Goal: Task Accomplishment & Management: Manage account settings

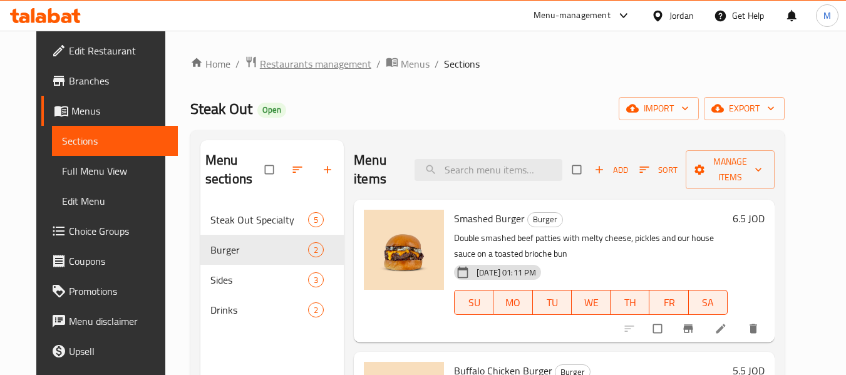
click at [323, 64] on span "Restaurants management" at bounding box center [315, 63] width 111 height 15
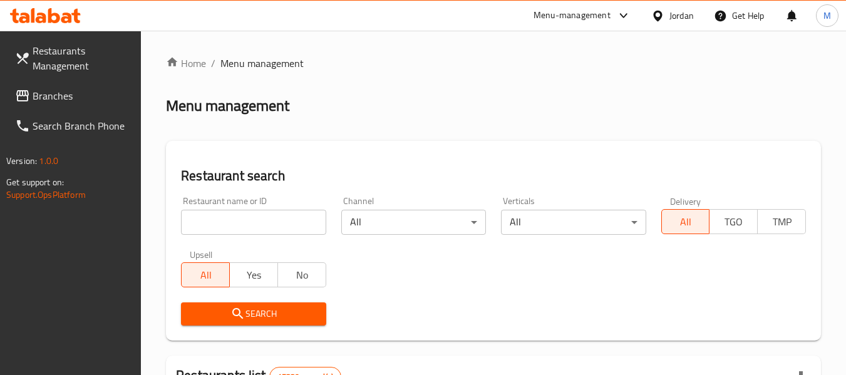
click at [679, 19] on div "Jordan" at bounding box center [682, 16] width 24 height 14
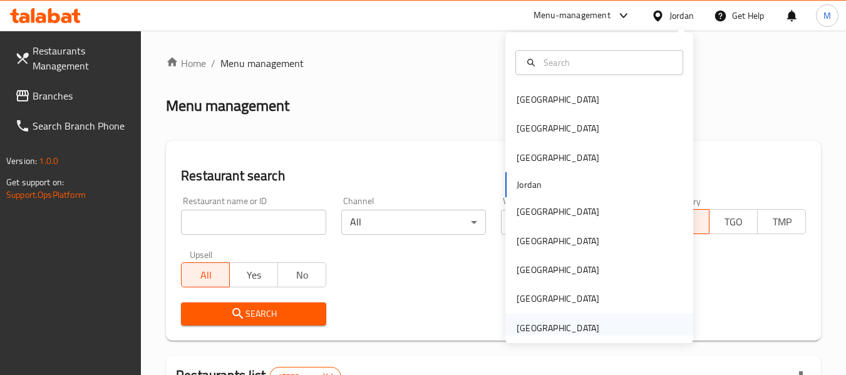
click at [577, 330] on div "[GEOGRAPHIC_DATA]" at bounding box center [558, 328] width 83 height 14
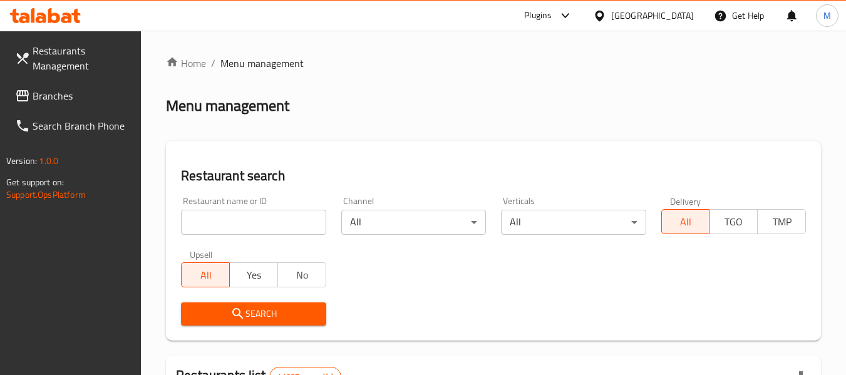
click at [230, 227] on input "search" at bounding box center [253, 222] width 145 height 25
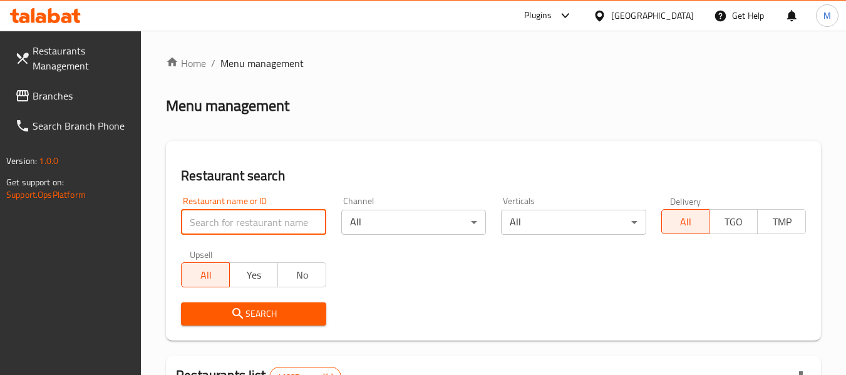
paste input "Teatopia Bliss"
type input "Teatopia Bliss"
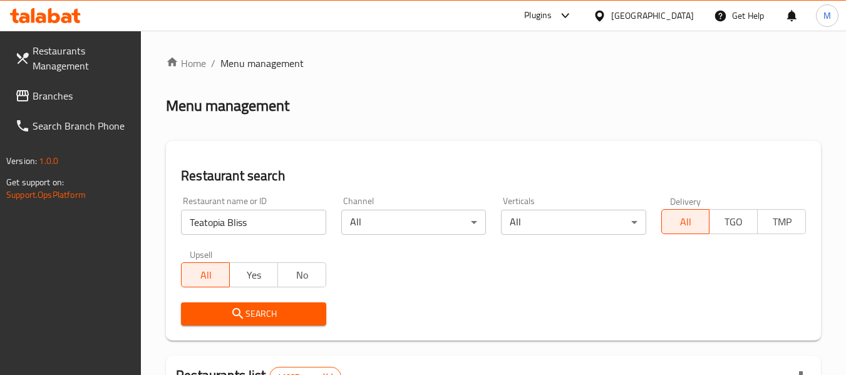
click at [241, 309] on icon "submit" at bounding box center [238, 313] width 15 height 15
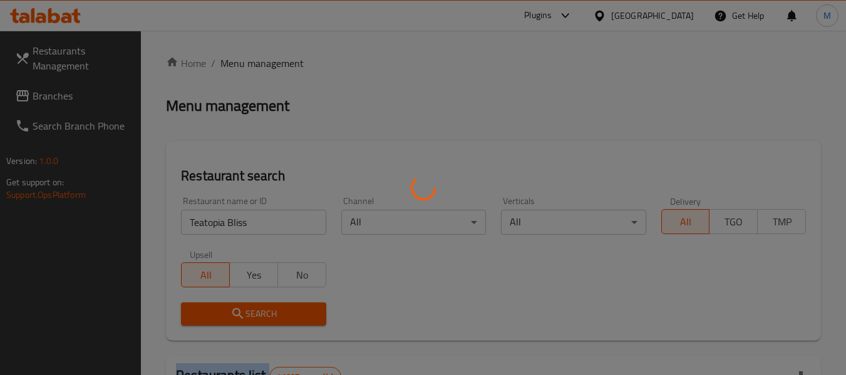
click at [241, 310] on div at bounding box center [423, 187] width 846 height 375
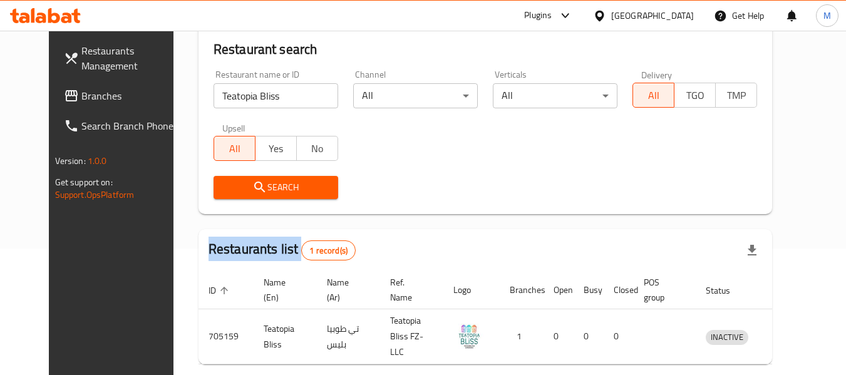
scroll to position [168, 0]
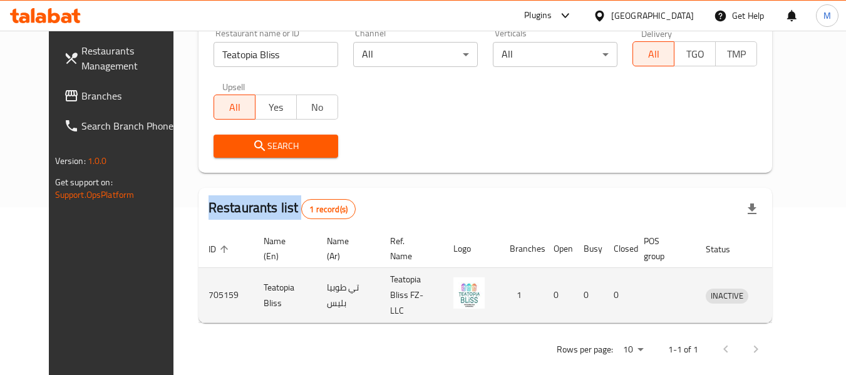
click at [789, 291] on icon "enhanced table" at bounding box center [781, 295] width 15 height 15
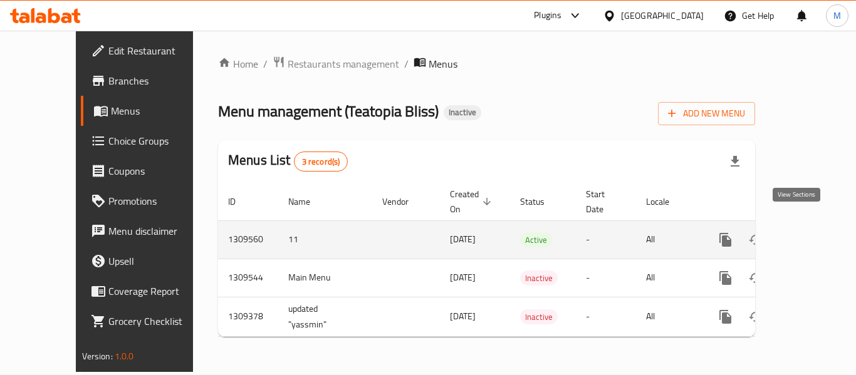
click at [817, 228] on link "enhanced table" at bounding box center [816, 240] width 30 height 30
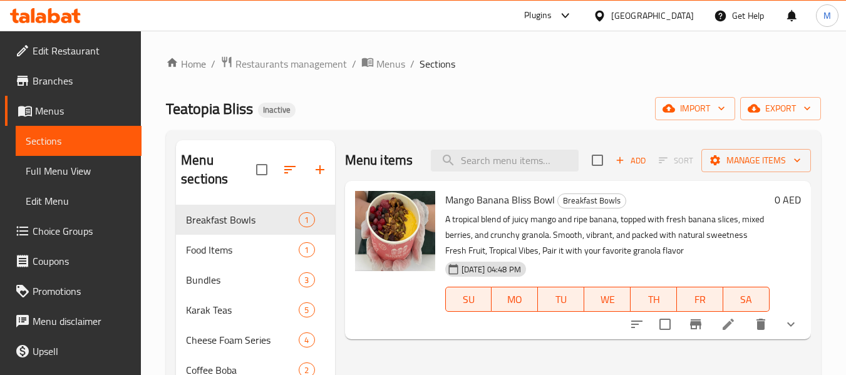
click at [493, 100] on div "Teatopia Bliss Inactive import export" at bounding box center [493, 108] width 655 height 23
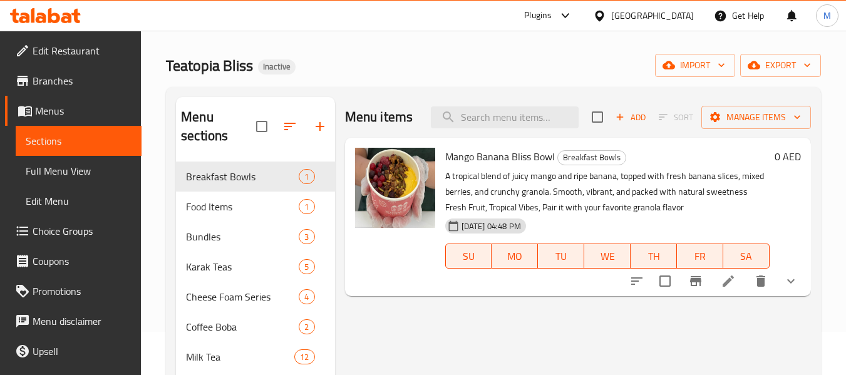
scroll to position [63, 0]
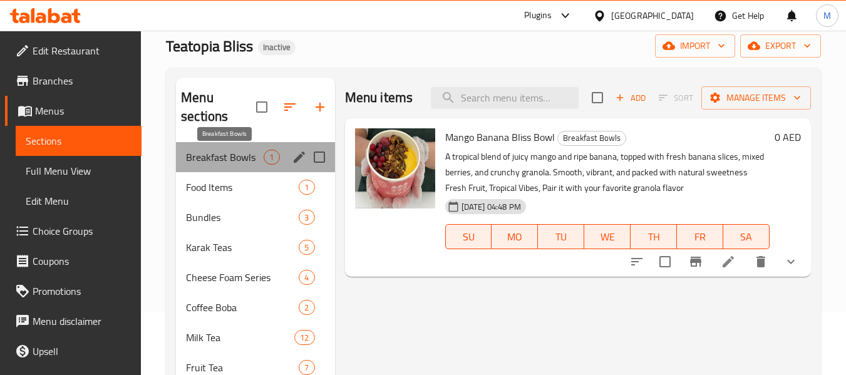
click at [234, 160] on span "Breakfast Bowls" at bounding box center [225, 157] width 78 height 15
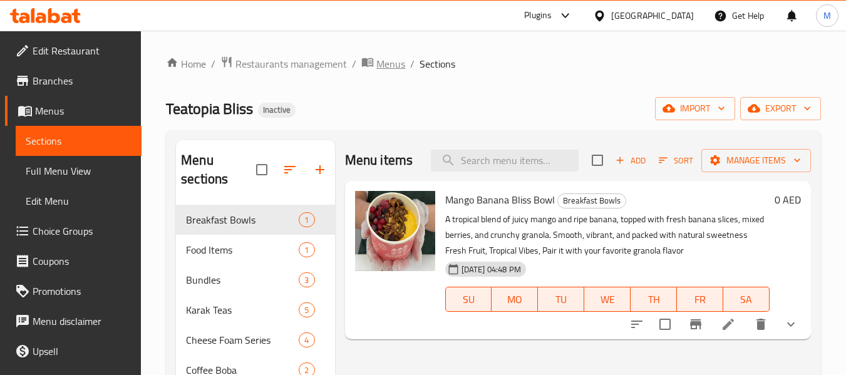
click at [393, 66] on span "Menus" at bounding box center [390, 63] width 29 height 15
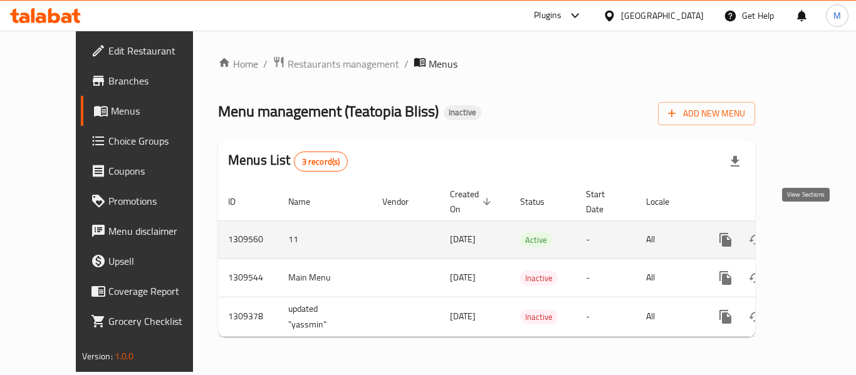
click at [810, 234] on icon "enhanced table" at bounding box center [815, 239] width 11 height 11
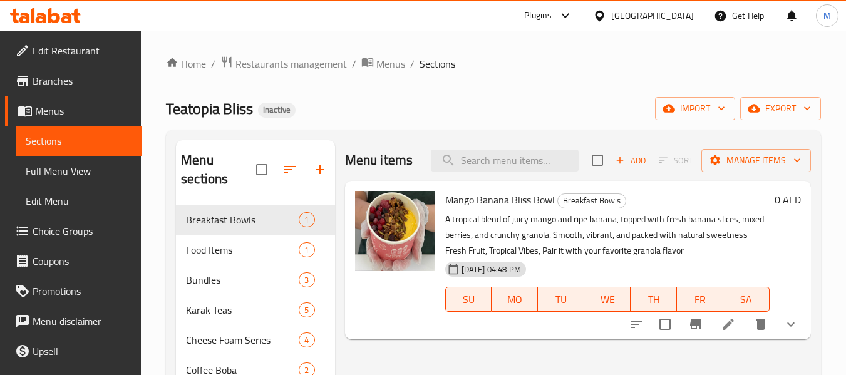
click at [617, 159] on icon "button" at bounding box center [619, 160] width 11 height 11
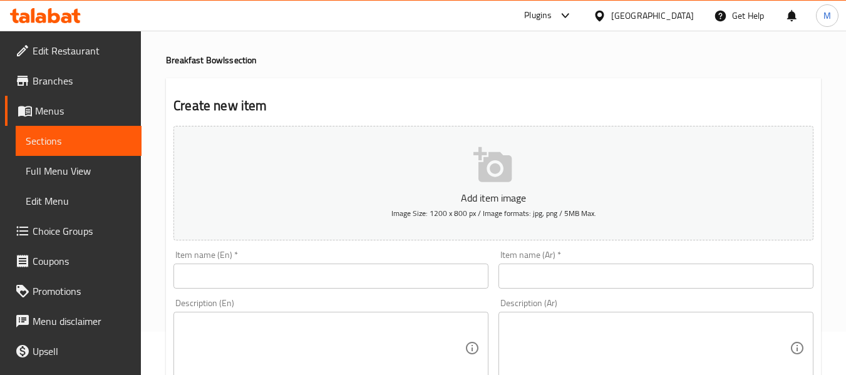
scroll to position [63, 0]
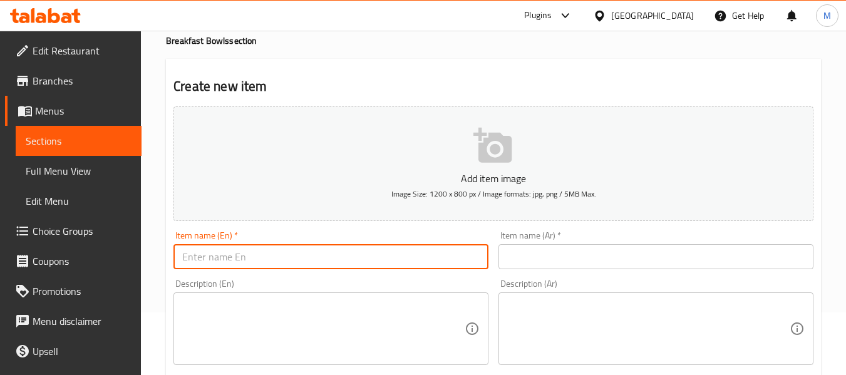
click at [237, 255] on input "text" at bounding box center [331, 256] width 315 height 25
paste input "Açaí Avocado Power Bowl"
type input "Açaí Avocado Power Bowl"
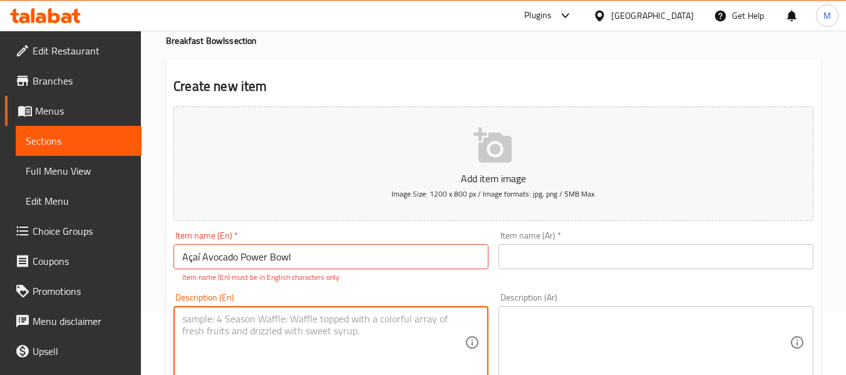
click at [289, 358] on textarea at bounding box center [323, 343] width 283 height 60
paste textarea "A creamy blend of antioxidant-rich açaí berries and fresh avocado, topped with …"
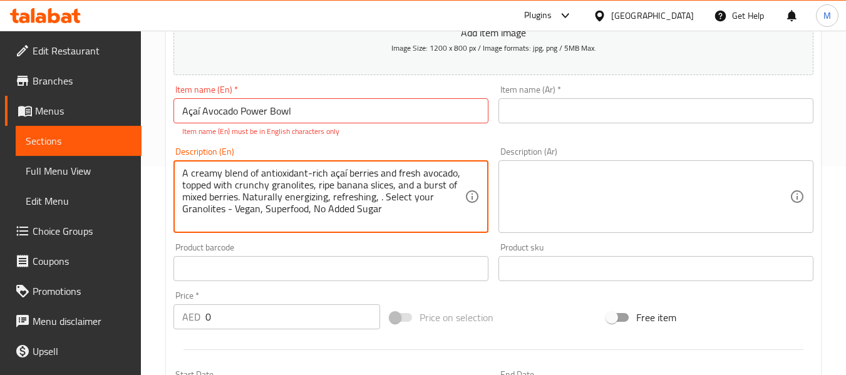
scroll to position [251, 0]
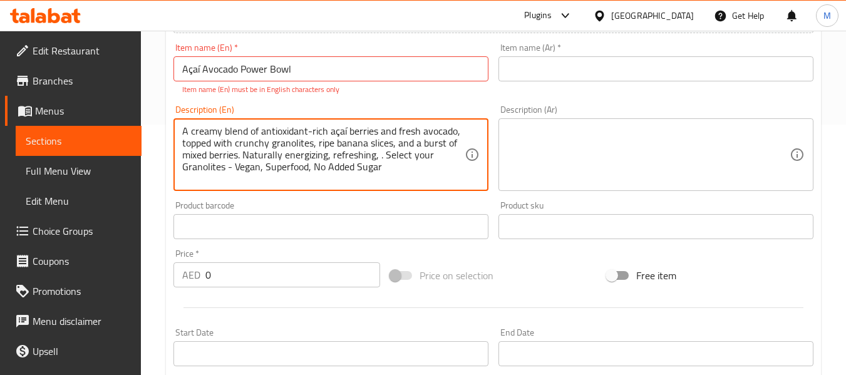
type textarea "A creamy blend of antioxidant-rich açaí berries and fresh avocado, topped with …"
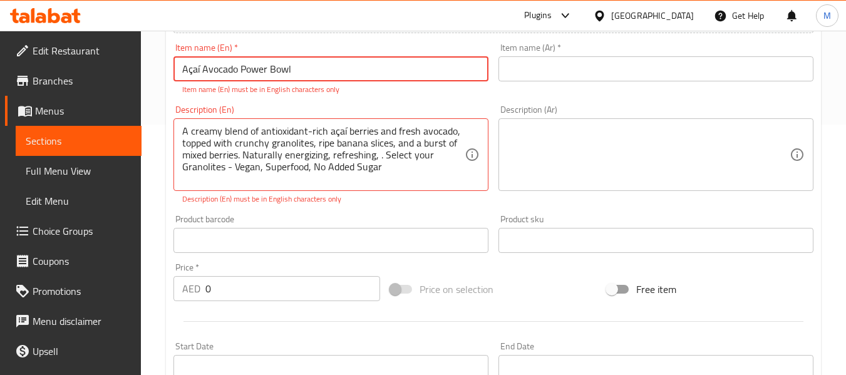
drag, startPoint x: 200, startPoint y: 66, endPoint x: 150, endPoint y: 56, distance: 51.0
click at [151, 58] on div "Home / Restaurants management / Menus / Sections / item / create Breakfast Bowl…" at bounding box center [493, 221] width 705 height 882
type input "Acai Avocado Power Bowl"
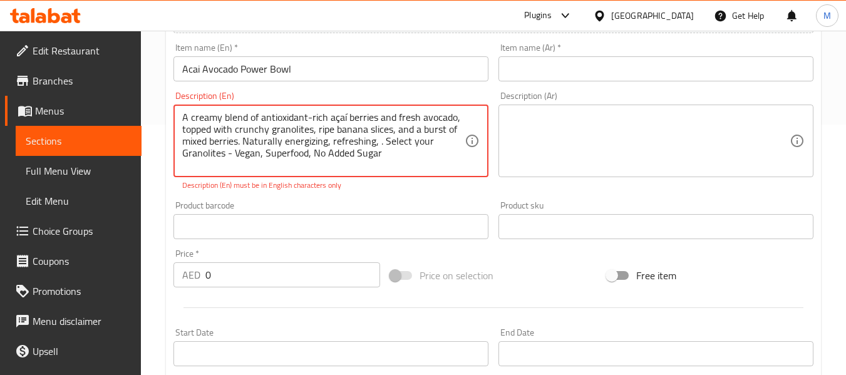
drag, startPoint x: 342, startPoint y: 130, endPoint x: 329, endPoint y: 134, distance: 13.9
click at [332, 146] on textarea "A creamy blend of antioxidant-rich açaí berries and fresh avocado, topped with …" at bounding box center [323, 141] width 283 height 60
click at [335, 114] on textarea "A creamy blend of antioxidant-rich açaí berries and fresh avocado, topped with …" at bounding box center [323, 141] width 283 height 60
drag, startPoint x: 334, startPoint y: 114, endPoint x: 328, endPoint y: 118, distance: 7.6
click at [328, 118] on textarea "A creamy blend of antioxidant-rich açaí berries and fresh avocado, topped with …" at bounding box center [323, 141] width 283 height 60
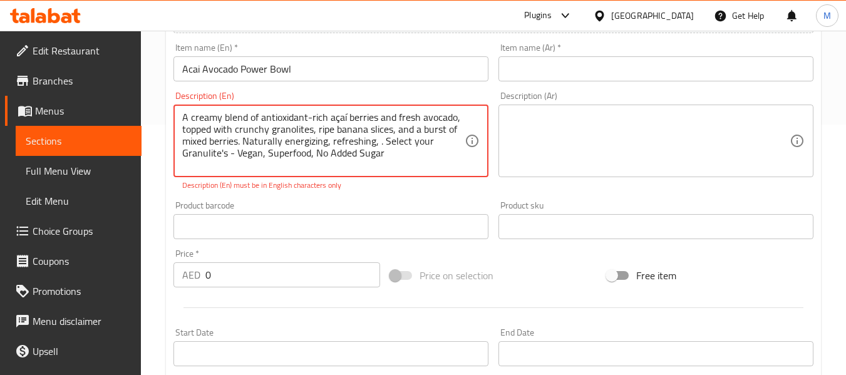
type textarea "A creamy blend of antioxidant-rich açaí berries and fresh avocado, topped with …"
click at [302, 66] on input "Acai Avocado Power Bowl" at bounding box center [331, 68] width 315 height 25
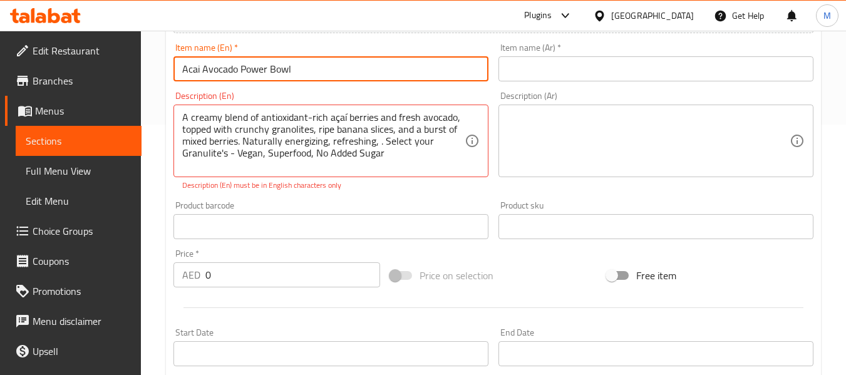
type input "Acai Avocado Power Bowl"
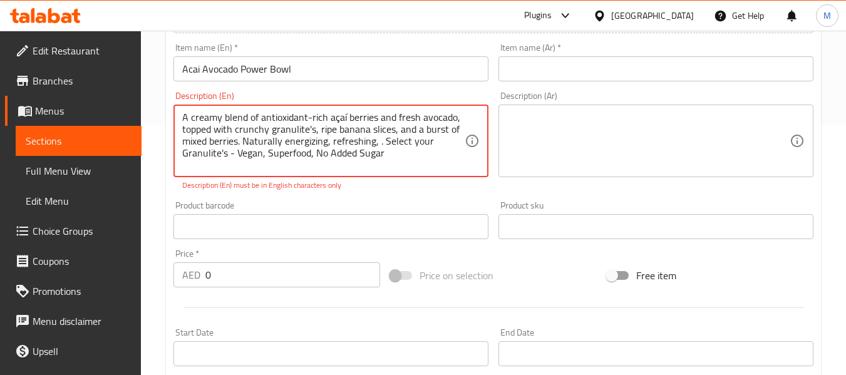
scroll to position [0, 0]
click at [338, 117] on textarea "A creamy blend of antioxidant-rich açaí berries and fresh avocado, topped with …" at bounding box center [323, 141] width 283 height 60
type textarea "A creamy blend of antioxidant-rich acai berries and fresh avocado, topped with …"
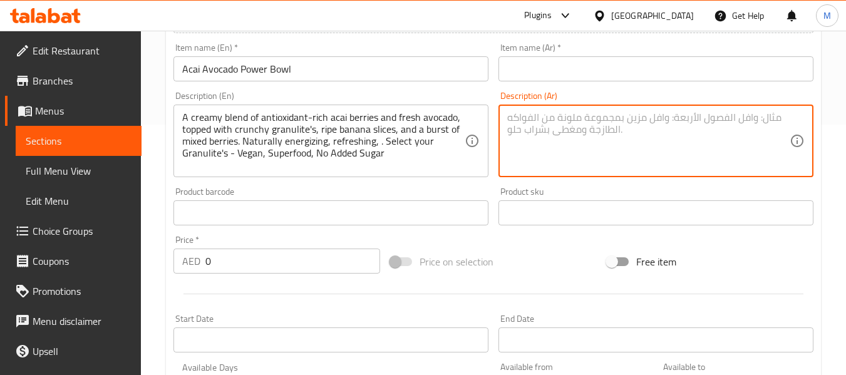
click at [539, 139] on textarea at bounding box center [648, 141] width 283 height 60
click at [568, 72] on input "text" at bounding box center [656, 68] width 315 height 25
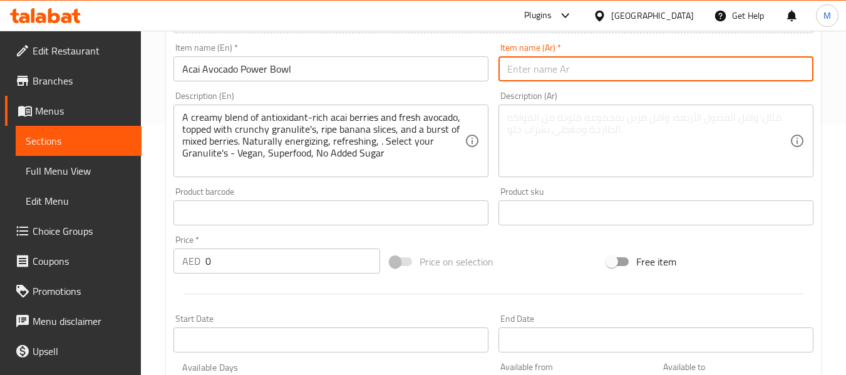
paste input "جاط باور أفوكادو أكاي"
type input "جاط باور أفوكادو أكاي"
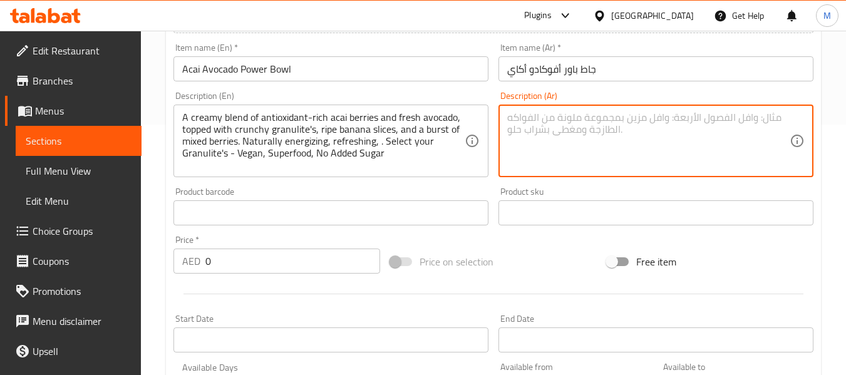
click at [552, 153] on textarea at bounding box center [648, 141] width 283 height 60
paste textarea "مزيج كريمي من توت الآكاي الغني بمضادات الأكسدة والأفوكادو الطازج، يعلوه الجرانو…"
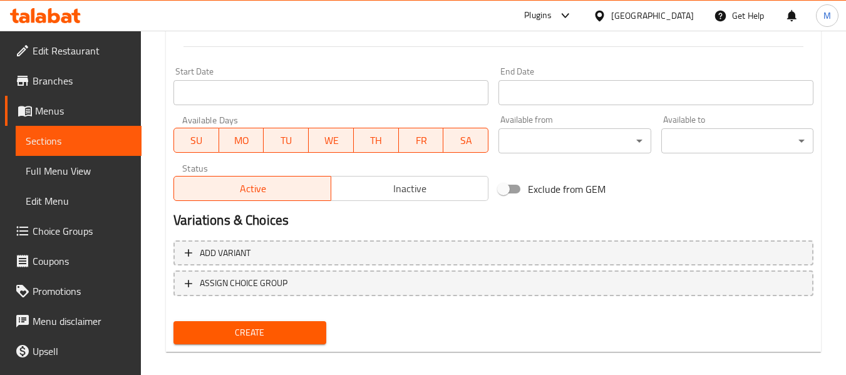
scroll to position [510, 0]
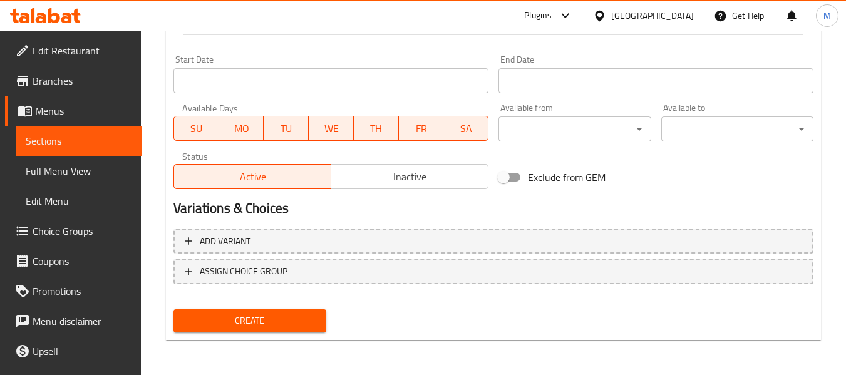
type textarea "مزيج كريمي من توت الآكاي الغني بمضادات الأكسدة والأفوكادو الطازج، يعلوه الجرانو…"
click at [272, 324] on span "Create" at bounding box center [250, 321] width 132 height 16
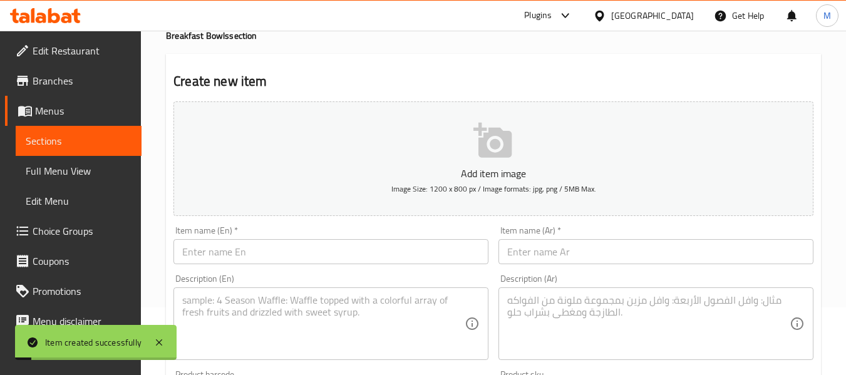
scroll to position [0, 0]
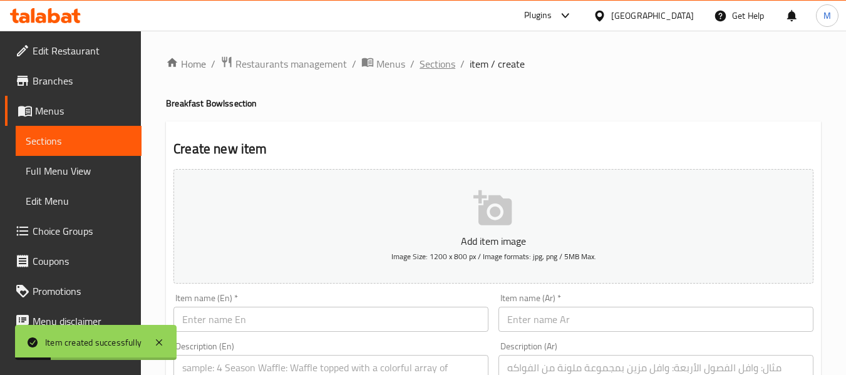
click at [442, 63] on span "Sections" at bounding box center [438, 63] width 36 height 15
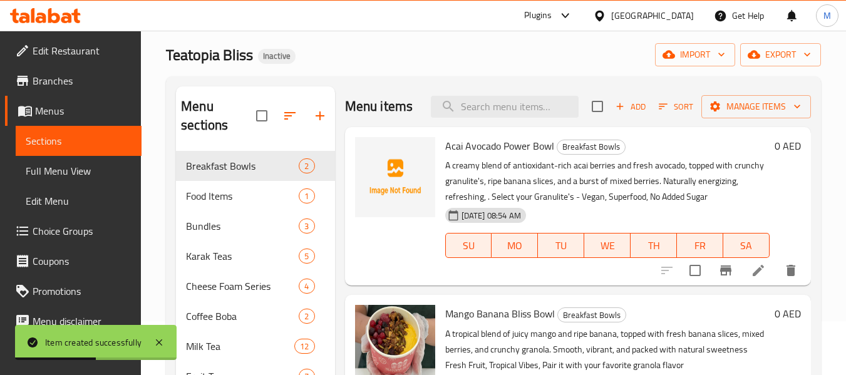
scroll to position [13, 0]
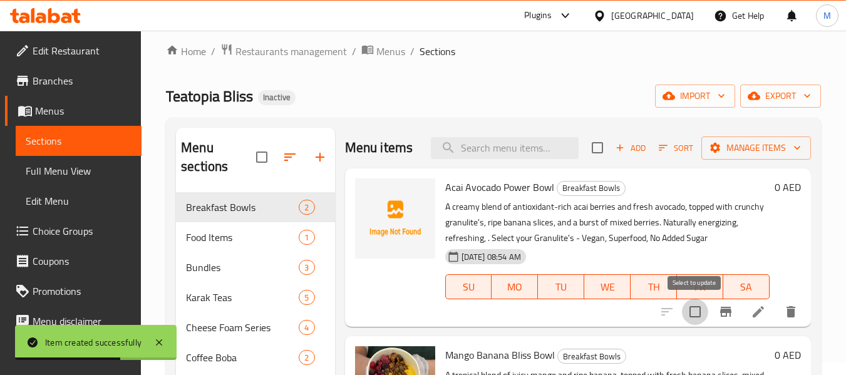
click at [690, 313] on input "checkbox" at bounding box center [695, 312] width 26 height 26
checkbox input "true"
click at [660, 145] on icon "button" at bounding box center [663, 148] width 9 height 6
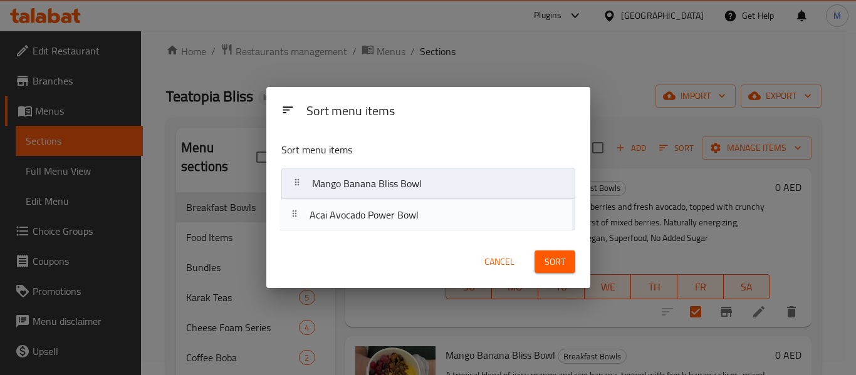
drag, startPoint x: 439, startPoint y: 192, endPoint x: 437, endPoint y: 227, distance: 35.8
click at [437, 227] on nav "Acai Avocado Power Bowl Mango Banana Bliss Bowl" at bounding box center [428, 199] width 294 height 63
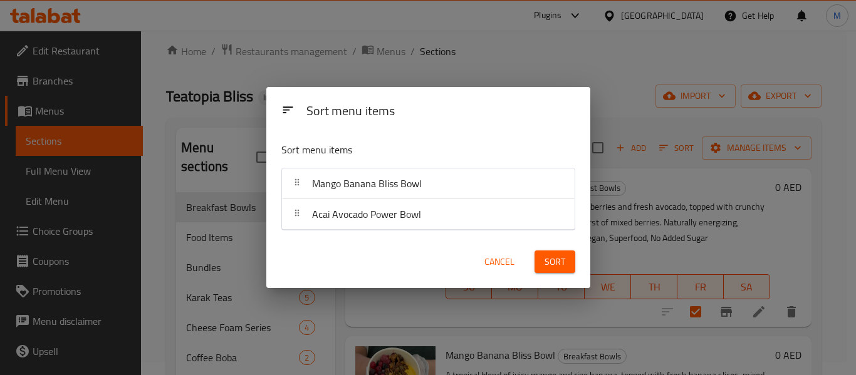
click at [551, 259] on span "Sort" at bounding box center [554, 262] width 21 height 16
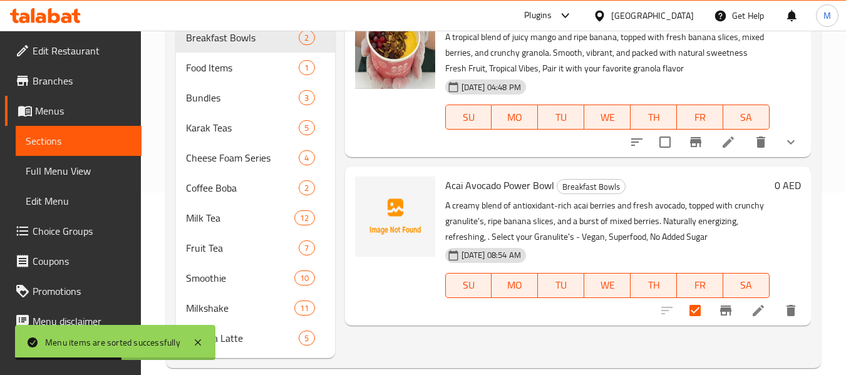
scroll to position [200, 0]
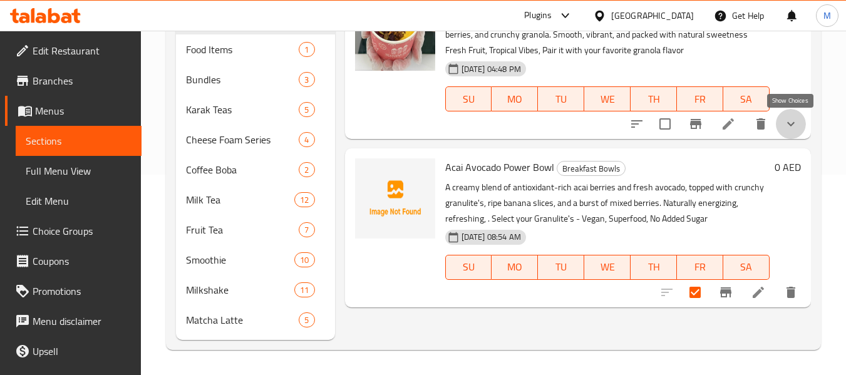
click at [788, 123] on icon "show more" at bounding box center [791, 124] width 8 height 4
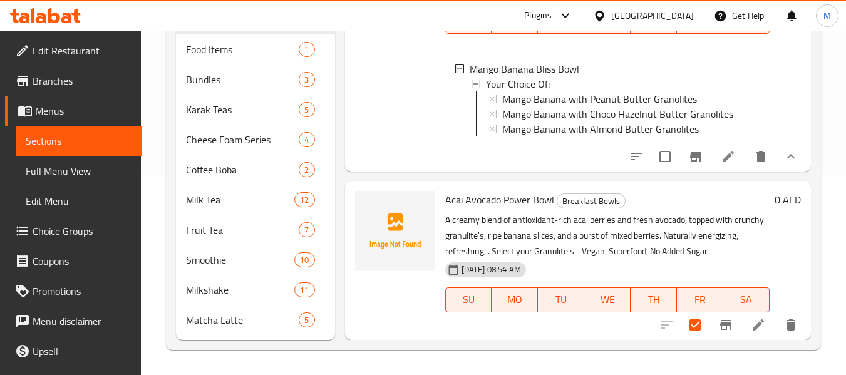
scroll to position [106, 0]
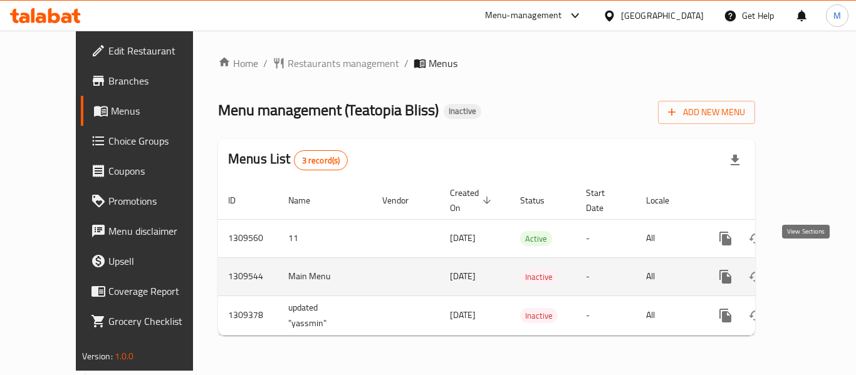
click at [808, 269] on icon "enhanced table" at bounding box center [815, 276] width 15 height 15
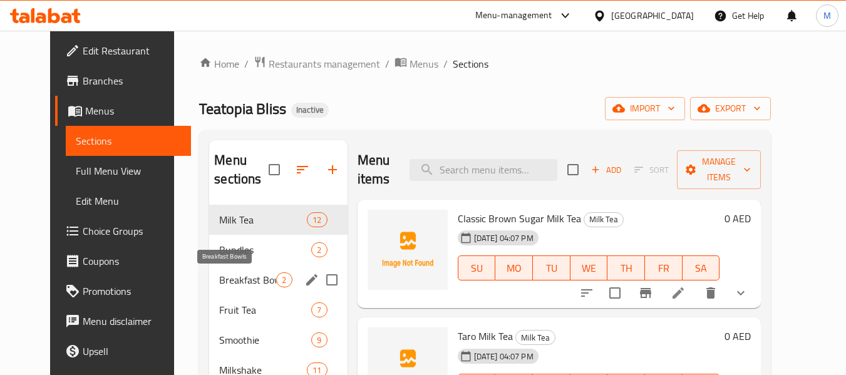
click at [230, 281] on span "Breakfast Bowls" at bounding box center [247, 279] width 57 height 15
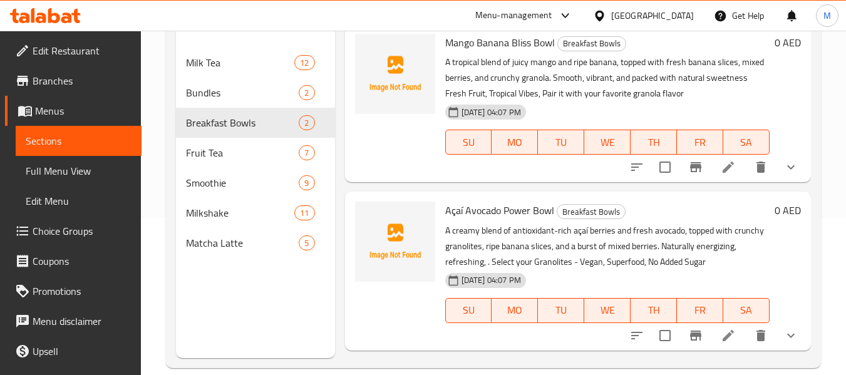
scroll to position [175, 0]
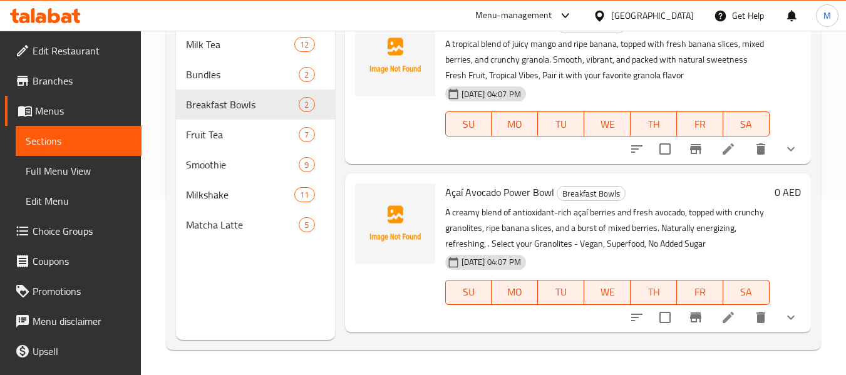
click at [503, 201] on span "Açaí Avocado Power Bowl" at bounding box center [499, 192] width 109 height 19
copy h6 "Açaí Avocado Power Bowl"
click at [494, 229] on p "A creamy blend of antioxidant-rich açaí berries and fresh avocado, topped with …" at bounding box center [607, 228] width 324 height 47
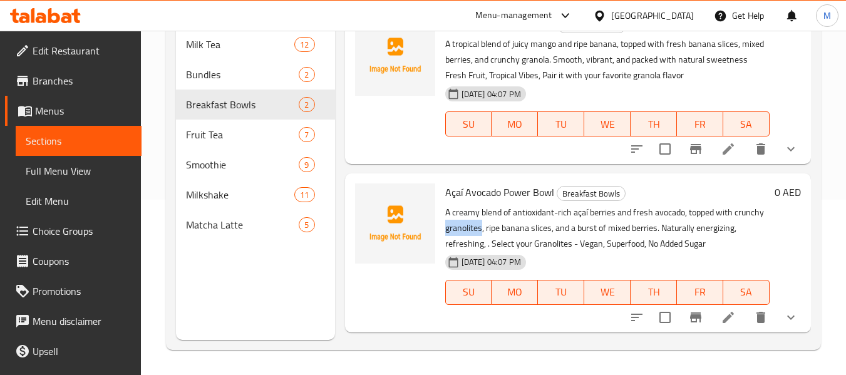
click at [494, 229] on p "A creamy blend of antioxidant-rich açaí berries and fresh avocado, topped with …" at bounding box center [607, 228] width 324 height 47
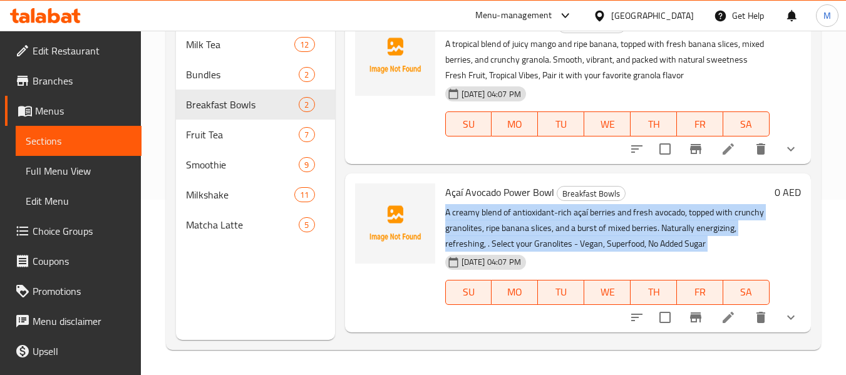
click at [494, 229] on p "A creamy blend of antioxidant-rich açaí berries and fresh avocado, topped with …" at bounding box center [607, 228] width 324 height 47
copy div "A creamy blend of antioxidant-rich açaí berries and fresh avocado, topped with …"
click at [784, 325] on icon "show more" at bounding box center [791, 317] width 15 height 15
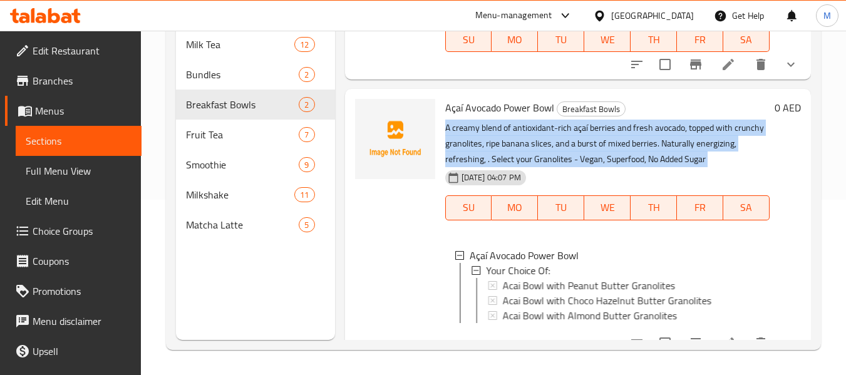
scroll to position [131, 0]
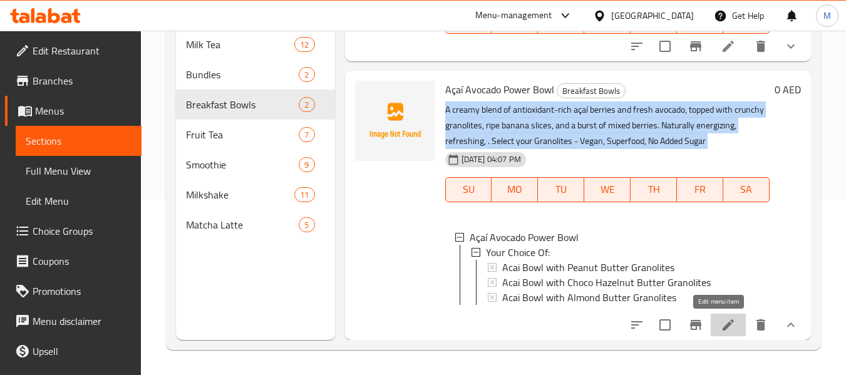
click at [722, 326] on icon at bounding box center [728, 325] width 15 height 15
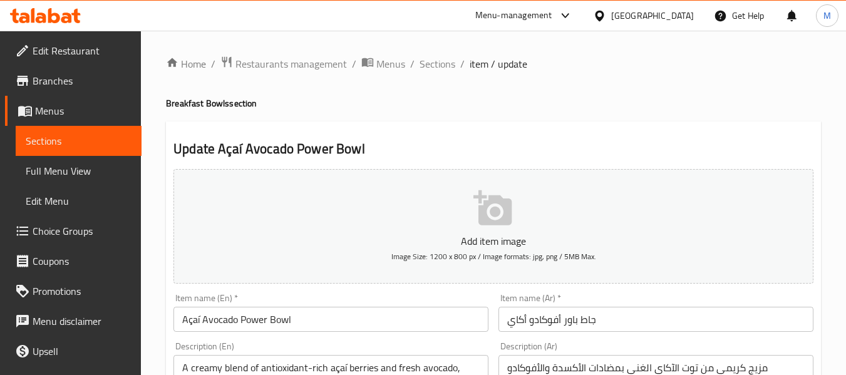
click at [590, 327] on input "جاط باور أفوكادو أكاي" at bounding box center [656, 319] width 315 height 25
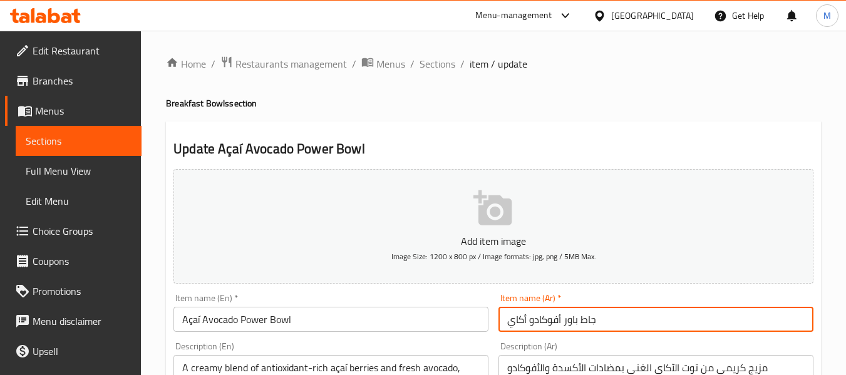
click at [591, 327] on input "جاط باور أفوكادو أكاي" at bounding box center [656, 319] width 315 height 25
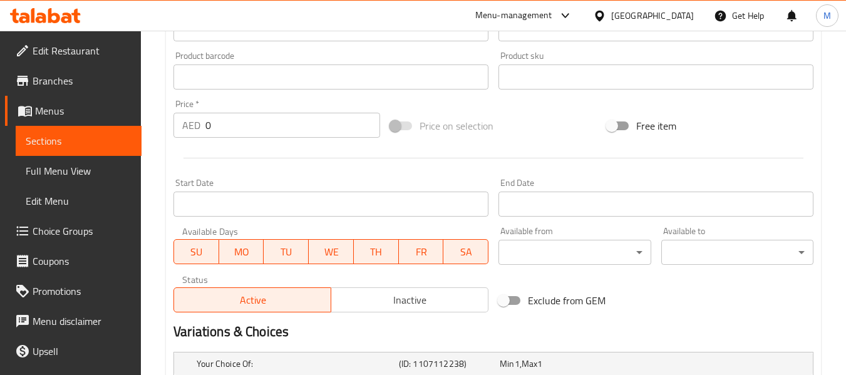
scroll to position [199, 0]
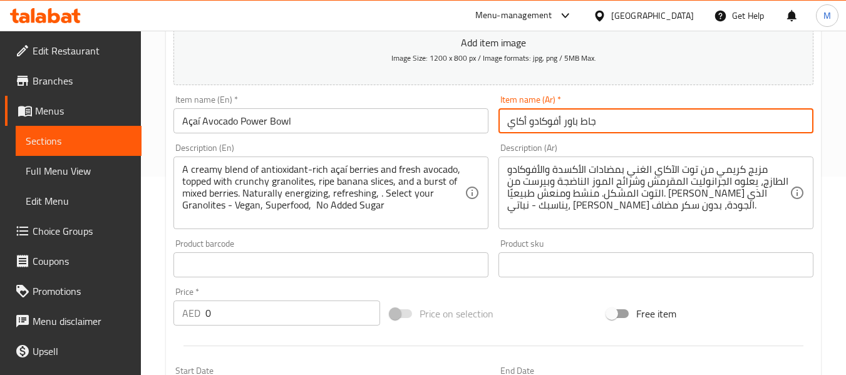
click at [587, 162] on div "مزيج كريمي من توت الآكاي الغني بمضادات الأكسدة والأفوكادو الطازج، يعلوه الجرانو…" at bounding box center [656, 193] width 315 height 73
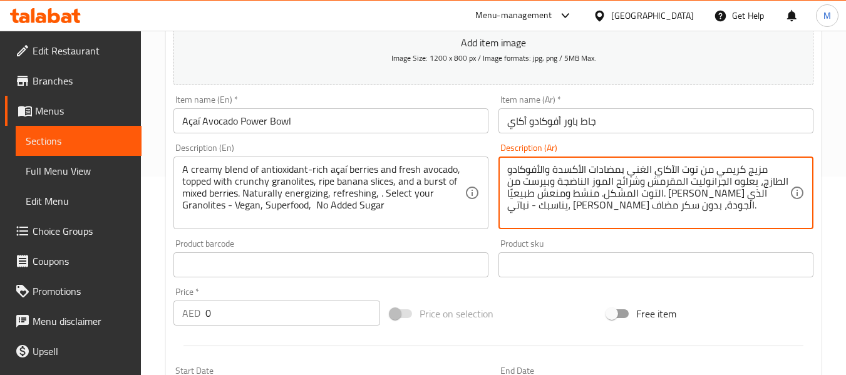
click at [591, 170] on textarea "مزيج كريمي من توت الآكاي الغني بمضادات الأكسدة والأفوكادو الطازج، يعلوه الجرانو…" at bounding box center [648, 193] width 283 height 60
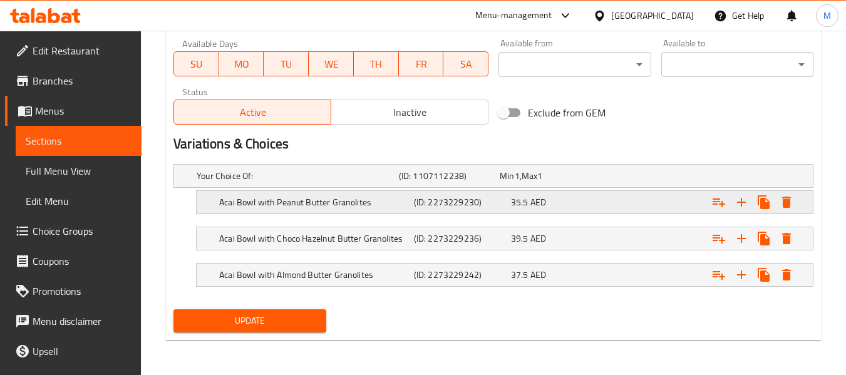
click at [387, 201] on h5 "Acai Bowl with Peanut Butter Granolites" at bounding box center [314, 202] width 190 height 13
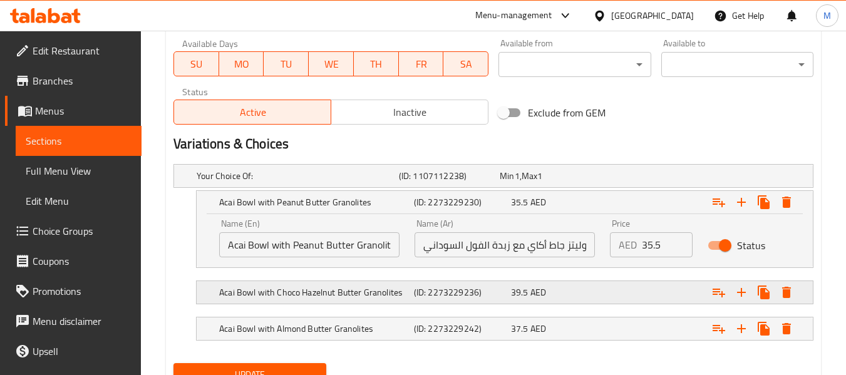
click at [542, 293] on span "AED" at bounding box center [539, 292] width 16 height 16
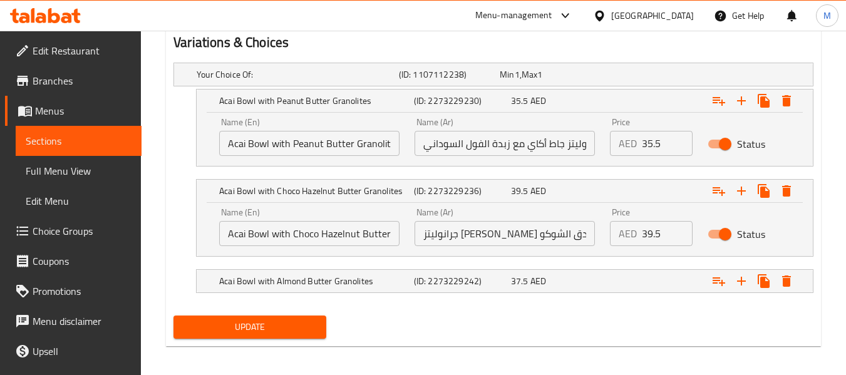
scroll to position [682, 0]
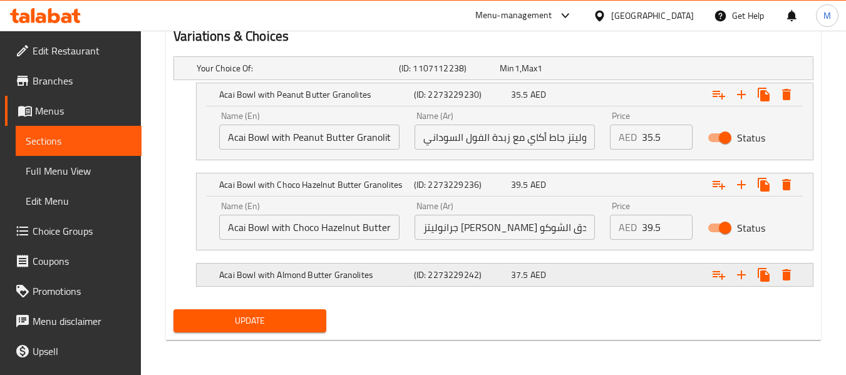
click at [438, 275] on h5 "(ID: 2273229242)" at bounding box center [460, 275] width 92 height 13
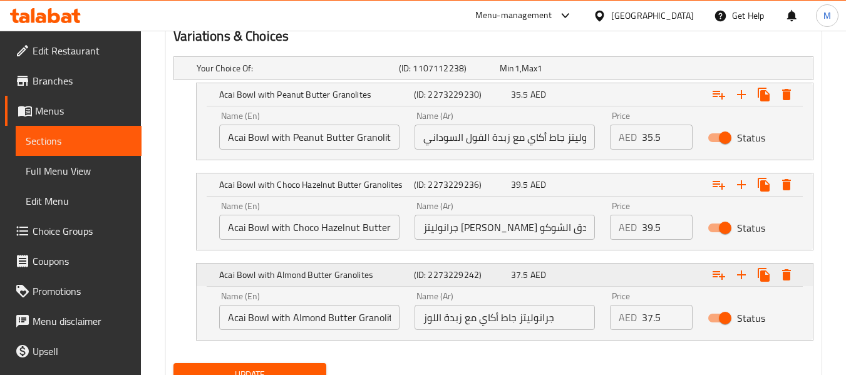
drag, startPoint x: 486, startPoint y: 274, endPoint x: 413, endPoint y: 276, distance: 72.7
click at [414, 276] on h5 "(ID: 2273229242)" at bounding box center [460, 275] width 92 height 13
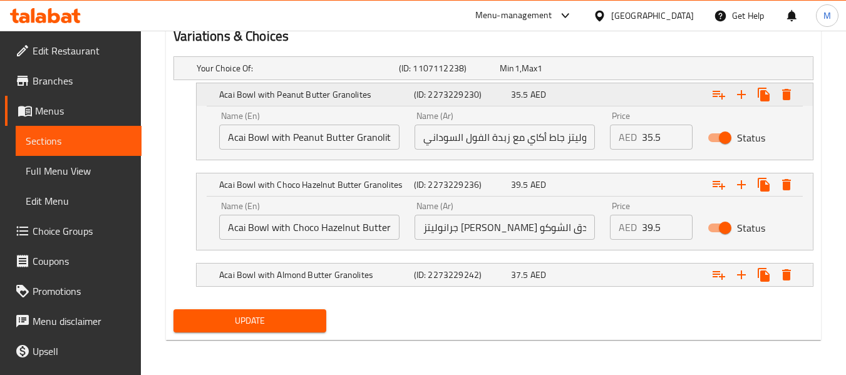
click at [377, 96] on h5 "Acai Bowl with Peanut Butter Granolites" at bounding box center [314, 94] width 190 height 13
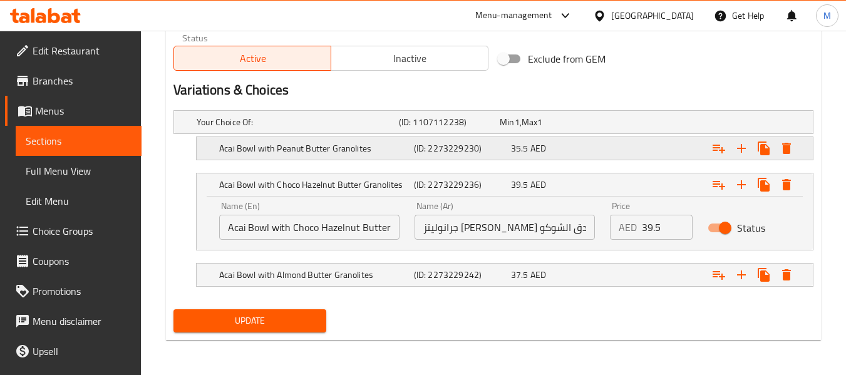
scroll to position [628, 0]
click at [380, 144] on h5 "Acai Bowl with Peanut Butter Granolites" at bounding box center [314, 148] width 190 height 13
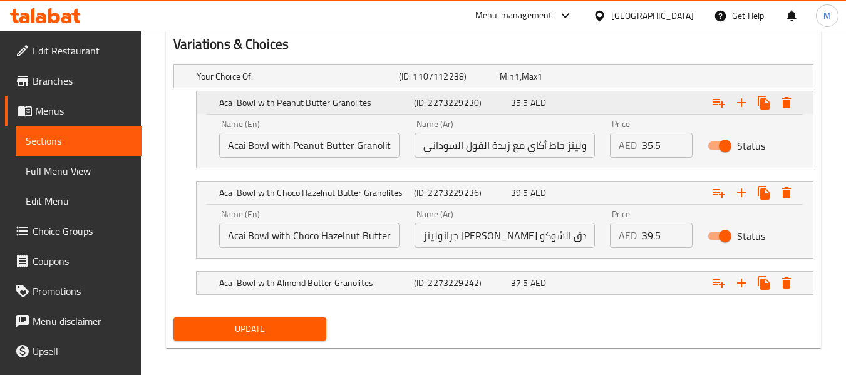
scroll to position [682, 0]
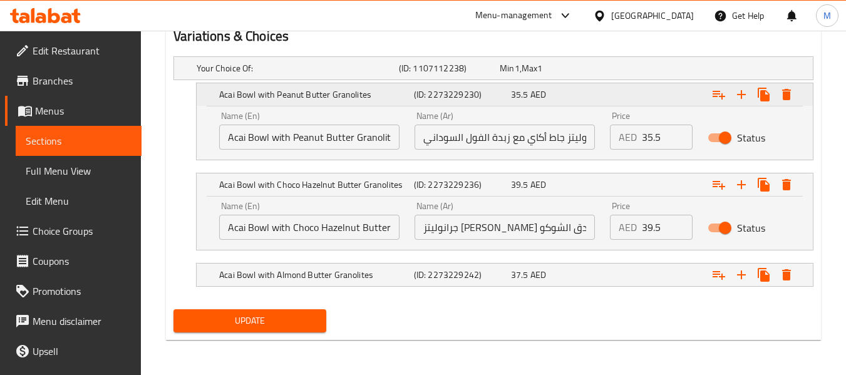
drag, startPoint x: 381, startPoint y: 90, endPoint x: 231, endPoint y: 90, distance: 149.7
click at [231, 90] on h5 "Acai Bowl with Peanut Butter Granolites" at bounding box center [314, 94] width 190 height 13
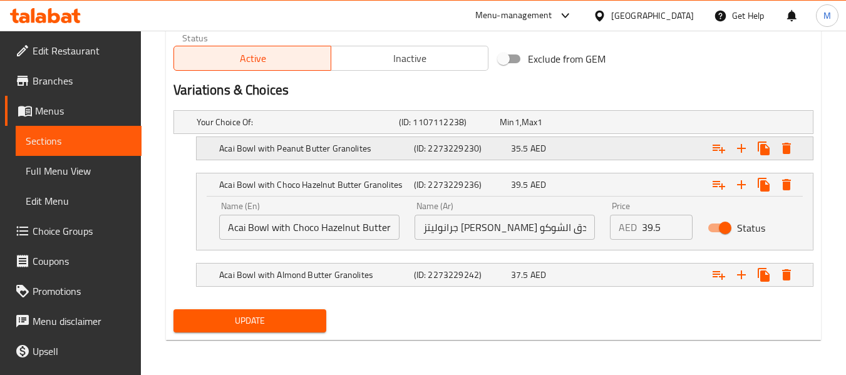
scroll to position [628, 0]
click at [299, 147] on h5 "Acai Bowl with Peanut Butter Granolites" at bounding box center [314, 148] width 190 height 13
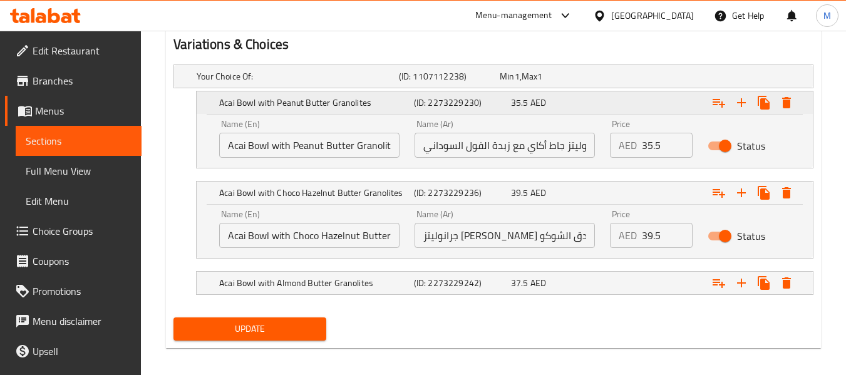
scroll to position [682, 0]
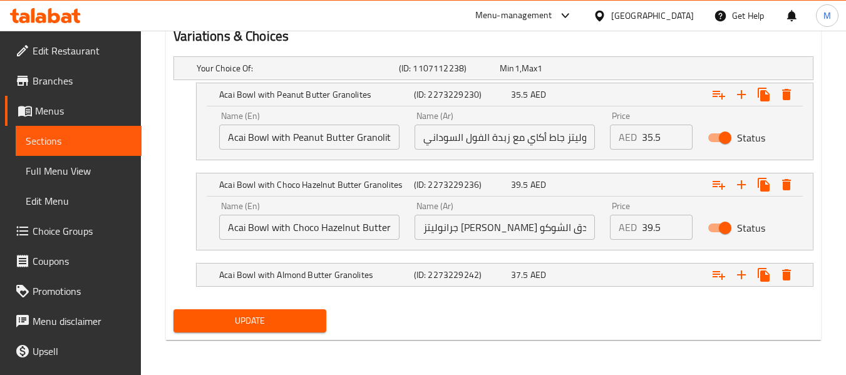
click at [331, 137] on input "Acai Bowl with Peanut Butter Granolites" at bounding box center [309, 137] width 180 height 25
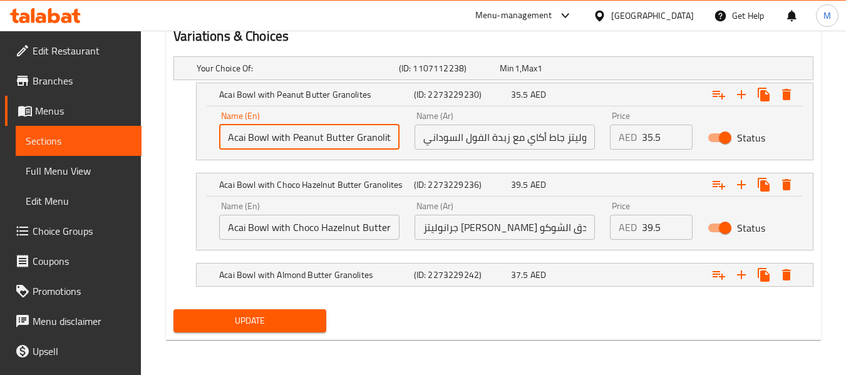
click at [331, 137] on input "Acai Bowl with Peanut Butter Granolites" at bounding box center [309, 137] width 180 height 25
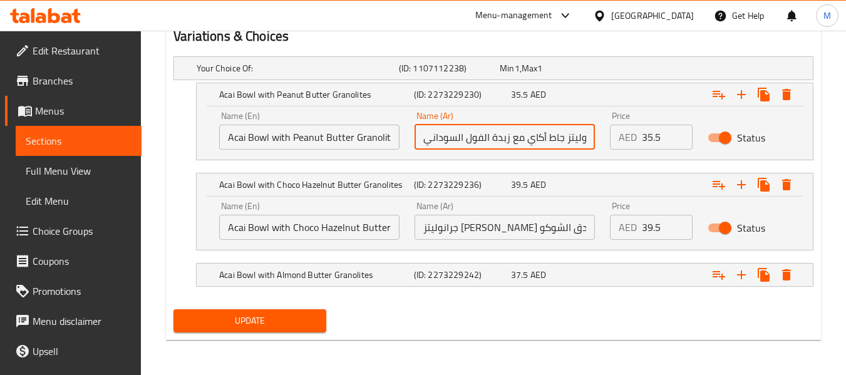
click at [551, 132] on input "جرانوليتز جاط أكاي مع زبدة الفول السوداني" at bounding box center [505, 137] width 180 height 25
click at [489, 182] on h5 "(ID: 2273229236)" at bounding box center [460, 185] width 92 height 13
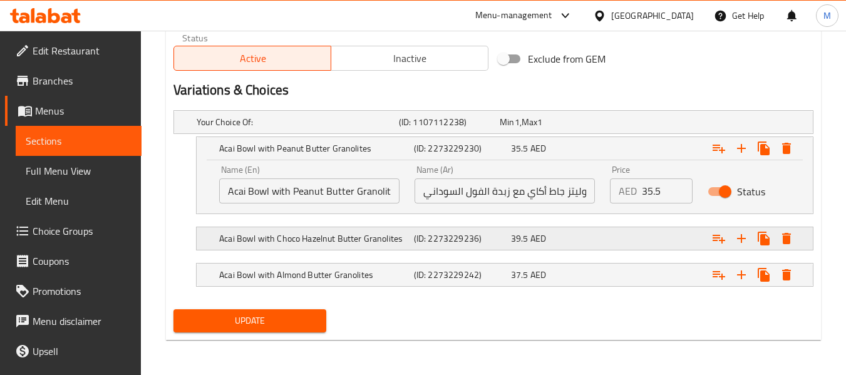
click at [375, 245] on h5 "Acai Bowl with Choco Hazelnut Butter Granolites" at bounding box center [314, 238] width 190 height 13
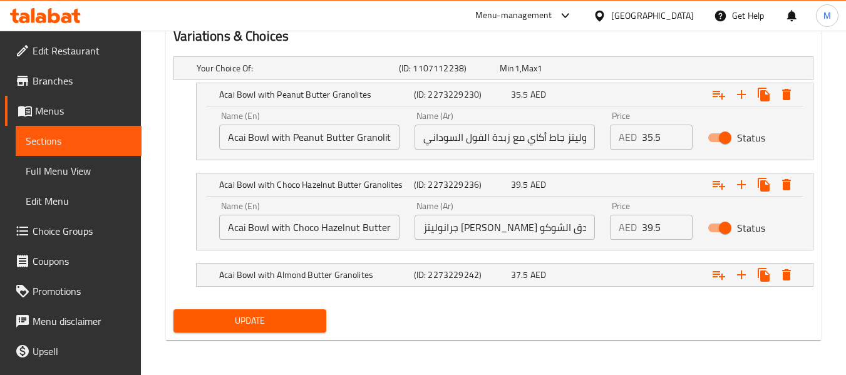
click at [352, 233] on input "Acai Bowl with Choco Hazelnut Butter Granolites" at bounding box center [309, 227] width 180 height 25
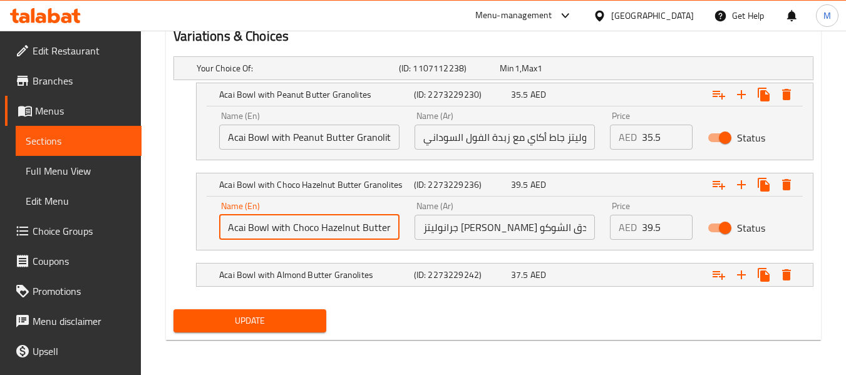
click at [352, 233] on input "Acai Bowl with Choco Hazelnut Butter Granolites" at bounding box center [309, 227] width 180 height 25
click at [353, 233] on input "Acai Bowl with Choco Hazelnut Butter Granolites" at bounding box center [309, 227] width 180 height 25
click at [528, 231] on input "جرانوليتز جاط أكاي مع زبدة البندق الشوكو" at bounding box center [505, 227] width 180 height 25
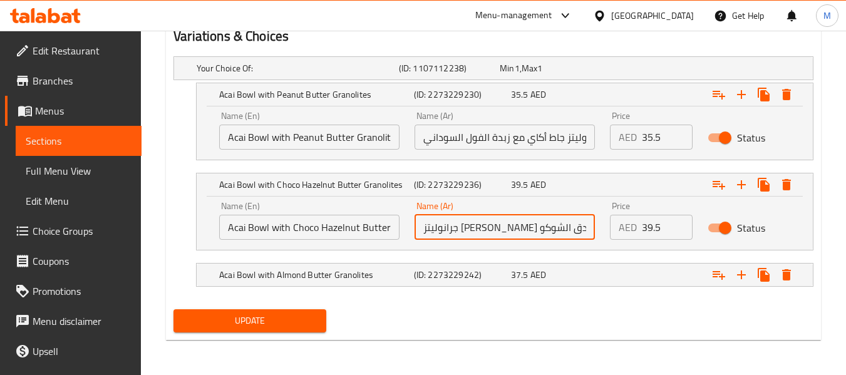
click at [528, 231] on input "جرانوليتز جاط أكاي مع زبدة البندق الشوكو" at bounding box center [505, 227] width 180 height 25
click at [529, 231] on input "جرانوليتز جاط أكاي مع زبدة البندق الشوكو" at bounding box center [505, 227] width 180 height 25
click at [494, 276] on h5 "(ID: 2273229242)" at bounding box center [460, 275] width 92 height 13
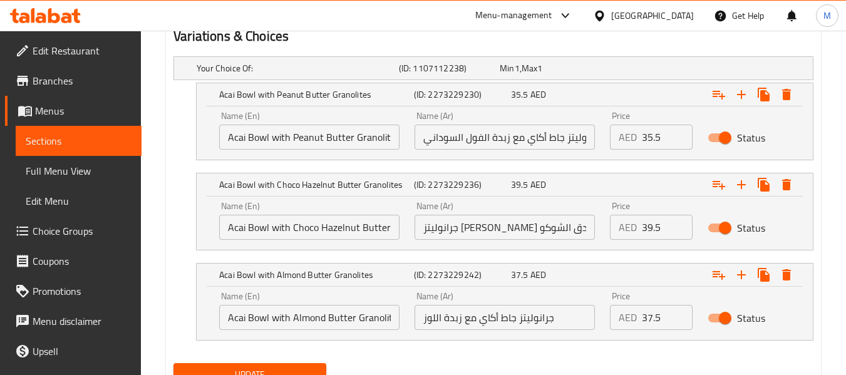
click at [345, 319] on input "Acai Bowl with Almond Butter Granolites" at bounding box center [309, 317] width 180 height 25
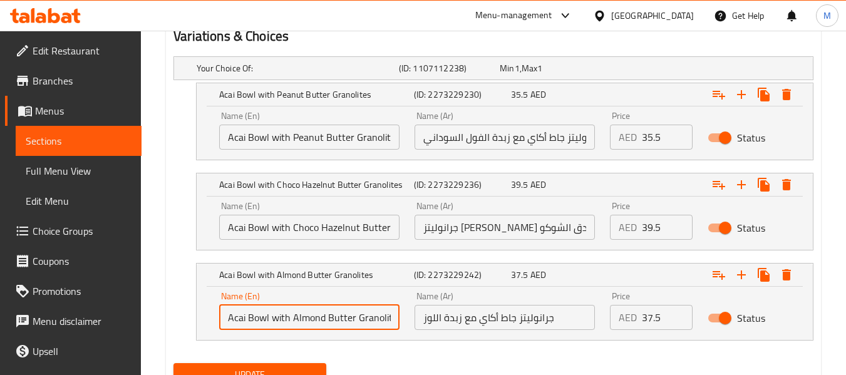
click at [345, 319] on input "Acai Bowl with Almond Butter Granolites" at bounding box center [309, 317] width 180 height 25
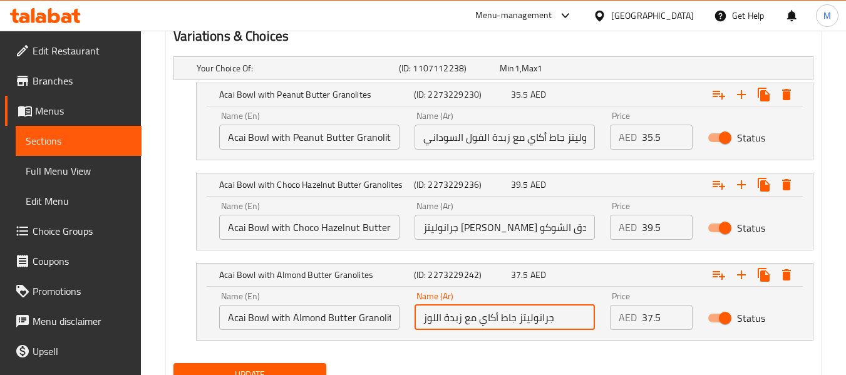
click at [474, 328] on input "جرانوليتز جاط أكاي مع زبدة اللوز" at bounding box center [505, 317] width 180 height 25
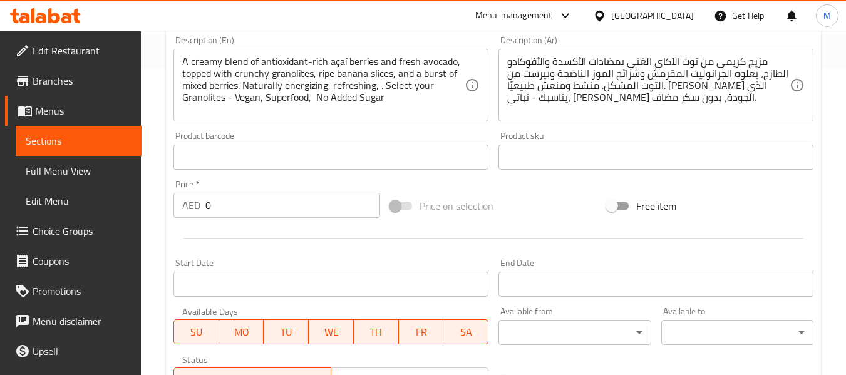
scroll to position [0, 0]
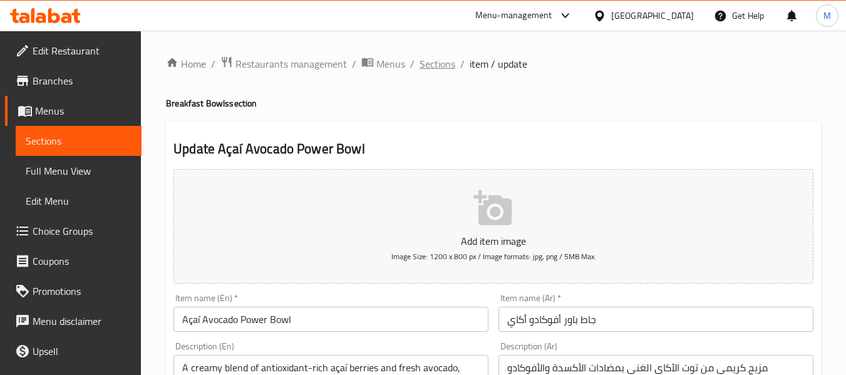
click at [433, 63] on span "Sections" at bounding box center [438, 63] width 36 height 15
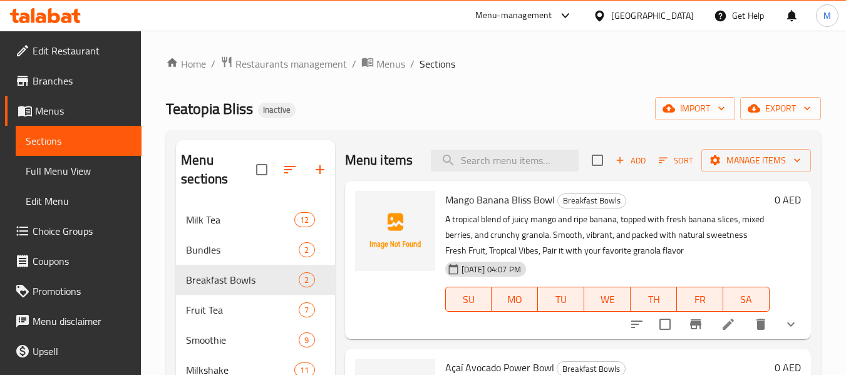
click at [479, 78] on div "Home / Restaurants management / Menus / Sections Teatopia Bliss Inactive import…" at bounding box center [493, 291] width 655 height 470
click at [481, 172] on input "search" at bounding box center [505, 161] width 148 height 22
click at [407, 152] on div "Menu items v Add Sort Manage items" at bounding box center [578, 160] width 466 height 41
paste input "Cookies and Cream Milkshake"
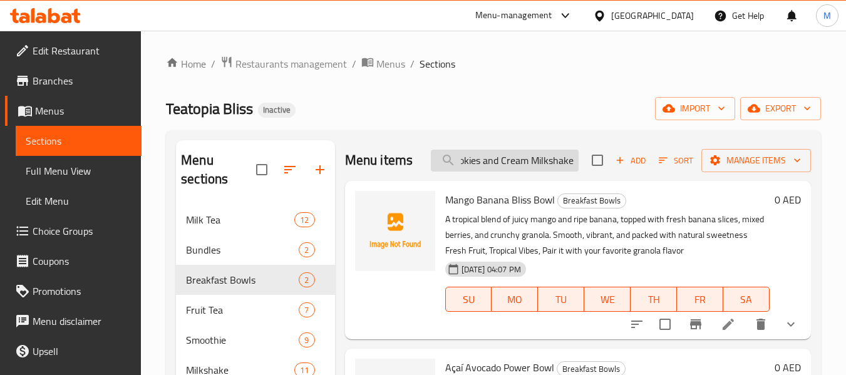
click at [469, 173] on div "Menu items Cookies and Cream Milkshake Add Sort Manage items" at bounding box center [578, 160] width 466 height 41
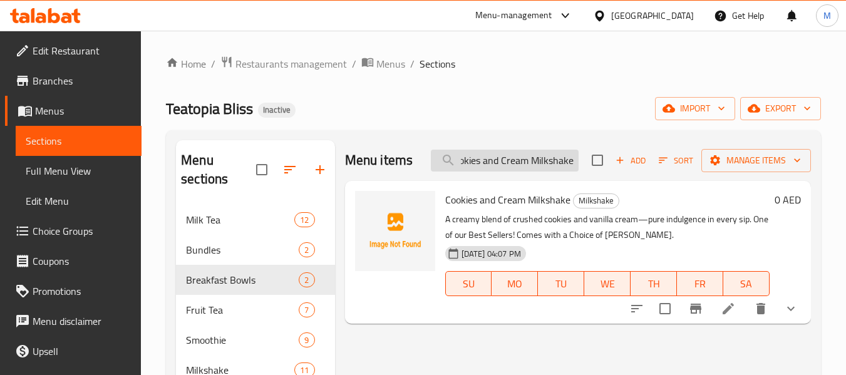
type input "Cookies and Cream Milkshake"
click at [469, 173] on div "Menu items Cookies and Cream Milkshake Add Sort Manage items" at bounding box center [578, 160] width 466 height 41
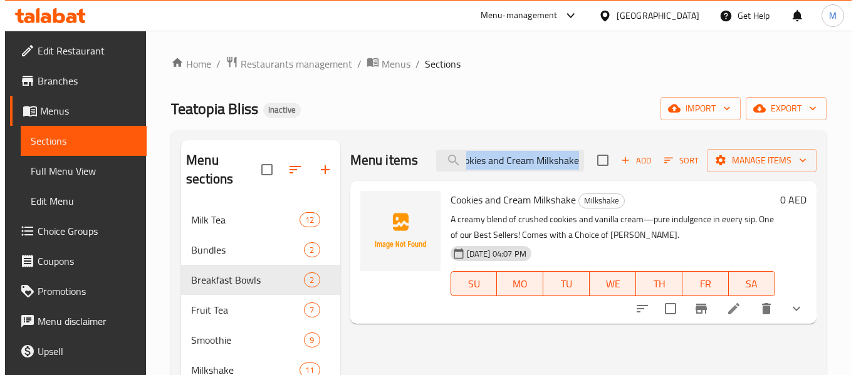
scroll to position [0, 0]
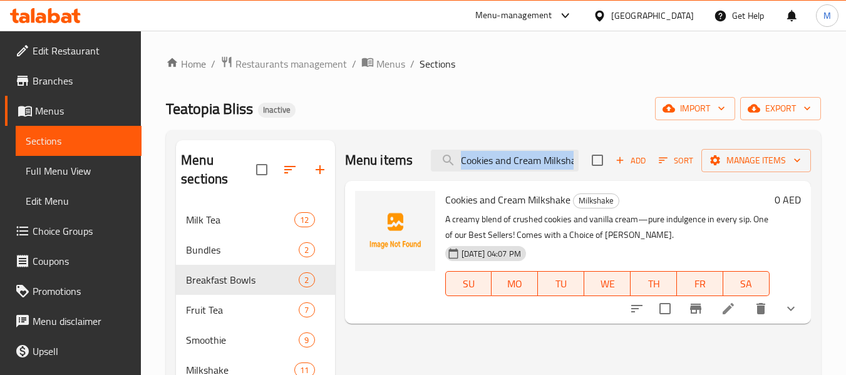
click at [469, 174] on div "Menu items Cookies and Cream Milkshake Add Sort Manage items" at bounding box center [578, 160] width 466 height 41
click at [730, 310] on icon at bounding box center [728, 308] width 15 height 15
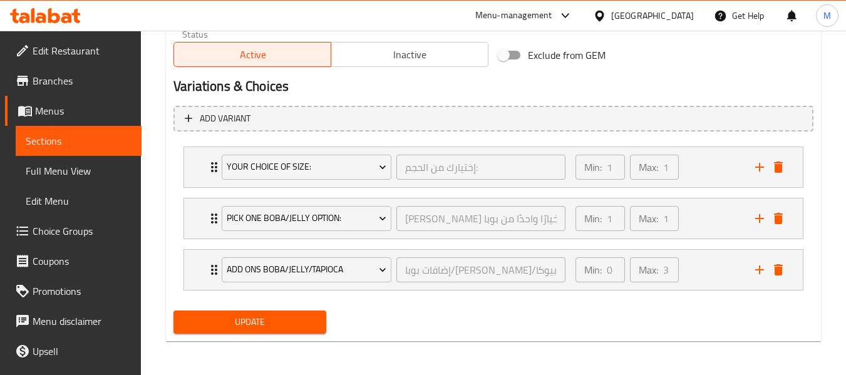
scroll to position [625, 0]
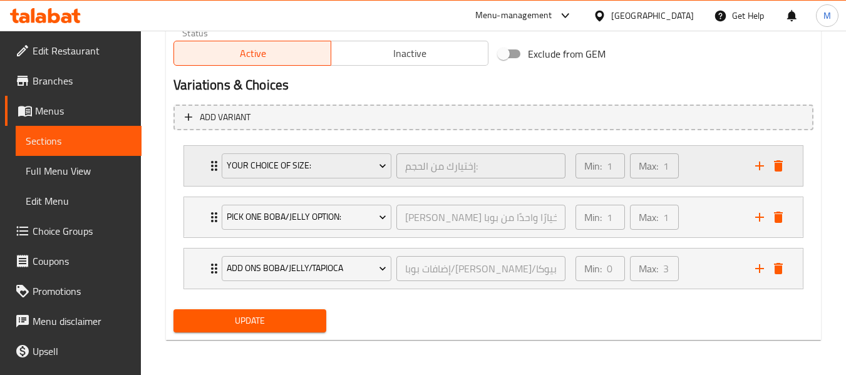
click at [700, 217] on div "Min: 1 ​ Max: 1 ​" at bounding box center [658, 217] width 180 height 40
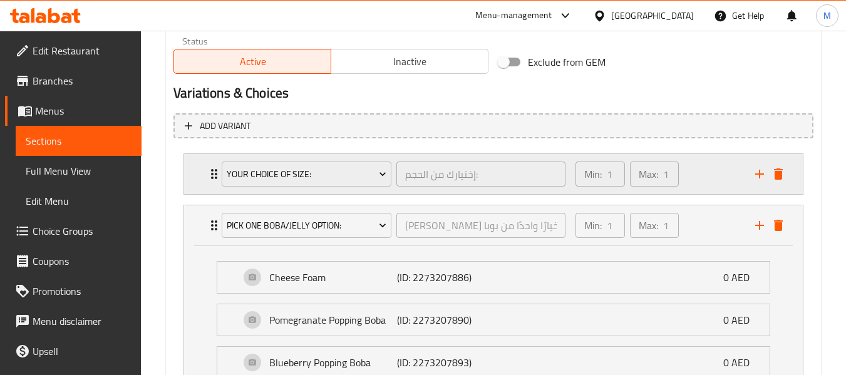
click at [703, 168] on div "Min: 1 ​ Max: 1 ​" at bounding box center [658, 174] width 180 height 40
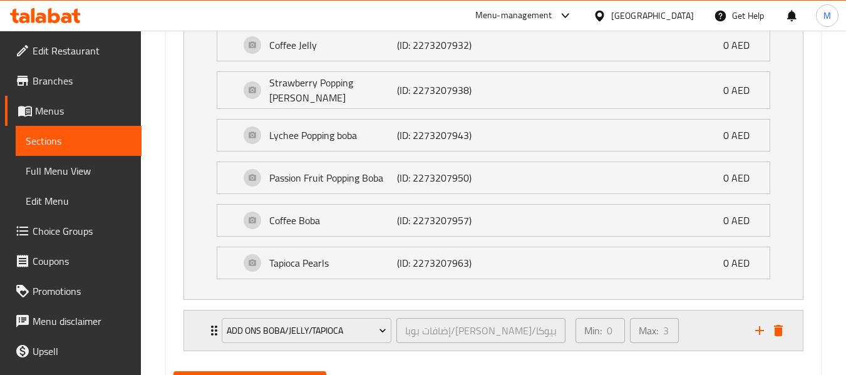
scroll to position [2516, 0]
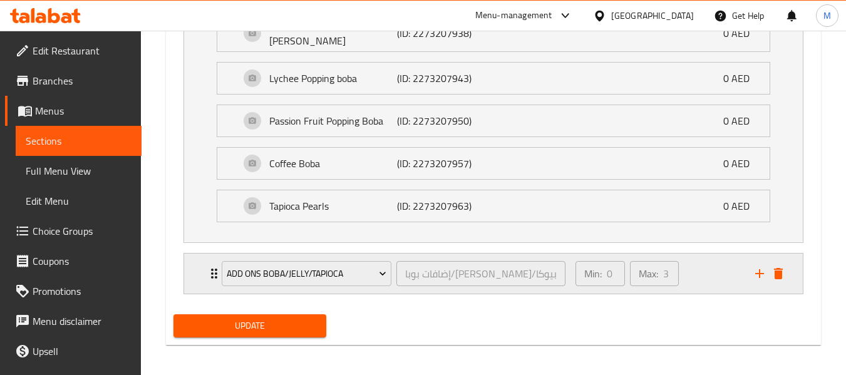
click at [705, 272] on div "Min: 0 ​ Max: 3 ​" at bounding box center [658, 274] width 180 height 40
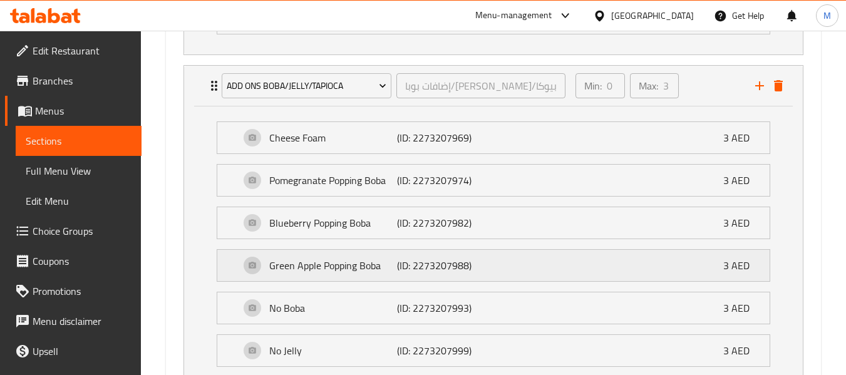
scroll to position [3331, 0]
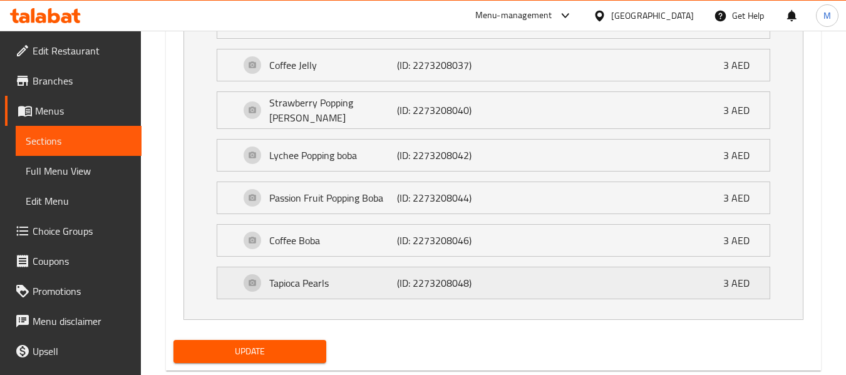
click at [400, 277] on p "(ID: 2273208048)" at bounding box center [439, 283] width 85 height 15
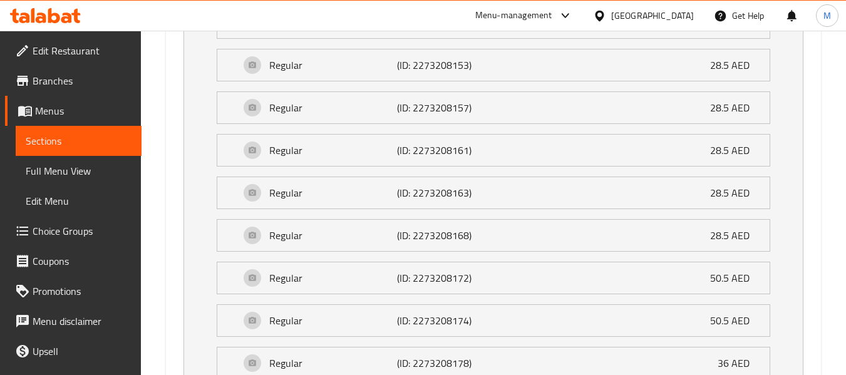
scroll to position [762, 0]
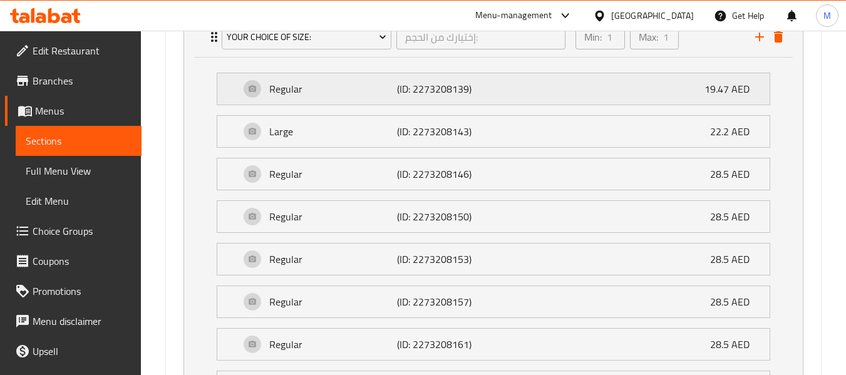
click at [349, 91] on p "Regular" at bounding box center [333, 88] width 128 height 15
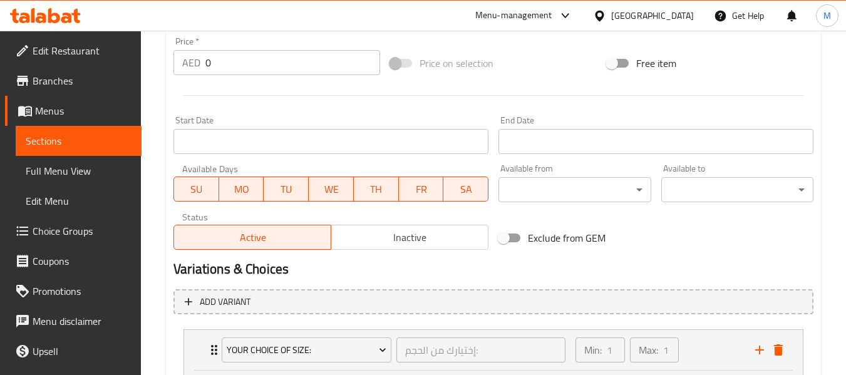
scroll to position [73, 0]
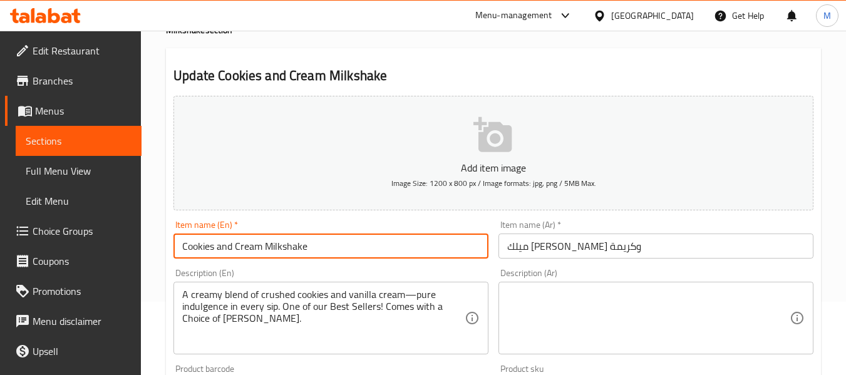
drag, startPoint x: 318, startPoint y: 240, endPoint x: 147, endPoint y: 214, distance: 172.4
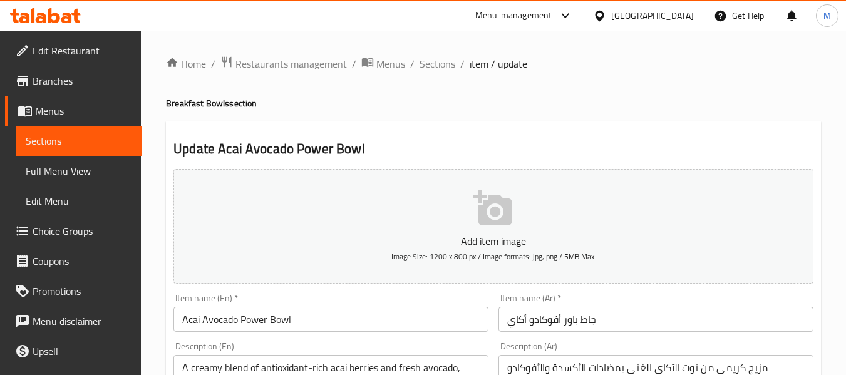
click at [56, 236] on span "Choice Groups" at bounding box center [82, 231] width 99 height 15
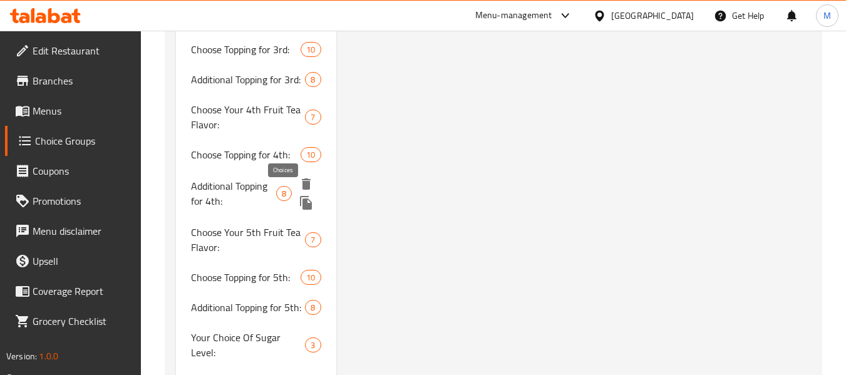
scroll to position [1992, 0]
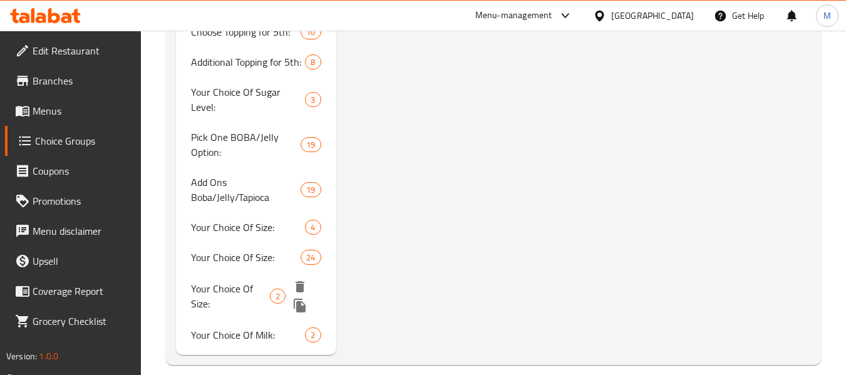
click at [223, 272] on div "Your Choice Of Size: 2" at bounding box center [256, 296] width 160 height 48
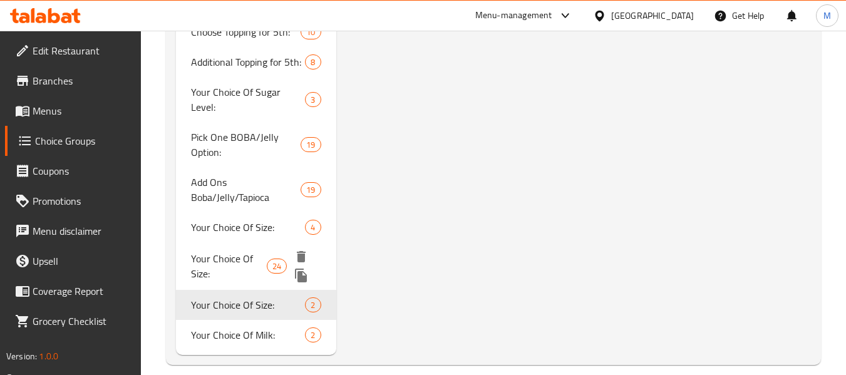
type input "Your Choice Of Size:"
type input "إختيارك من الحجم:"
type input "1"
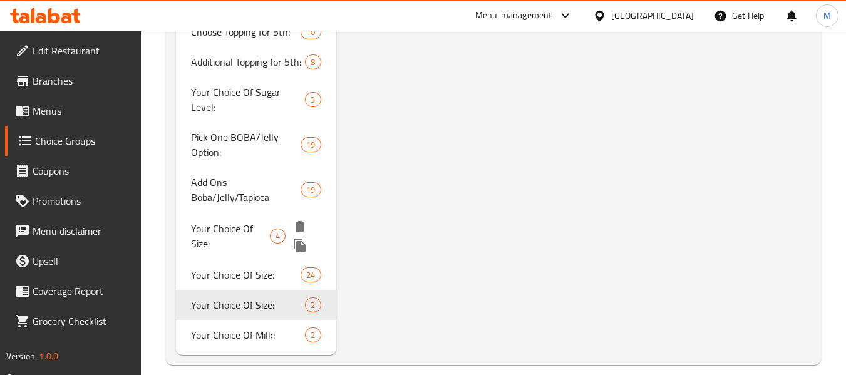
click at [237, 226] on span "Your Choice Of Size:" at bounding box center [230, 236] width 79 height 30
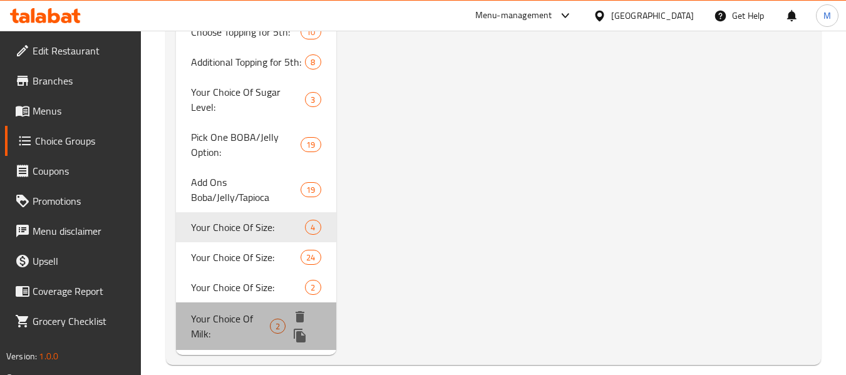
click at [248, 311] on span "Your Choice Of Milk:" at bounding box center [230, 326] width 79 height 30
click at [244, 194] on span "Add Ons Boba/Jelly/Tapioca" at bounding box center [246, 190] width 110 height 30
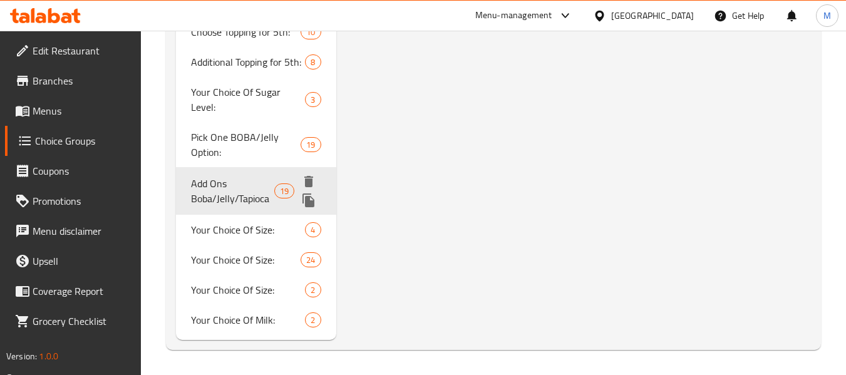
type input "Your Choice Of Milk:"
type input "إختيارك من الحليب:"
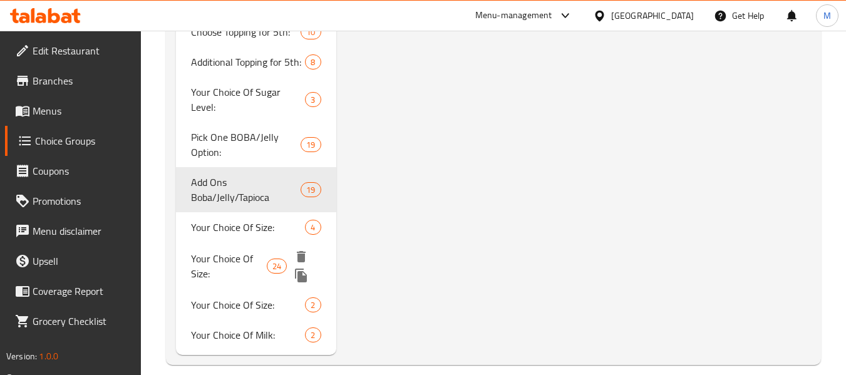
type input "Add Ons Boba/Jelly/Tapioca"
type input "إضافات بوبا/[PERSON_NAME]/تابيوكا:"
type input "0"
type input "3"
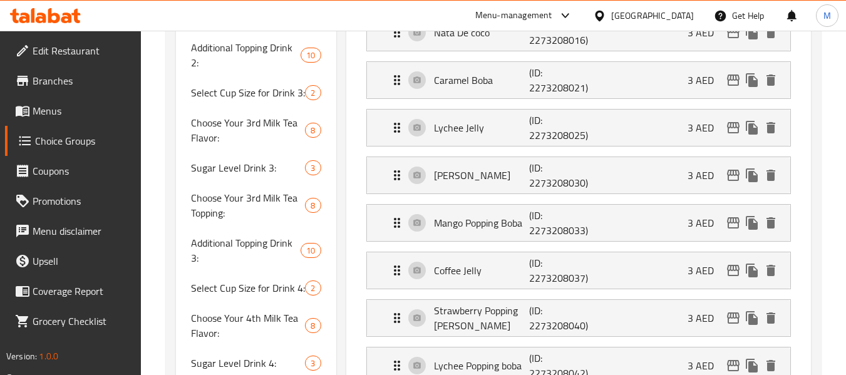
scroll to position [160, 0]
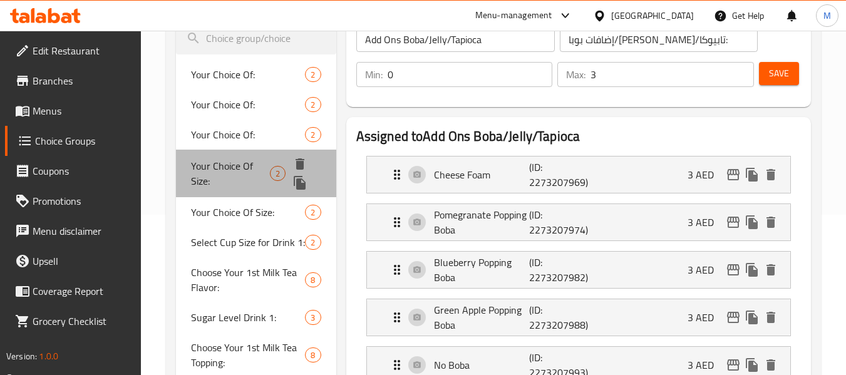
click at [244, 164] on span "Your Choice Of Size:" at bounding box center [230, 173] width 79 height 30
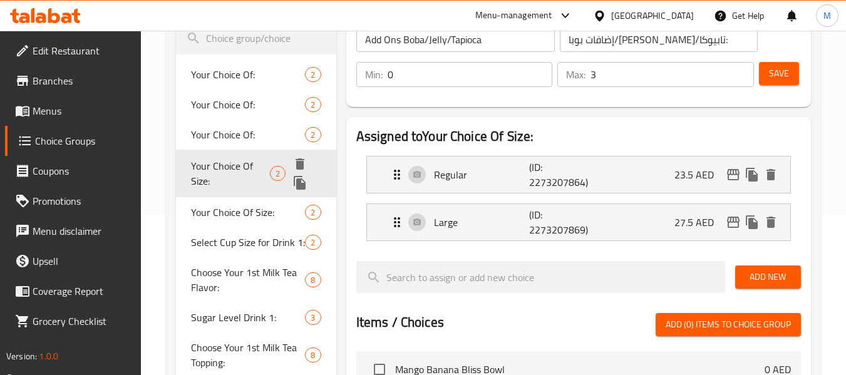
type input "Your Choice Of Size:"
type input "إختيارك من الحجم:"
type input "1"
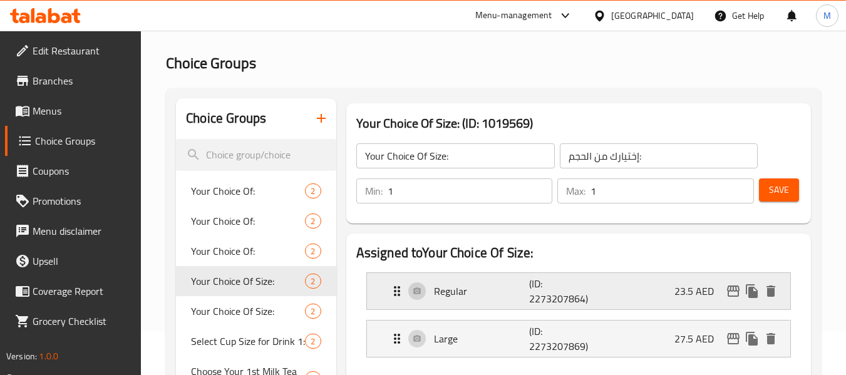
scroll to position [0, 0]
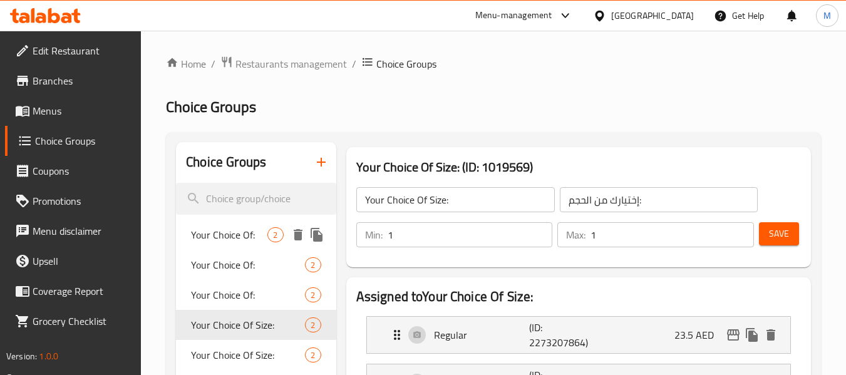
click at [241, 246] on div "Your Choice Of: 2" at bounding box center [256, 235] width 160 height 30
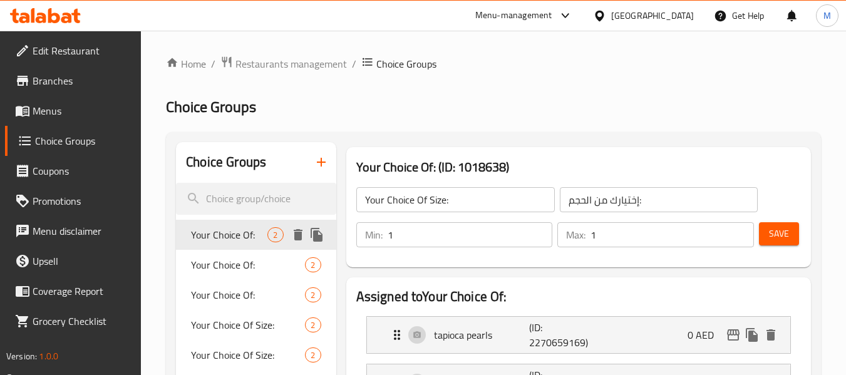
type input "Your Choice Of:"
type input "إختيارك من :"
click at [243, 262] on span "Your Choice Of:" at bounding box center [229, 264] width 76 height 15
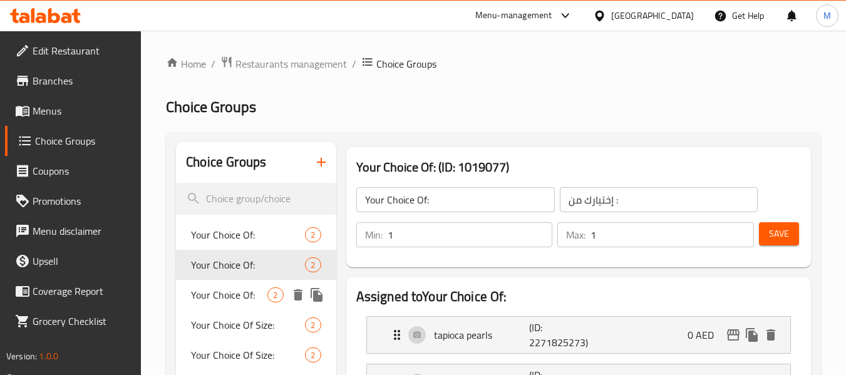
click at [247, 288] on span "Your Choice Of:" at bounding box center [229, 295] width 76 height 15
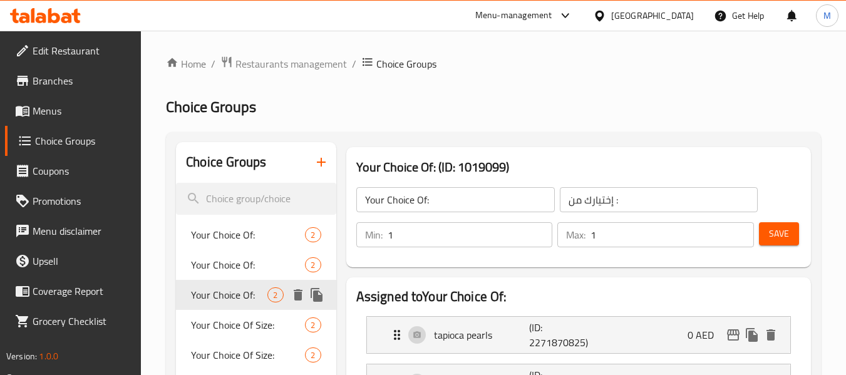
type input "2"
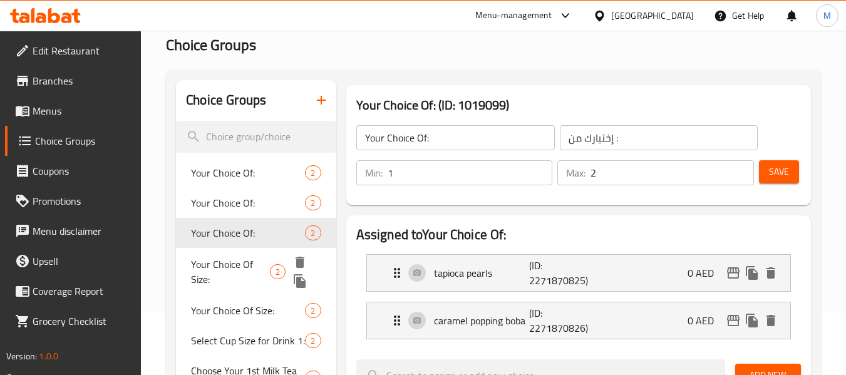
scroll to position [63, 0]
click at [244, 257] on span "Your Choice Of Size:" at bounding box center [230, 271] width 79 height 30
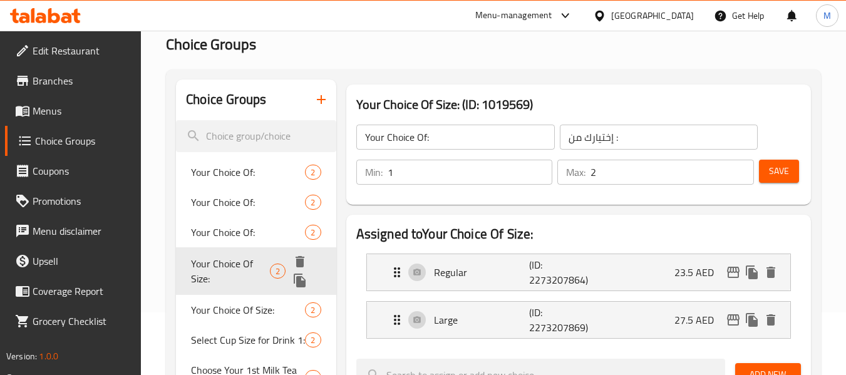
type input "Your Choice Of Size:"
type input "إختيارك من الحجم:"
type input "1"
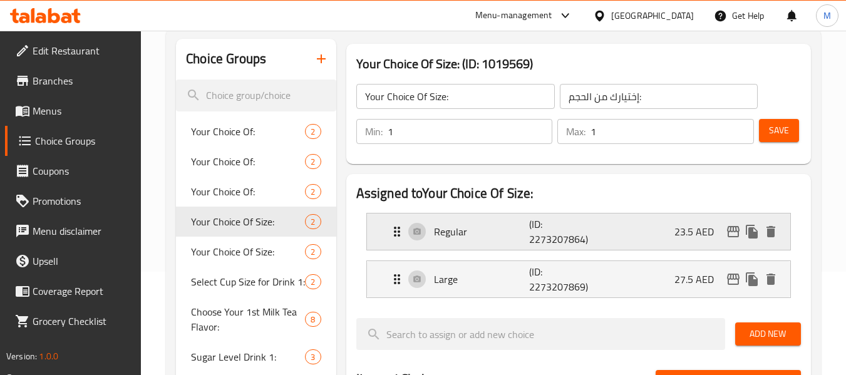
scroll to position [125, 0]
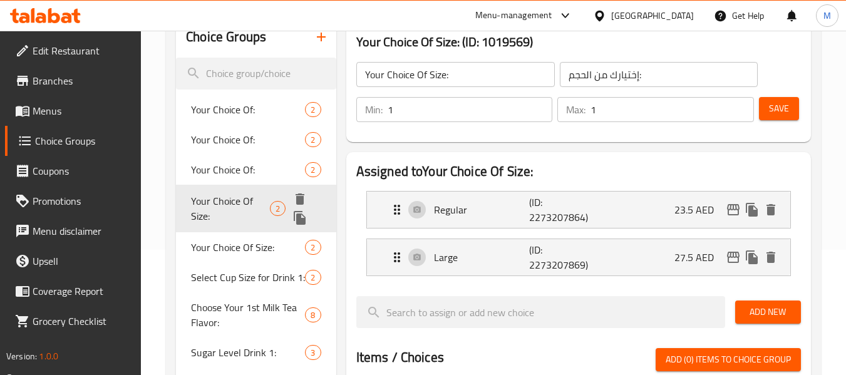
click at [302, 220] on icon "duplicate" at bounding box center [300, 218] width 12 height 14
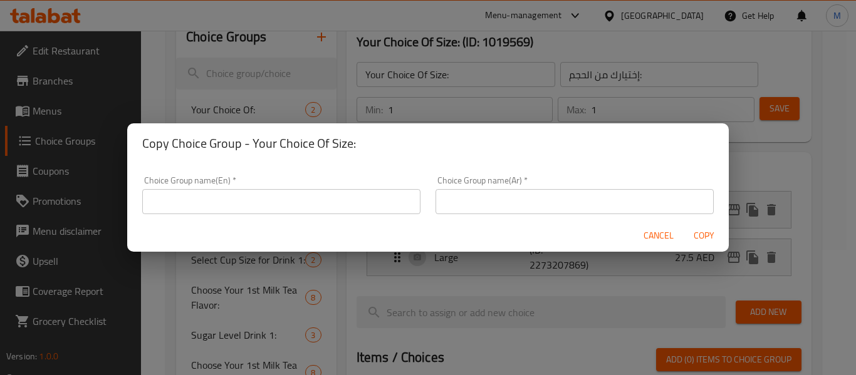
click at [297, 208] on input "text" at bounding box center [281, 201] width 278 height 25
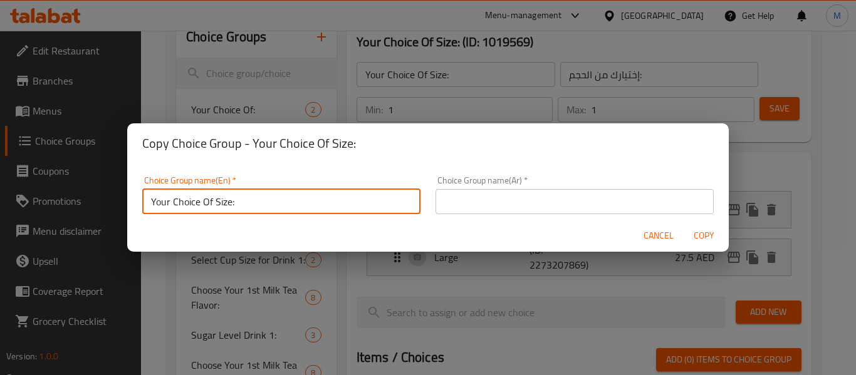
type input "Your Choice Of Size:"
click at [507, 191] on input "text" at bounding box center [574, 201] width 278 height 25
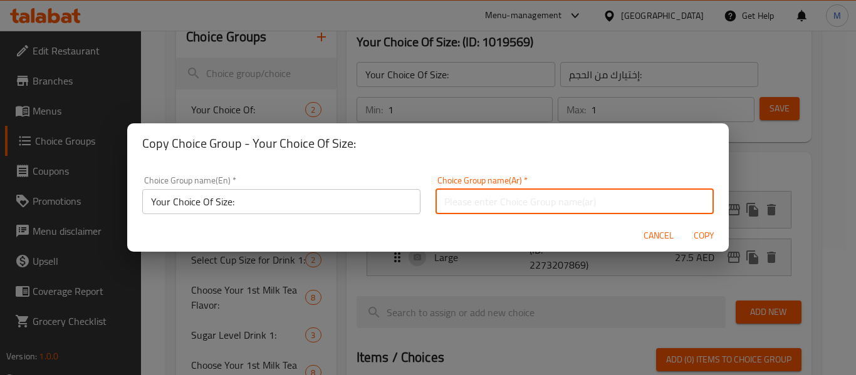
type input "Y"
type input "إختيارك من الحجم:"
click at [712, 236] on span "Copy" at bounding box center [703, 236] width 30 height 16
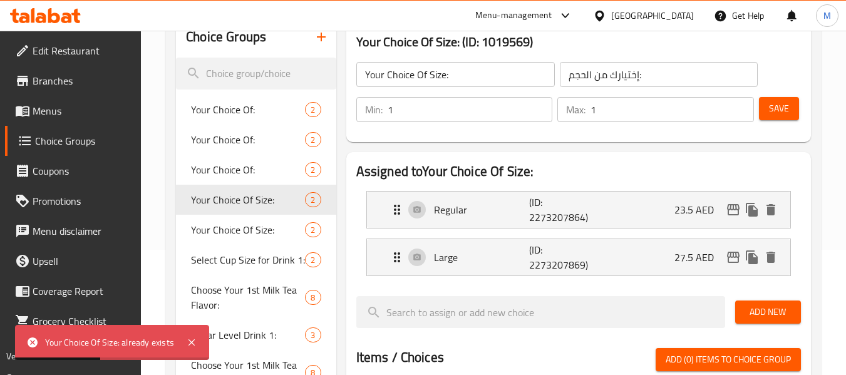
click at [322, 44] on icon "button" at bounding box center [321, 36] width 15 height 15
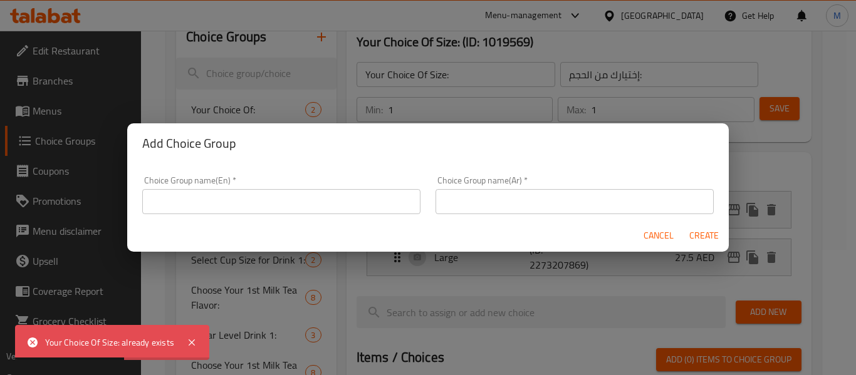
click at [308, 203] on input "text" at bounding box center [281, 201] width 278 height 25
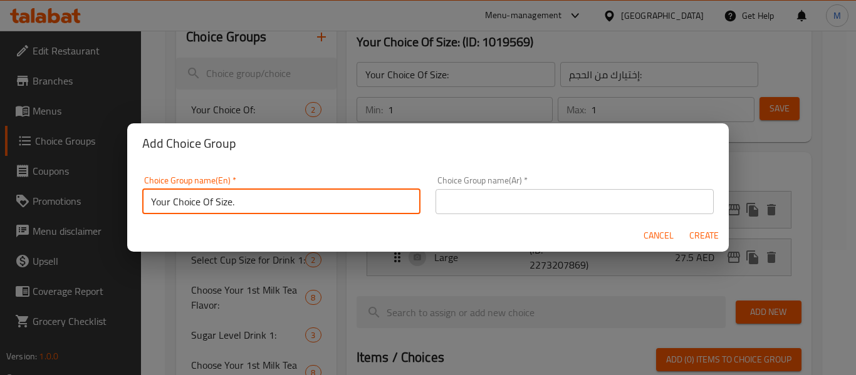
type input "Your Choice Of Size."
click at [448, 195] on input "text" at bounding box center [574, 201] width 278 height 25
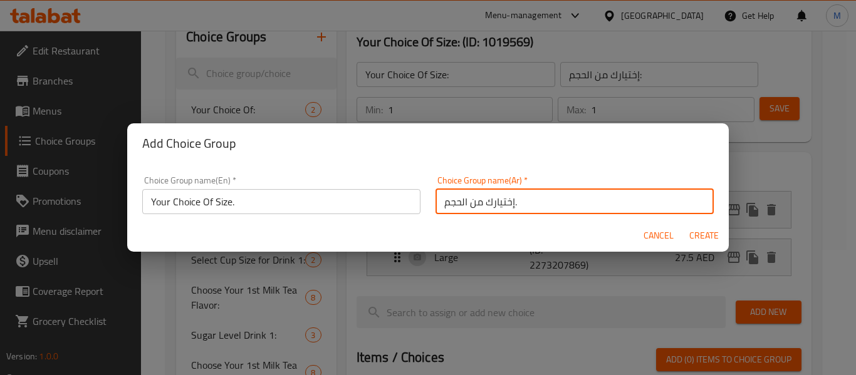
type input "إختيارك من الحجم."
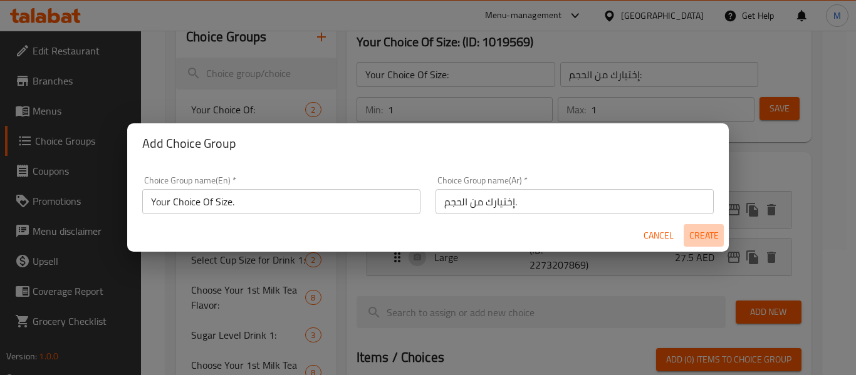
click at [699, 231] on span "Create" at bounding box center [703, 236] width 30 height 16
type input "Your Choice Of Size."
type input "إختيارك من الحجم."
type input "0"
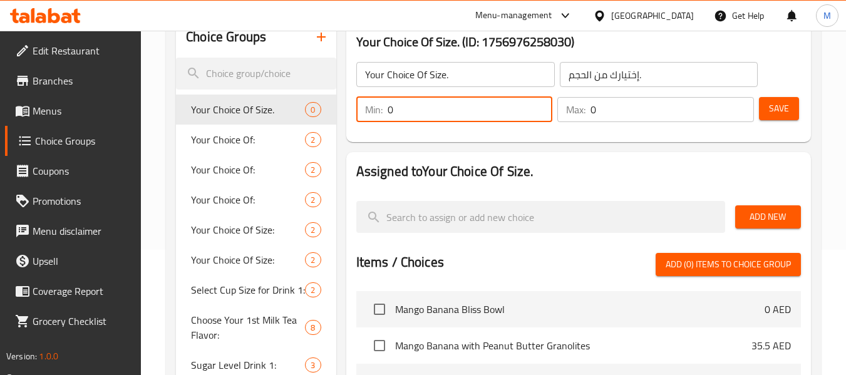
drag, startPoint x: 399, startPoint y: 112, endPoint x: 358, endPoint y: 101, distance: 42.9
click at [358, 102] on div "Min: 0 ​" at bounding box center [454, 109] width 197 height 25
type input "1"
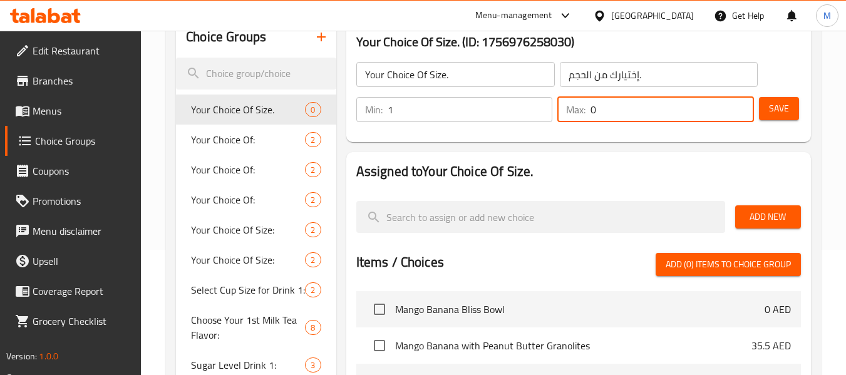
click at [580, 103] on div "Max: 0 ​" at bounding box center [655, 109] width 197 height 25
type input "1"
click at [789, 110] on button "Save" at bounding box center [779, 108] width 40 height 23
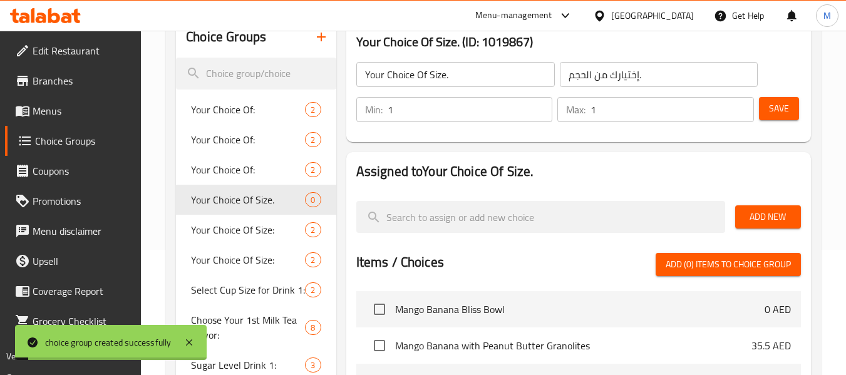
click at [775, 220] on span "Add New" at bounding box center [768, 217] width 46 height 16
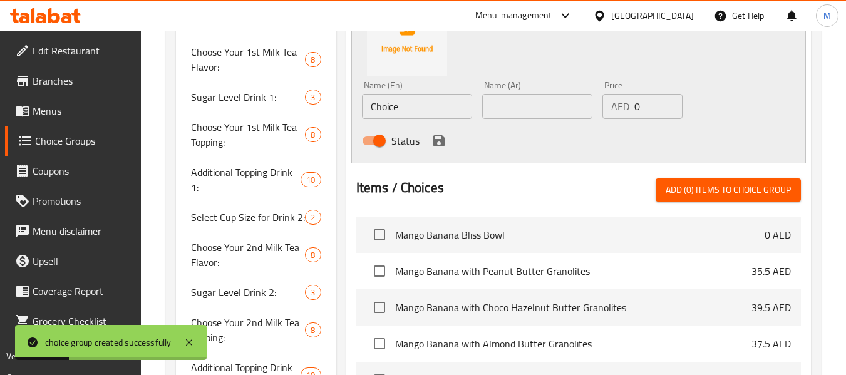
scroll to position [376, 0]
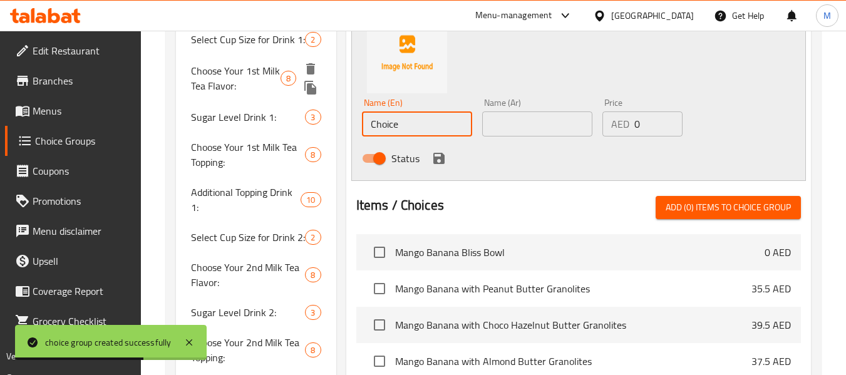
drag, startPoint x: 410, startPoint y: 121, endPoint x: 325, endPoint y: 98, distance: 88.3
paste input "Acai Bowl with Peanut Butter Granolites"
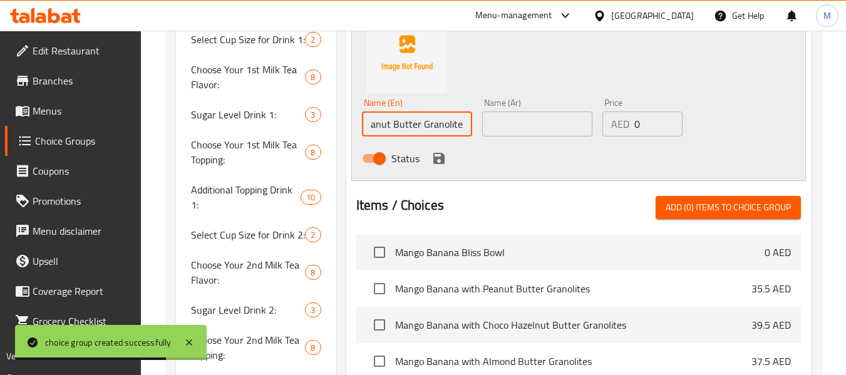
type input "Acai Bowl with Peanut Butter Granolites"
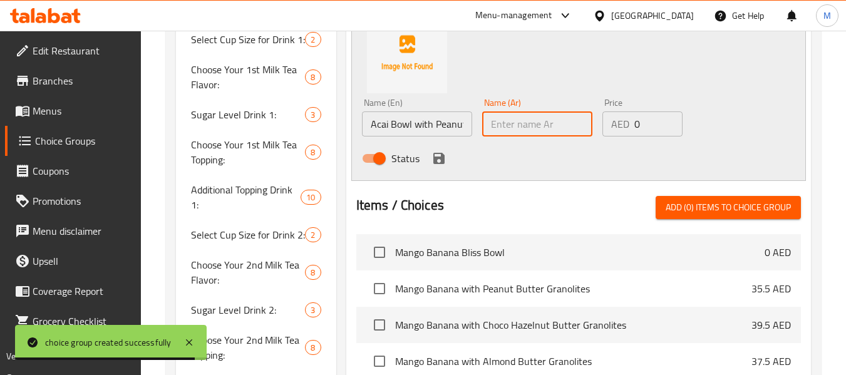
drag, startPoint x: 558, startPoint y: 115, endPoint x: 568, endPoint y: 122, distance: 12.2
click at [558, 115] on input "text" at bounding box center [537, 123] width 110 height 25
paste input "جرانوليتز جاط أكاي مع زبدة الفول السوداني"
type input "جرانوليتز جاط أكاي مع زبدة الفول السوداني"
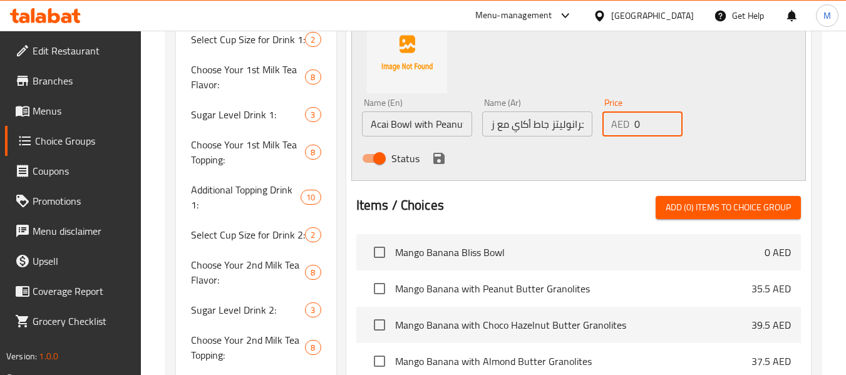
scroll to position [0, 0]
click at [623, 118] on div "AED 0 Price" at bounding box center [643, 123] width 80 height 25
type input "35.5"
click at [436, 158] on icon "save" at bounding box center [438, 158] width 11 height 11
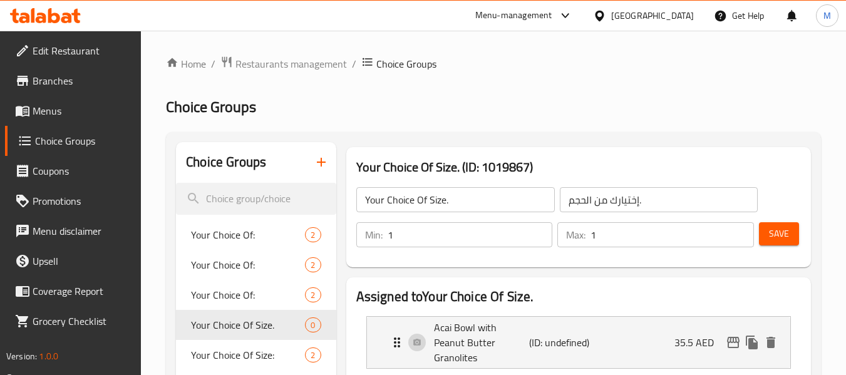
click at [780, 239] on span "Save" at bounding box center [779, 234] width 20 height 16
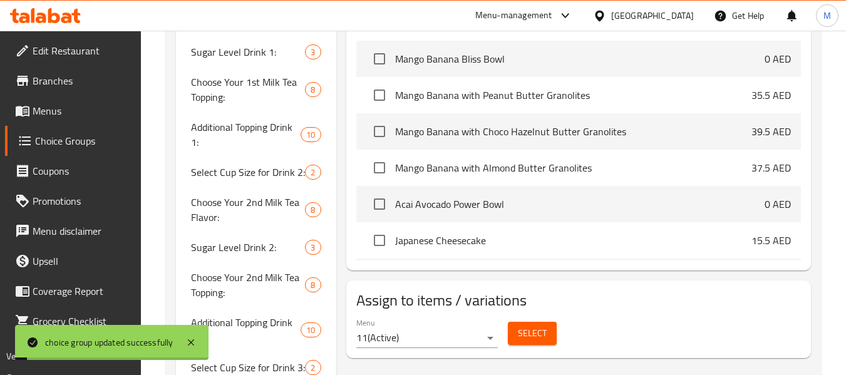
scroll to position [188, 0]
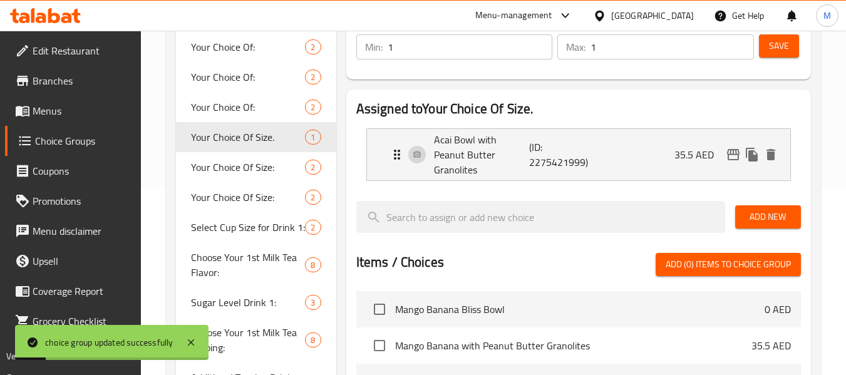
click at [773, 209] on span "Add New" at bounding box center [768, 217] width 46 height 16
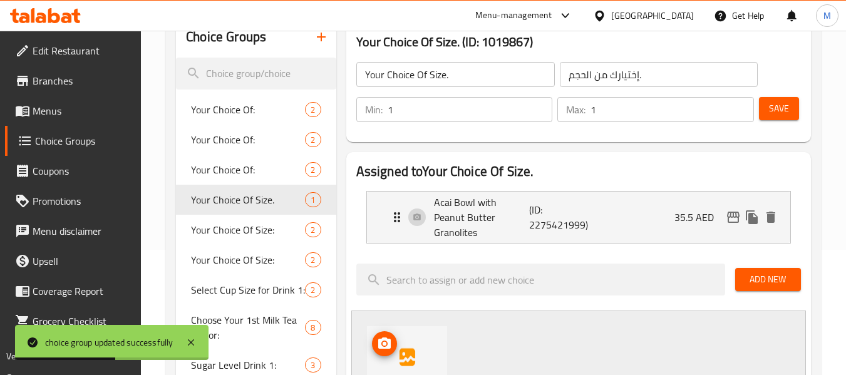
scroll to position [501, 0]
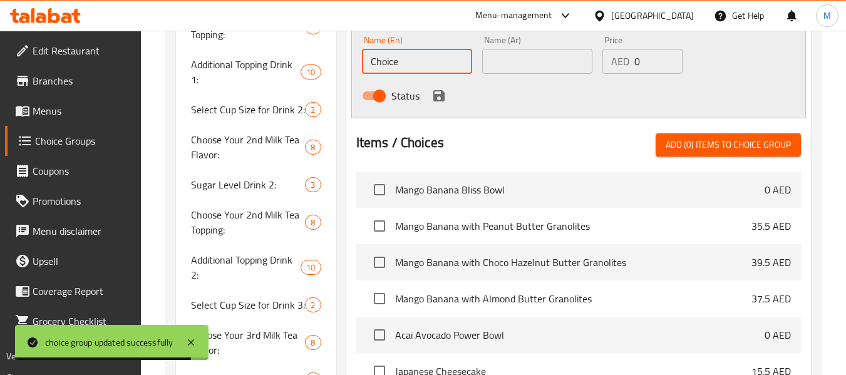
paste input "Acai Bowl with Choco Hazelnut Butter Granolites"
drag, startPoint x: 391, startPoint y: 48, endPoint x: 358, endPoint y: 39, distance: 34.3
click at [358, 40] on div "Name (En) Acai Bowl with Choco Hazelnut Butter Granolites Name (En)" at bounding box center [417, 55] width 120 height 48
type input "Acai Bowl with Choco Hazelnut Butter Granolites"
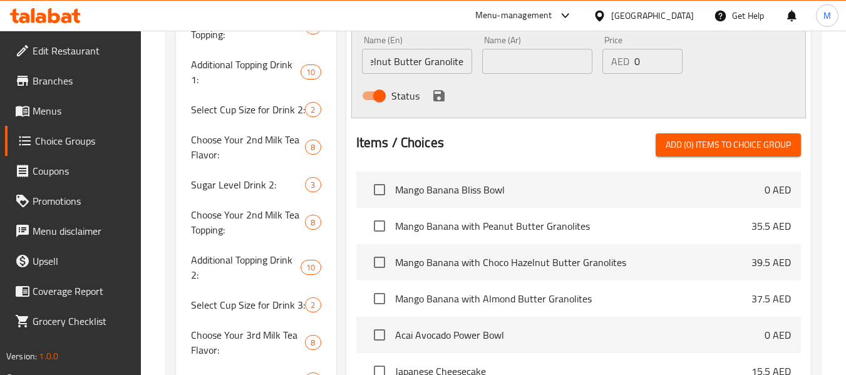
scroll to position [0, 0]
click at [522, 49] on input "text" at bounding box center [537, 61] width 110 height 25
paste input "جرانوليتز جاط أكاي مع زبدة البندق الشوكو"
type input "جرانوليتز جاط أكاي مع زبدة البندق الشوكو"
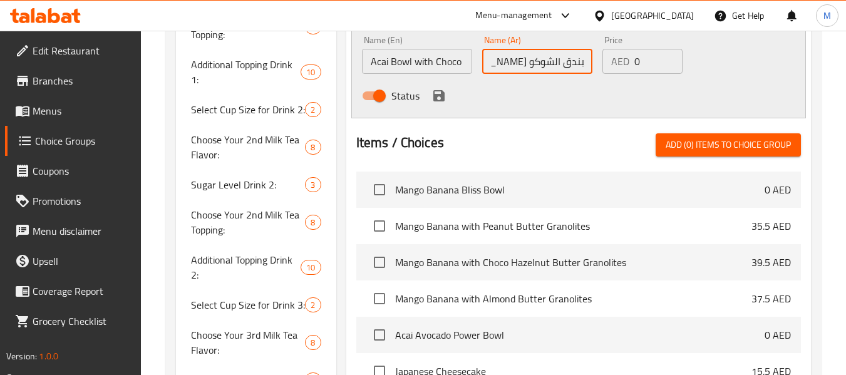
scroll to position [0, 0]
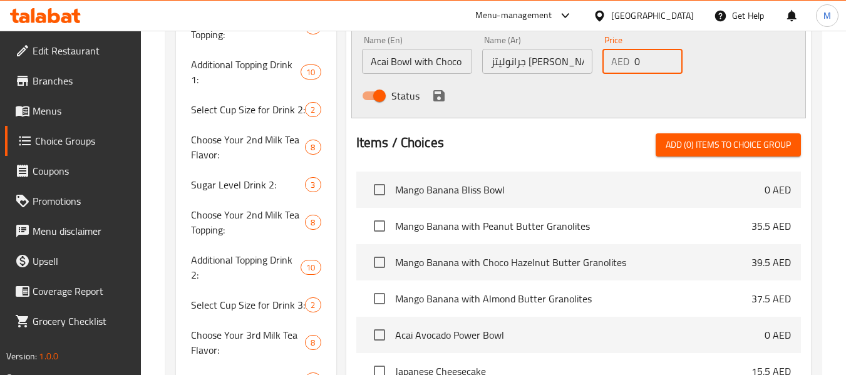
drag, startPoint x: 645, startPoint y: 48, endPoint x: 621, endPoint y: 40, distance: 24.4
click at [622, 49] on div "AED 0 Price" at bounding box center [643, 61] width 80 height 25
type input "39.5"
click at [439, 90] on icon "save" at bounding box center [438, 95] width 11 height 11
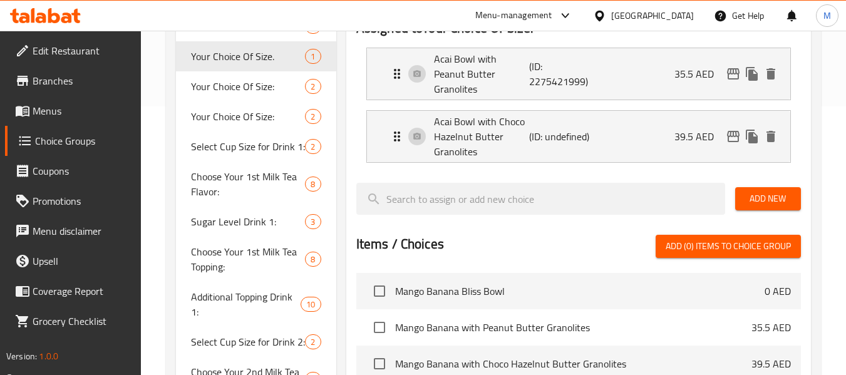
scroll to position [264, 0]
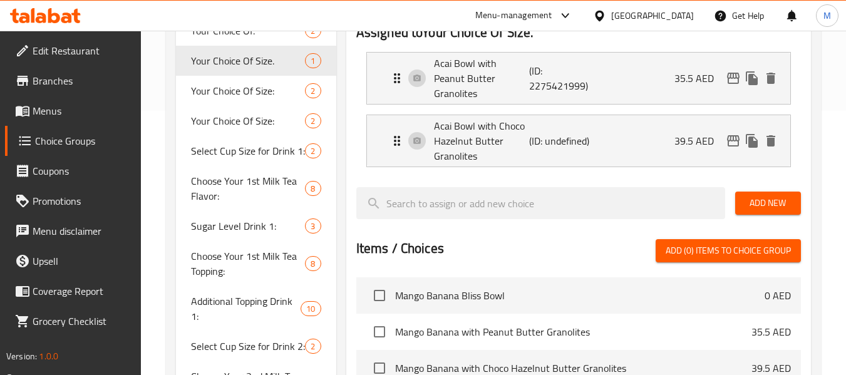
click at [769, 200] on div "Add New" at bounding box center [768, 203] width 76 height 42
click at [770, 195] on span "Add New" at bounding box center [768, 203] width 46 height 16
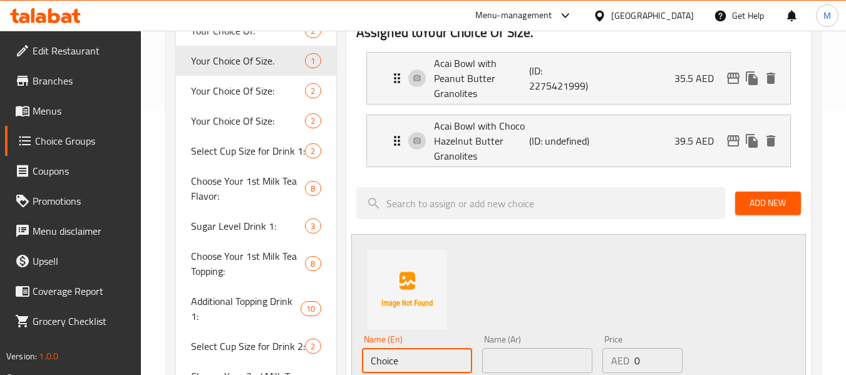
drag, startPoint x: 404, startPoint y: 345, endPoint x: 353, endPoint y: 329, distance: 52.9
click at [353, 331] on div "Name (En) Choice Name (En) Name (Ar) Name (Ar) Price AED 0 Price Status" at bounding box center [578, 326] width 455 height 184
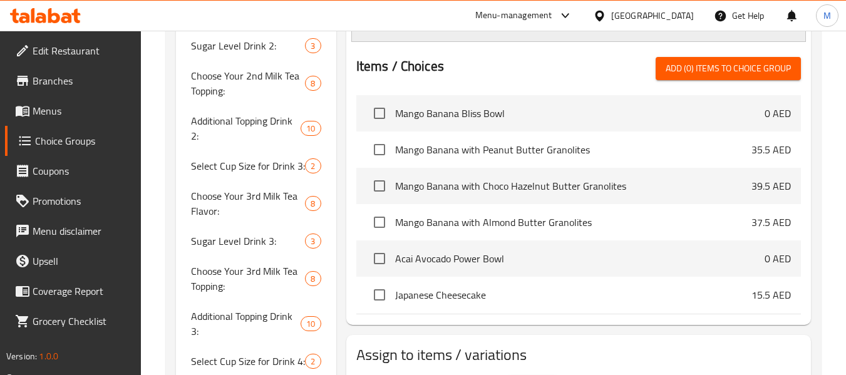
scroll to position [327, 0]
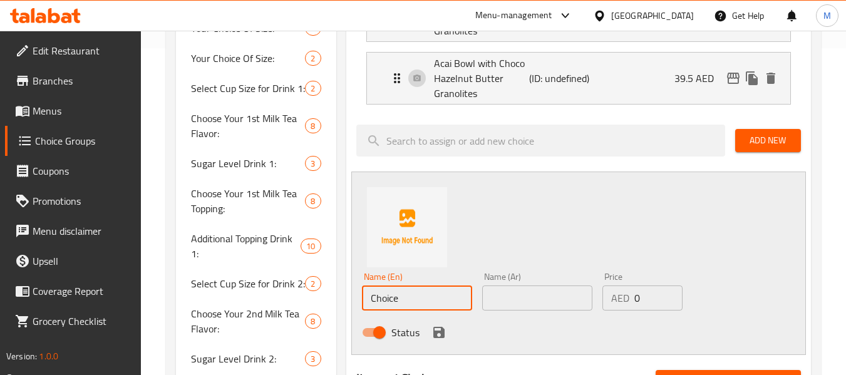
paste input "Acai Bowl with Almond Butter Granolites"
type input "Acai Bowl with Almond Butter Granolites"
click at [512, 299] on div "Name (Ar) Name (Ar)" at bounding box center [537, 291] width 120 height 48
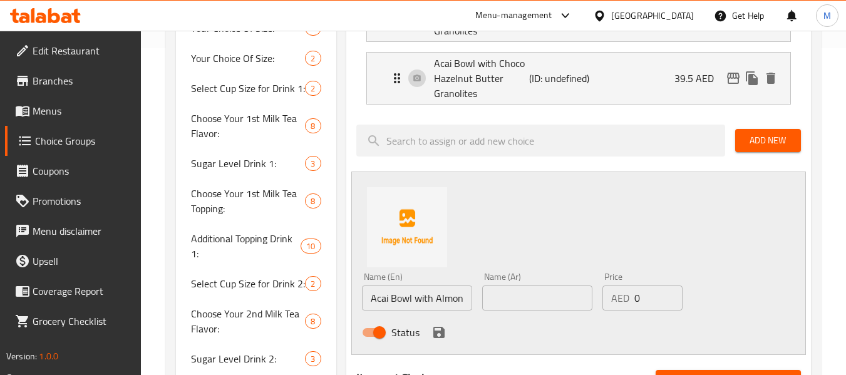
click at [518, 289] on input "text" at bounding box center [537, 298] width 110 height 25
paste input "جرانوليتز جاط أكاي مع زبدة اللوز"
type input "جرانوليتز جاط أكاي مع زبدة اللوز"
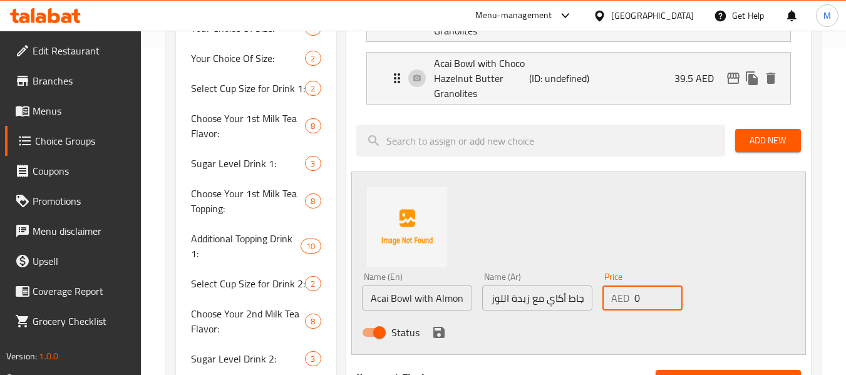
drag, startPoint x: 643, startPoint y: 283, endPoint x: 615, endPoint y: 277, distance: 28.3
click at [615, 286] on div "AED 0 Price" at bounding box center [643, 298] width 80 height 25
type input "37.5"
click at [437, 325] on icon "save" at bounding box center [439, 332] width 15 height 15
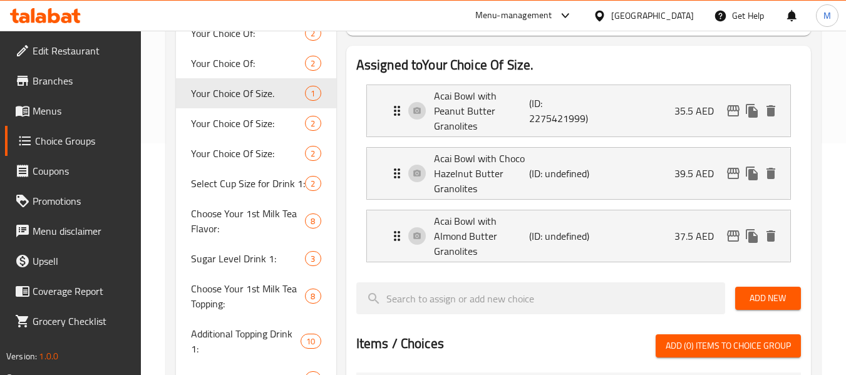
scroll to position [202, 0]
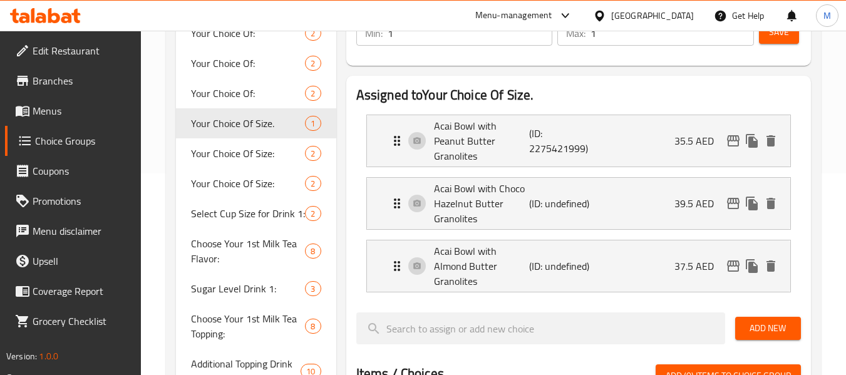
click at [790, 36] on button "Save" at bounding box center [779, 32] width 40 height 23
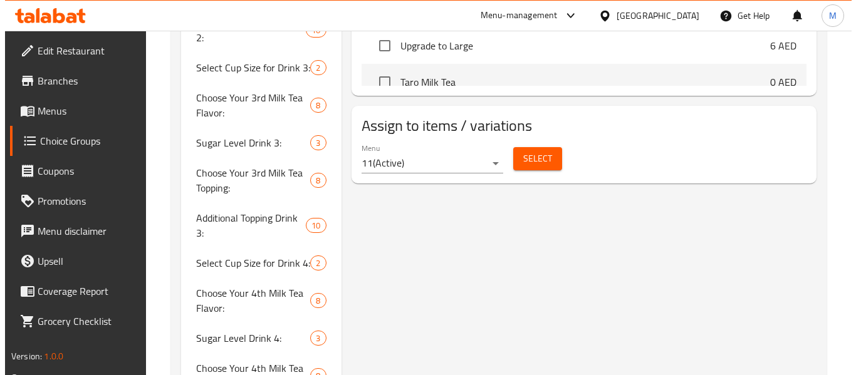
scroll to position [515, 0]
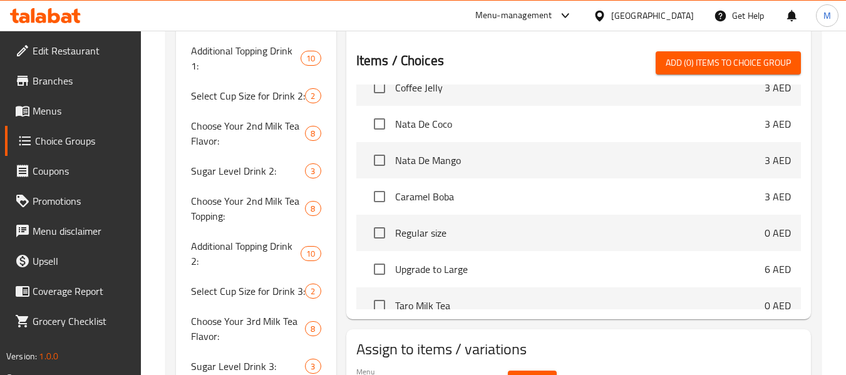
click at [544, 375] on span "Select" at bounding box center [532, 383] width 29 height 16
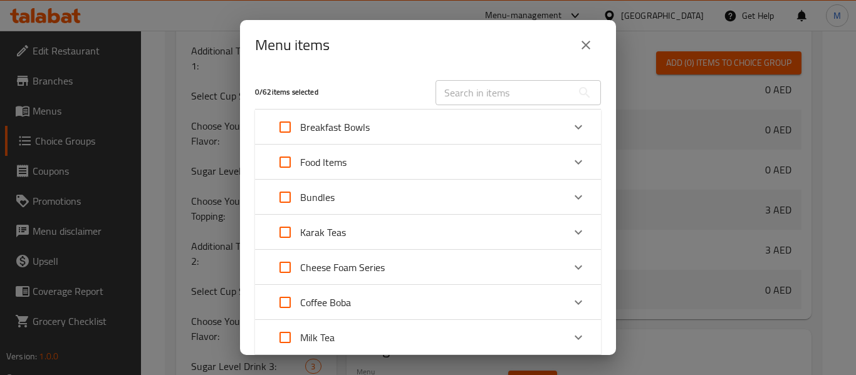
click at [364, 129] on p "Breakfast Bowls" at bounding box center [335, 127] width 70 height 15
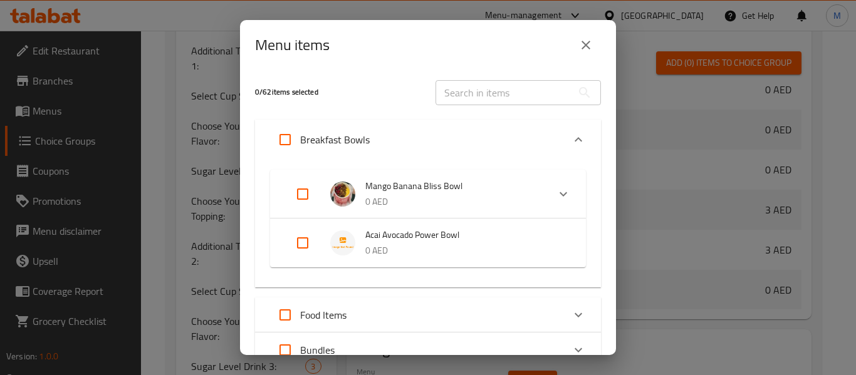
drag, startPoint x: 308, startPoint y: 242, endPoint x: 327, endPoint y: 246, distance: 19.9
click at [308, 242] on input "Expand" at bounding box center [303, 243] width 30 height 30
checkbox input "true"
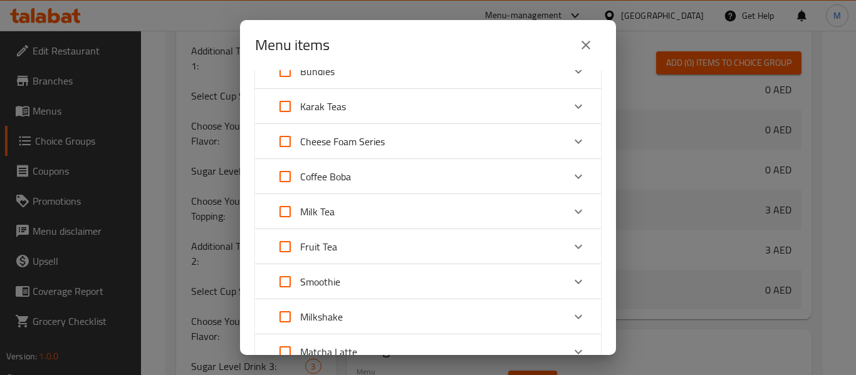
scroll to position [390, 0]
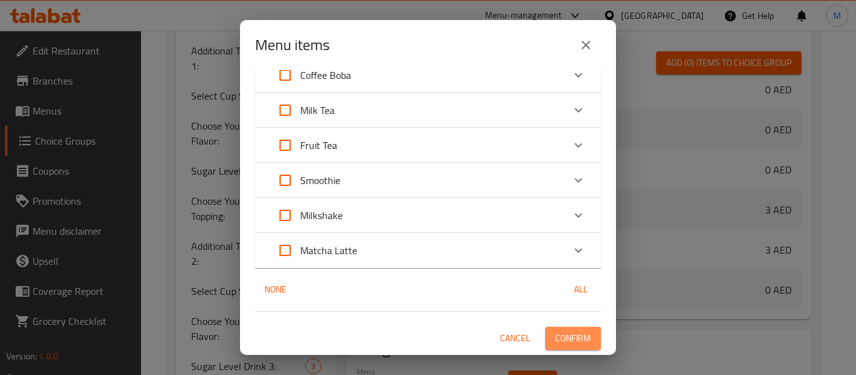
click at [577, 343] on span "Confirm" at bounding box center [573, 339] width 36 height 16
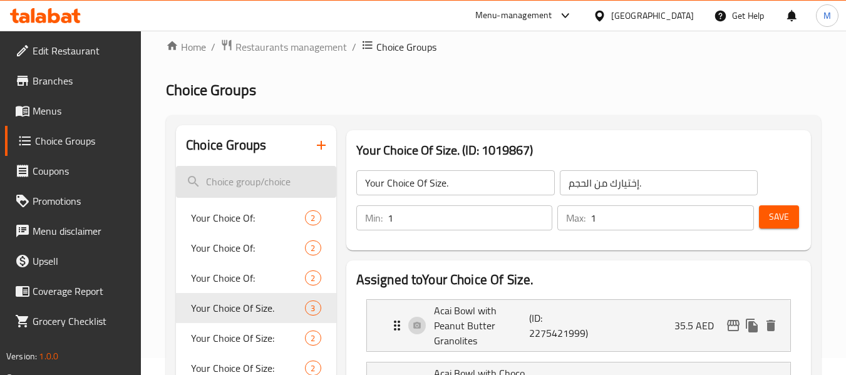
scroll to position [0, 0]
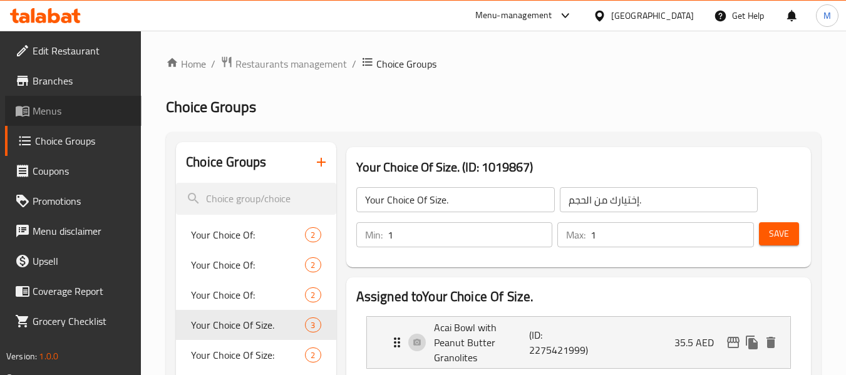
click at [39, 115] on span "Menus" at bounding box center [82, 110] width 99 height 15
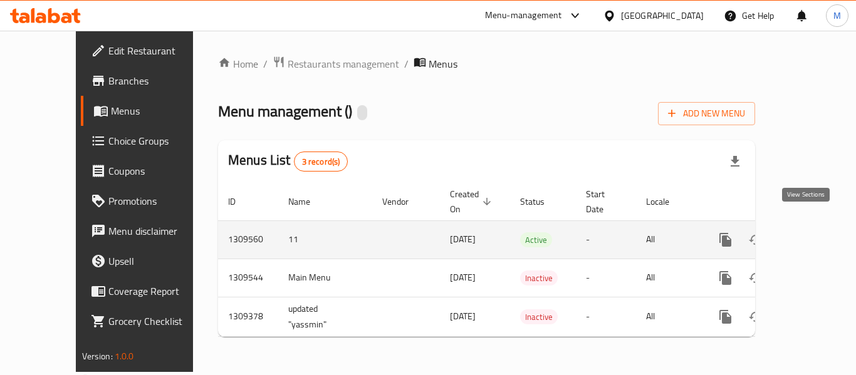
click at [809, 232] on icon "enhanced table" at bounding box center [815, 239] width 15 height 15
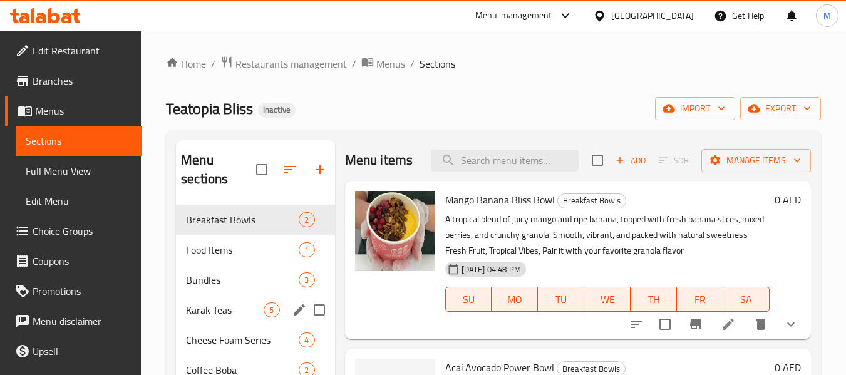
click at [220, 305] on span "Karak Teas" at bounding box center [225, 310] width 78 height 15
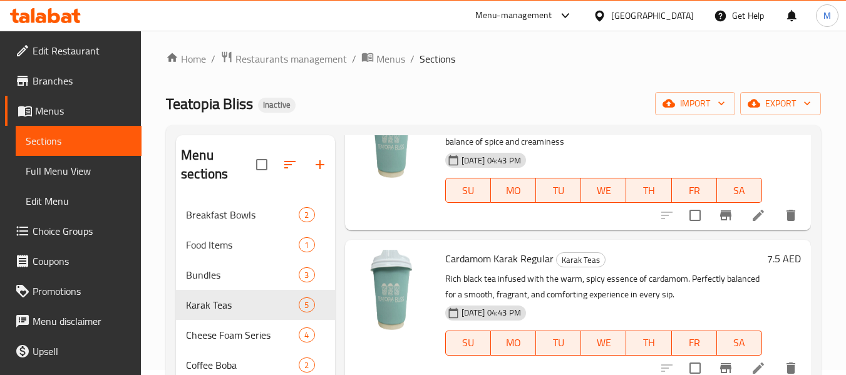
scroll to position [188, 0]
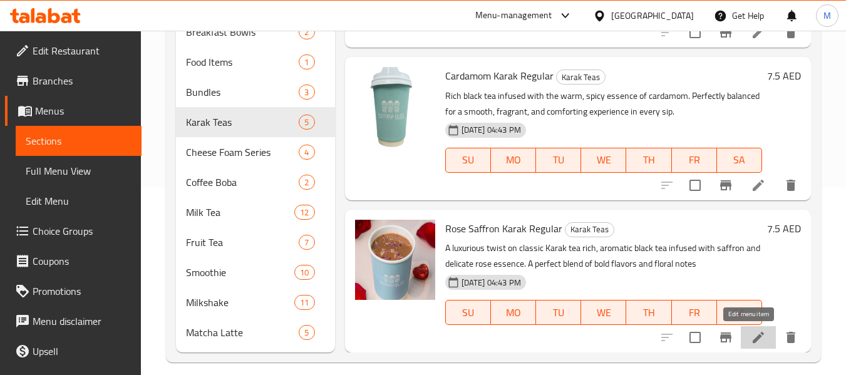
click at [751, 339] on icon at bounding box center [758, 337] width 15 height 15
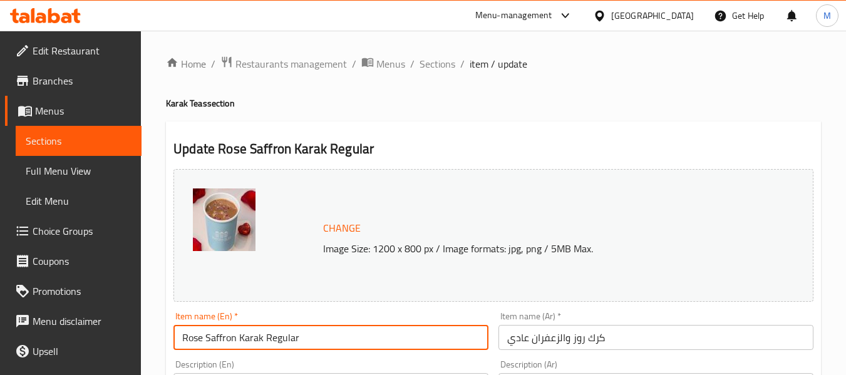
click at [282, 332] on input "Rose Saffron Karak Regular" at bounding box center [331, 337] width 315 height 25
type input "Rose Saffron Karak"
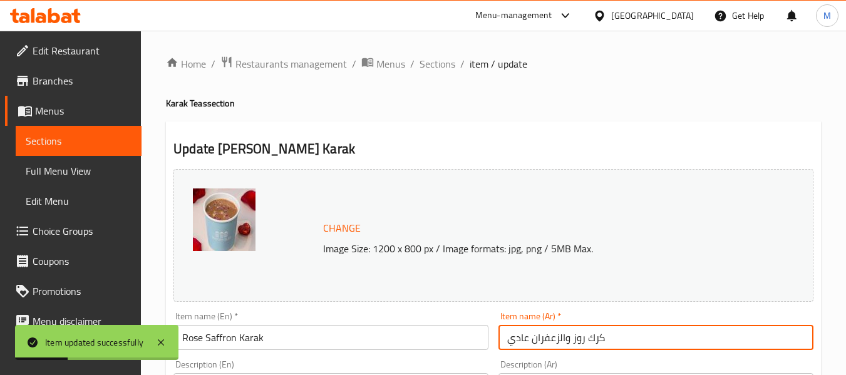
click at [521, 341] on input "كرك روز والزعفران عادي" at bounding box center [656, 337] width 315 height 25
type input "كرك روز والزعفران"
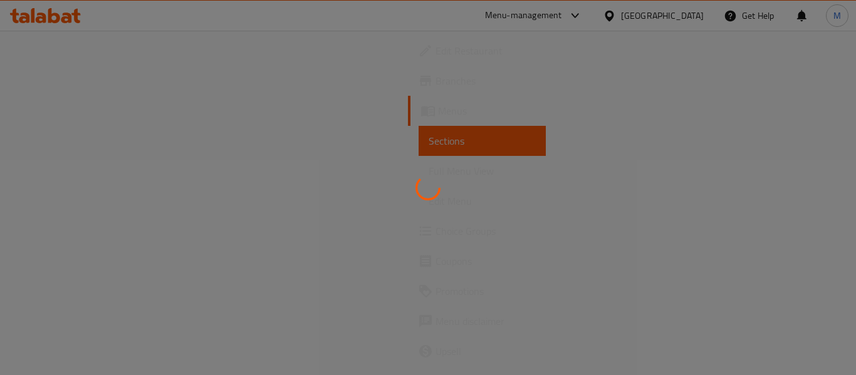
click at [47, 170] on div at bounding box center [428, 187] width 856 height 375
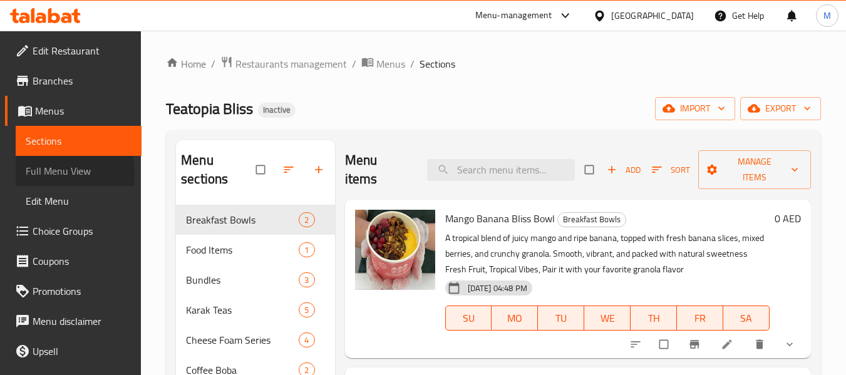
click at [48, 174] on span "Full Menu View" at bounding box center [79, 170] width 106 height 15
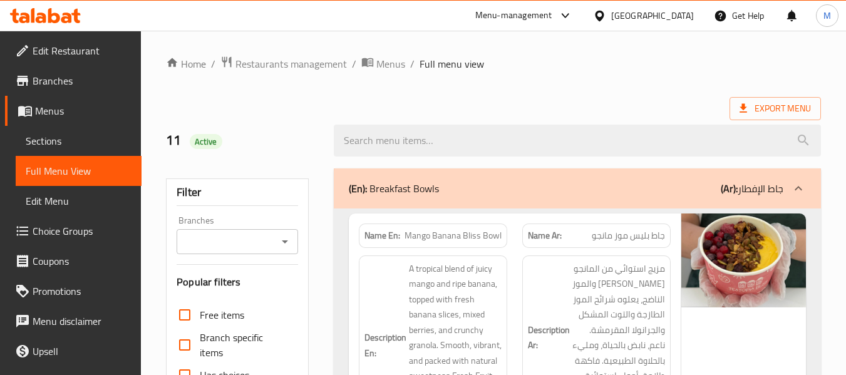
checkbox input "true"
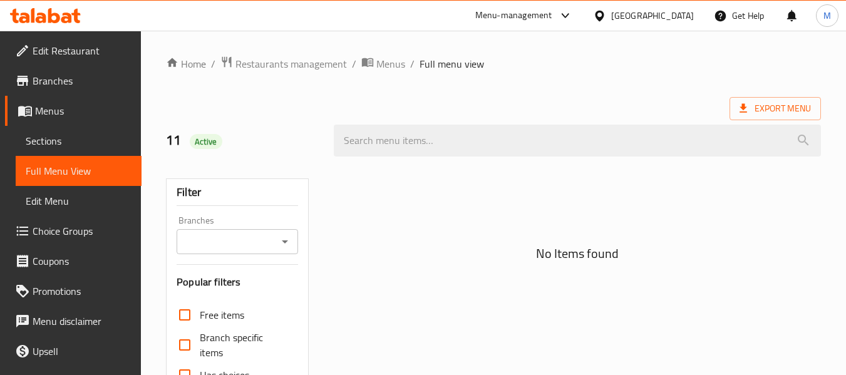
scroll to position [291, 0]
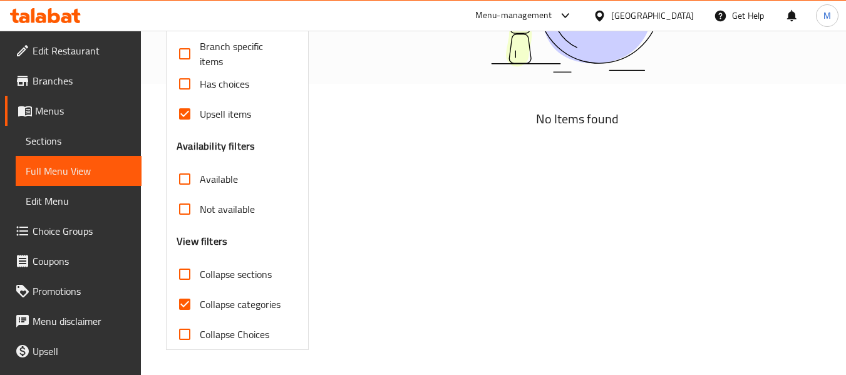
click at [210, 308] on span "Collapse categories" at bounding box center [240, 304] width 81 height 15
click at [200, 308] on input "Collapse categories" at bounding box center [185, 304] width 30 height 30
checkbox input "false"
click at [215, 275] on span "Collapse sections" at bounding box center [236, 274] width 72 height 15
click at [200, 275] on input "Collapse sections" at bounding box center [185, 274] width 30 height 30
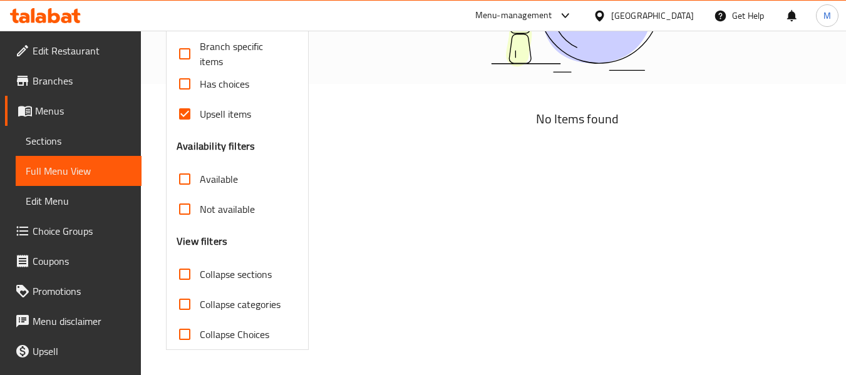
checkbox input "true"
click at [210, 112] on span "Upsell items" at bounding box center [225, 113] width 51 height 15
click at [200, 112] on input "Upsell items" at bounding box center [185, 114] width 30 height 30
checkbox input "false"
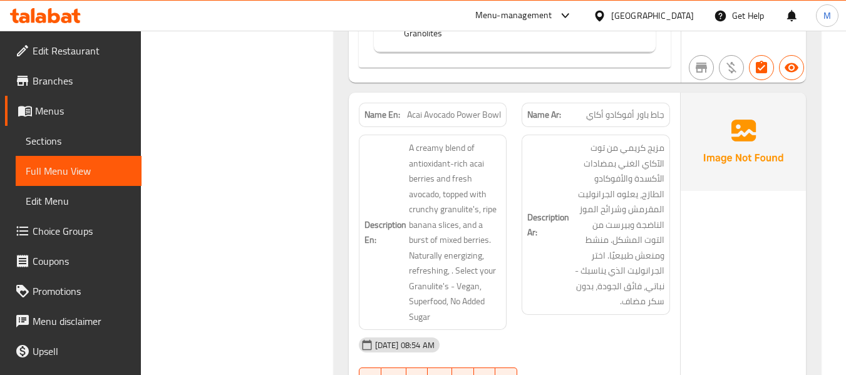
scroll to position [1111, 0]
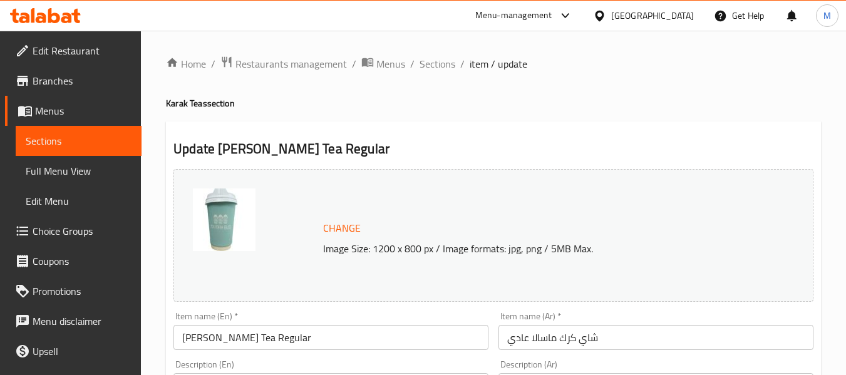
click at [517, 340] on input "شاي كرك ماسالا عادي" at bounding box center [656, 337] width 315 height 25
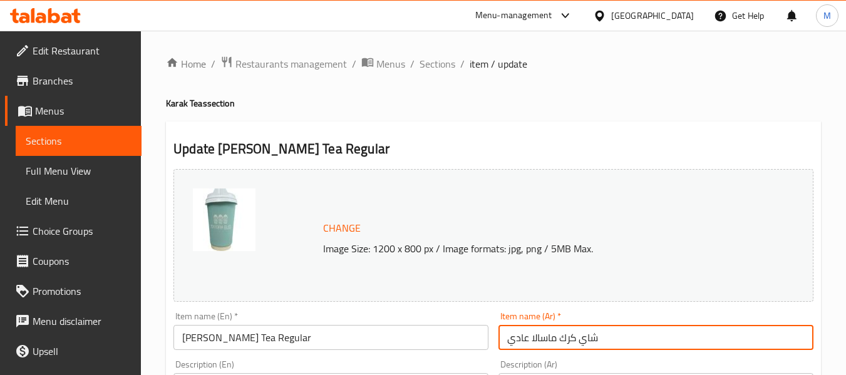
click at [517, 340] on input "شاي كرك ماسالا عادي" at bounding box center [656, 337] width 315 height 25
type input "شاي كرك ماسالا"
click at [277, 340] on input "[PERSON_NAME] Tea Regular" at bounding box center [331, 337] width 315 height 25
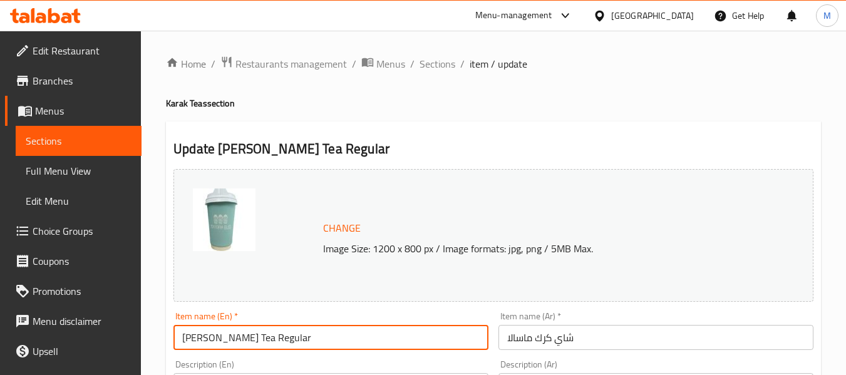
click at [277, 341] on input "[PERSON_NAME] Tea Regular" at bounding box center [331, 337] width 315 height 25
type input "[PERSON_NAME] Tea"
click at [314, 334] on input "Cardamom U/S Karak Tea Regular" at bounding box center [331, 337] width 315 height 25
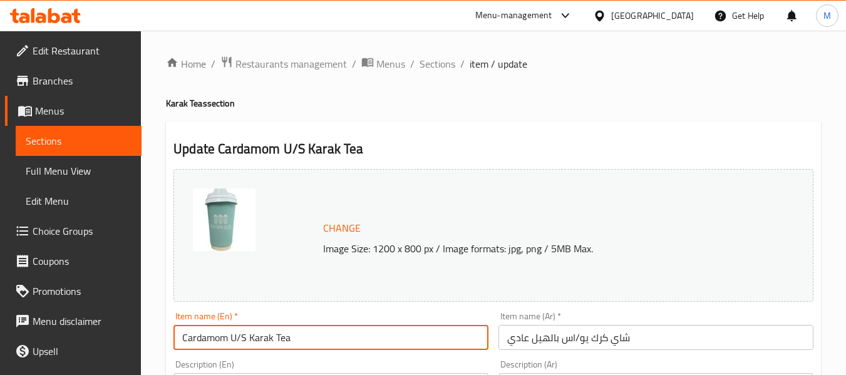
type input "Cardamom U/S Karak Tea"
click at [517, 343] on input "شاي كرك يو/اس بالهيل عادي" at bounding box center [656, 337] width 315 height 25
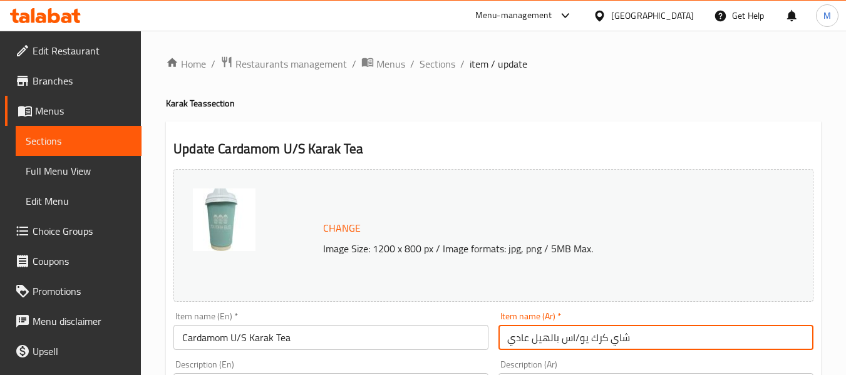
click at [517, 343] on input "شاي كرك يو/اس بالهيل عادي" at bounding box center [656, 337] width 315 height 25
click at [518, 344] on input "شاي كرك يو/اس بالهيل عادي" at bounding box center [656, 337] width 315 height 25
type input "شاي كرك يو/اس بالهيل"
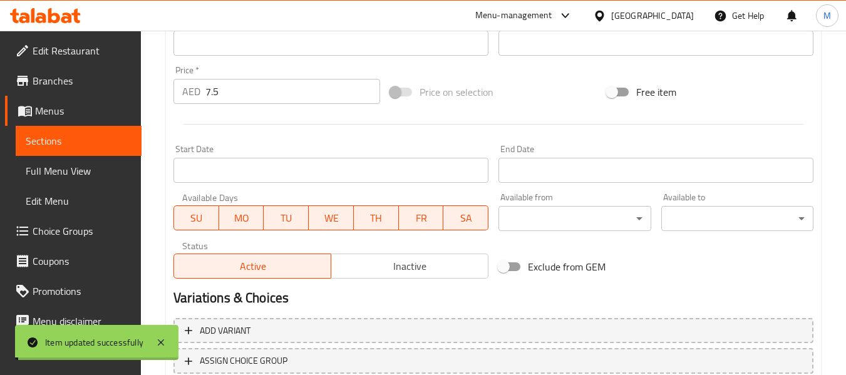
scroll to position [528, 0]
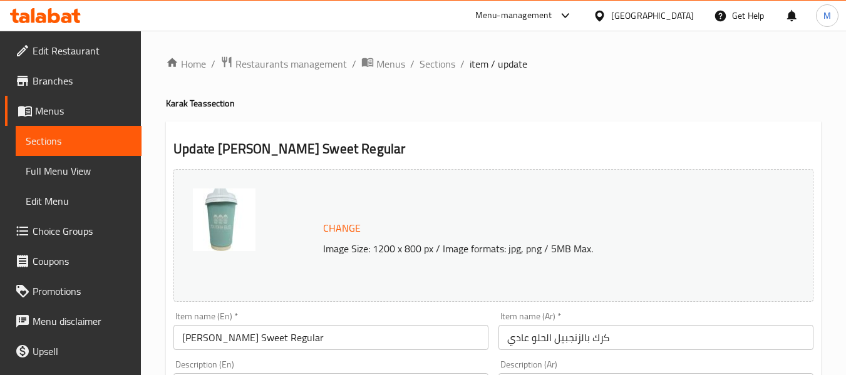
click at [277, 336] on input "[PERSON_NAME] Sweet Regular" at bounding box center [331, 337] width 315 height 25
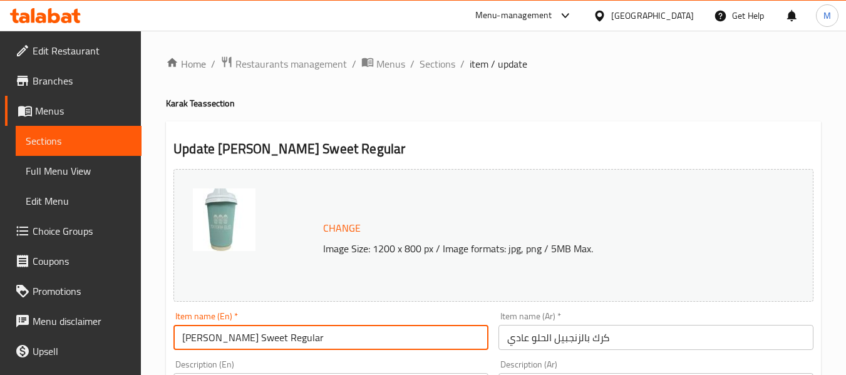
click at [279, 337] on input "[PERSON_NAME] Sweet Regular" at bounding box center [331, 337] width 315 height 25
type input "[PERSON_NAME] Sweet"
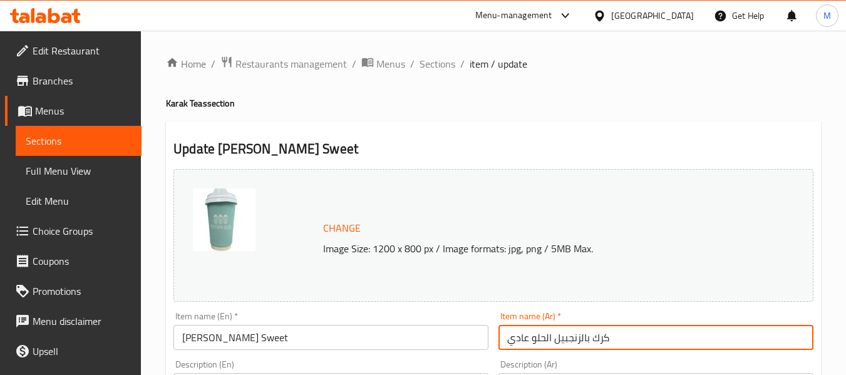
click at [518, 337] on input "كرك بالزنجبيل الحلو عادي" at bounding box center [656, 337] width 315 height 25
click at [519, 337] on input "كرك بالزنجبيل الحلو عادي" at bounding box center [656, 337] width 315 height 25
click at [519, 338] on input "كرك بالزنجبيل الحلو عادي" at bounding box center [656, 337] width 315 height 25
type input "كرك بالزنجبيل الحلو"
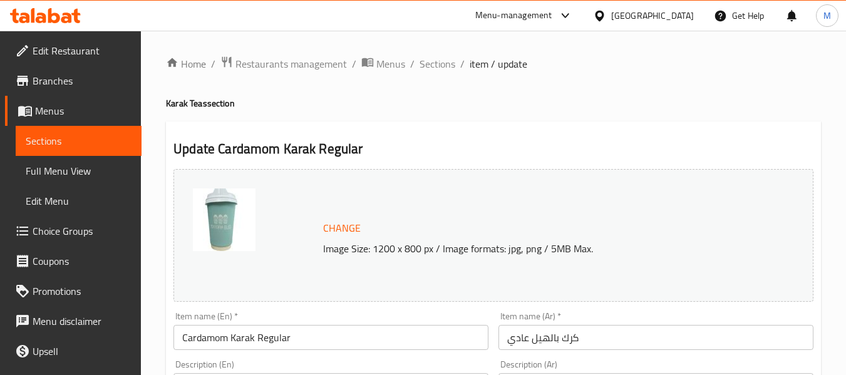
click at [274, 343] on input "Cardamom Karak Regular" at bounding box center [331, 337] width 315 height 25
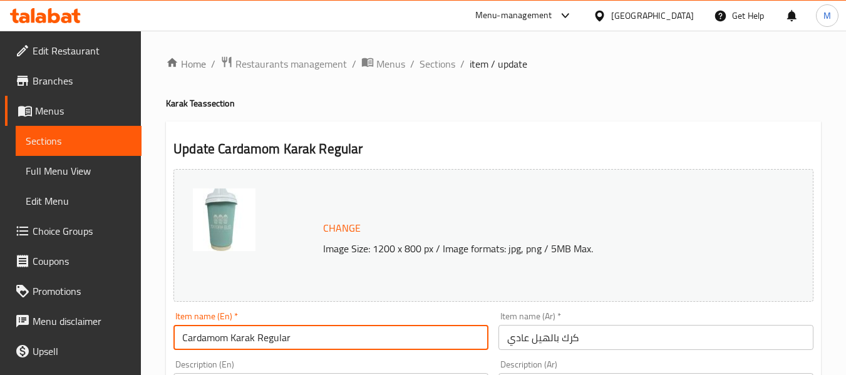
click at [274, 343] on input "Cardamom Karak Regular" at bounding box center [331, 337] width 315 height 25
type input "Cardamom Karak"
click at [523, 335] on input "كرك بالهيل عادي" at bounding box center [656, 337] width 315 height 25
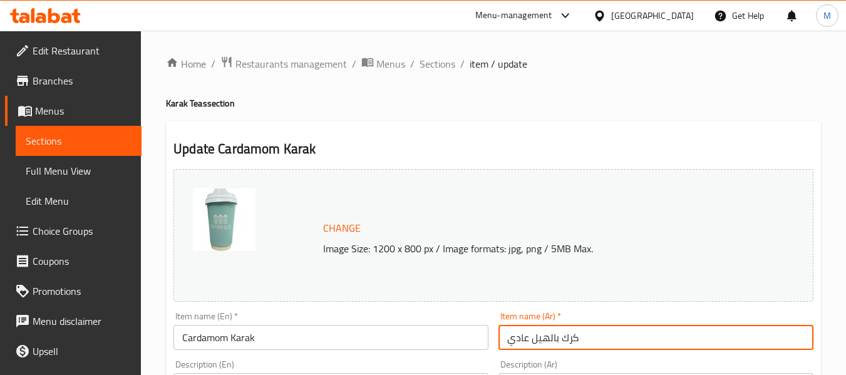
click at [524, 335] on input "كرك بالهيل عادي" at bounding box center [656, 337] width 315 height 25
click at [526, 340] on input "كرك بالهيل عادي" at bounding box center [656, 337] width 315 height 25
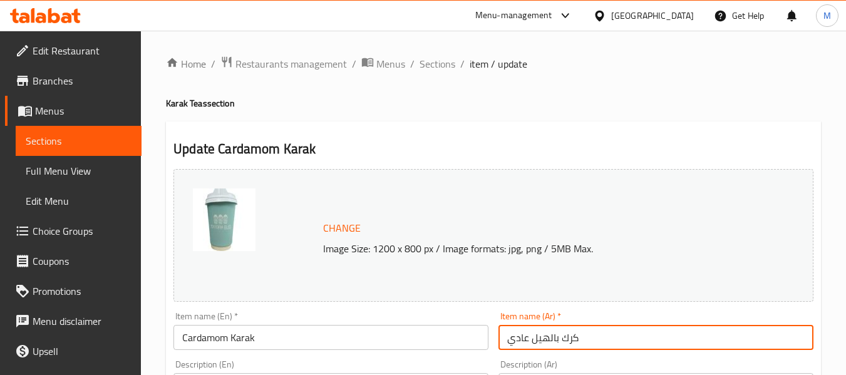
drag, startPoint x: 531, startPoint y: 341, endPoint x: 495, endPoint y: 331, distance: 37.7
click at [495, 331] on div "Item name (Ar)   * [PERSON_NAME] عادي Item name (Ar) *" at bounding box center [656, 331] width 325 height 48
type input "كرك بالهيل"
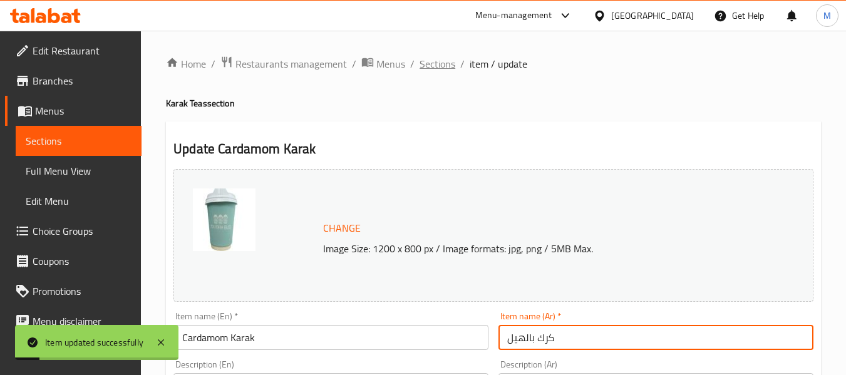
click at [430, 62] on span "Sections" at bounding box center [438, 63] width 36 height 15
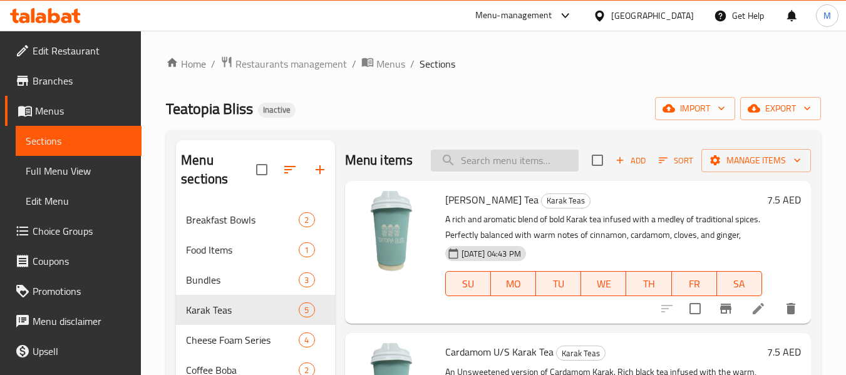
click at [511, 172] on input "search" at bounding box center [505, 161] width 148 height 22
paste input "Cookies and Cream Milkshake"
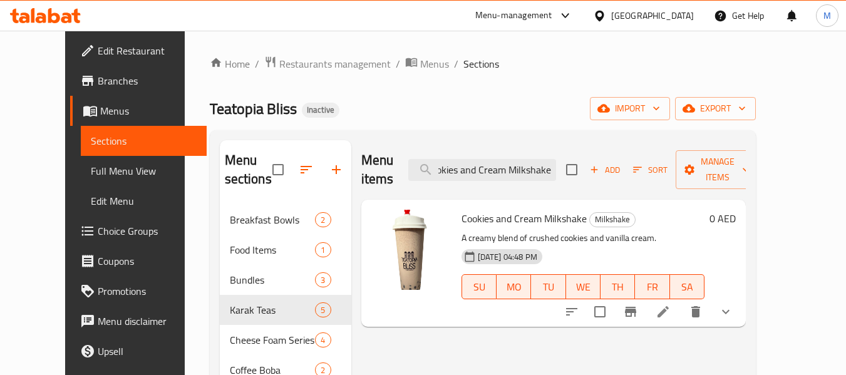
type input "Cookies and Cream Milkshake"
click at [671, 304] on icon at bounding box center [663, 311] width 15 height 15
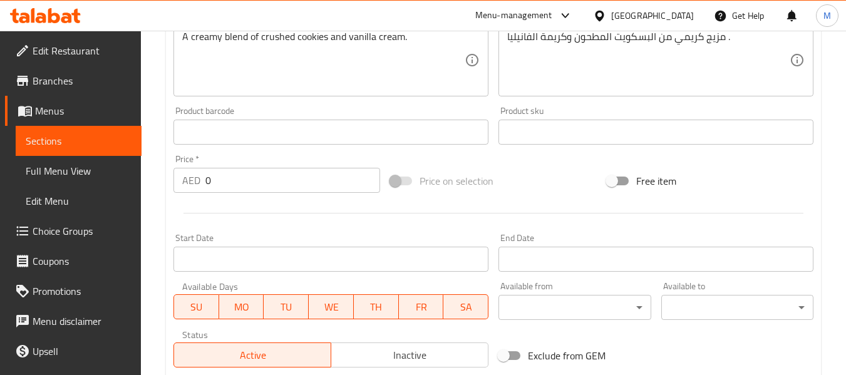
scroll to position [626, 0]
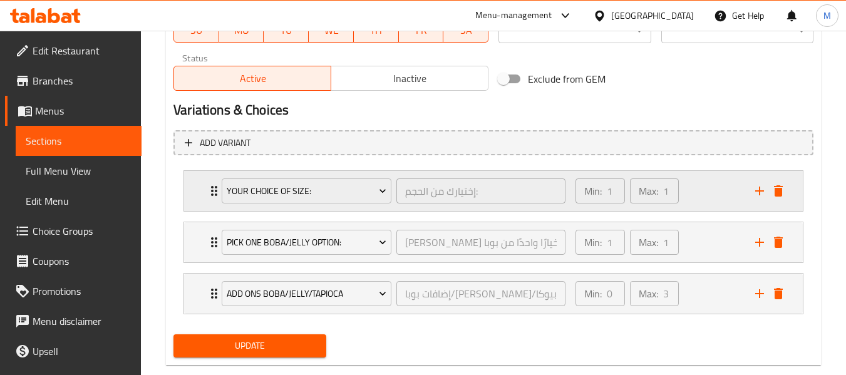
click at [687, 188] on div "Min: 1 ​ Max: 1 ​" at bounding box center [658, 191] width 180 height 40
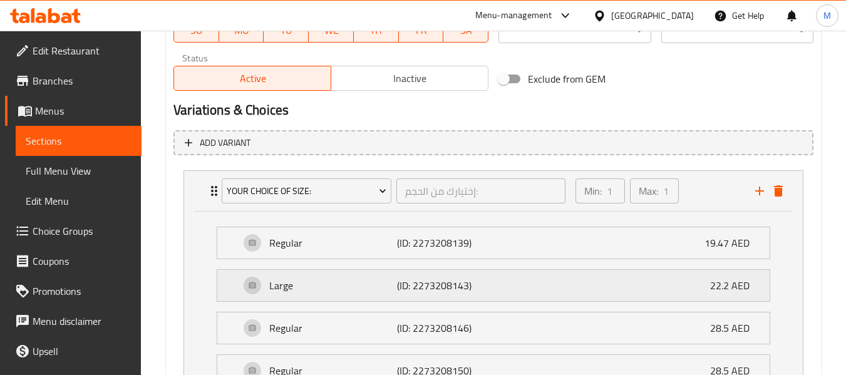
click at [442, 276] on div "Large (ID: 2273208143) 22.2 AED" at bounding box center [497, 285] width 515 height 31
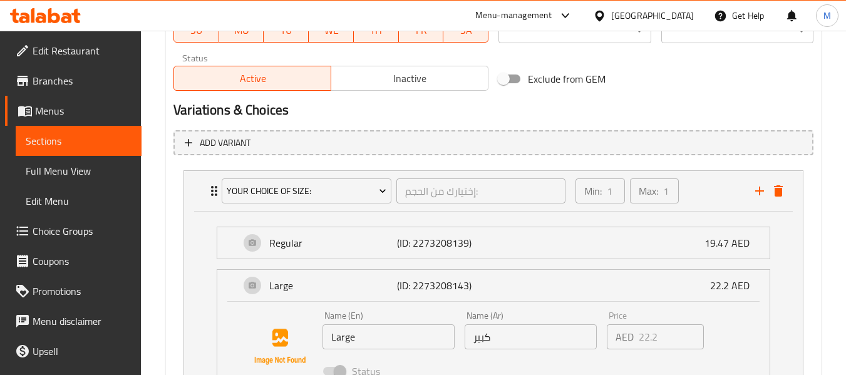
scroll to position [814, 0]
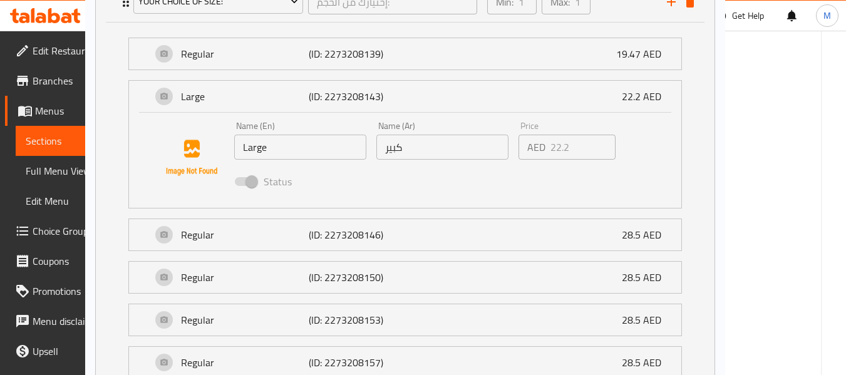
drag, startPoint x: 474, startPoint y: 95, endPoint x: 380, endPoint y: 91, distance: 94.7
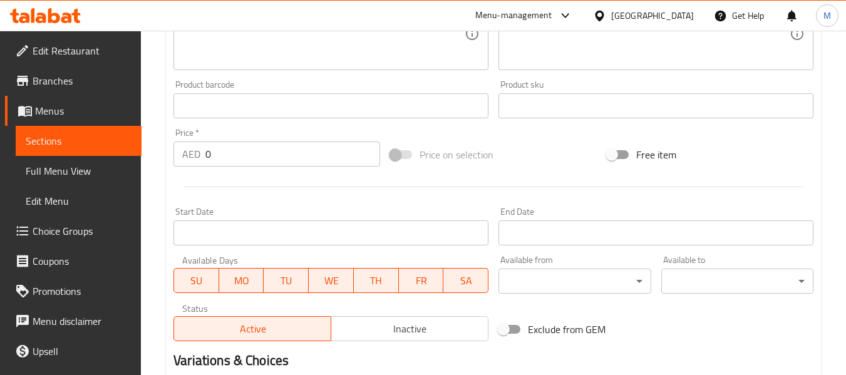
scroll to position [0, 0]
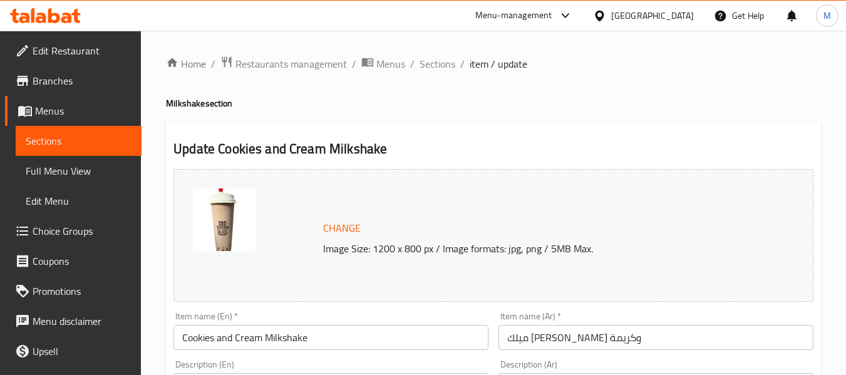
click at [68, 233] on span "Choice Groups" at bounding box center [82, 231] width 99 height 15
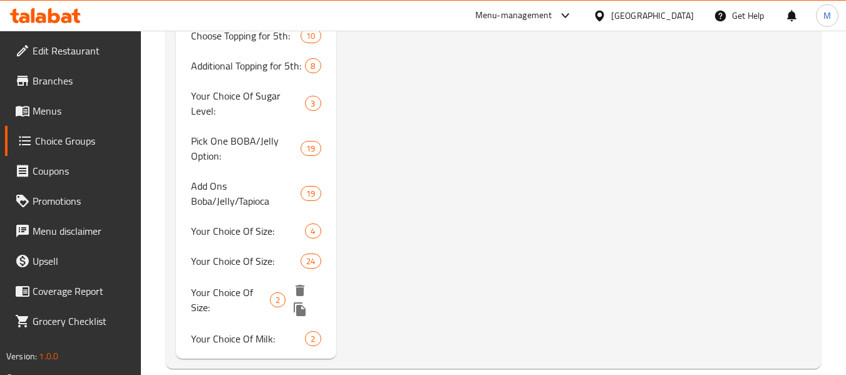
scroll to position [2022, 0]
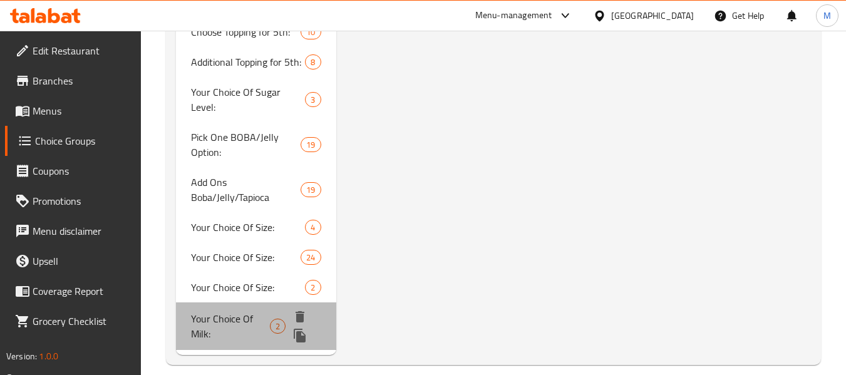
click at [245, 327] on div "Your Choice Of Milk: 2" at bounding box center [256, 327] width 160 height 48
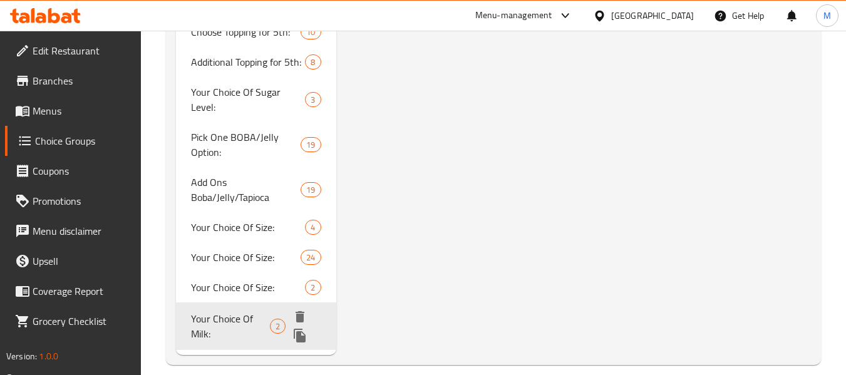
type input "Your Choice Of Milk:"
type input "إختيارك من الحليب:"
type input "1"
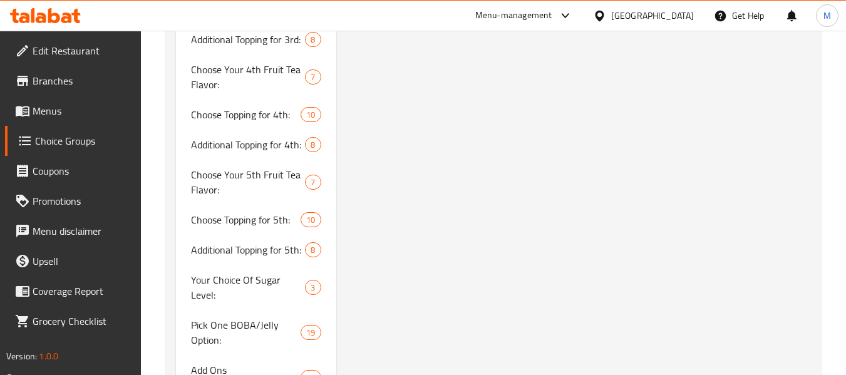
scroll to position [1817, 0]
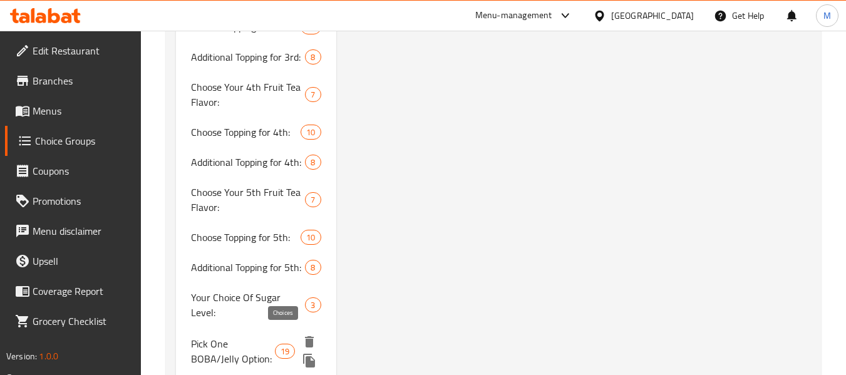
click at [273, 336] on span "Pick One BOBA/Jelly Option:" at bounding box center [232, 351] width 83 height 30
click at [255, 266] on span "Additional Topping for 5th:" at bounding box center [248, 267] width 114 height 15
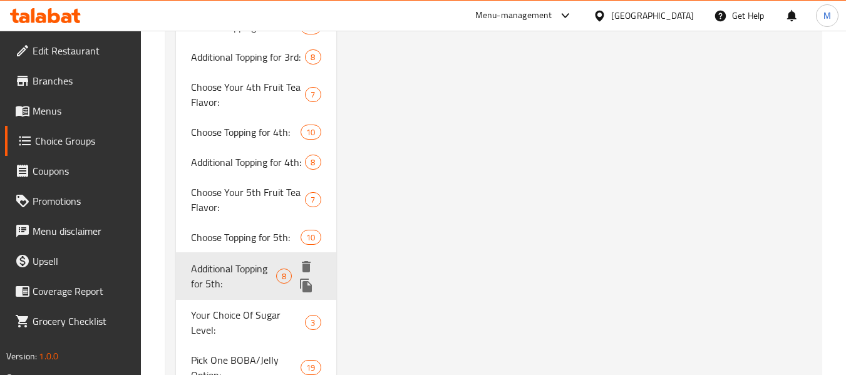
type input "Additional Topping for 5th:"
type input "توبينج إضافي للخامس:"
type input "0"
type input "3"
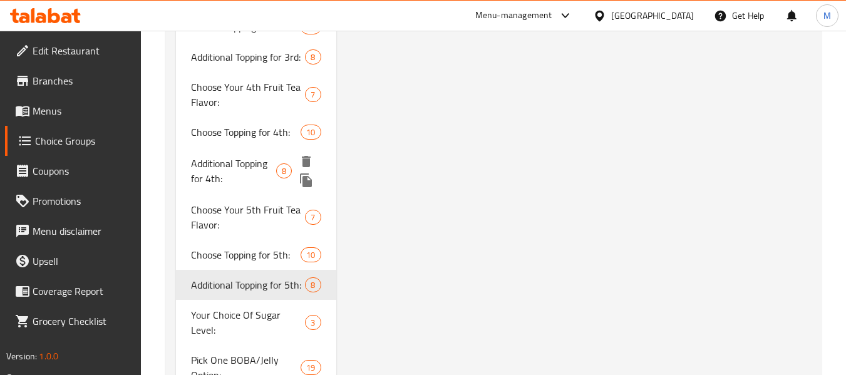
click at [249, 152] on div "Additional Topping for 4th: 8" at bounding box center [256, 171] width 160 height 48
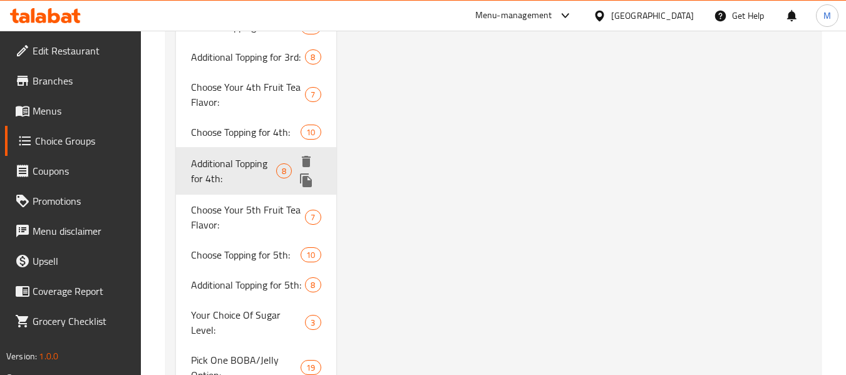
type input "Additional Topping for 4th:"
type input "توبينج إضافي للرابع:"
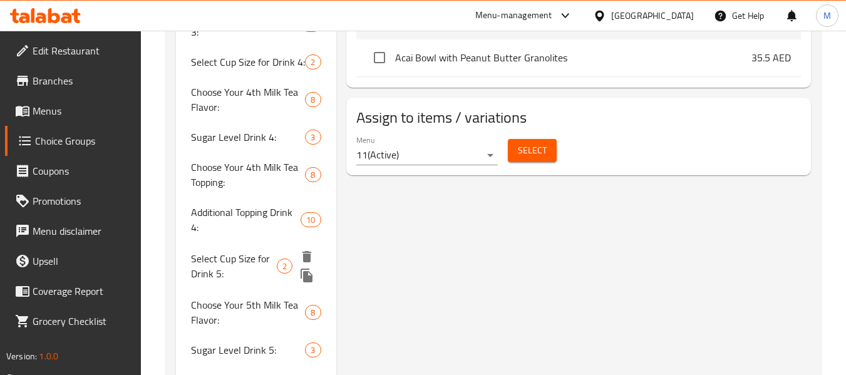
scroll to position [752, 0]
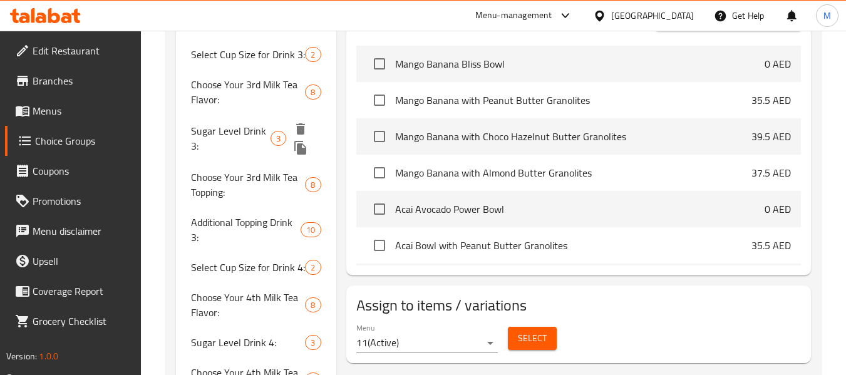
click at [259, 123] on span "Sugar Level Drink 3:" at bounding box center [230, 138] width 79 height 30
click at [271, 54] on span "Select Cup Size for Drink 3:" at bounding box center [248, 54] width 114 height 15
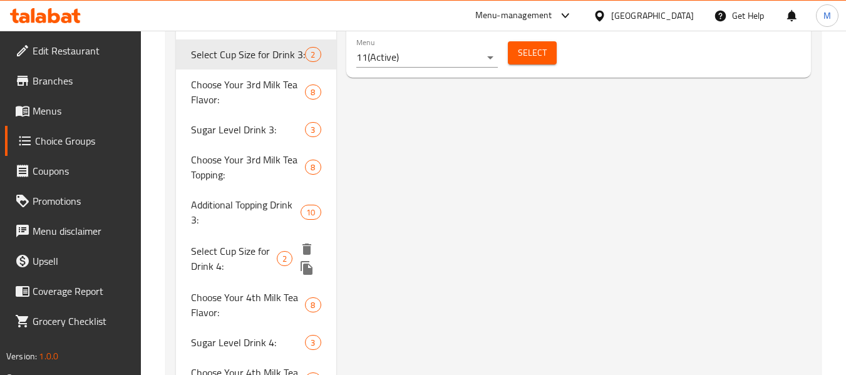
type input "Select Cup Size for Drink 3:"
type input "اختر حجم الكوب للمشروب 3:"
type input "1"
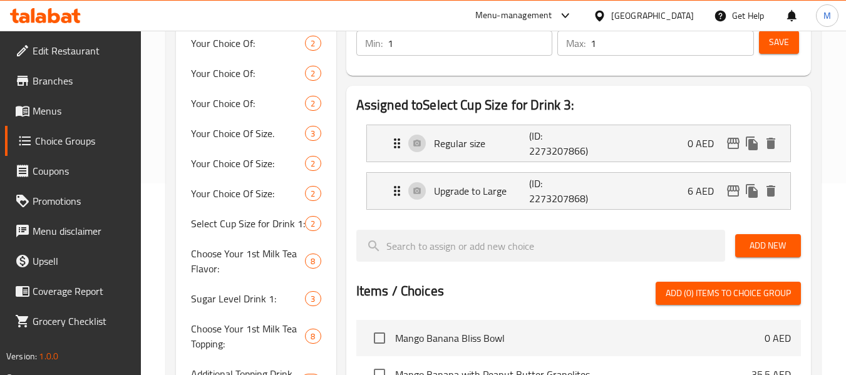
scroll to position [188, 0]
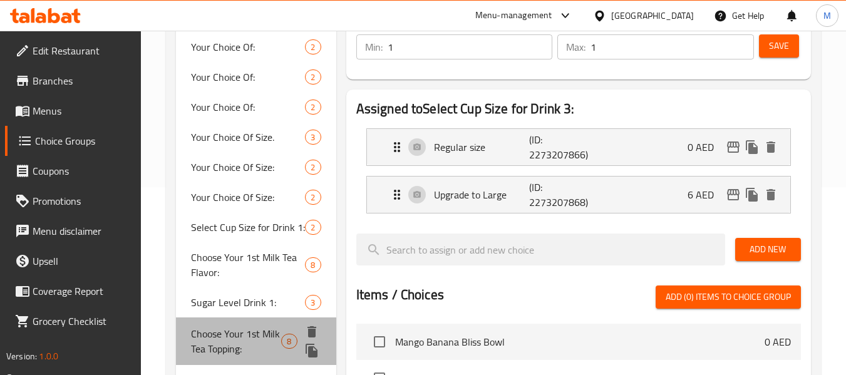
drag, startPoint x: 241, startPoint y: 327, endPoint x: 237, endPoint y: 266, distance: 61.5
click at [240, 327] on span "Choose Your 1st Milk Tea Topping:" at bounding box center [236, 341] width 90 height 30
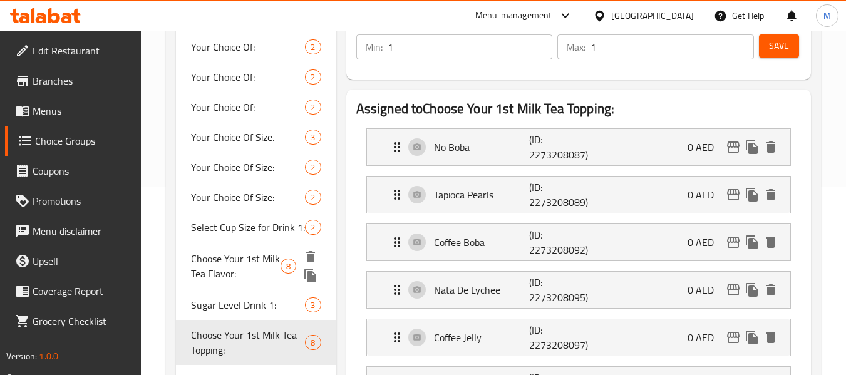
type input "Choose Your 1st Milk Tea Topping:"
type input "اختر التوبينج لشاي الحليب الأول الخاص بك:"
click at [237, 266] on span "Choose Your 1st Milk Tea Flavor:" at bounding box center [236, 266] width 90 height 30
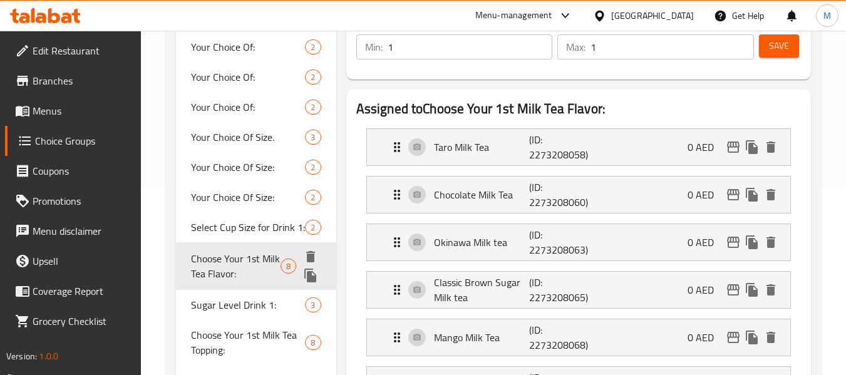
type input "Choose Your 1st Milk Tea Flavor:"
type input "اختر نكهة شاي الحليب الأول الخاصة بك:"
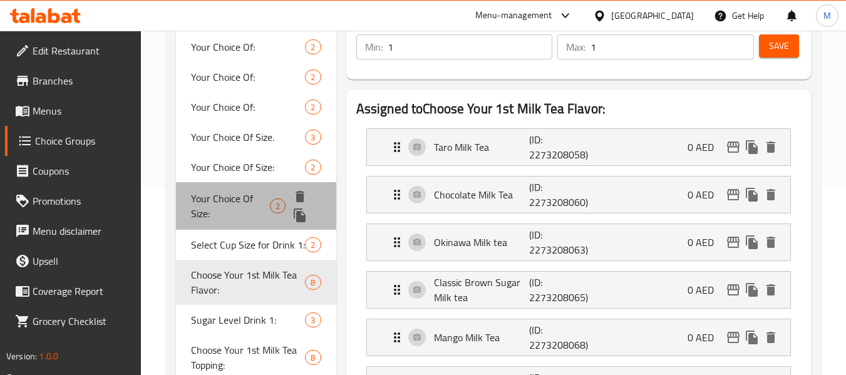
click at [242, 202] on span "Your Choice Of Size:" at bounding box center [230, 206] width 79 height 30
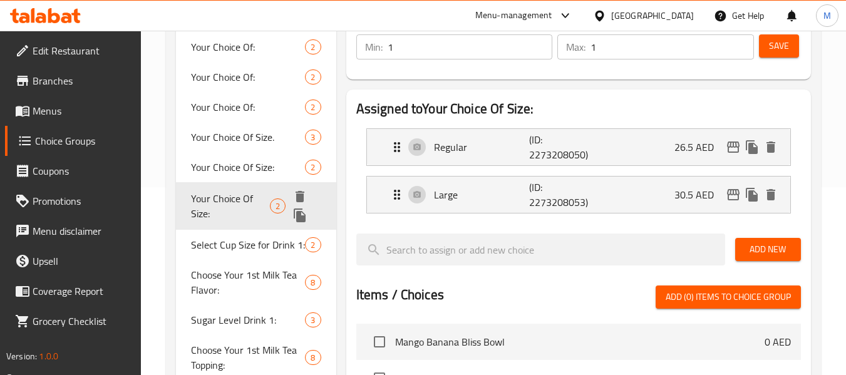
type input "Your Choice Of Size:"
type input "إختيارك من الحجم:"
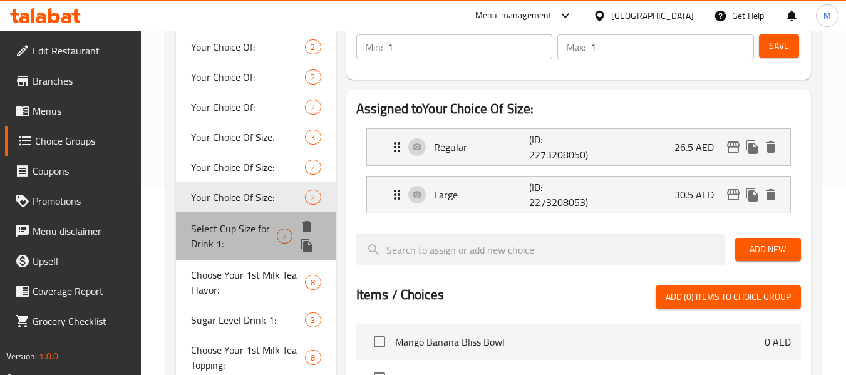
click at [231, 252] on div "Select Cup Size for Drink 1: 2" at bounding box center [256, 236] width 160 height 48
type input "Select Cup Size for Drink 1:"
type input "اختر حجم الكوب للمشروب 1:"
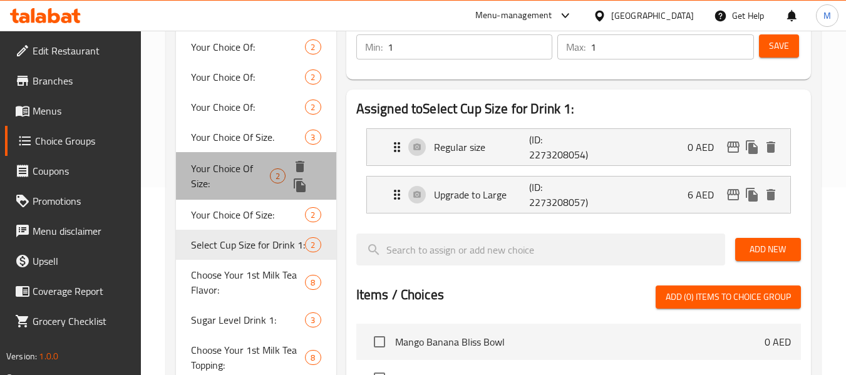
click at [250, 161] on span "Your Choice Of Size:" at bounding box center [230, 176] width 79 height 30
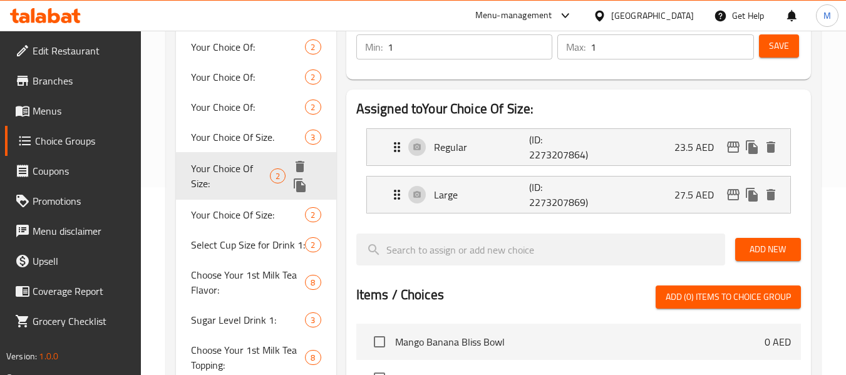
type input "Your Choice Of Size:"
type input "إختيارك من الحجم:"
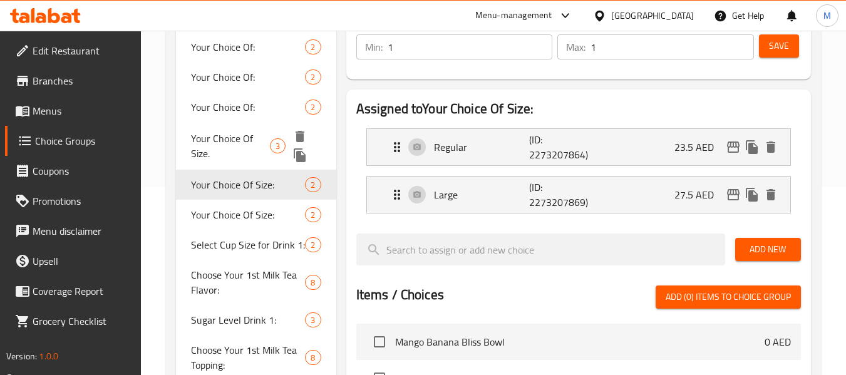
click at [248, 131] on span "Your Choice Of Size." at bounding box center [230, 146] width 79 height 30
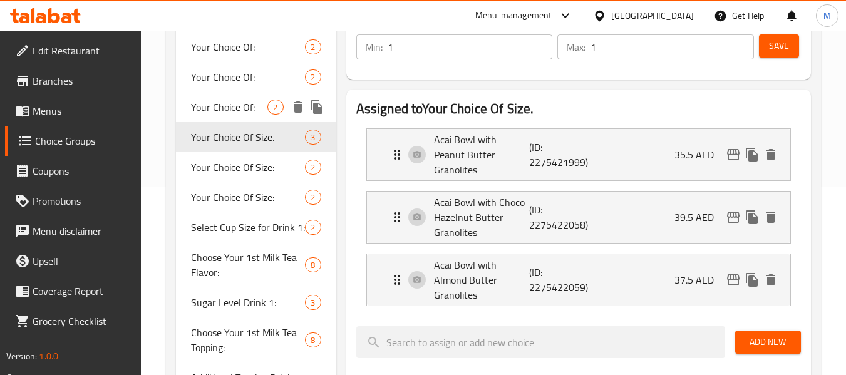
type input "Your Choice Of Size."
type input "إختيارك من الحجم."
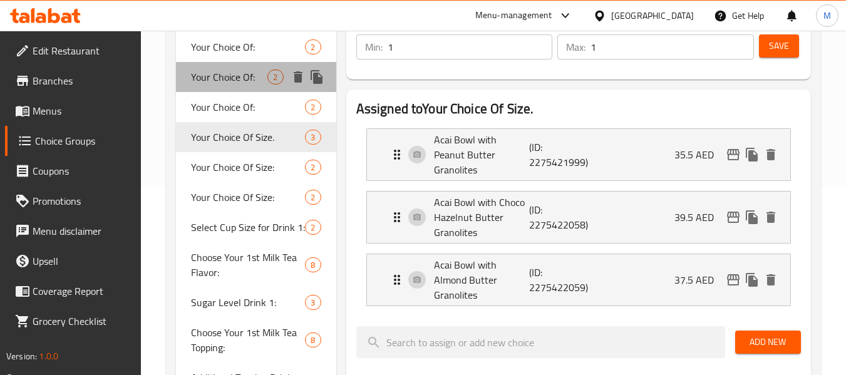
click at [248, 91] on div "Your Choice Of: 2" at bounding box center [256, 77] width 160 height 30
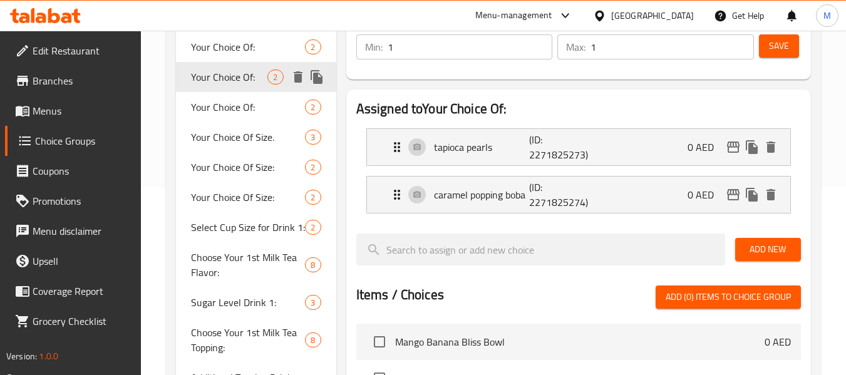
type input "Your Choice Of:"
type input "إختيارك من :"
click at [244, 110] on span "Your Choice Of:" at bounding box center [229, 107] width 76 height 15
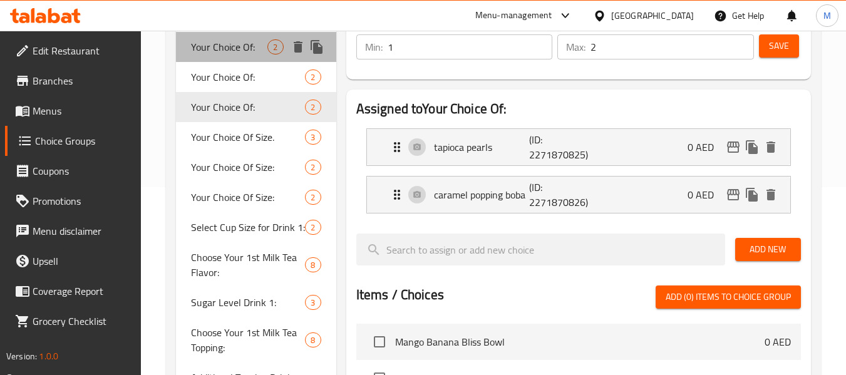
click at [256, 44] on span "Your Choice Of:" at bounding box center [229, 46] width 76 height 15
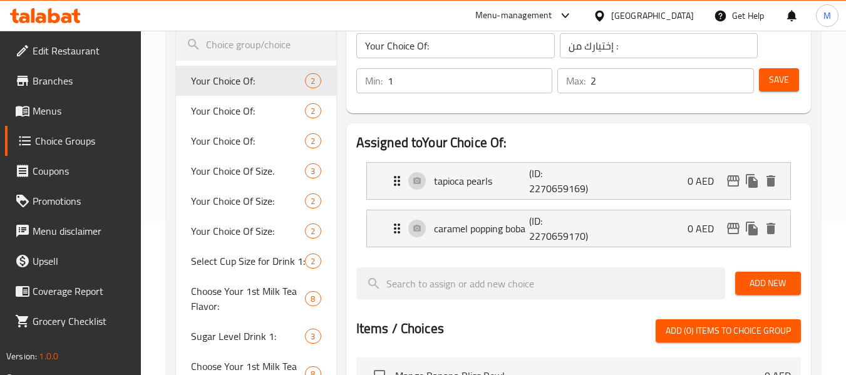
scroll to position [86, 0]
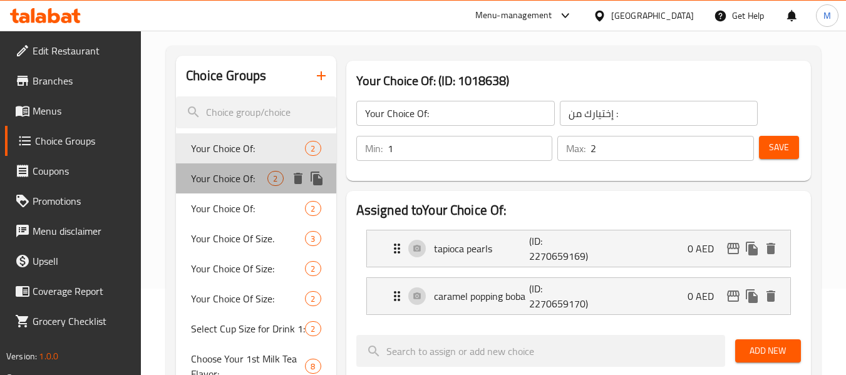
click at [251, 180] on span "Your Choice Of:" at bounding box center [229, 178] width 76 height 15
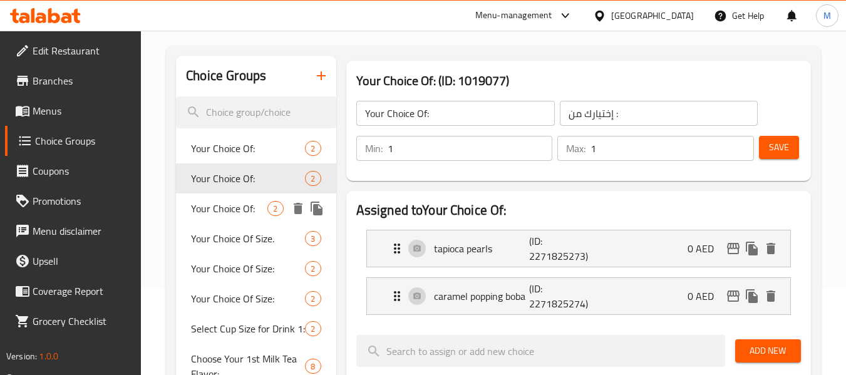
click at [236, 211] on span "Your Choice Of:" at bounding box center [229, 208] width 76 height 15
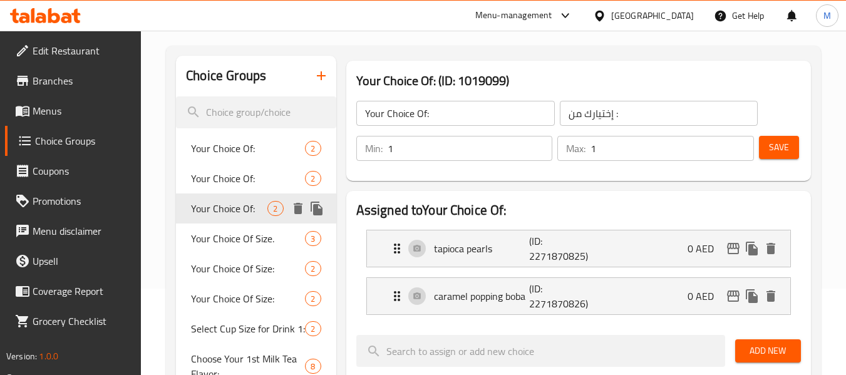
type input "2"
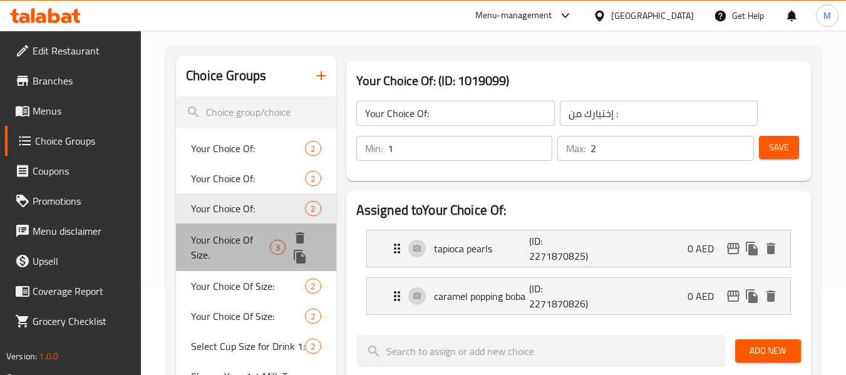
click at [231, 236] on span "Your Choice Of Size." at bounding box center [230, 247] width 79 height 30
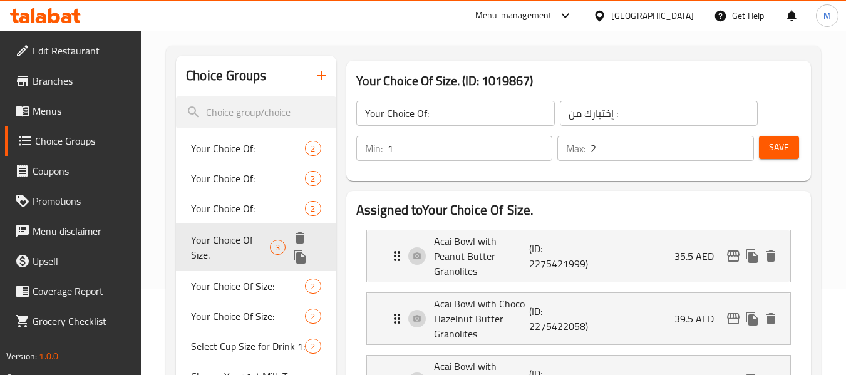
type input "Your Choice Of Size."
type input "إختيارك من الحجم."
type input "1"
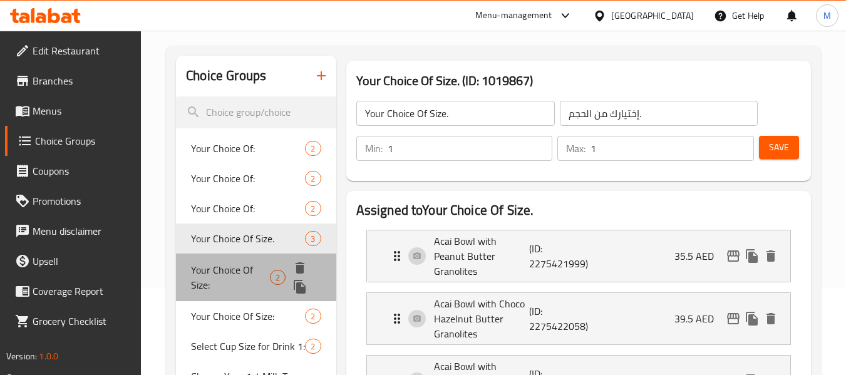
click at [228, 280] on span "Your Choice Of Size:" at bounding box center [230, 277] width 79 height 30
type input "Your Choice Of Size:"
type input "إختيارك من الحجم:"
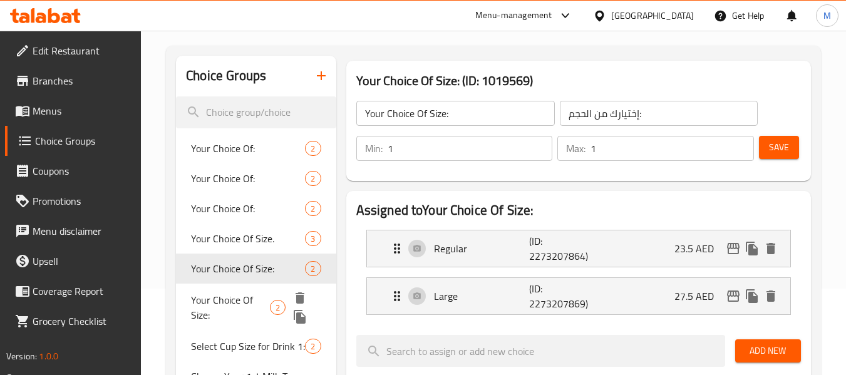
click at [234, 315] on span "Your Choice Of Size:" at bounding box center [230, 308] width 79 height 30
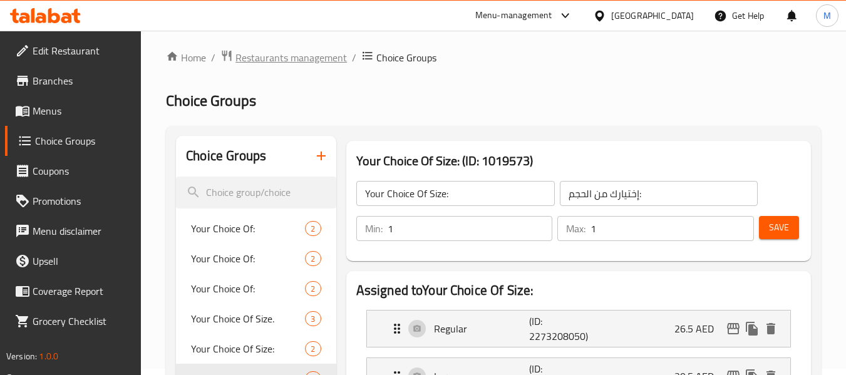
scroll to position [0, 0]
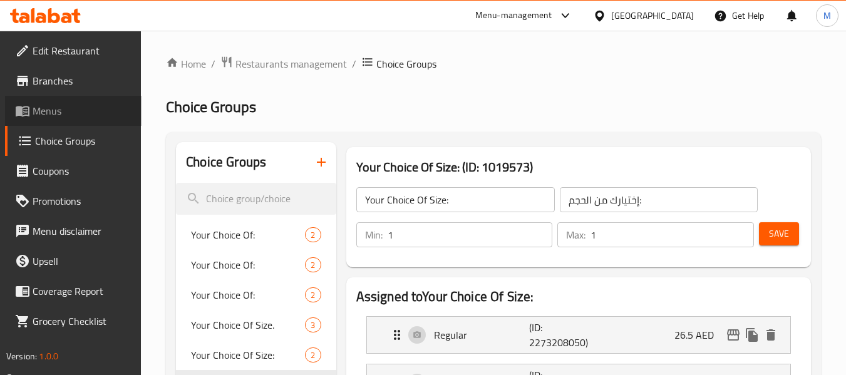
click at [29, 106] on icon at bounding box center [22, 110] width 15 height 15
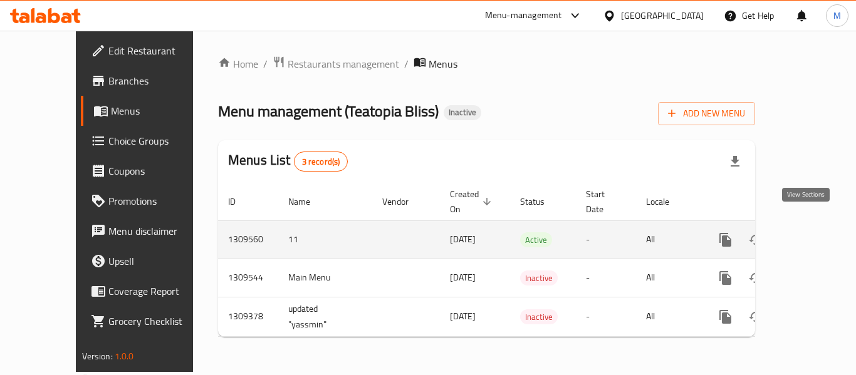
click at [809, 232] on icon "enhanced table" at bounding box center [815, 239] width 15 height 15
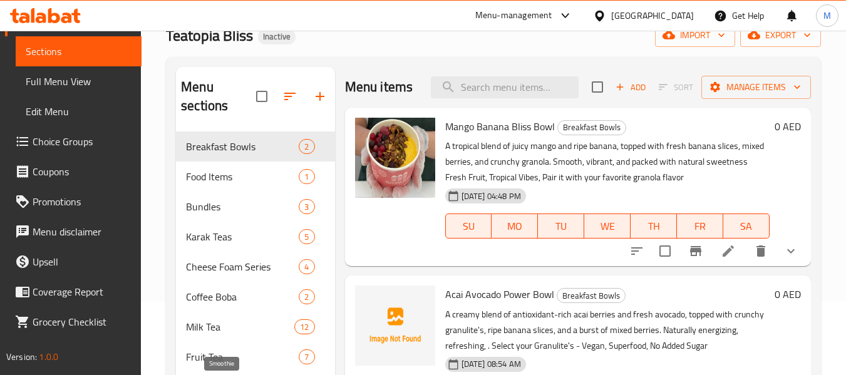
scroll to position [188, 0]
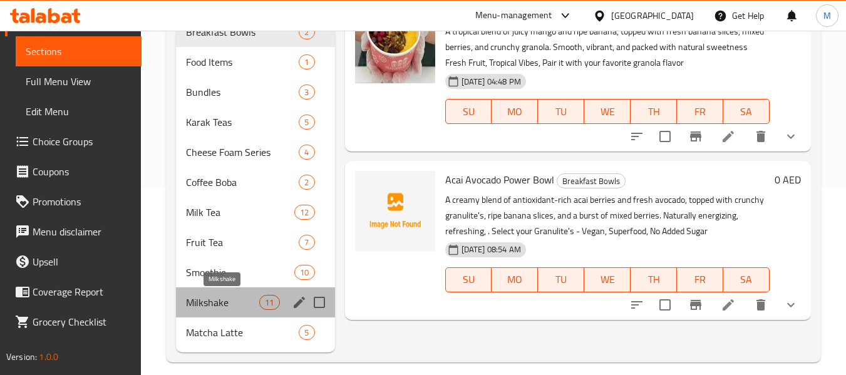
click at [220, 301] on span "Milkshake" at bounding box center [222, 302] width 73 height 15
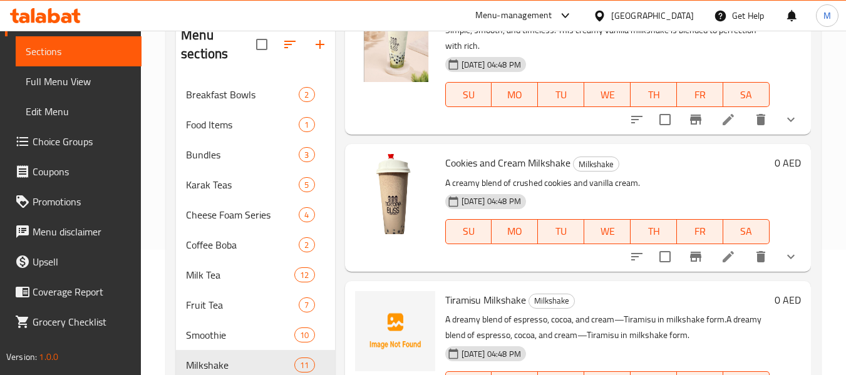
scroll to position [501, 0]
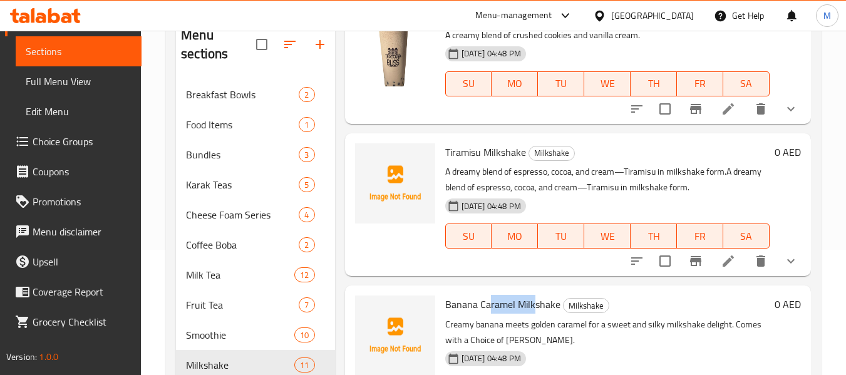
drag, startPoint x: 518, startPoint y: 319, endPoint x: 475, endPoint y: 316, distance: 43.3
click at [482, 314] on span "Banana Caramel Milkshake" at bounding box center [502, 304] width 115 height 19
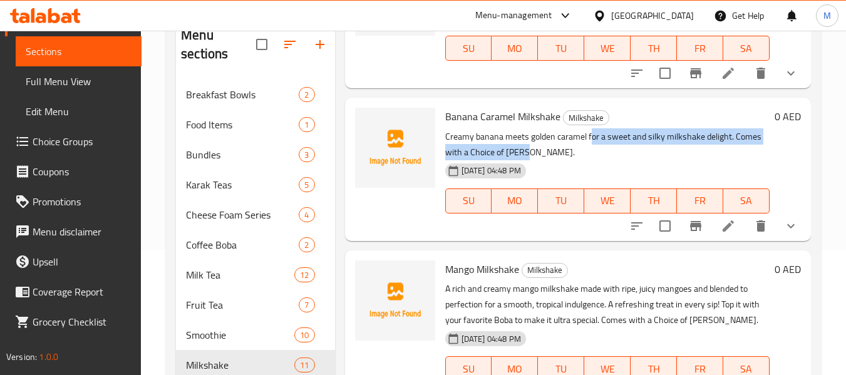
drag, startPoint x: 592, startPoint y: 148, endPoint x: 661, endPoint y: 164, distance: 71.3
click at [661, 160] on p "Creamy banana meets golden caramel for a sweet and silky milkshake delight. Com…" at bounding box center [607, 144] width 324 height 31
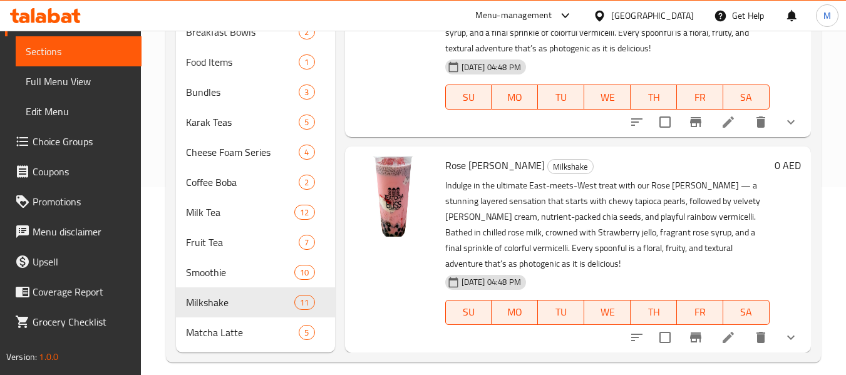
scroll to position [200, 0]
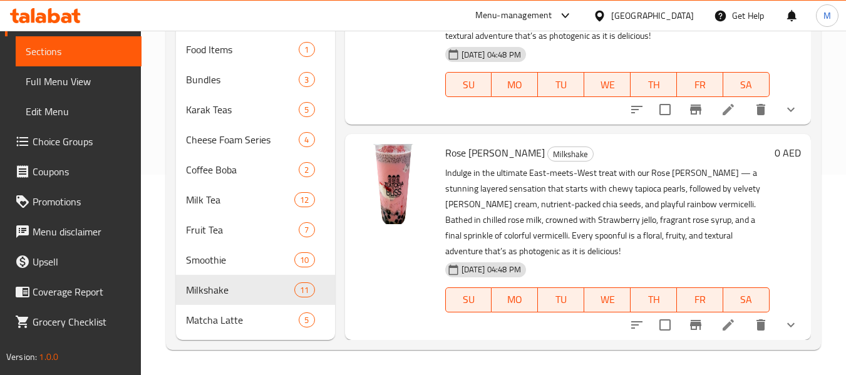
click at [723, 328] on icon at bounding box center [728, 325] width 15 height 15
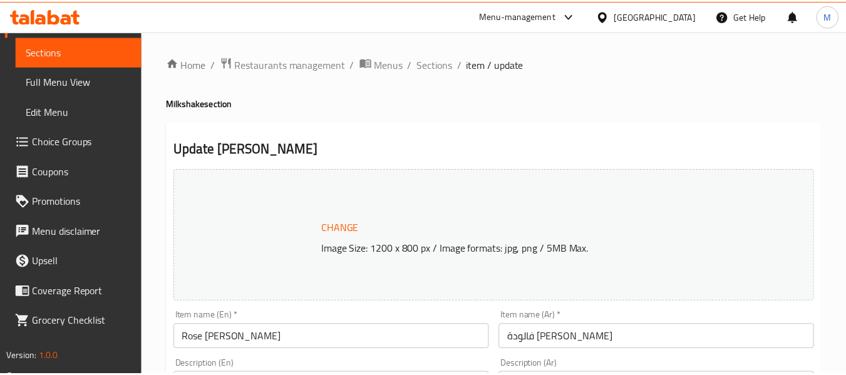
scroll to position [626, 0]
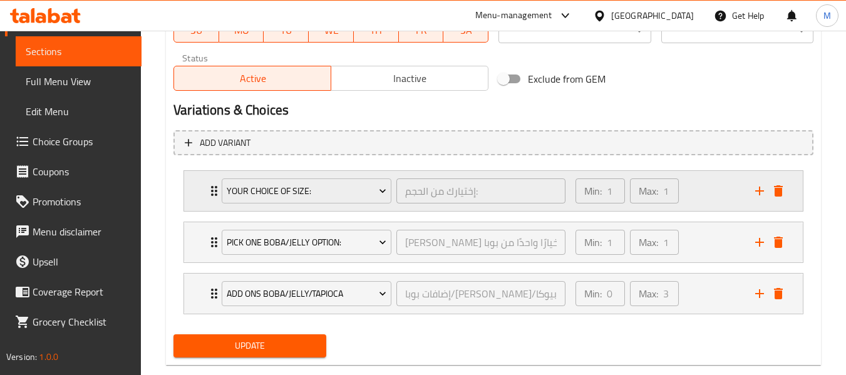
click at [691, 189] on div "Min: 1 ​ Max: 1 ​" at bounding box center [658, 191] width 180 height 40
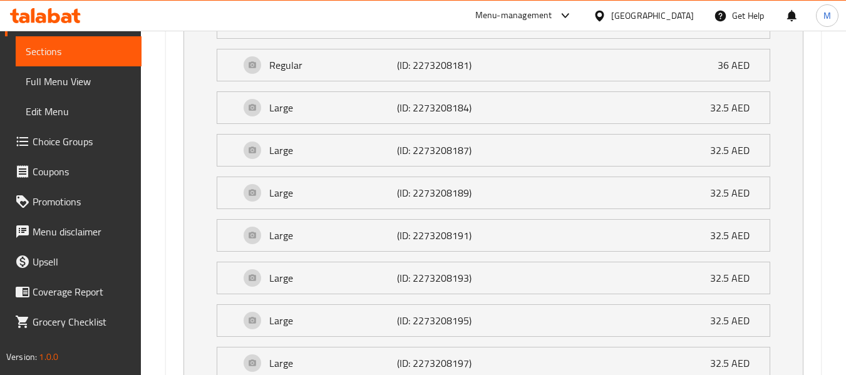
scroll to position [1441, 0]
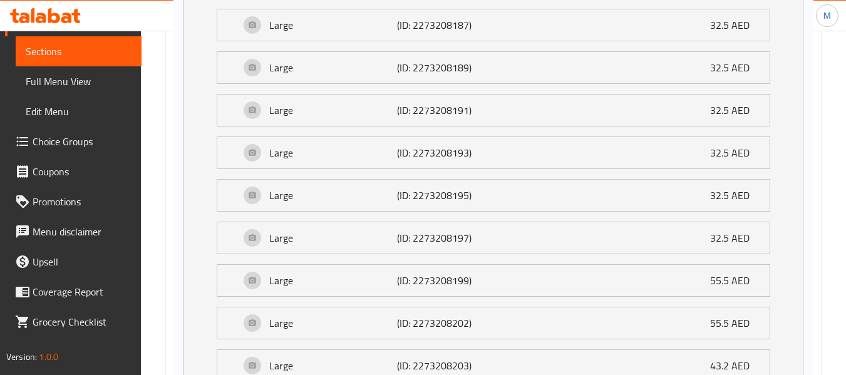
drag, startPoint x: 358, startPoint y: 276, endPoint x: 371, endPoint y: 274, distance: 13.3
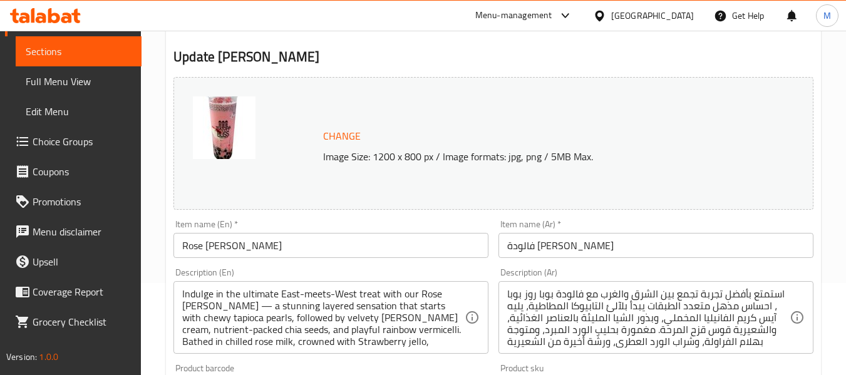
scroll to position [564, 0]
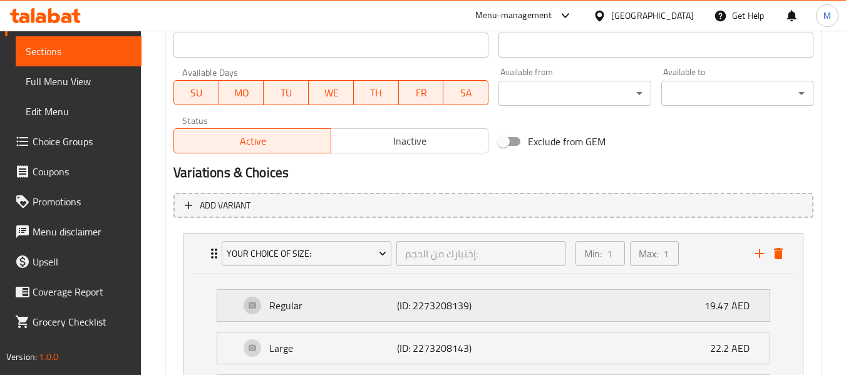
click at [462, 318] on div "Regular (ID: 2273208139) 19.47 AED" at bounding box center [497, 305] width 515 height 31
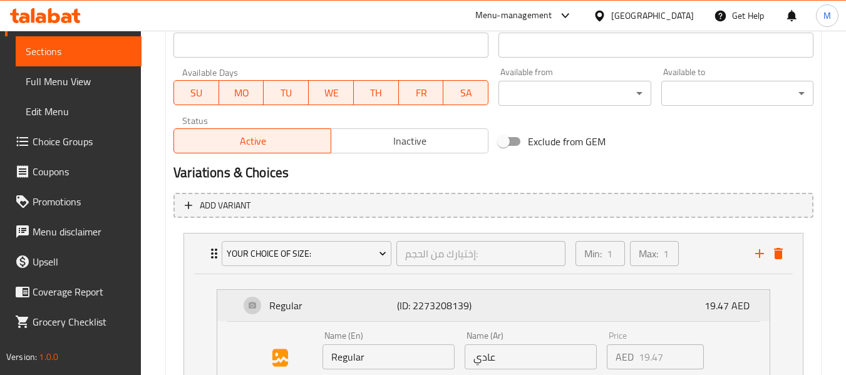
click at [465, 305] on p "(ID: 2273208139)" at bounding box center [439, 305] width 85 height 15
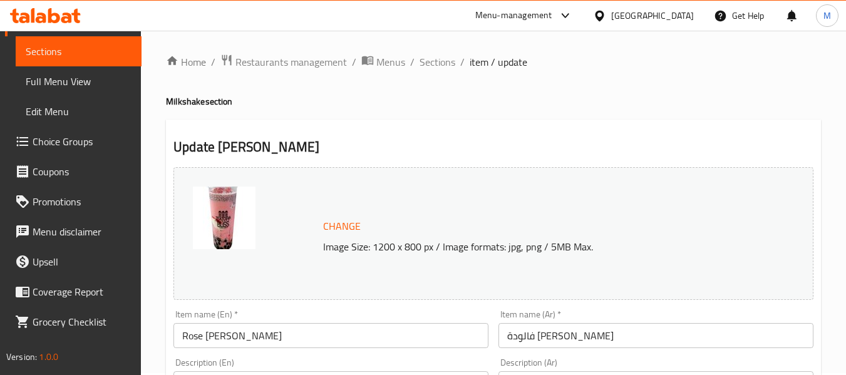
scroll to position [0, 0]
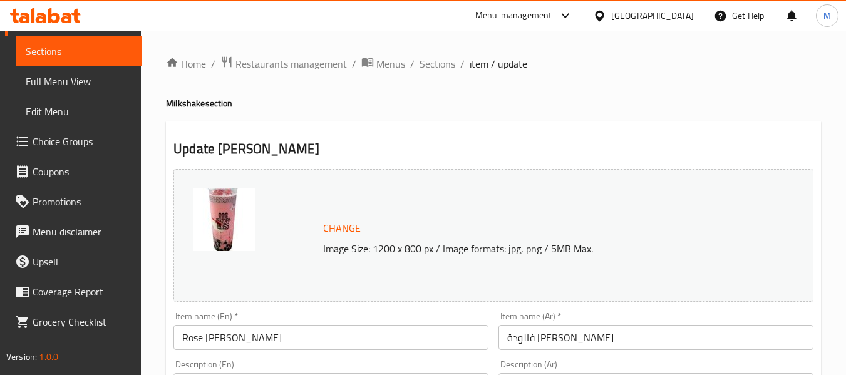
click at [427, 70] on span "Sections" at bounding box center [438, 63] width 36 height 15
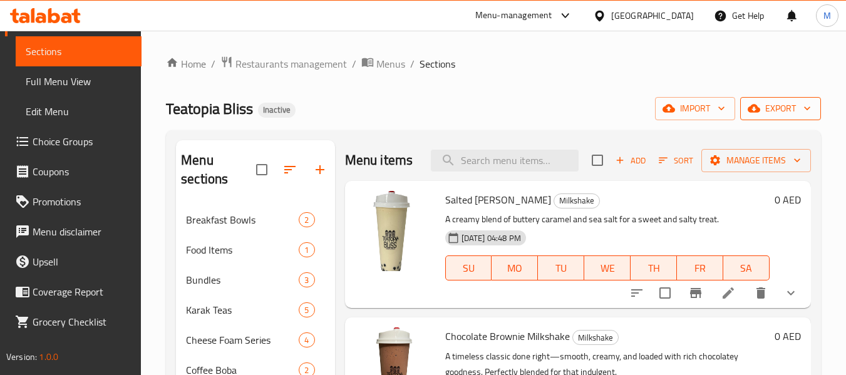
click at [780, 111] on span "export" at bounding box center [780, 109] width 61 height 16
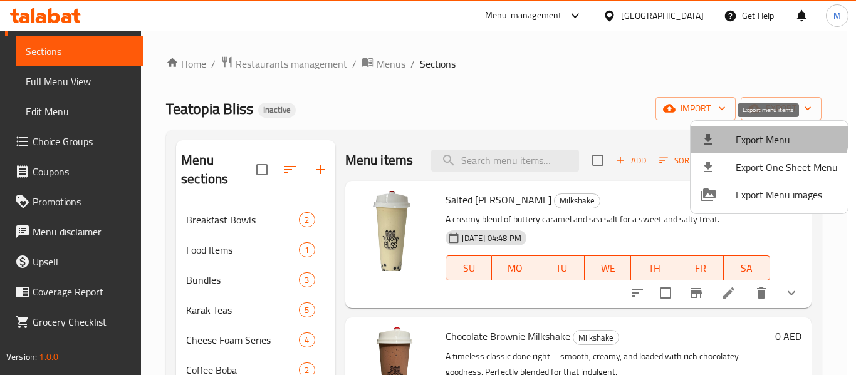
click at [767, 133] on span "Export Menu" at bounding box center [786, 139] width 102 height 15
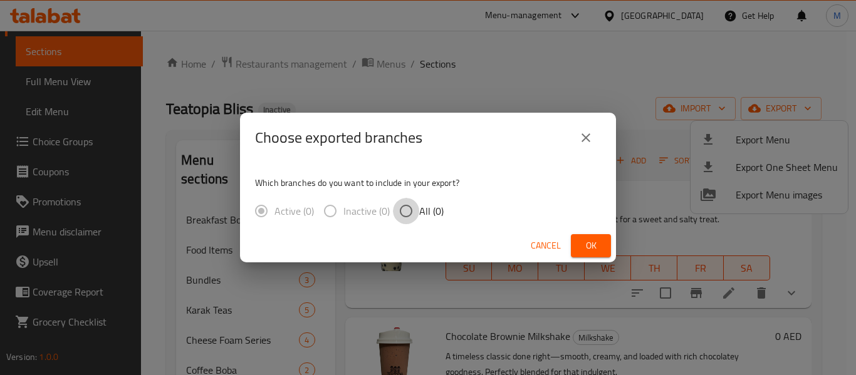
click at [405, 219] on input "All (0)" at bounding box center [406, 211] width 26 height 26
radio input "true"
click at [407, 211] on input "All (0)" at bounding box center [406, 211] width 26 height 26
click at [554, 246] on span "Cancel" at bounding box center [546, 246] width 30 height 16
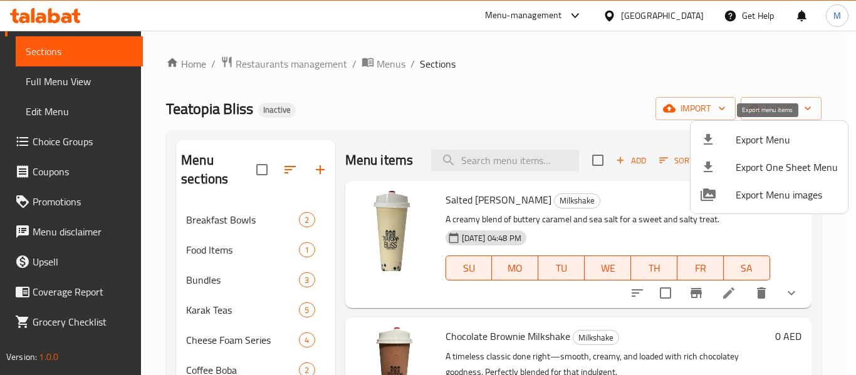
click at [762, 147] on span "Export Menu" at bounding box center [786, 139] width 102 height 15
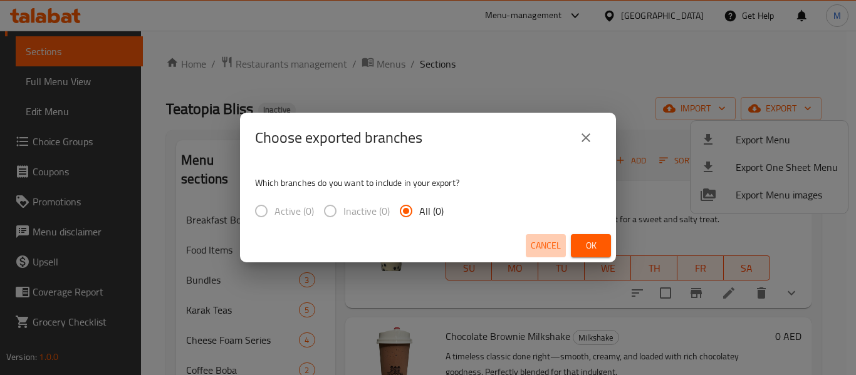
click at [544, 247] on span "Cancel" at bounding box center [546, 246] width 30 height 16
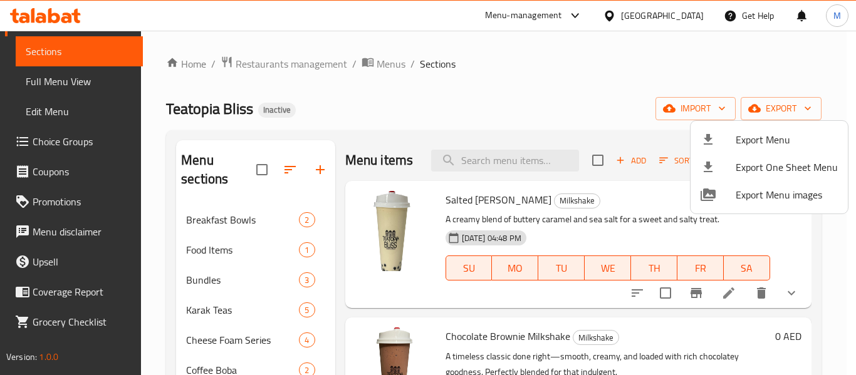
click at [378, 63] on div at bounding box center [428, 187] width 856 height 375
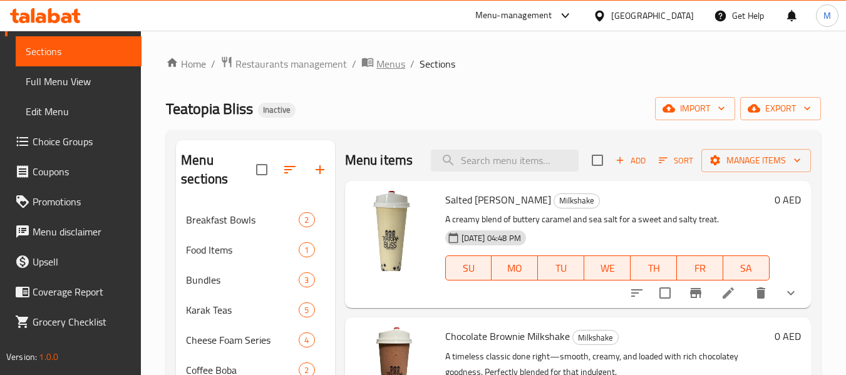
click at [395, 66] on span "Menus" at bounding box center [390, 63] width 29 height 15
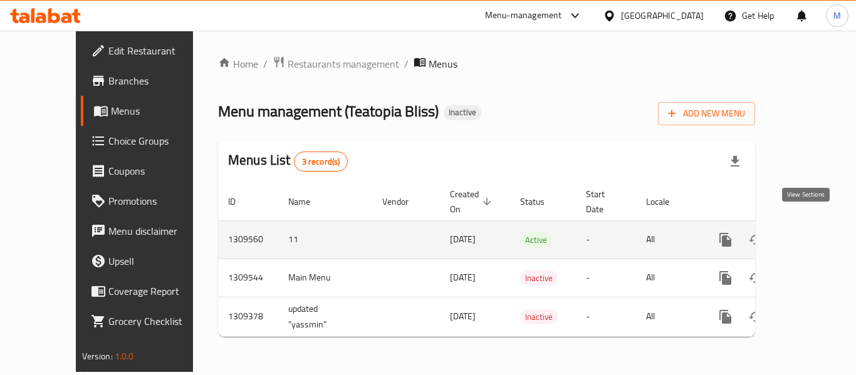
click at [808, 232] on icon "enhanced table" at bounding box center [815, 239] width 15 height 15
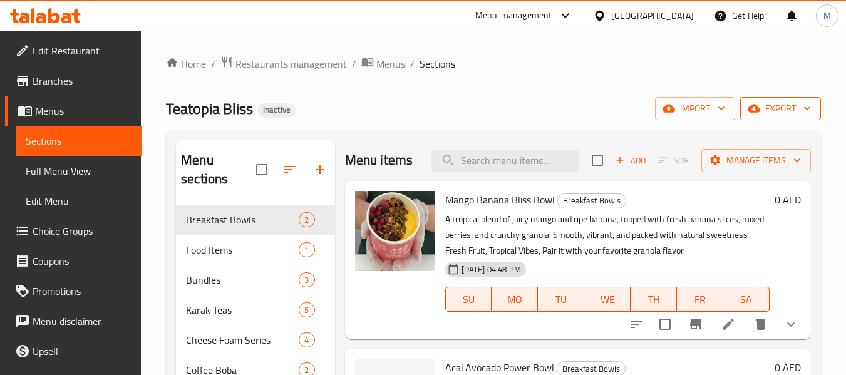
click at [804, 111] on icon "button" at bounding box center [807, 108] width 13 height 13
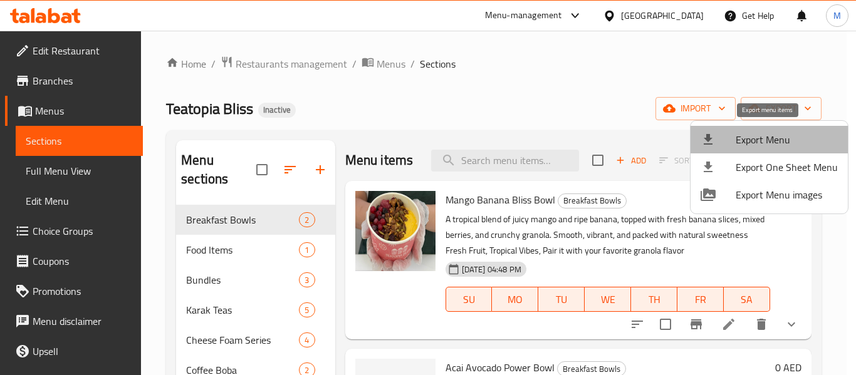
click at [779, 141] on span "Export Menu" at bounding box center [786, 139] width 102 height 15
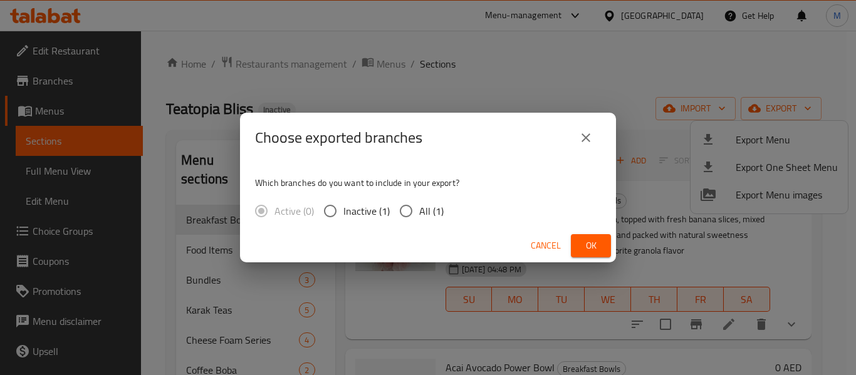
click at [418, 211] on input "All (1)" at bounding box center [406, 211] width 26 height 26
radio input "true"
click at [594, 255] on button "Ok" at bounding box center [591, 245] width 40 height 23
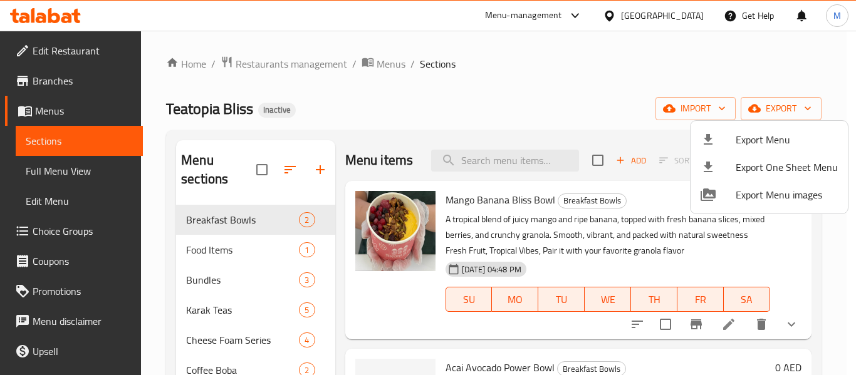
click at [324, 305] on div at bounding box center [428, 187] width 856 height 375
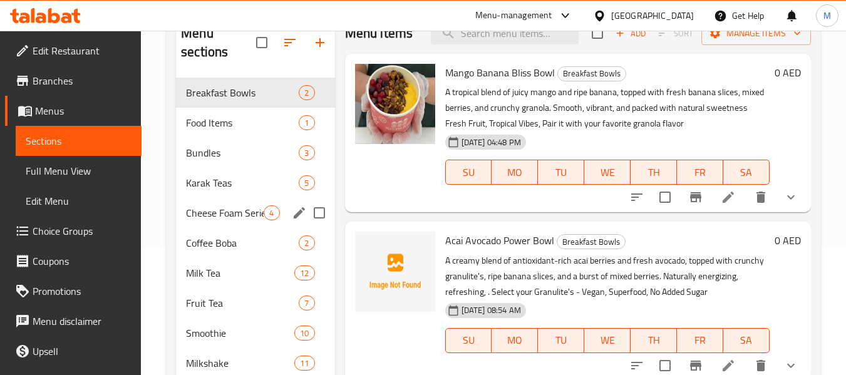
scroll to position [188, 0]
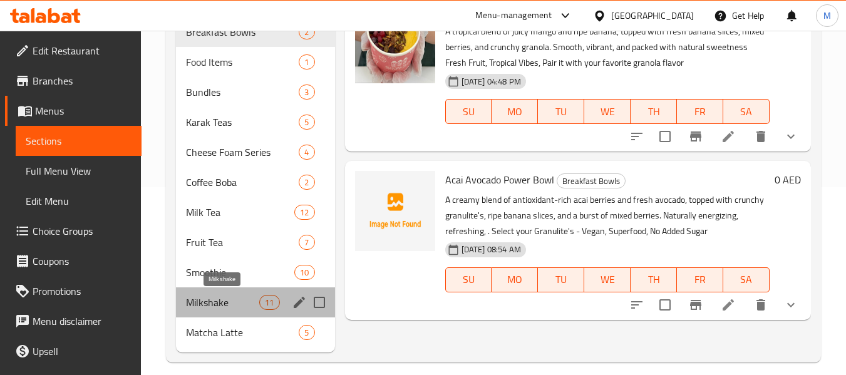
click at [224, 308] on span "Milkshake" at bounding box center [222, 302] width 73 height 15
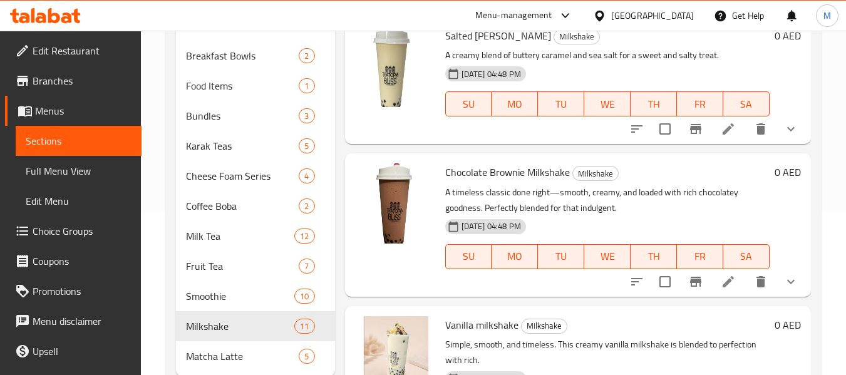
scroll to position [125, 0]
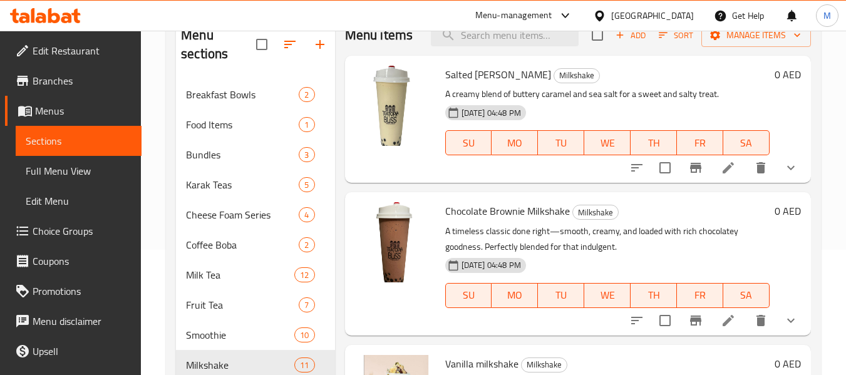
click at [500, 84] on span "Salted [PERSON_NAME]" at bounding box center [498, 74] width 106 height 19
copy h6 "Salted [PERSON_NAME]"
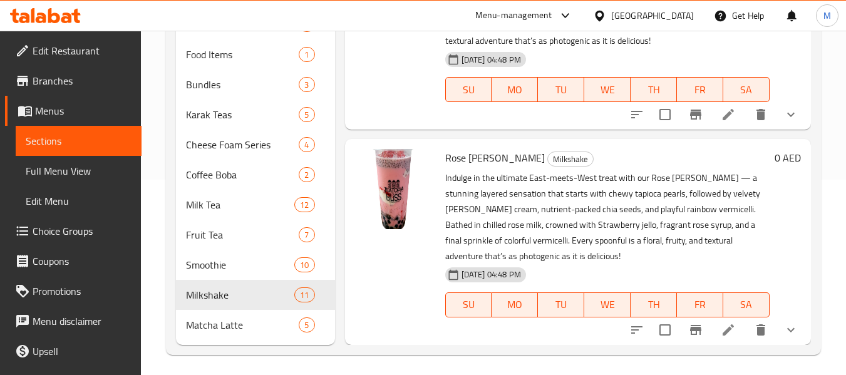
scroll to position [200, 0]
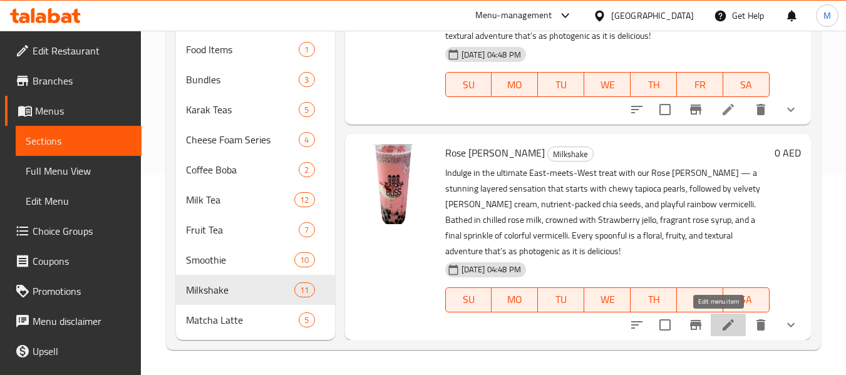
click at [721, 319] on icon at bounding box center [728, 325] width 15 height 15
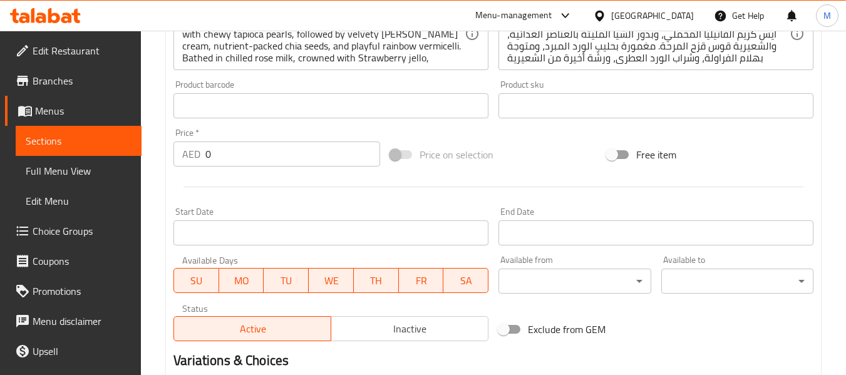
scroll to position [600, 0]
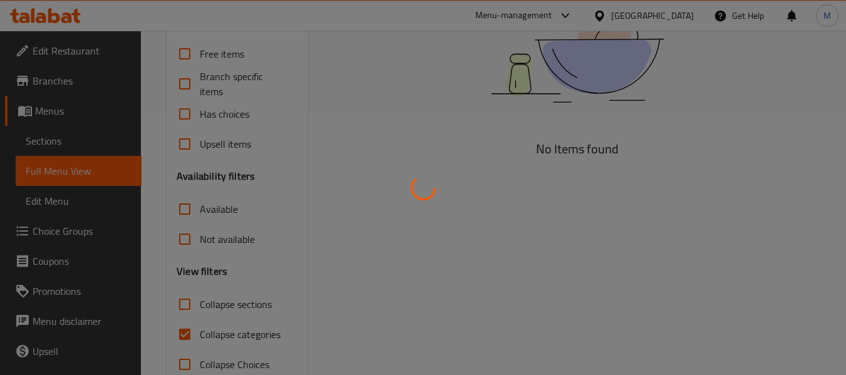
scroll to position [291, 0]
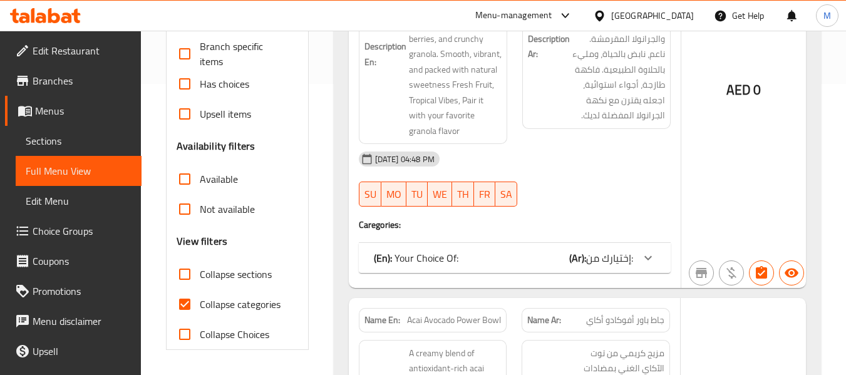
click at [215, 304] on span "Collapse categories" at bounding box center [240, 304] width 81 height 15
click at [200, 304] on input "Collapse categories" at bounding box center [185, 304] width 30 height 30
checkbox input "false"
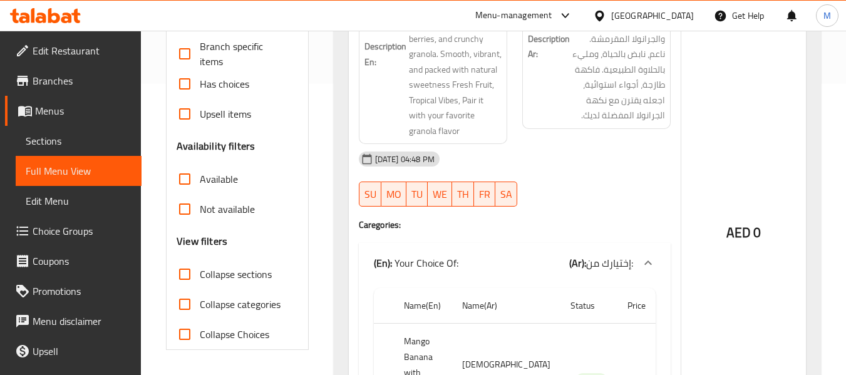
click at [185, 276] on input "Collapse sections" at bounding box center [185, 274] width 30 height 30
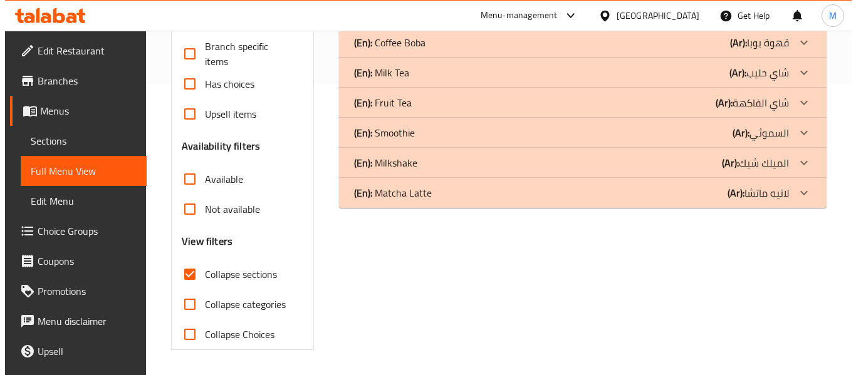
scroll to position [0, 0]
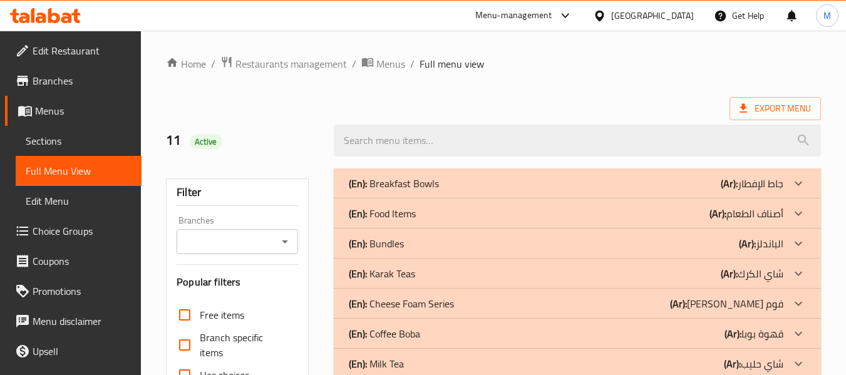
drag, startPoint x: 416, startPoint y: 276, endPoint x: 467, endPoint y: 179, distance: 109.5
click at [417, 276] on div "(En): Karak Teas (Ar): شاي الكرك" at bounding box center [566, 273] width 435 height 15
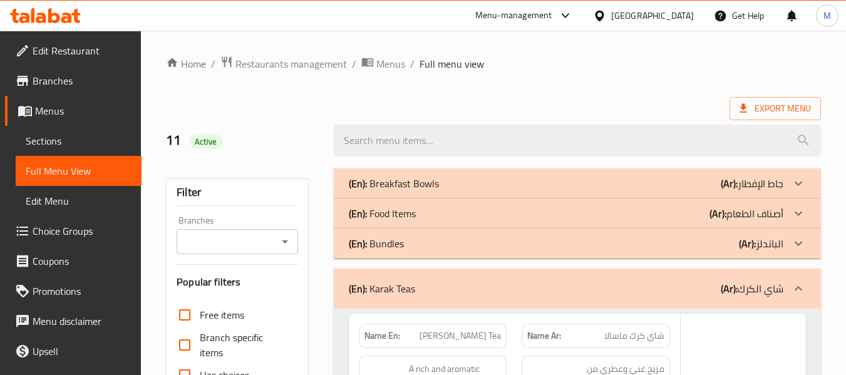
click at [467, 179] on div "(En): Breakfast Bowls (Ar): جاط الإفطار" at bounding box center [566, 183] width 435 height 15
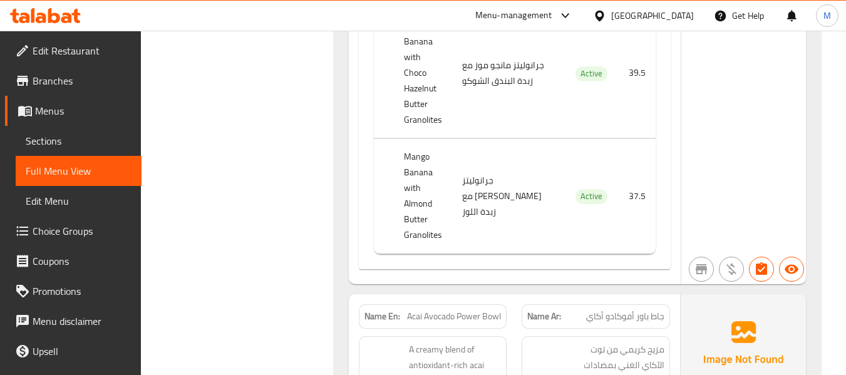
scroll to position [814, 0]
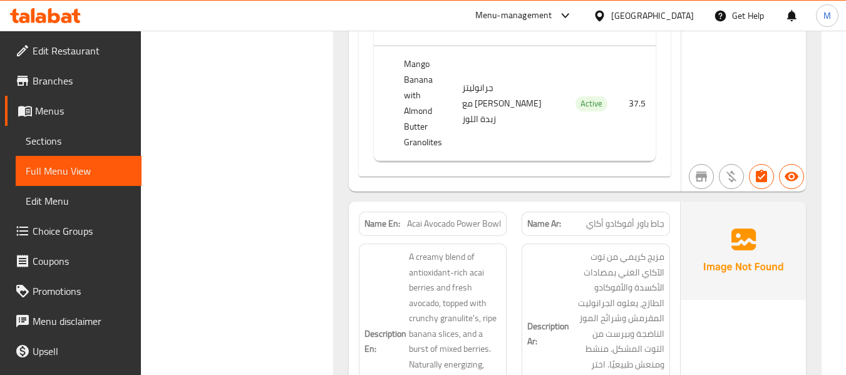
click at [425, 217] on span "Acai Avocado Power Bowl" at bounding box center [454, 223] width 94 height 13
copy span "Acai Avocado Power Bowl"
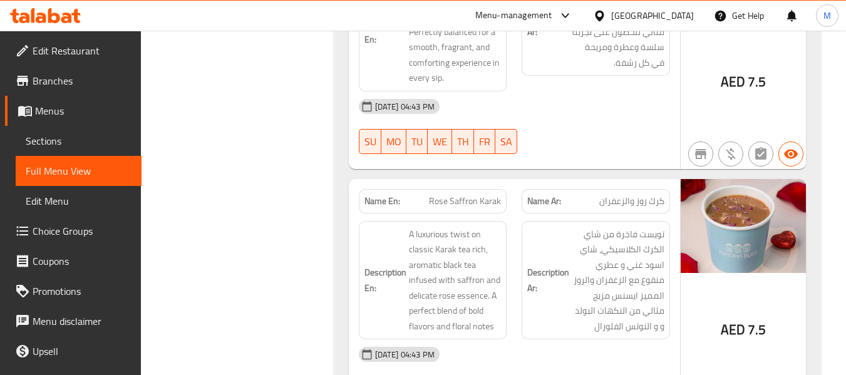
scroll to position [2789, 0]
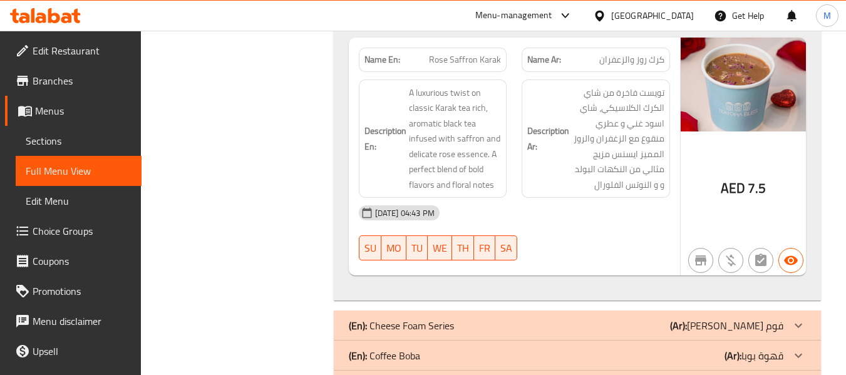
drag, startPoint x: 399, startPoint y: 304, endPoint x: 400, endPoint y: 241, distance: 63.9
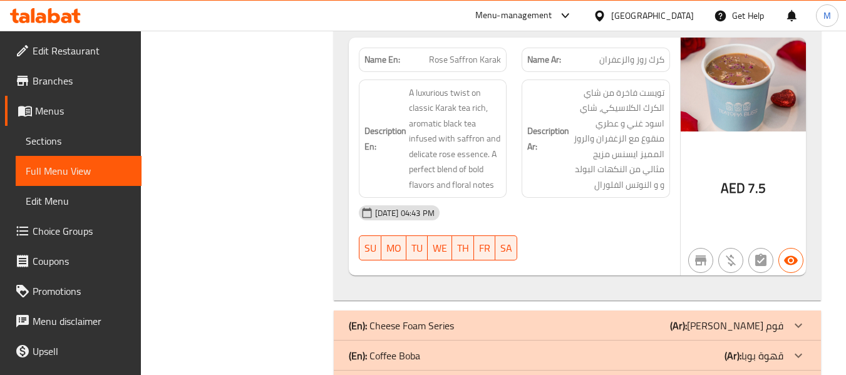
click at [407, 348] on p "(En): Coffee Boba" at bounding box center [384, 355] width 71 height 15
click at [420, 318] on p "(En): Cheese Foam Series" at bounding box center [401, 325] width 105 height 15
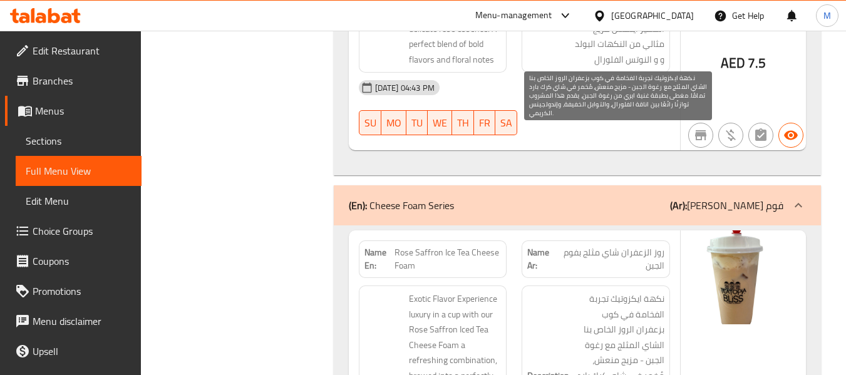
scroll to position [2852, 0]
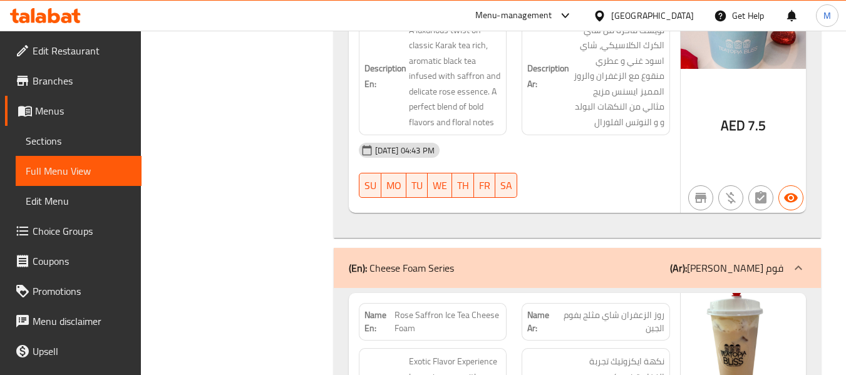
click at [621, 261] on div "(En): Cheese Foam Series (Ar): سيريس تشيز فوم" at bounding box center [566, 268] width 435 height 15
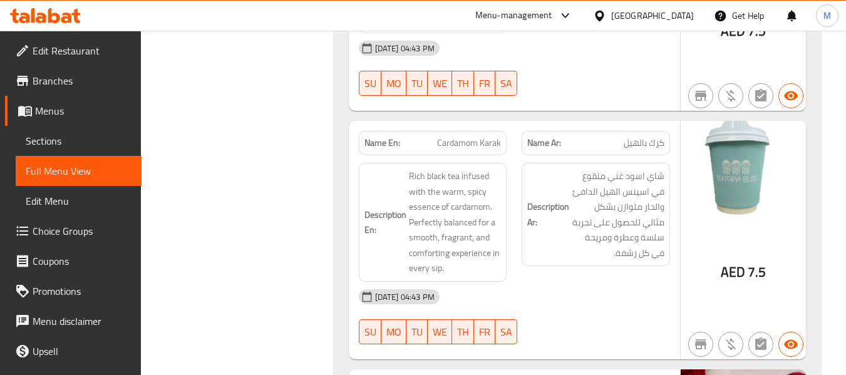
scroll to position [2727, 0]
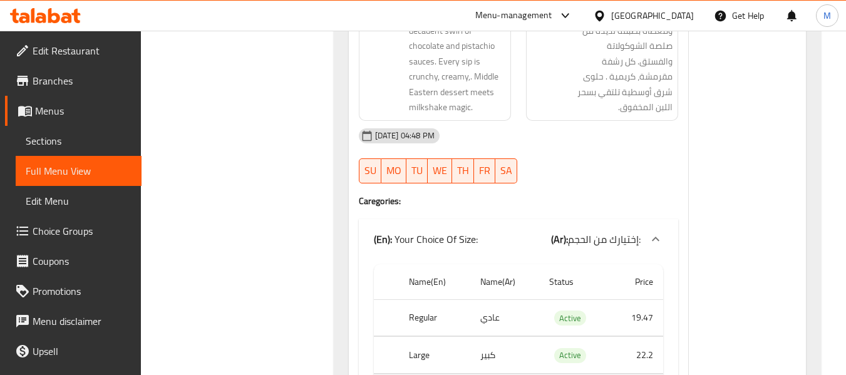
scroll to position [111389, 0]
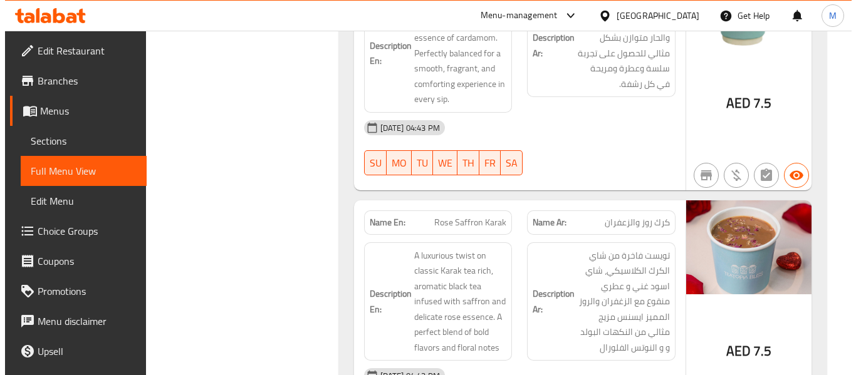
scroll to position [0, 0]
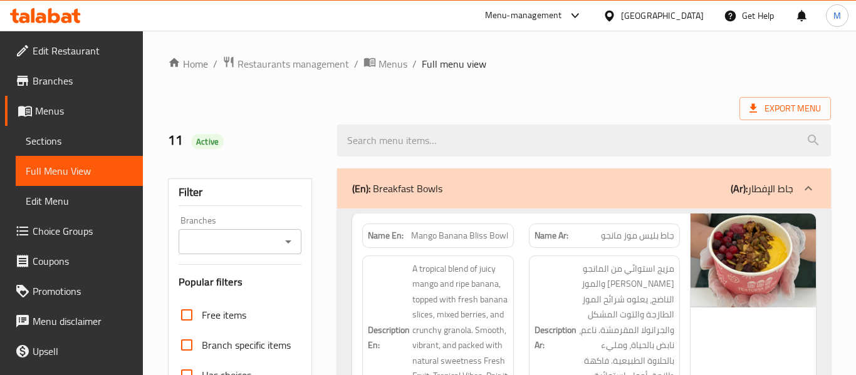
click at [621, 202] on div "(En): Breakfast Bowls (Ar): جاط الإفطار" at bounding box center [584, 189] width 494 height 40
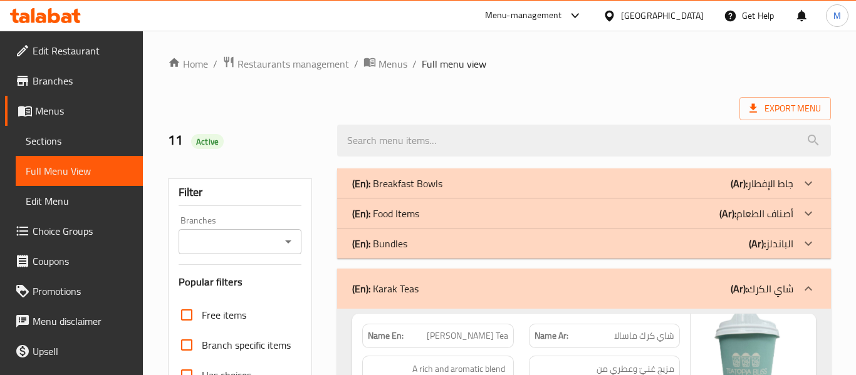
click at [606, 287] on div "(En): Karak Teas (Ar): شاي الكرك" at bounding box center [572, 288] width 441 height 15
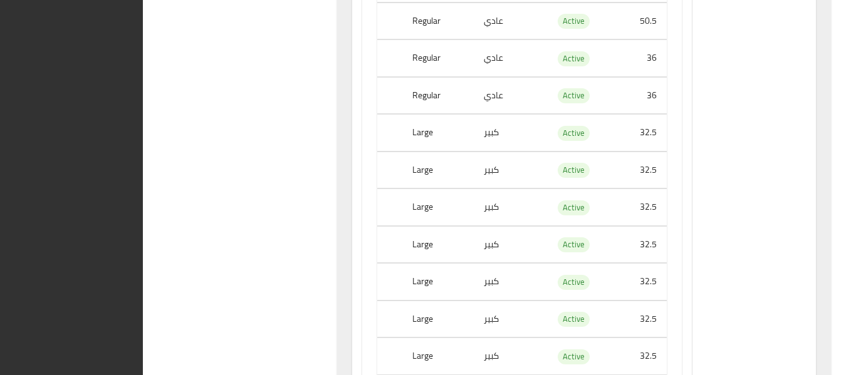
scroll to position [86011, 0]
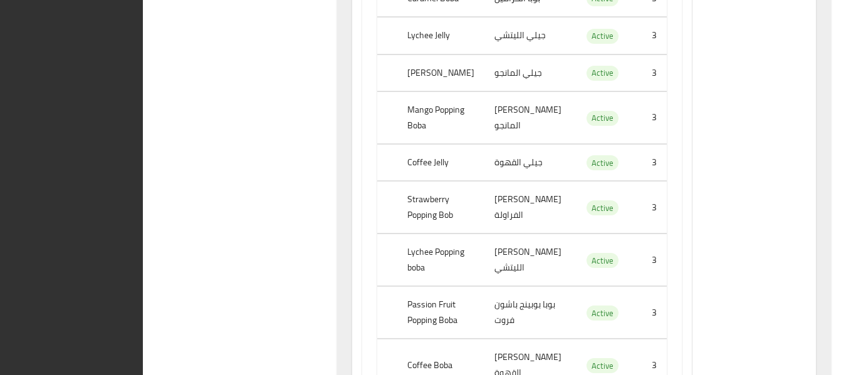
scroll to position [84317, 0]
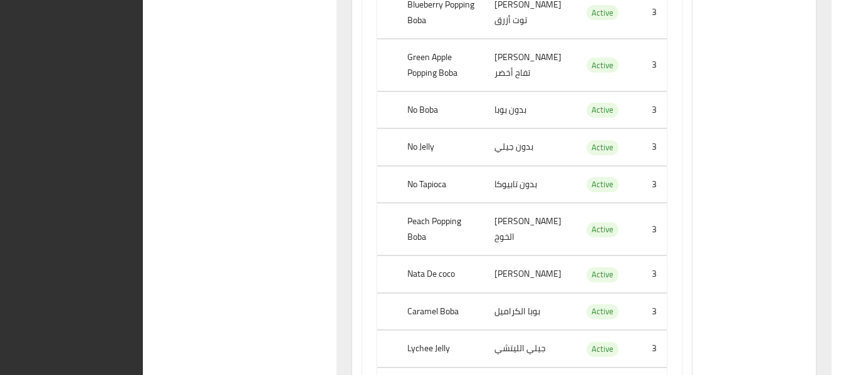
copy span "Cookies and Cream Milkshake"
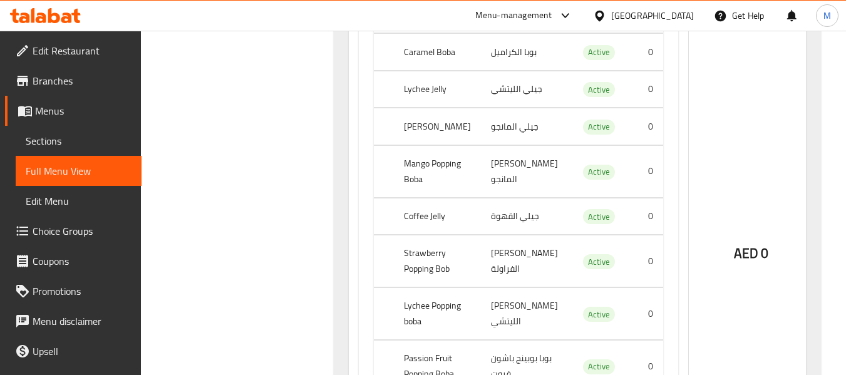
scroll to position [1253, 0]
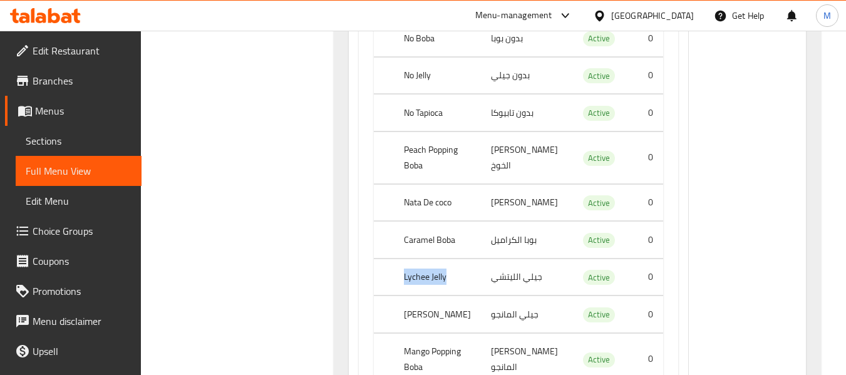
drag, startPoint x: 452, startPoint y: 277, endPoint x: 393, endPoint y: 266, distance: 60.1
click at [394, 266] on th "Lychee Jelly" at bounding box center [437, 277] width 87 height 37
copy th "Lychee Jelly"
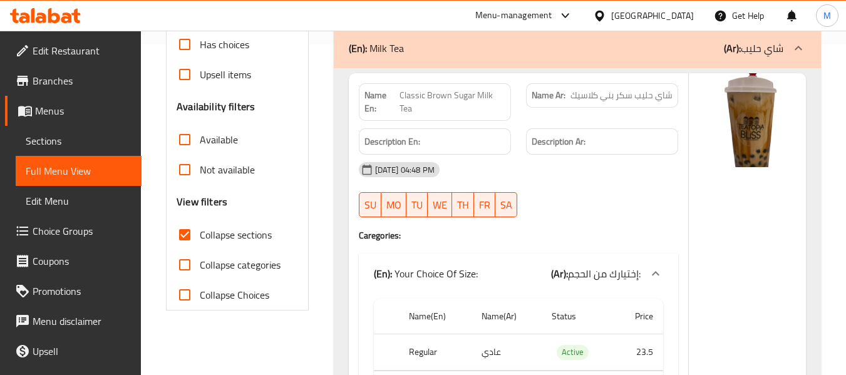
scroll to position [313, 0]
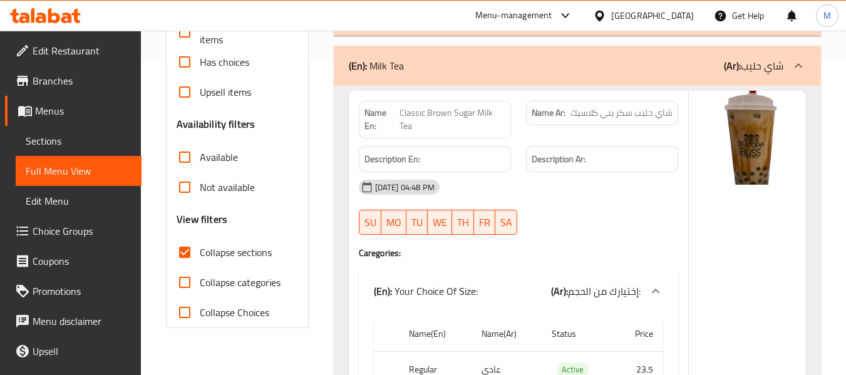
click at [425, 61] on div "(En): Milk Tea (Ar): شاي حليب" at bounding box center [566, 65] width 435 height 15
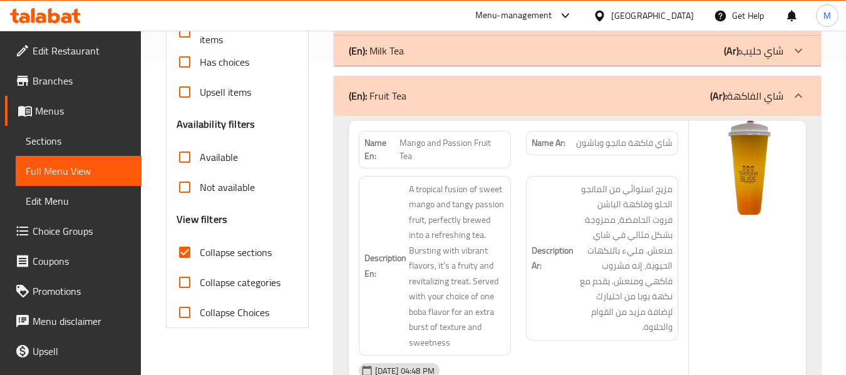
click at [398, 44] on p "(En): Milk Tea" at bounding box center [376, 50] width 55 height 15
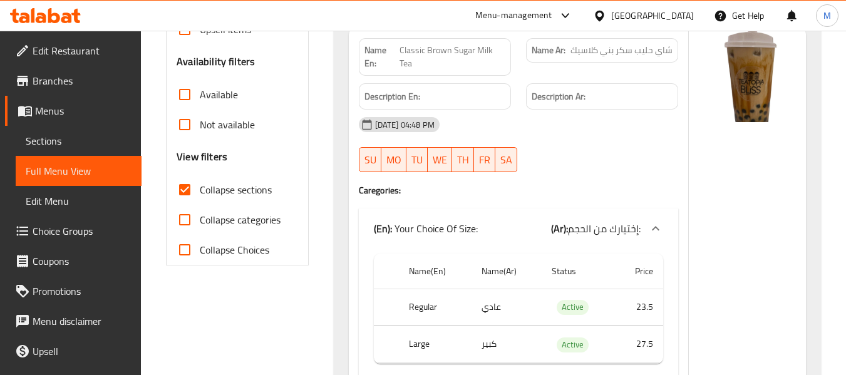
scroll to position [188, 0]
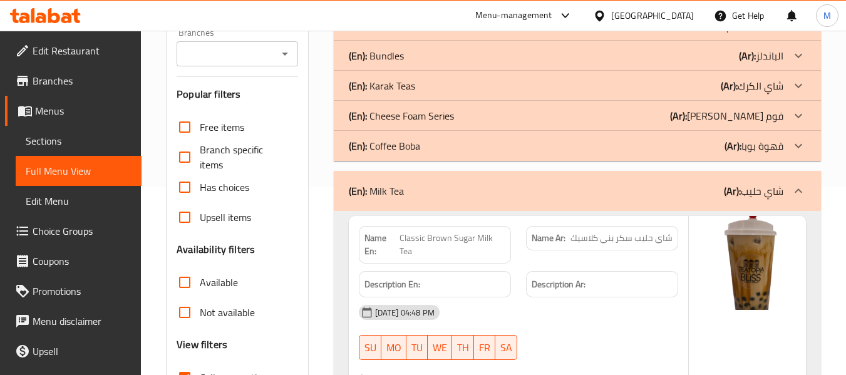
click at [415, 202] on div "(En): Milk Tea (Ar): شاي حليب" at bounding box center [577, 191] width 487 height 40
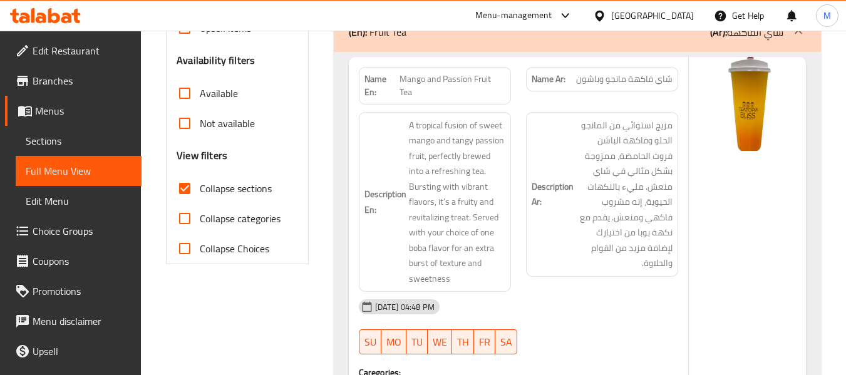
scroll to position [376, 0]
click at [413, 43] on div "(En): Fruit Tea (Ar): شاي الفاكهة" at bounding box center [577, 33] width 487 height 40
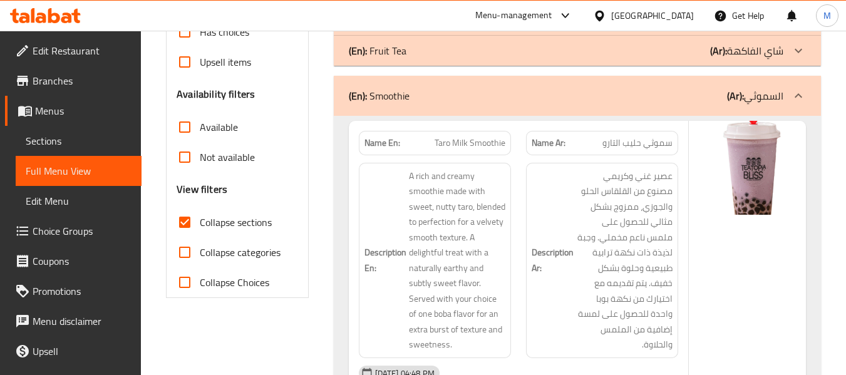
scroll to position [313, 0]
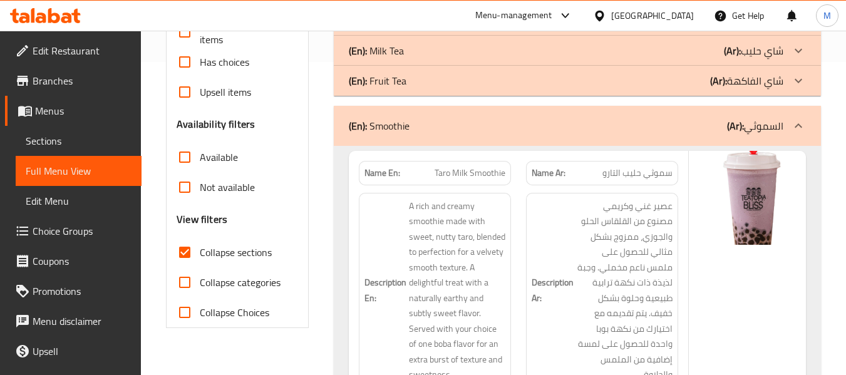
click at [412, 123] on div "(En): Smoothie (Ar): السموثي" at bounding box center [566, 125] width 435 height 15
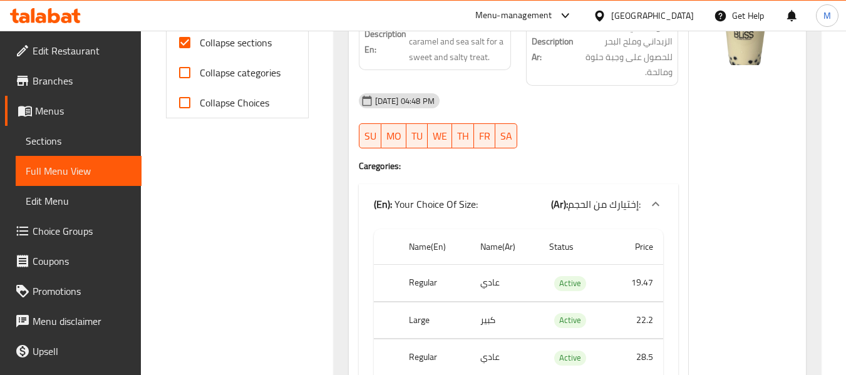
scroll to position [501, 0]
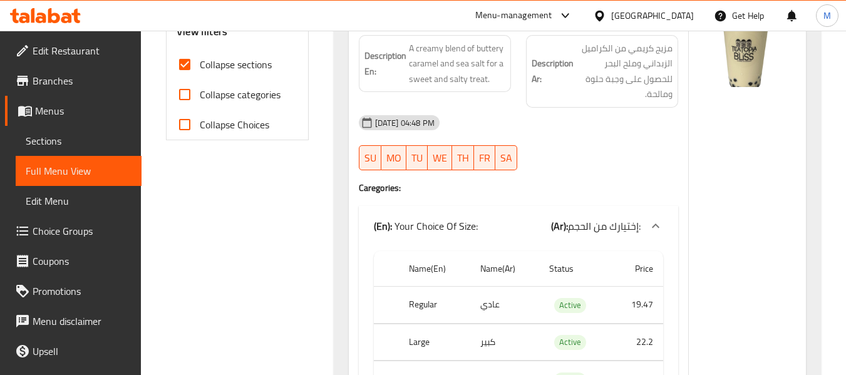
click at [242, 65] on span "Collapse sections" at bounding box center [236, 64] width 72 height 15
click at [200, 65] on input "Collapse sections" at bounding box center [185, 64] width 30 height 30
checkbox input "false"
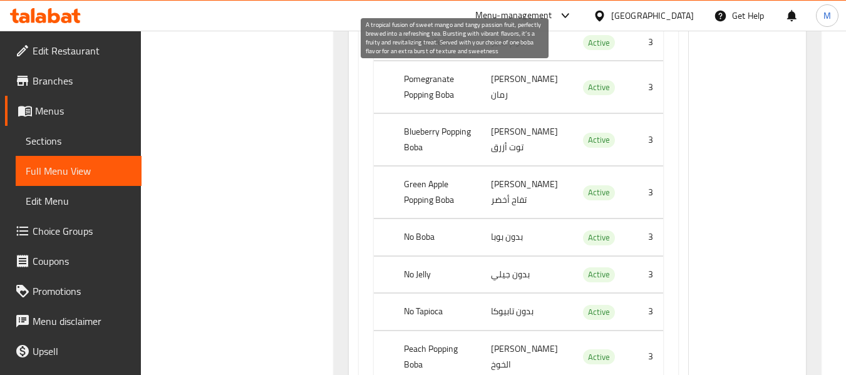
scroll to position [58795, 0]
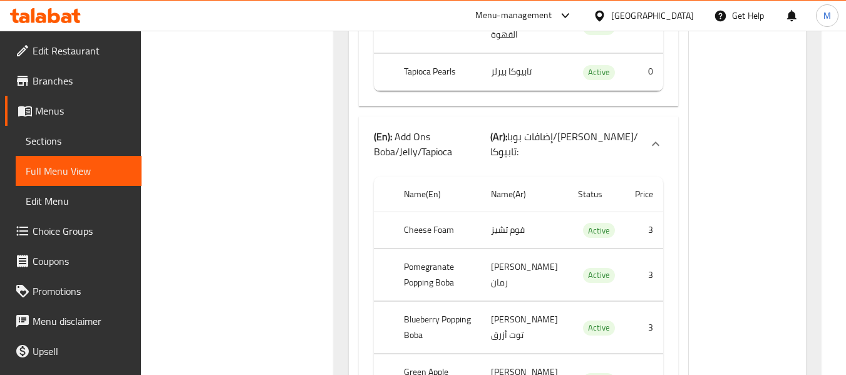
copy span "Mango and Passion Fruit Tea"
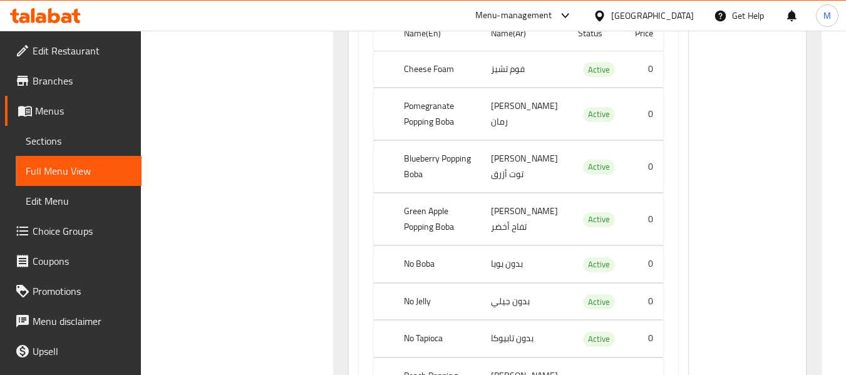
scroll to position [54598, 0]
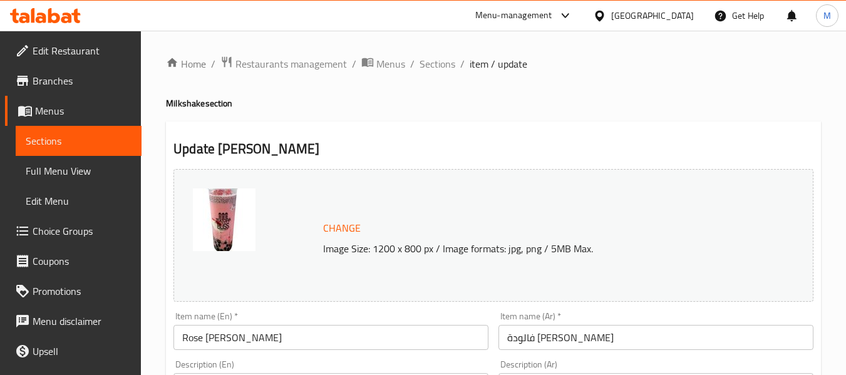
click at [52, 235] on span "Choice Groups" at bounding box center [82, 231] width 99 height 15
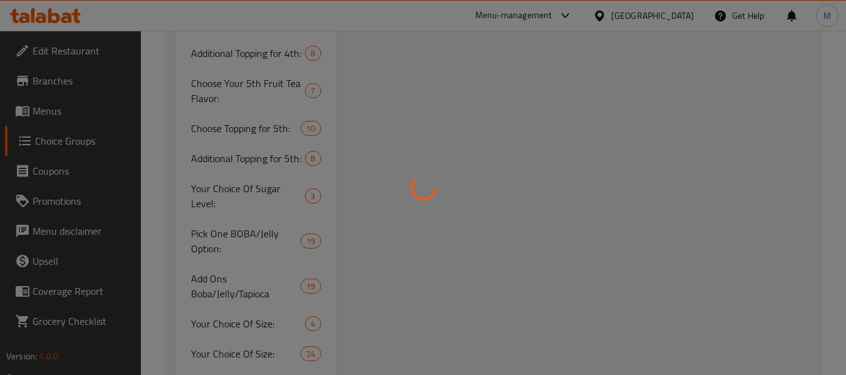
scroll to position [2004, 0]
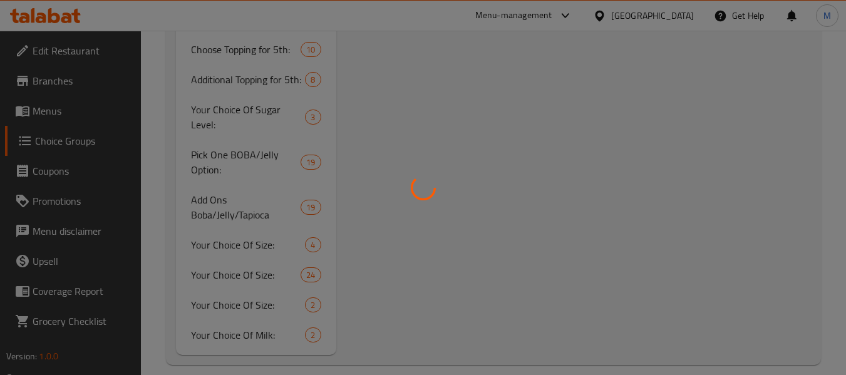
click at [252, 328] on div at bounding box center [423, 187] width 846 height 375
click at [253, 318] on div at bounding box center [423, 187] width 846 height 375
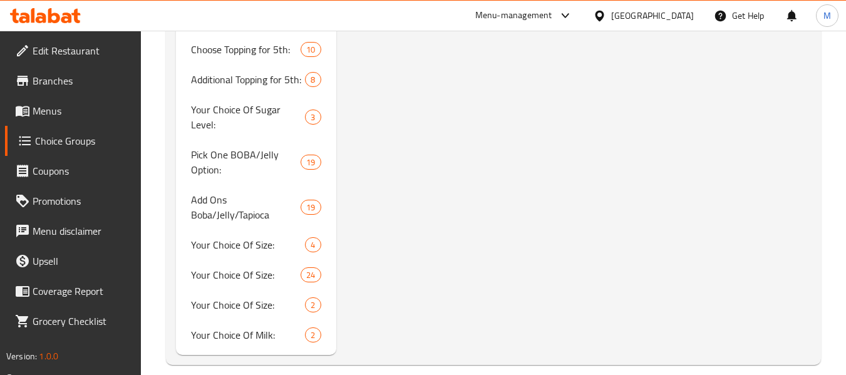
click at [266, 285] on div at bounding box center [423, 187] width 846 height 375
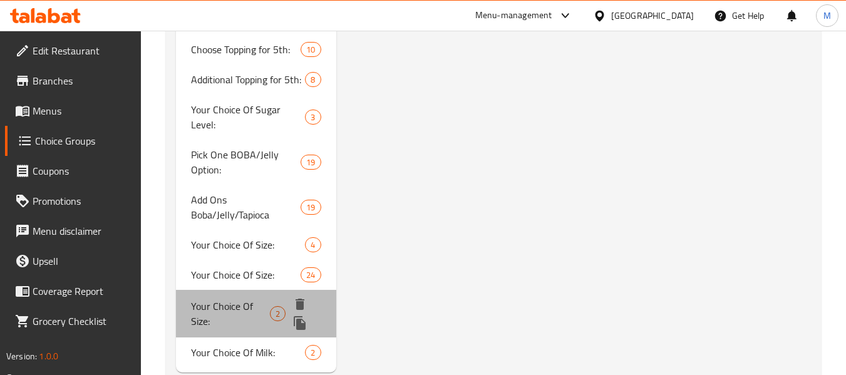
click at [266, 299] on span "Your Choice Of Size:" at bounding box center [230, 314] width 79 height 30
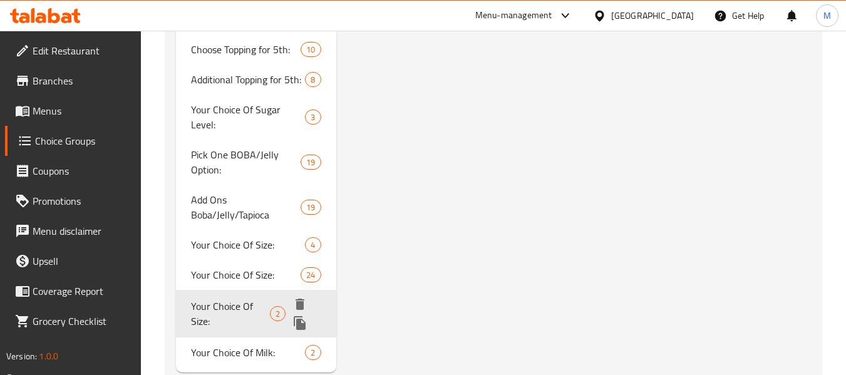
type input "Your Choice Of Size:"
type input "إختيارك من الحجم:"
type input "1"
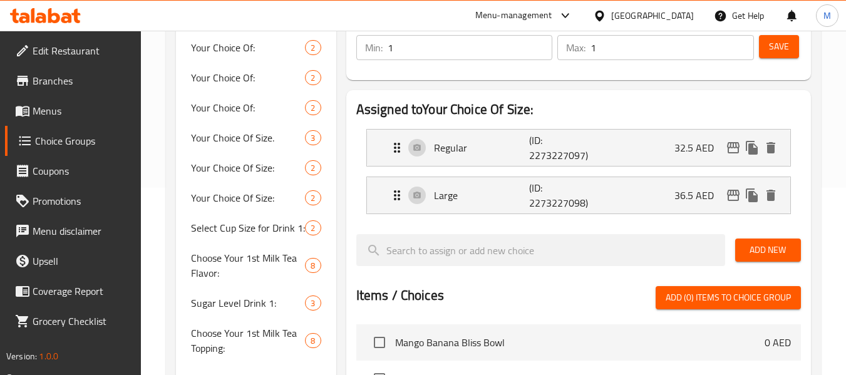
scroll to position [125, 0]
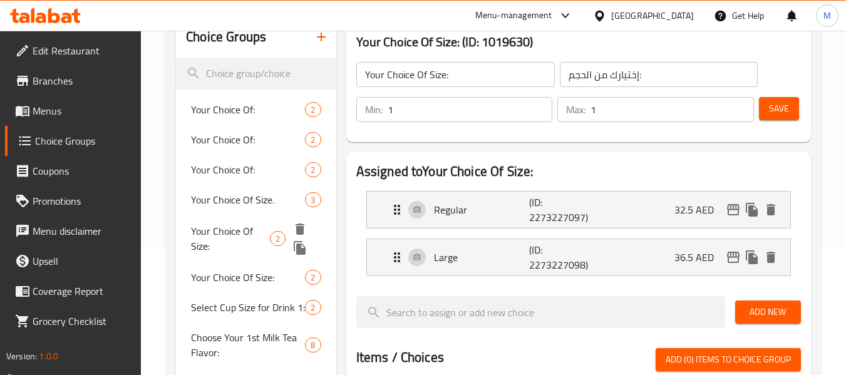
click at [266, 230] on span "Your Choice Of Size:" at bounding box center [230, 239] width 79 height 30
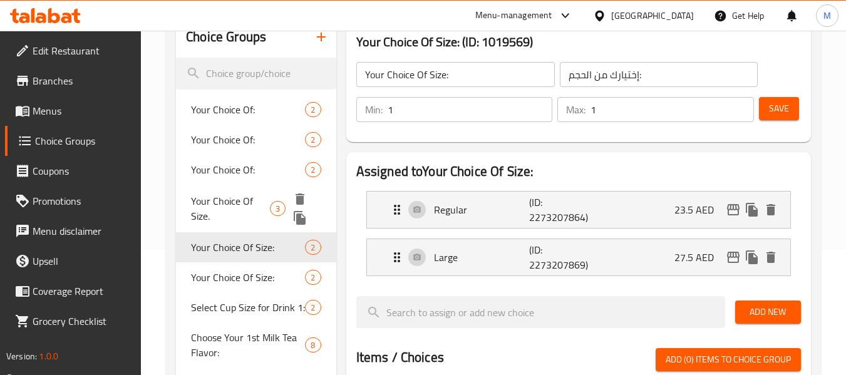
click at [264, 205] on span "Your Choice Of Size." at bounding box center [230, 209] width 79 height 30
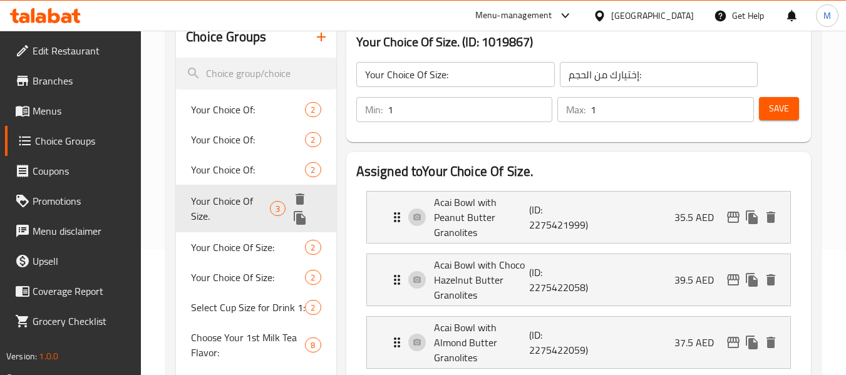
type input "Your Choice Of Size."
type input "إختيارك من الحجم."
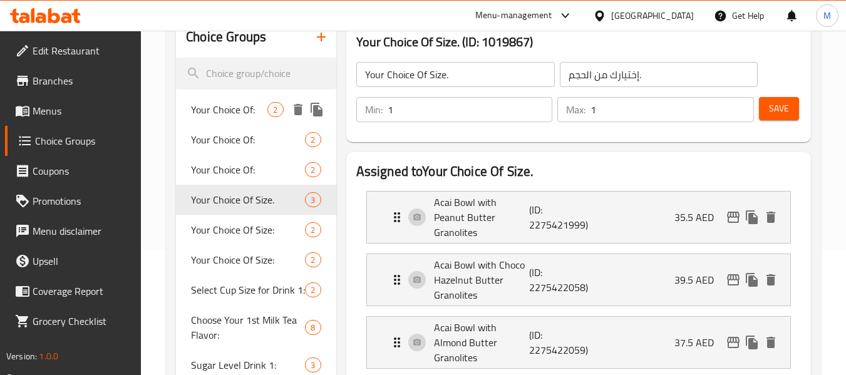
click at [262, 109] on span "Your Choice Of:" at bounding box center [229, 109] width 76 height 15
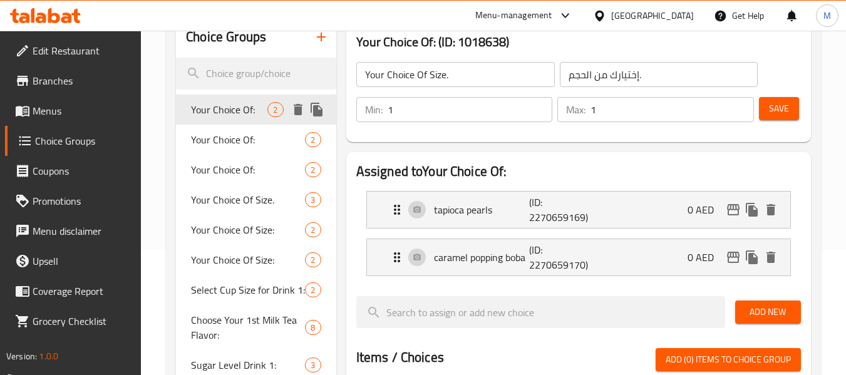
type input "Your Choice Of:"
type input "إختيارك من :"
click at [218, 140] on span "Your Choice Of:" at bounding box center [229, 139] width 76 height 15
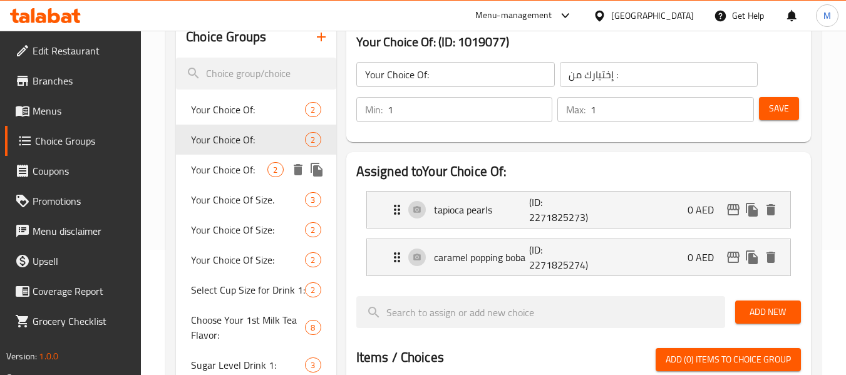
click at [222, 167] on span "Your Choice Of:" at bounding box center [229, 169] width 76 height 15
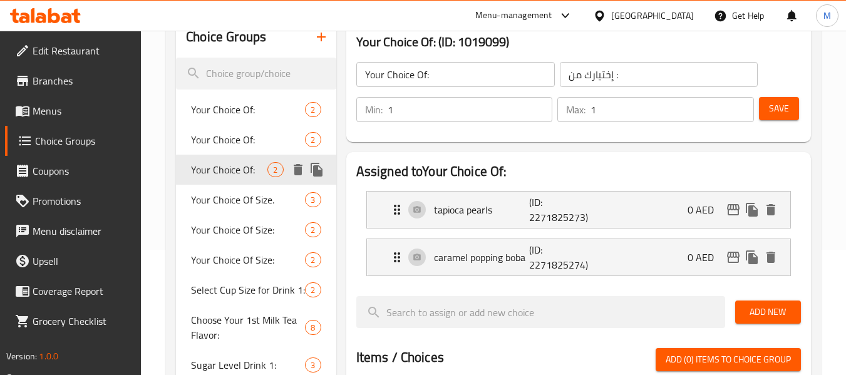
type input "2"
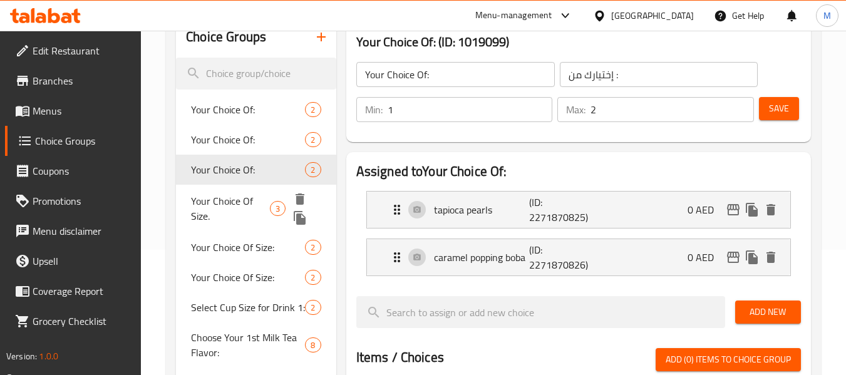
click at [216, 197] on span "Your Choice Of Size." at bounding box center [230, 209] width 79 height 30
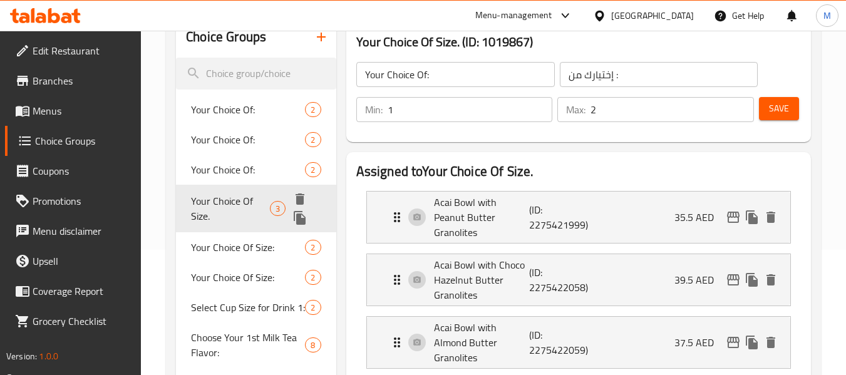
type input "Your Choice Of Size."
type input "إختيارك من الحجم."
type input "1"
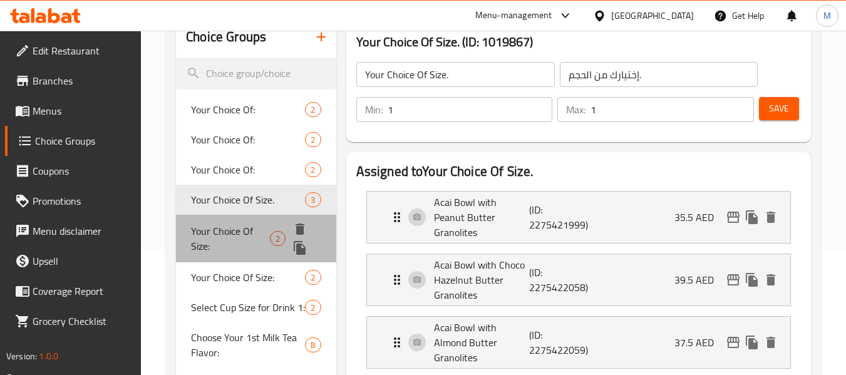
click at [220, 239] on span "Your Choice Of Size:" at bounding box center [230, 239] width 79 height 30
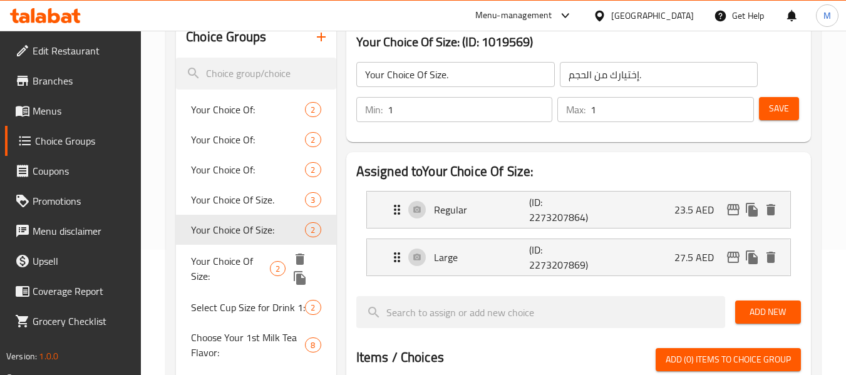
type input "Your Choice Of Size:"
type input "إختيارك من الحجم:"
click at [227, 271] on span "Your Choice Of Size:" at bounding box center [230, 269] width 79 height 30
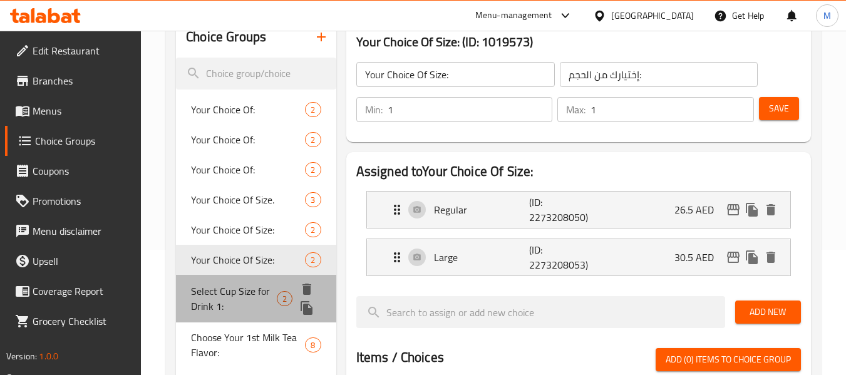
click at [236, 310] on span "Select Cup Size for Drink 1:" at bounding box center [234, 299] width 86 height 30
type input "Select Cup Size for Drink 1:"
type input "اختر حجم الكوب للمشروب 1:"
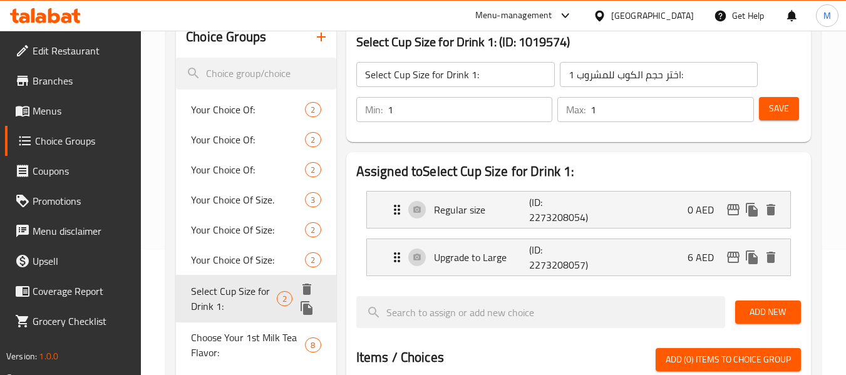
scroll to position [438, 0]
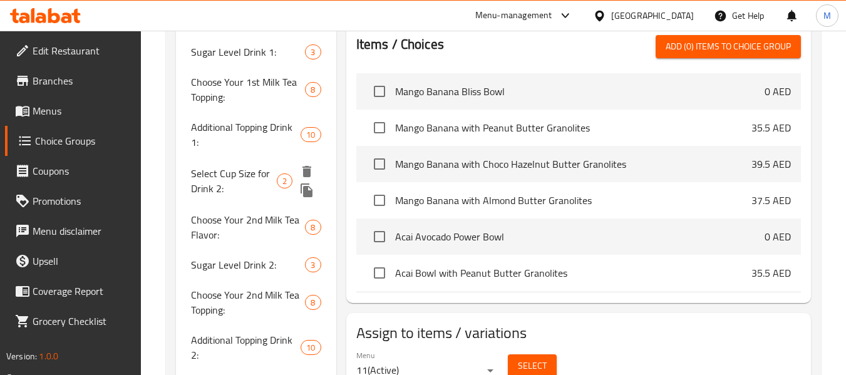
click at [241, 180] on span "Select Cup Size for Drink 2:" at bounding box center [234, 181] width 86 height 30
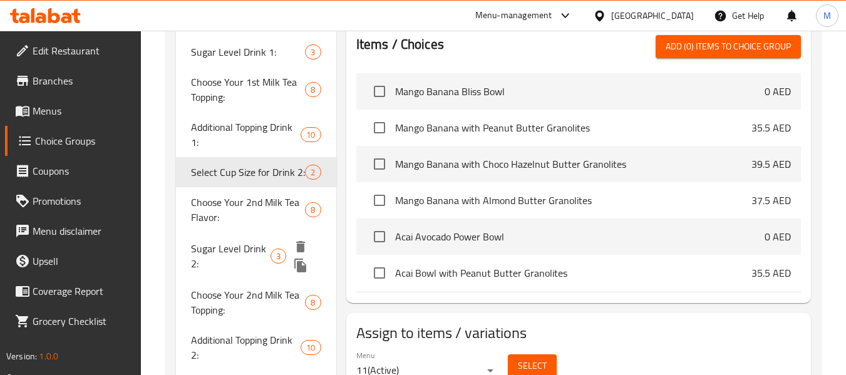
type input "Select Cup Size for Drink 2:"
type input "اختر حجم الكوب للمشروب 2:"
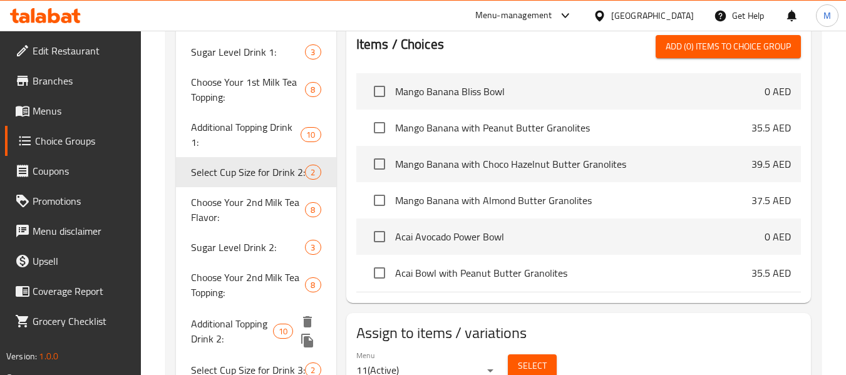
click at [244, 341] on span "Additional Topping Drink 2:" at bounding box center [232, 331] width 82 height 30
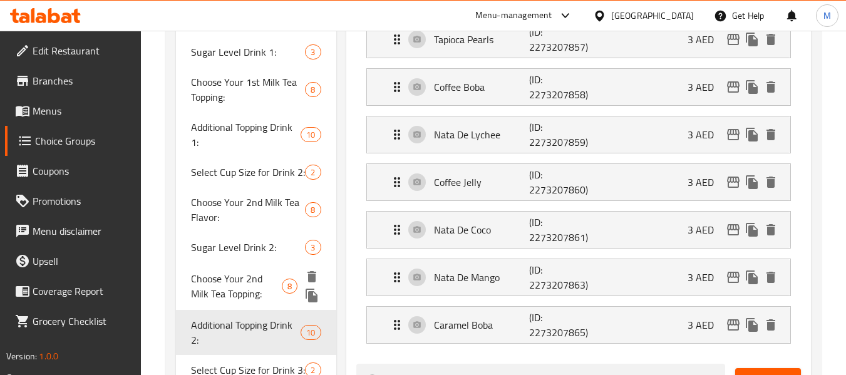
type input "Additional Topping Drink 2:"
type input "توبينج إضافي لمشروب 2:"
type input "0"
type input "3"
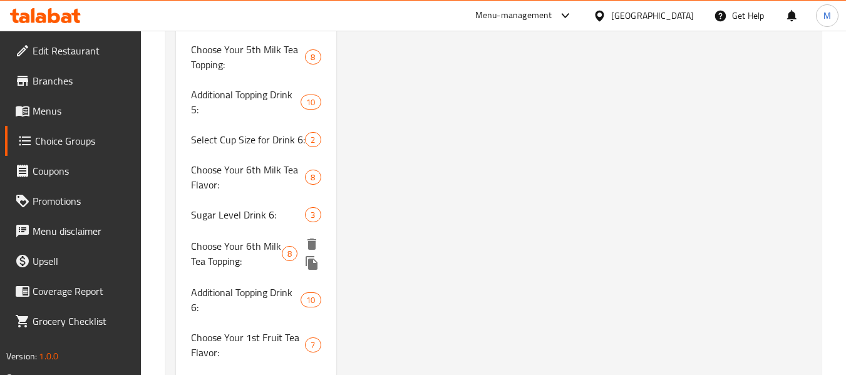
scroll to position [1378, 0]
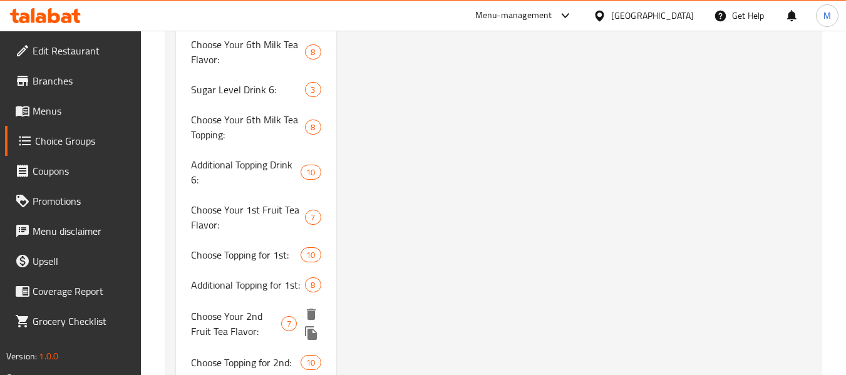
click at [232, 319] on span "Choose Your 2nd Fruit Tea Flavor:" at bounding box center [236, 324] width 90 height 30
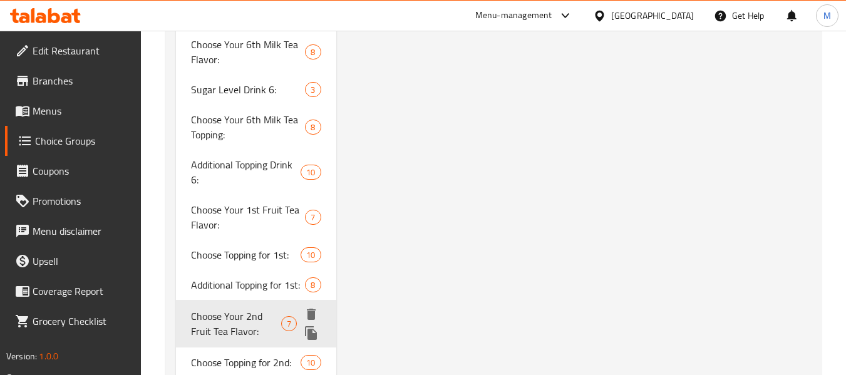
type input "Choose Your 2nd Fruit Tea Flavor:"
type input "اختر نكهة شاي الفاكهة الثاني الخاصة بك:"
type input "1"
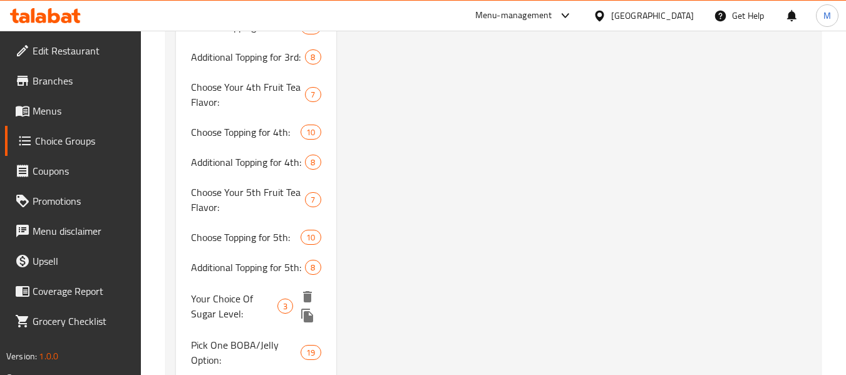
click at [238, 275] on span "Additional Topping for 5th:" at bounding box center [248, 267] width 114 height 15
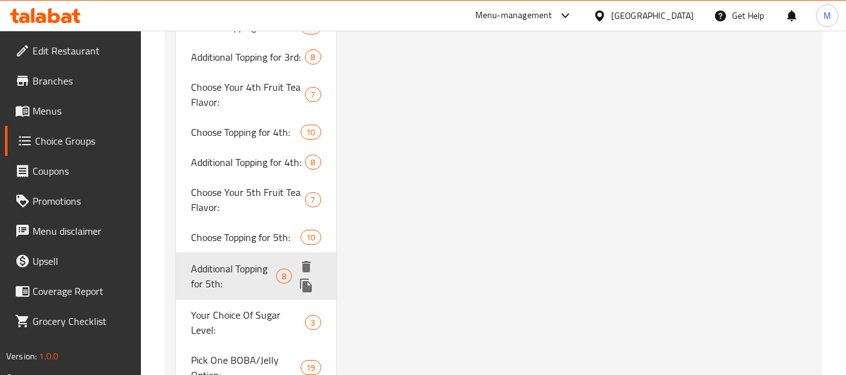
type input "Additional Topping for 5th:"
type input "توبينج إضافي للخامس:"
type input "0"
type input "3"
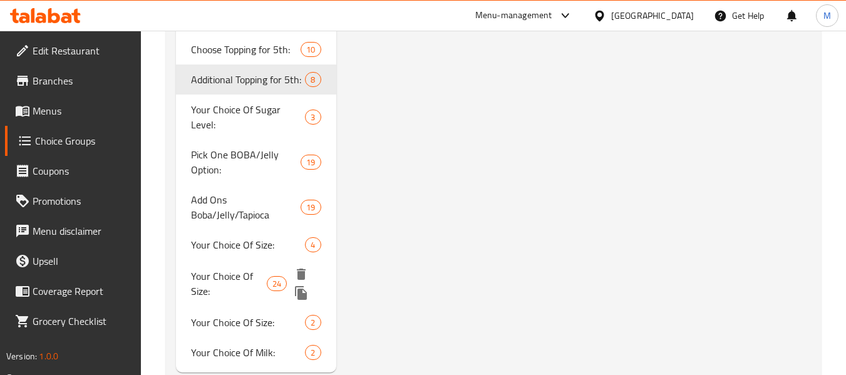
click at [241, 269] on span "Your Choice Of Size:" at bounding box center [229, 284] width 76 height 30
click at [250, 242] on span "Your Choice Of Size:" at bounding box center [248, 244] width 114 height 15
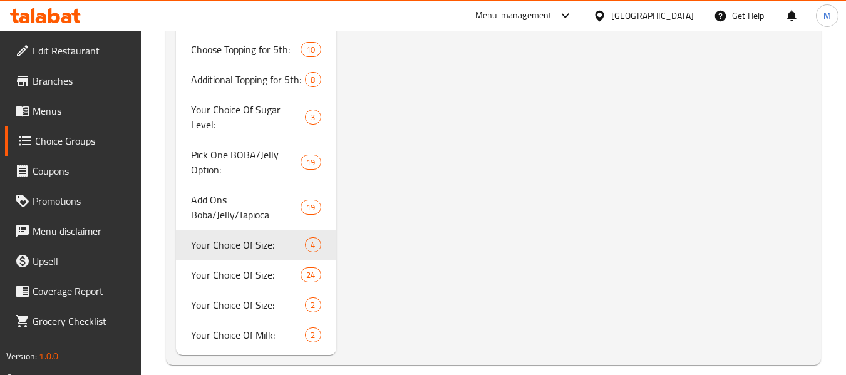
type input "Your Choice Of Size:"
type input "إختيارك من الحجم:"
type input "1"
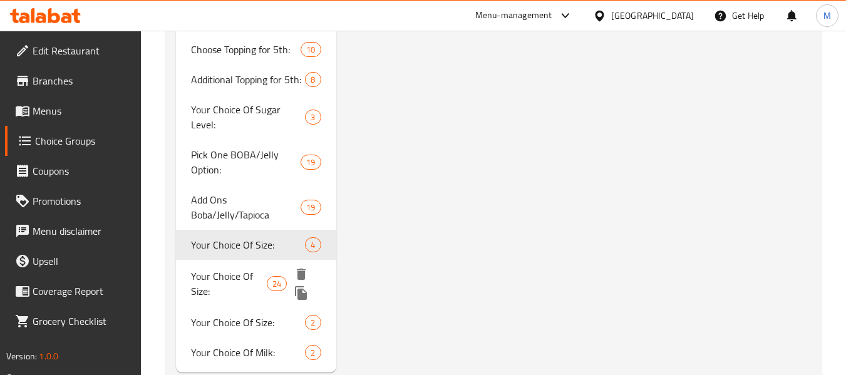
click at [255, 281] on span "Your Choice Of Size:" at bounding box center [229, 284] width 76 height 30
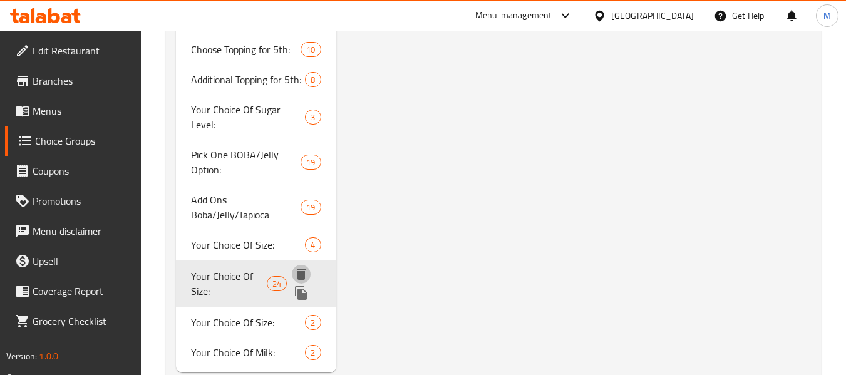
click at [306, 267] on icon "delete" at bounding box center [301, 274] width 15 height 15
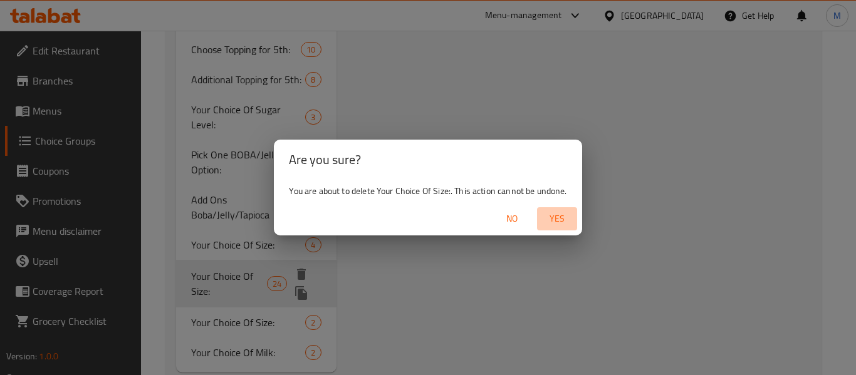
click at [557, 217] on span "Yes" at bounding box center [557, 219] width 30 height 16
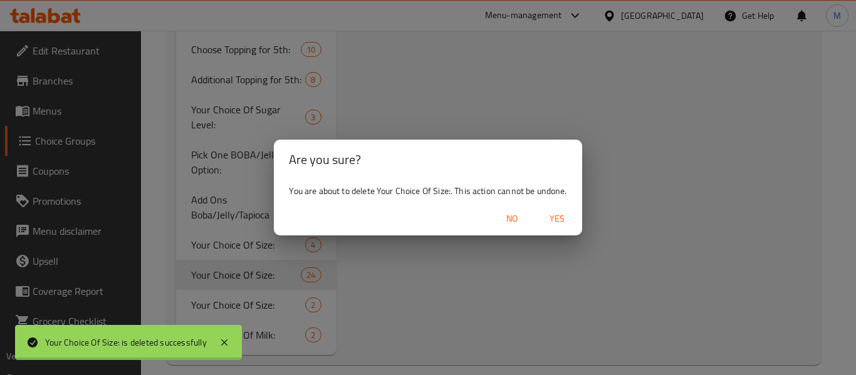
type input "Your Choice Of:"
type input "إختيارك من :"
type input "2"
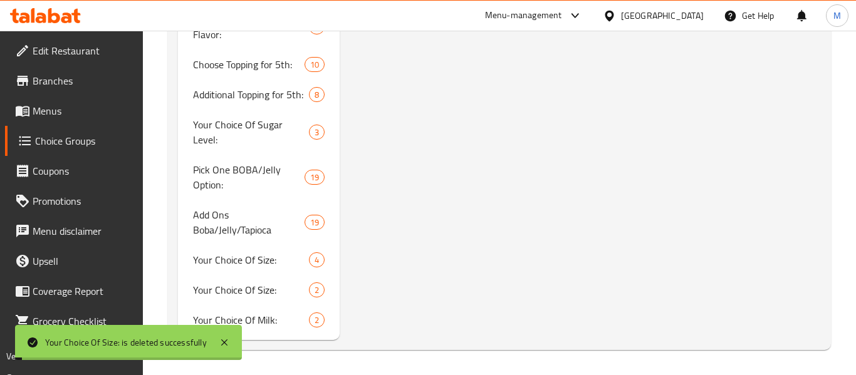
click at [257, 262] on span "Your Choice Of Size:" at bounding box center [251, 259] width 116 height 15
type input "Your Choice Of Size:"
type input "إختيارك من الحجم:"
type input "1"
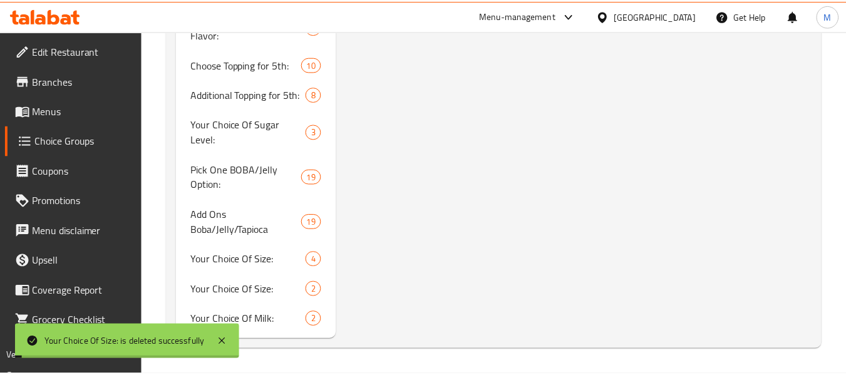
scroll to position [1974, 0]
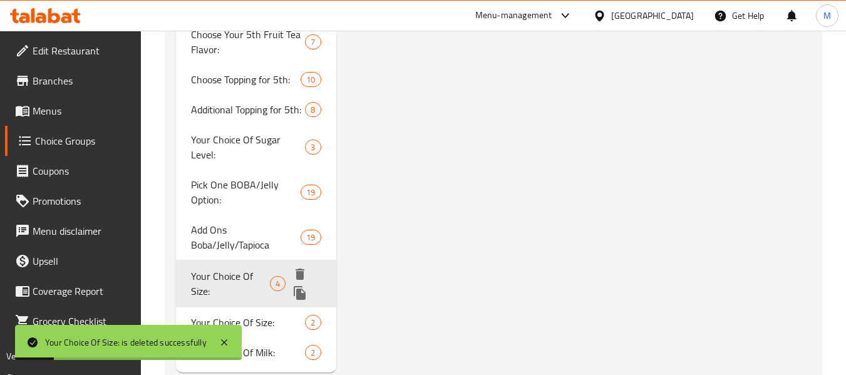
click at [246, 269] on span "Your Choice Of Size:" at bounding box center [230, 284] width 79 height 30
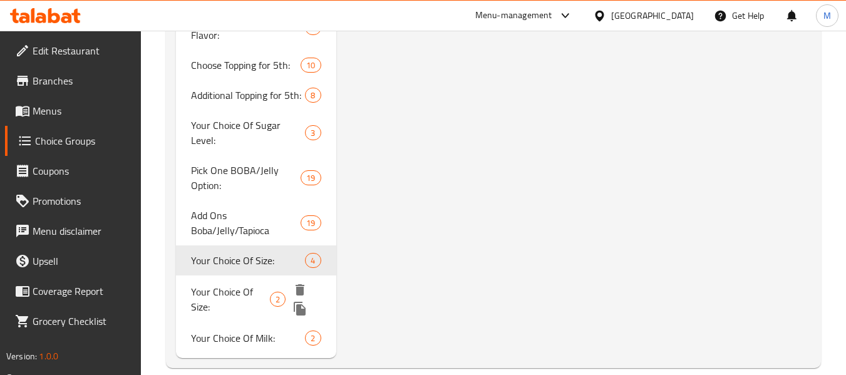
scroll to position [1992, 0]
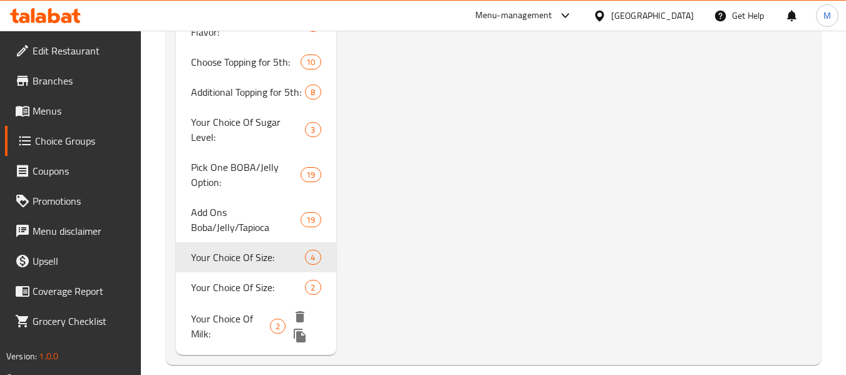
click at [244, 318] on span "Your Choice Of Milk:" at bounding box center [230, 326] width 79 height 30
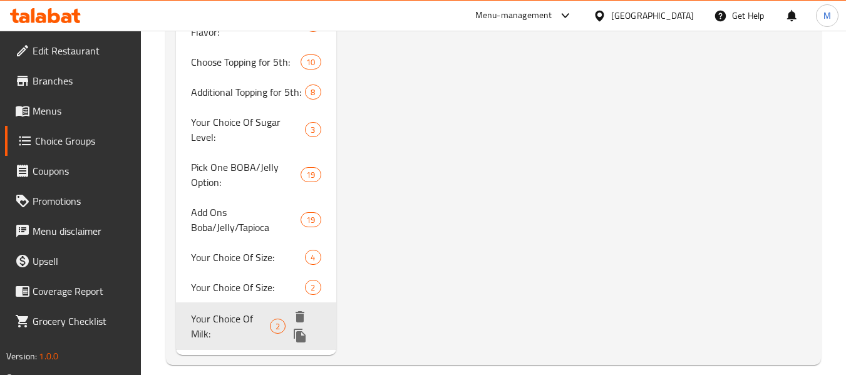
type input "Your Choice Of Milk:"
type input "إختيارك من الحليب:"
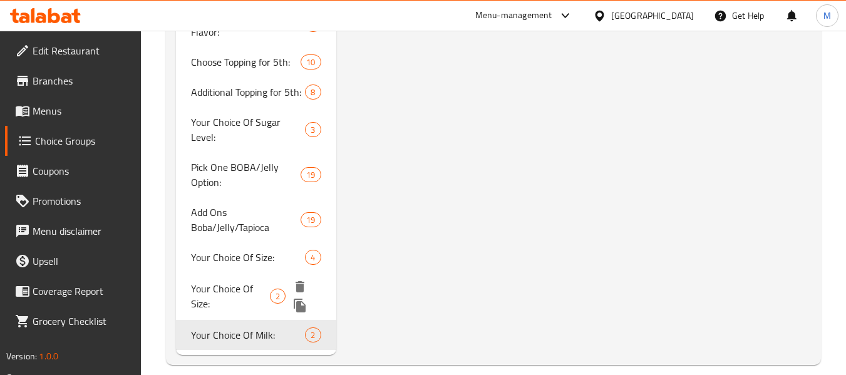
click at [249, 281] on span "Your Choice Of Size:" at bounding box center [230, 296] width 79 height 30
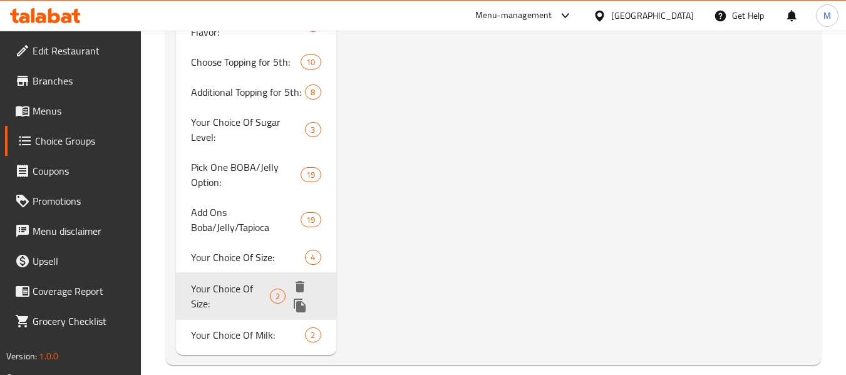
type input "Your Choice Of Size:"
type input "إختيارك من الحجم:"
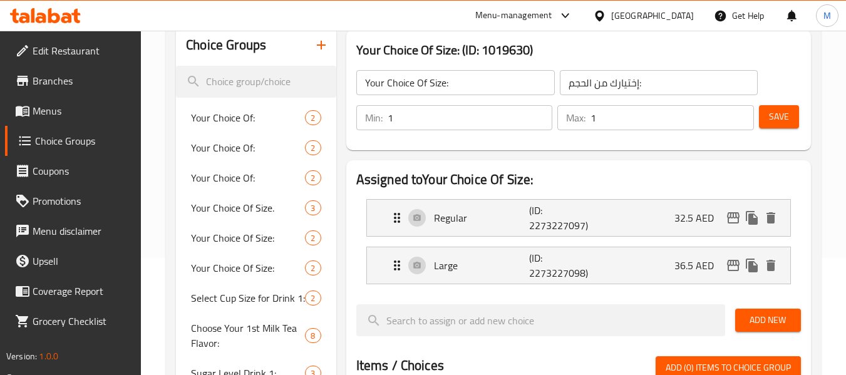
scroll to position [80, 0]
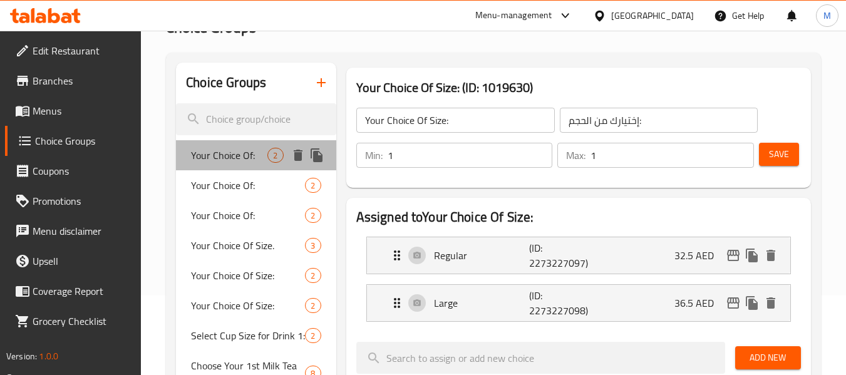
click at [229, 150] on span "Your Choice Of:" at bounding box center [229, 155] width 76 height 15
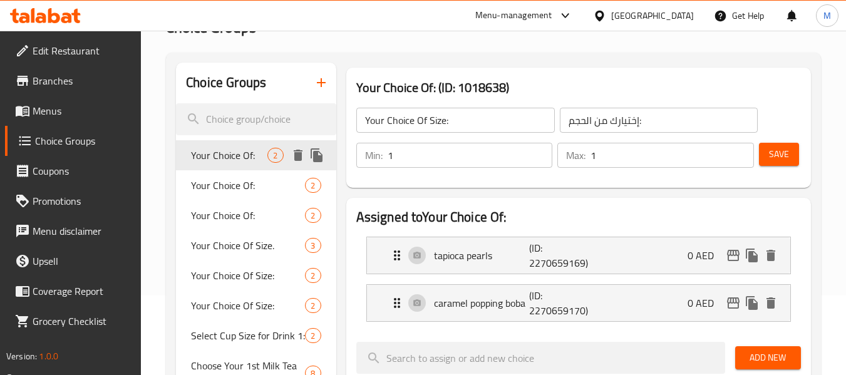
type input "Your Choice Of:"
type input "إختيارك من :"
type input "2"
click at [330, 80] on button "button" at bounding box center [321, 83] width 30 height 30
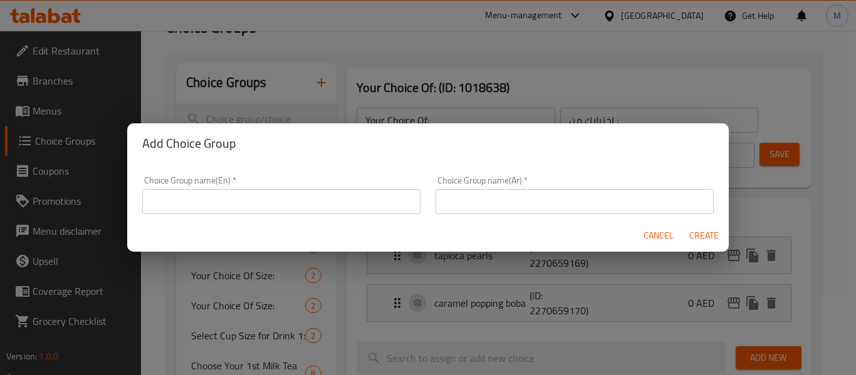
click at [350, 196] on input "text" at bounding box center [281, 201] width 278 height 25
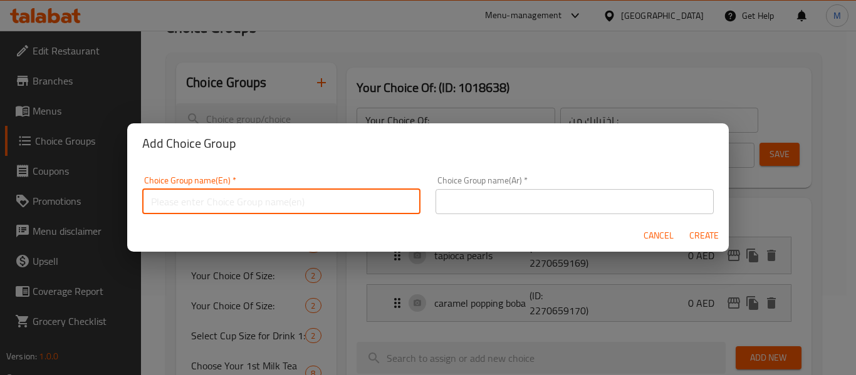
type input "Your Choice Of Size:"
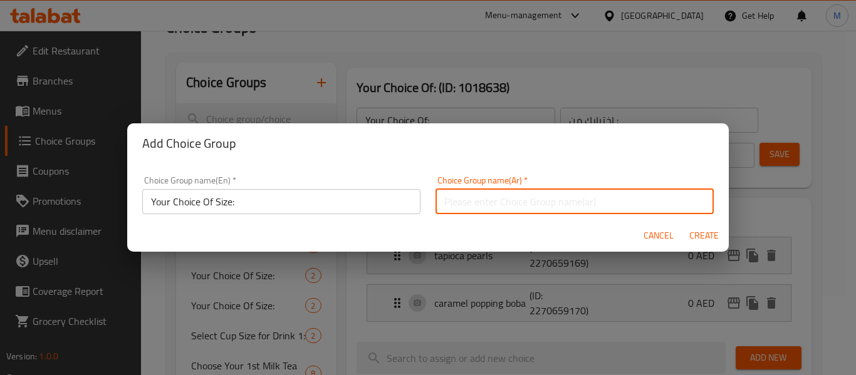
click at [499, 199] on input "text" at bounding box center [574, 201] width 278 height 25
type input "إختيارك من الحجم:"
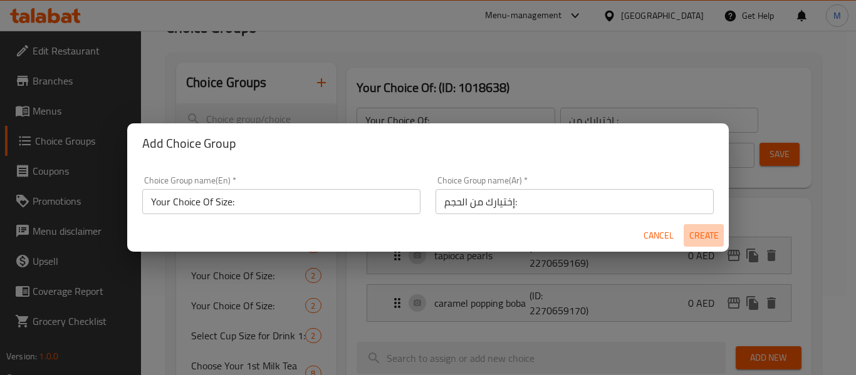
click at [702, 236] on span "Create" at bounding box center [703, 236] width 30 height 16
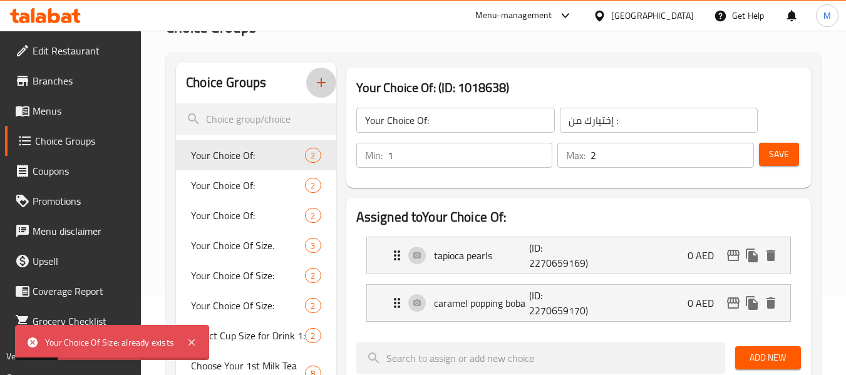
click at [318, 80] on icon "button" at bounding box center [321, 82] width 15 height 15
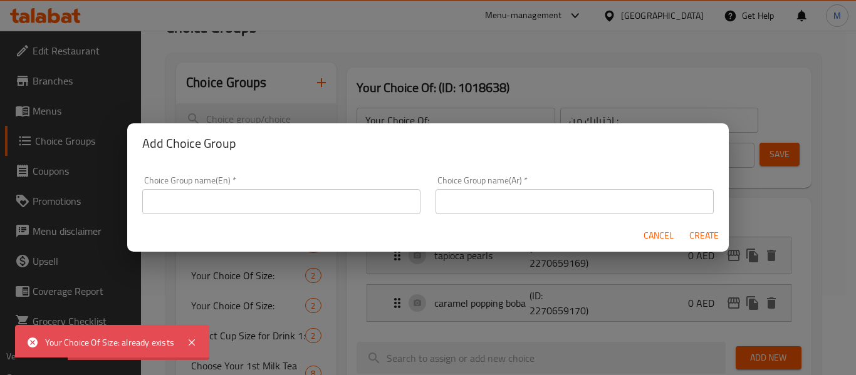
click at [293, 194] on input "text" at bounding box center [281, 201] width 278 height 25
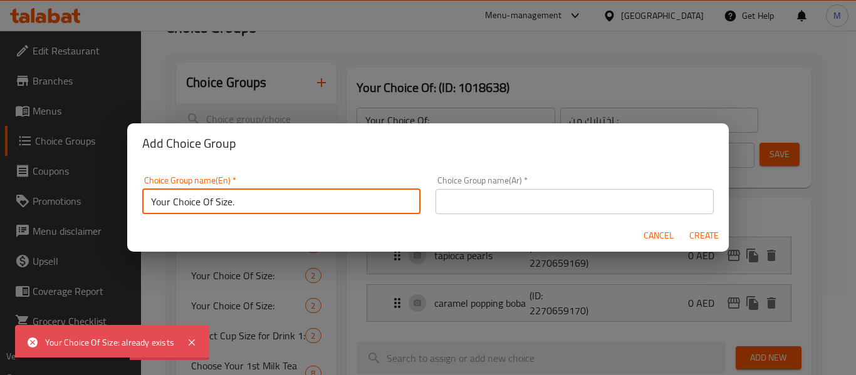
type input "Your Choice Of Size."
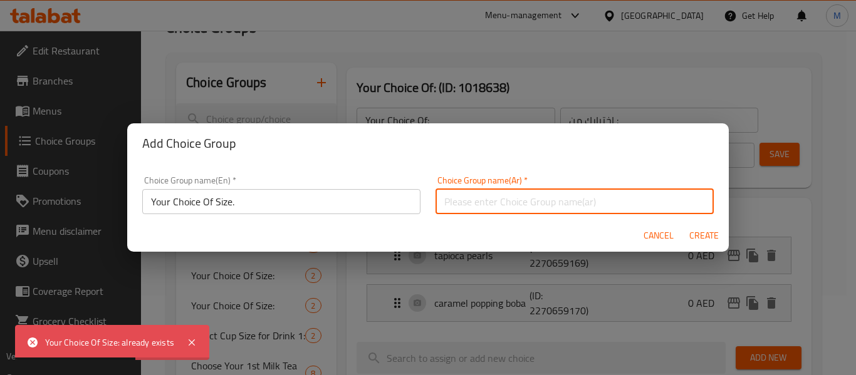
click at [459, 194] on input "text" at bounding box center [574, 201] width 278 height 25
type input "إختيارك من الحجم.."
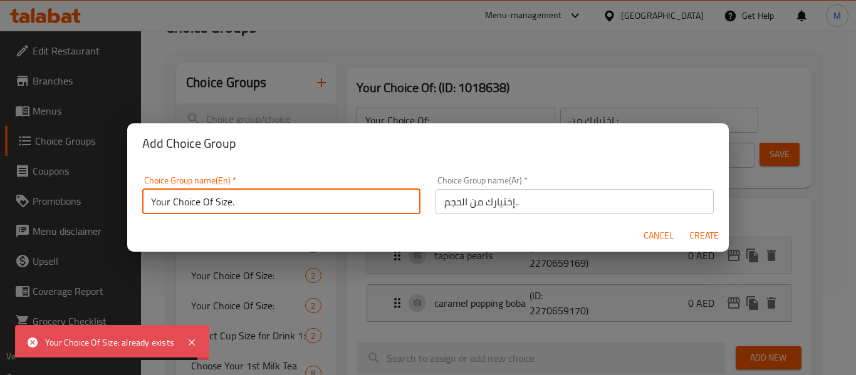
click at [294, 198] on input "Your Choice Of Size." at bounding box center [281, 201] width 278 height 25
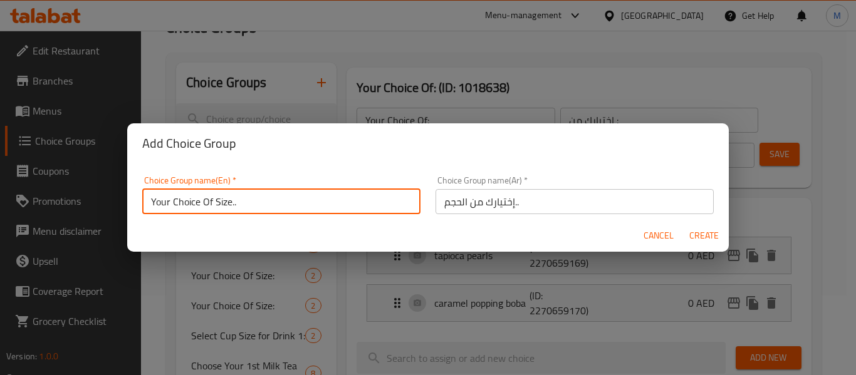
type input "Your Choice Of Size.."
drag, startPoint x: 710, startPoint y: 234, endPoint x: 461, endPoint y: 282, distance: 253.2
click at [711, 234] on span "Create" at bounding box center [703, 236] width 30 height 16
type input "Your Choice Of Size.."
type input "إختيارك من الحجم.."
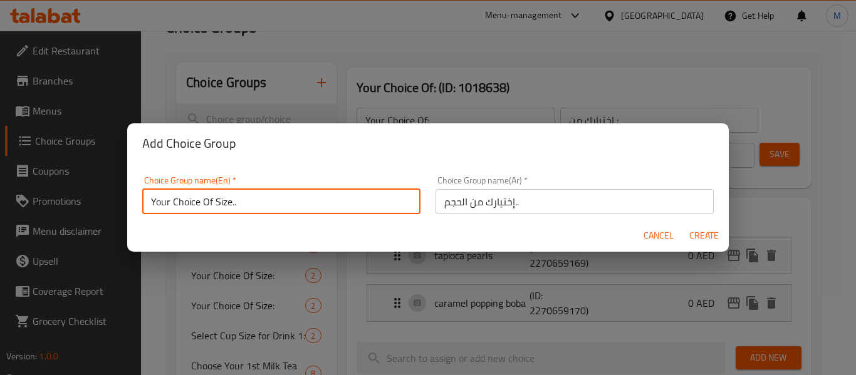
type input "0"
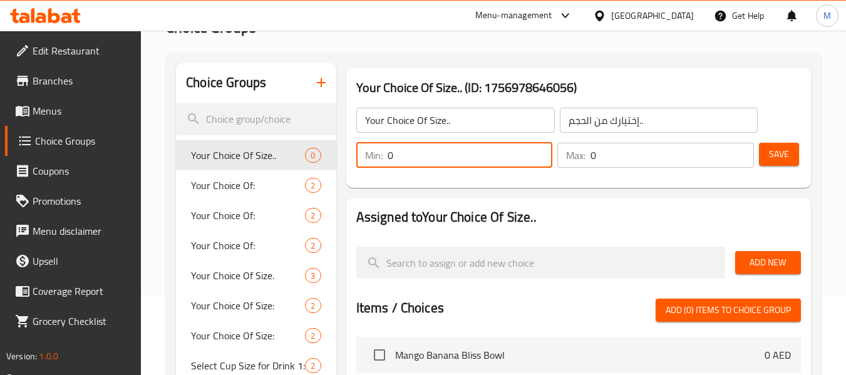
drag, startPoint x: 402, startPoint y: 154, endPoint x: 364, endPoint y: 148, distance: 38.7
click at [364, 148] on div "Min: 0 ​" at bounding box center [454, 155] width 197 height 25
type input "1"
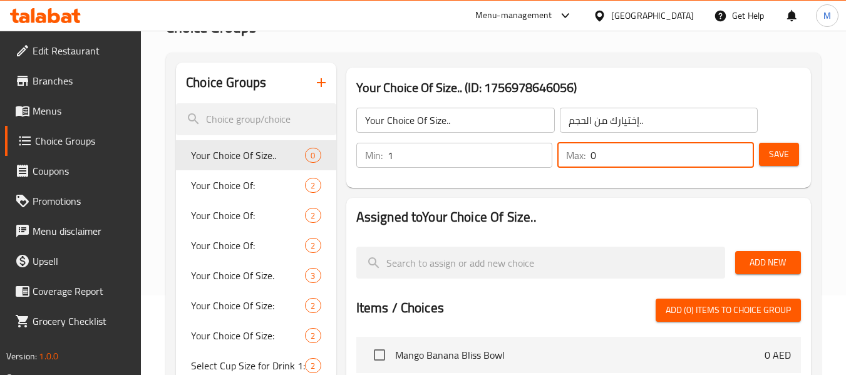
click at [584, 157] on div "Max: 0 ​" at bounding box center [655, 155] width 197 height 25
type input "1"
click at [790, 154] on button "Save" at bounding box center [779, 154] width 40 height 23
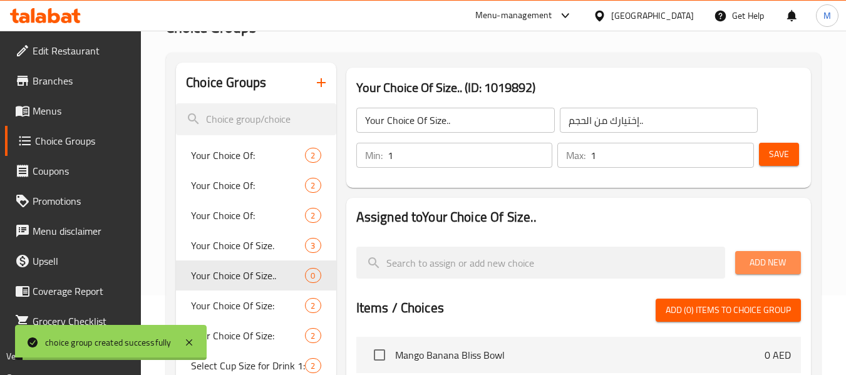
click at [781, 259] on span "Add New" at bounding box center [768, 263] width 46 height 16
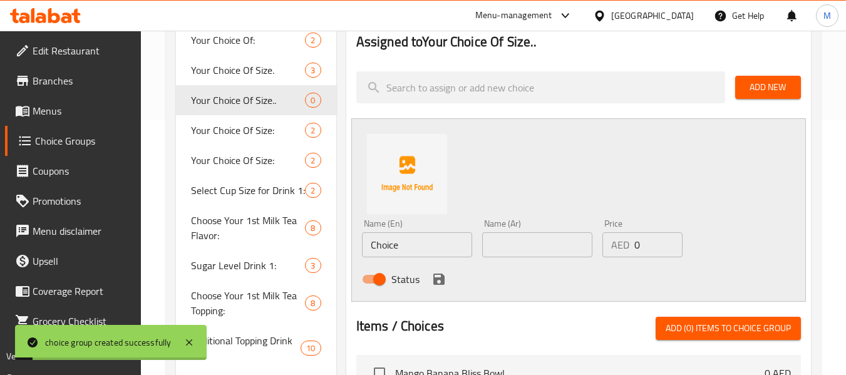
scroll to position [330, 0]
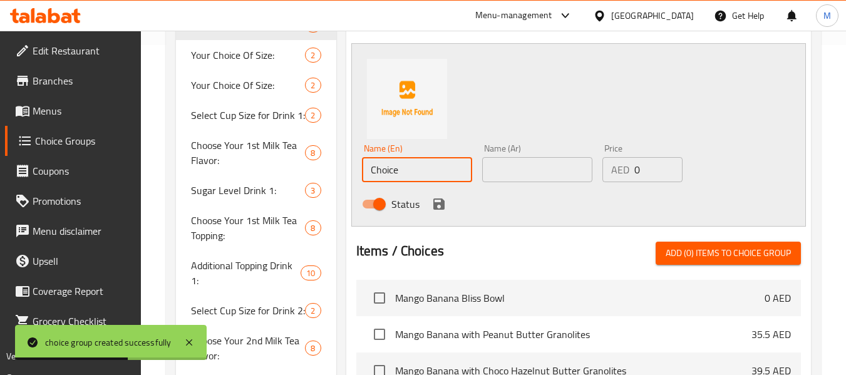
drag, startPoint x: 410, startPoint y: 170, endPoint x: 343, endPoint y: 151, distance: 69.0
click at [343, 151] on div "Assigned to Your Choice Of Size.. Add New Name (En) Choice Name (En) Name (Ar) …" at bounding box center [578, 228] width 475 height 573
type input "Regular"
click at [557, 174] on input "text" at bounding box center [537, 169] width 110 height 25
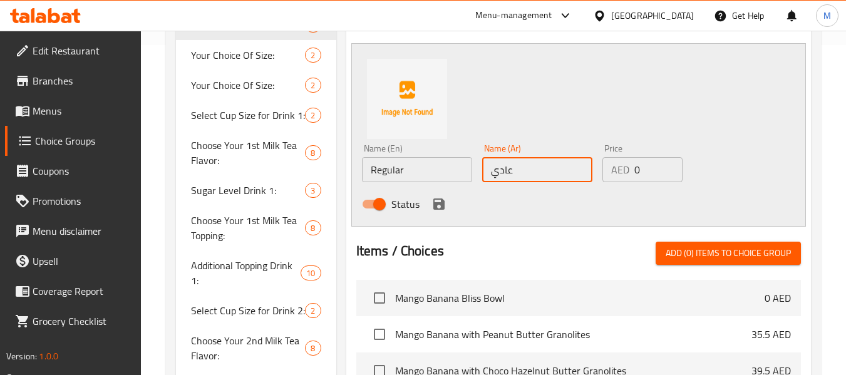
type input "عادي"
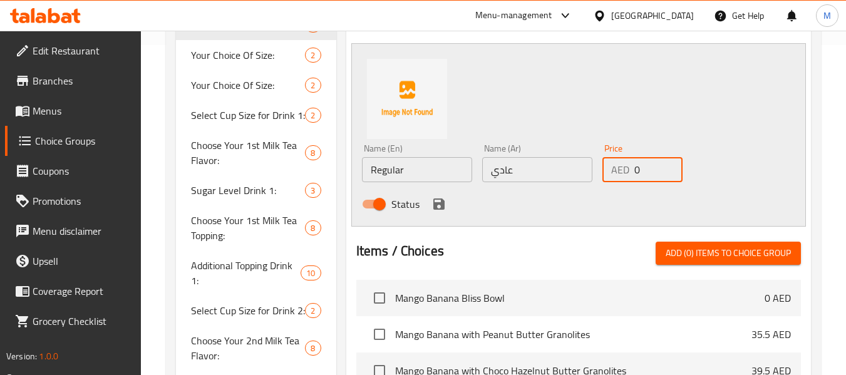
drag, startPoint x: 636, startPoint y: 168, endPoint x: 618, endPoint y: 163, distance: 18.8
click at [618, 163] on div "AED 0 Price" at bounding box center [643, 169] width 80 height 25
type input "28.5"
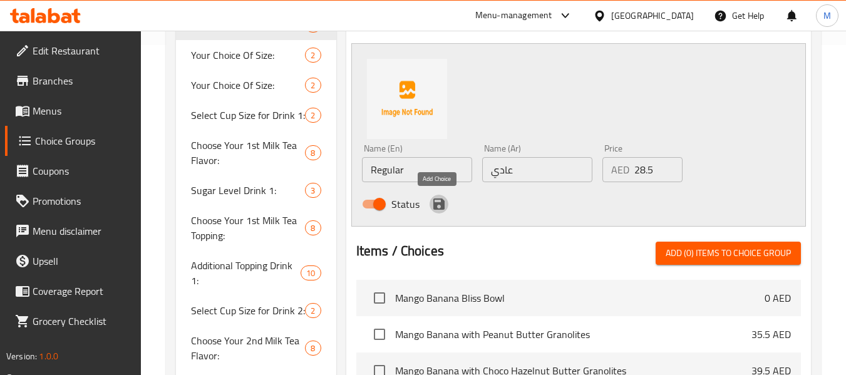
click at [438, 205] on icon "save" at bounding box center [438, 204] width 11 height 11
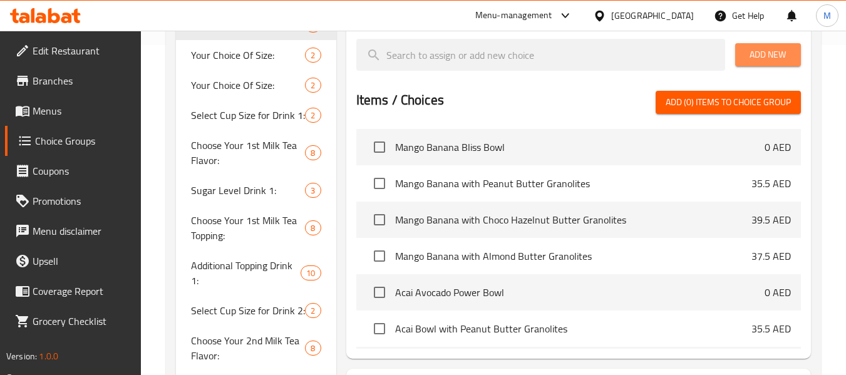
click at [768, 54] on span "Add New" at bounding box center [768, 55] width 46 height 16
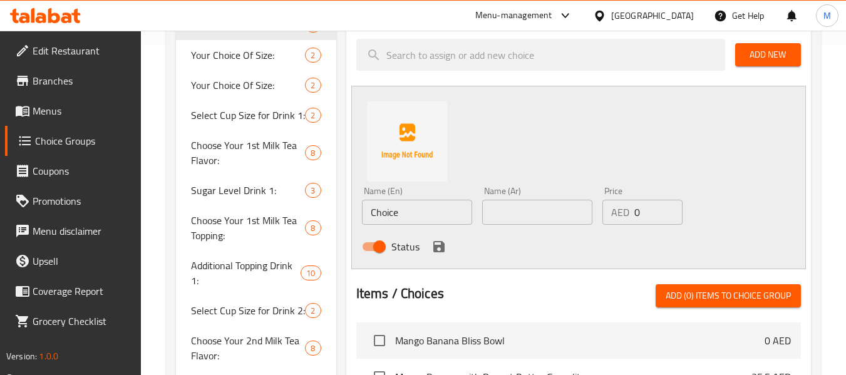
click at [409, 203] on input "Choice" at bounding box center [417, 212] width 110 height 25
drag, startPoint x: 411, startPoint y: 215, endPoint x: 335, endPoint y: 199, distance: 77.4
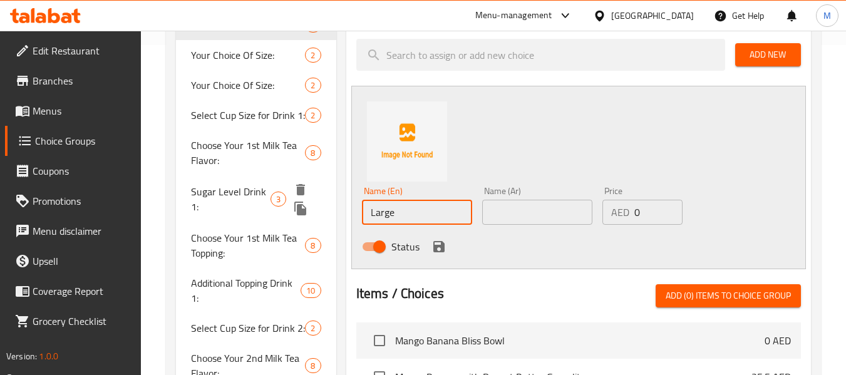
type input "Large"
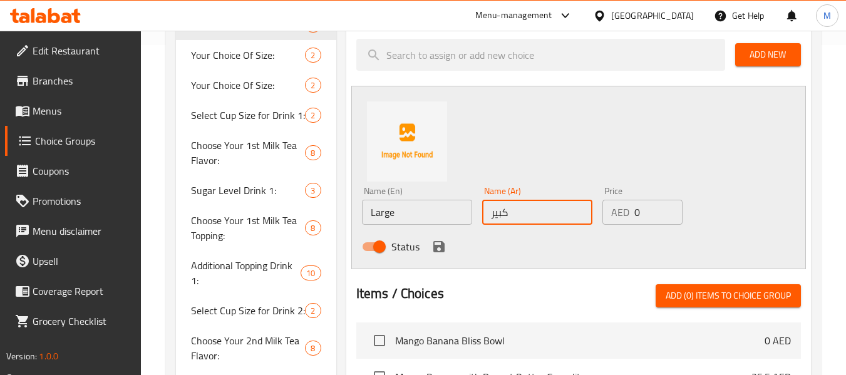
type input "كبير"
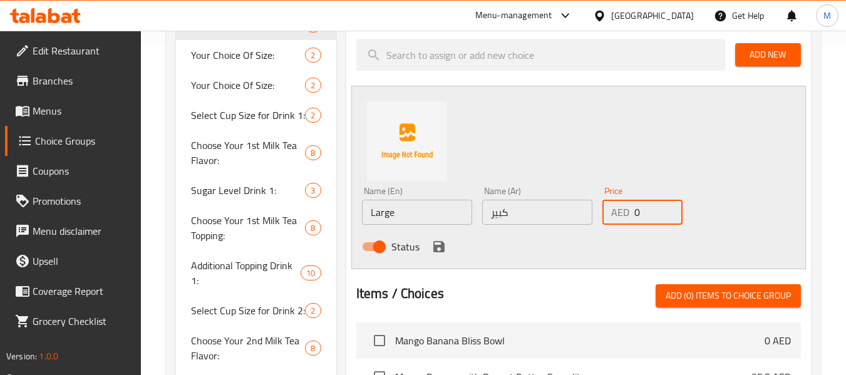
drag, startPoint x: 644, startPoint y: 208, endPoint x: 609, endPoint y: 198, distance: 36.5
click at [609, 198] on div "Price AED 0 Price" at bounding box center [643, 206] width 80 height 38
paste input "28.5325"
drag, startPoint x: 646, startPoint y: 211, endPoint x: 605, endPoint y: 200, distance: 42.9
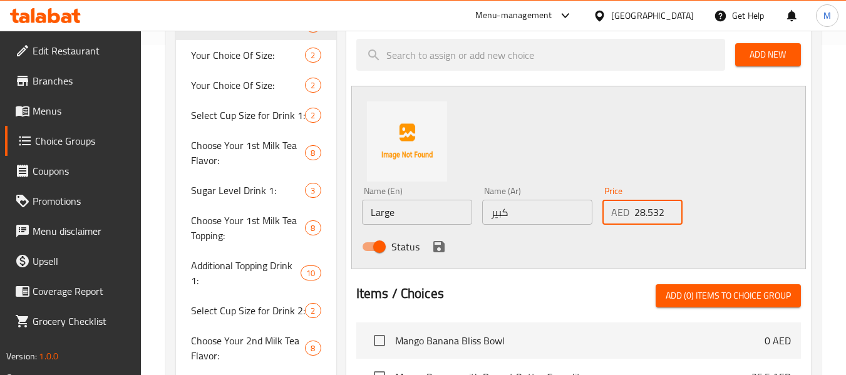
click at [605, 200] on div "AED 28.5325 Price" at bounding box center [643, 212] width 80 height 25
click at [643, 212] on input "325" at bounding box center [659, 212] width 48 height 25
click at [647, 214] on input "325" at bounding box center [659, 212] width 48 height 25
click at [653, 215] on input "32.5" at bounding box center [659, 212] width 48 height 25
type input "32.5"
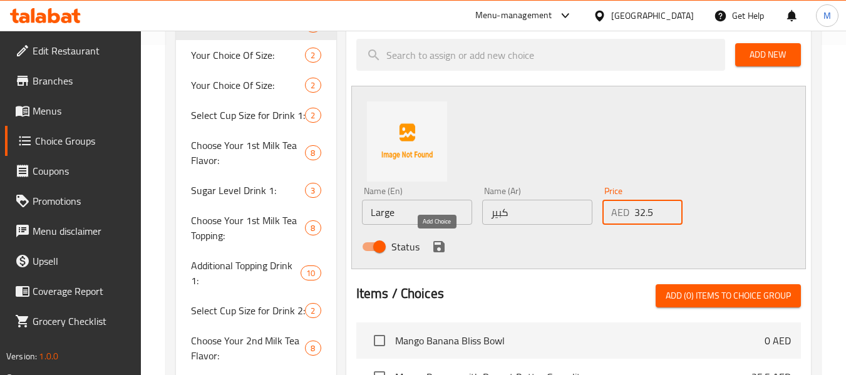
click at [437, 244] on icon "save" at bounding box center [439, 246] width 15 height 15
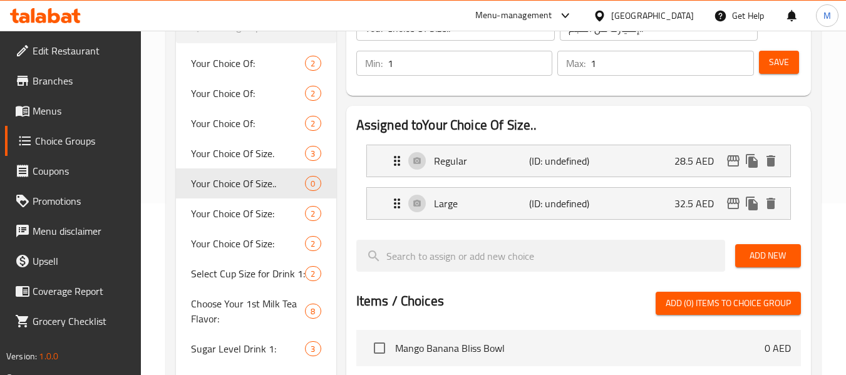
scroll to position [142, 0]
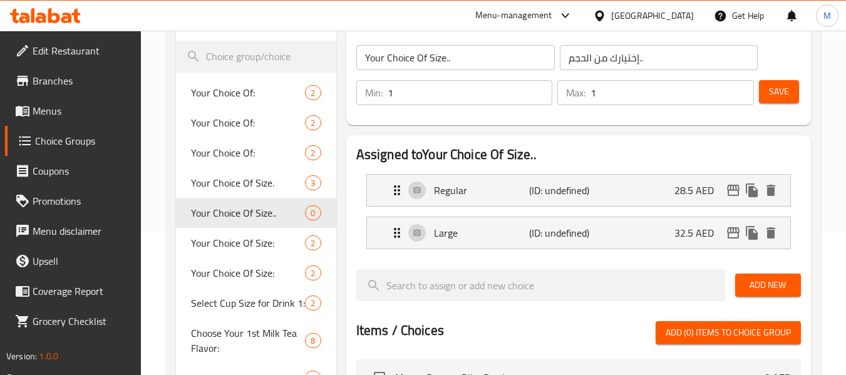
click at [775, 92] on span "Save" at bounding box center [779, 92] width 20 height 16
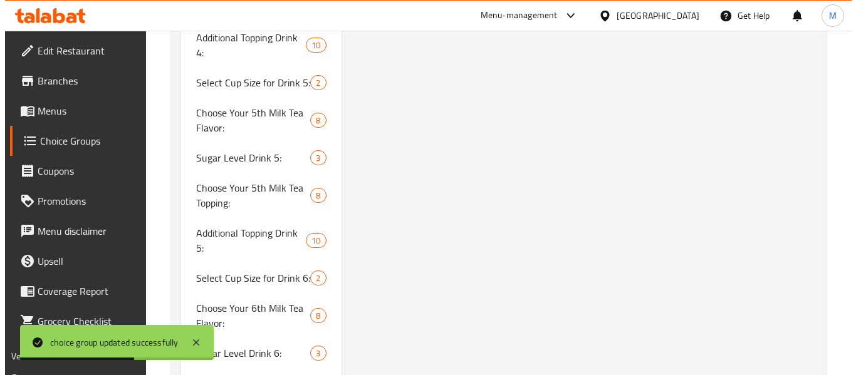
scroll to position [643, 0]
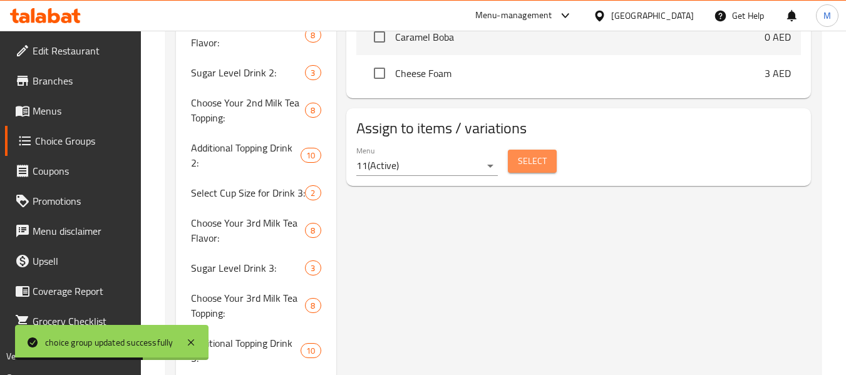
click at [533, 161] on span "Select" at bounding box center [532, 161] width 29 height 16
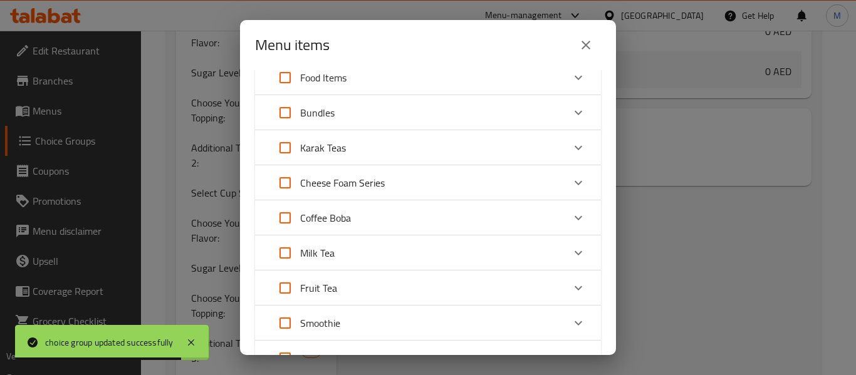
scroll to position [227, 0]
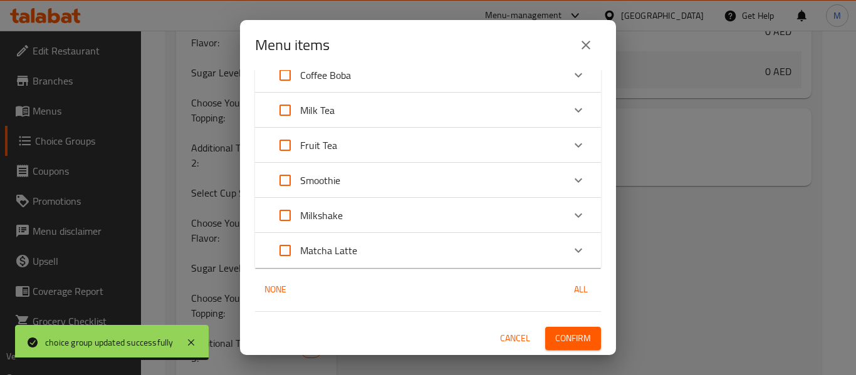
click at [333, 215] on p "Milkshake" at bounding box center [321, 215] width 43 height 15
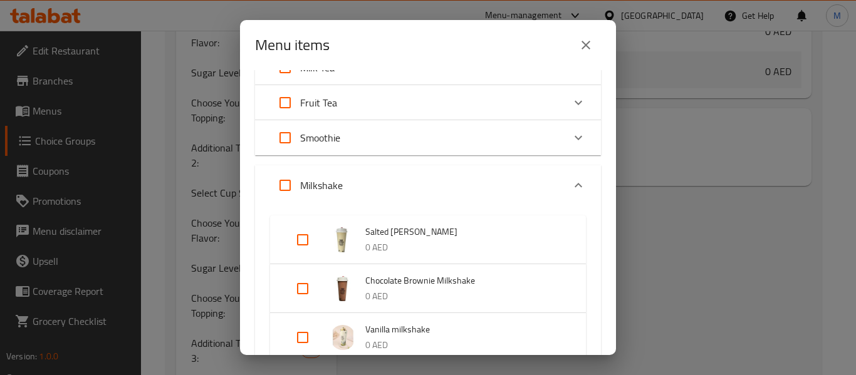
scroll to position [290, 0]
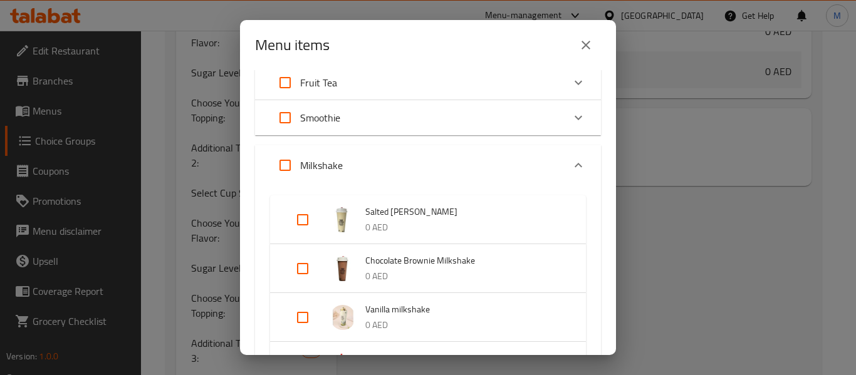
click at [308, 215] on input "Expand" at bounding box center [303, 220] width 30 height 30
checkbox input "true"
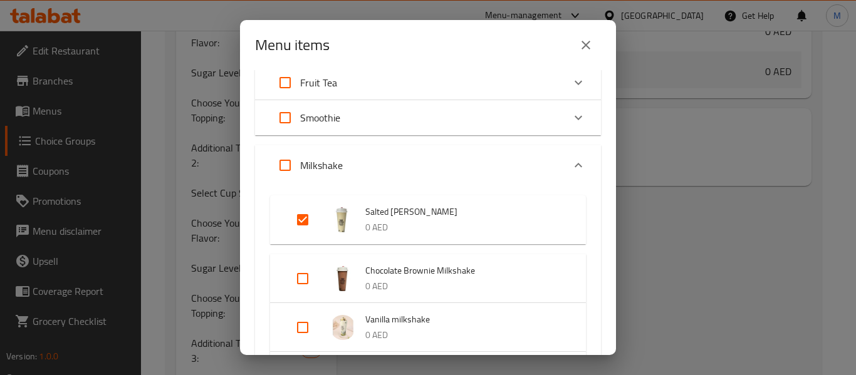
click at [306, 279] on input "Expand" at bounding box center [303, 279] width 30 height 30
checkbox input "true"
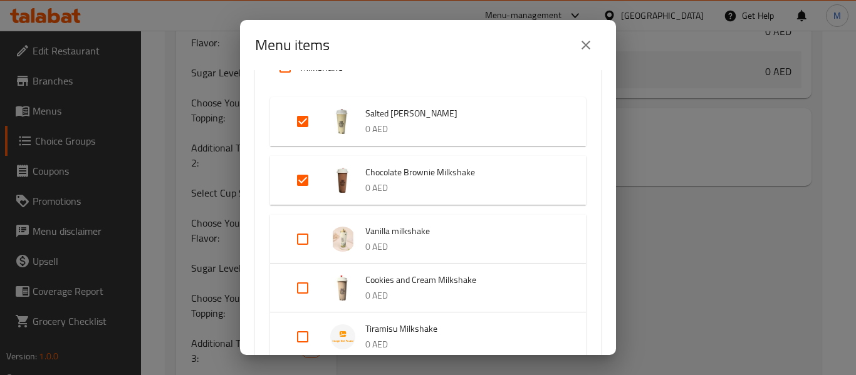
scroll to position [426, 0]
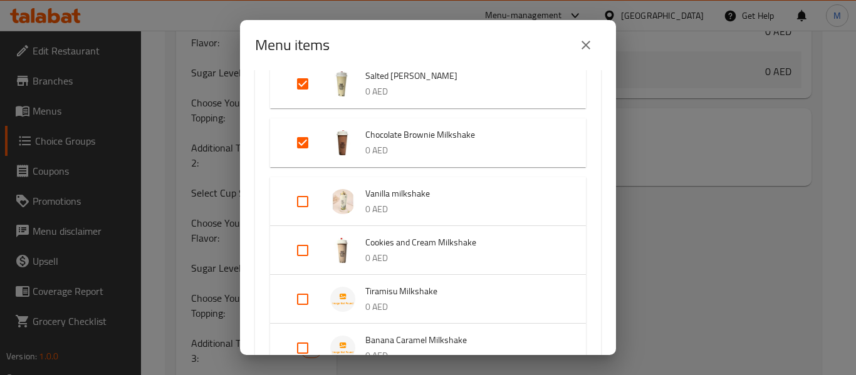
drag, startPoint x: 302, startPoint y: 202, endPoint x: 305, endPoint y: 216, distance: 14.1
click at [302, 203] on input "Expand" at bounding box center [303, 202] width 30 height 30
checkbox input "true"
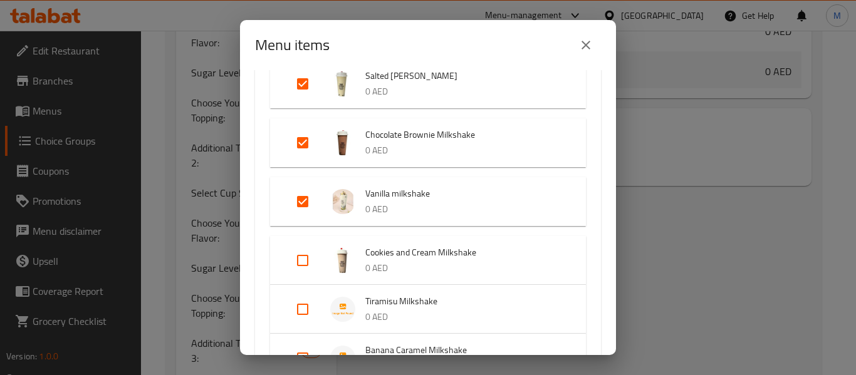
click at [304, 262] on input "Expand" at bounding box center [303, 261] width 30 height 30
checkbox input "true"
click at [306, 318] on input "Expand" at bounding box center [303, 319] width 30 height 30
checkbox input "true"
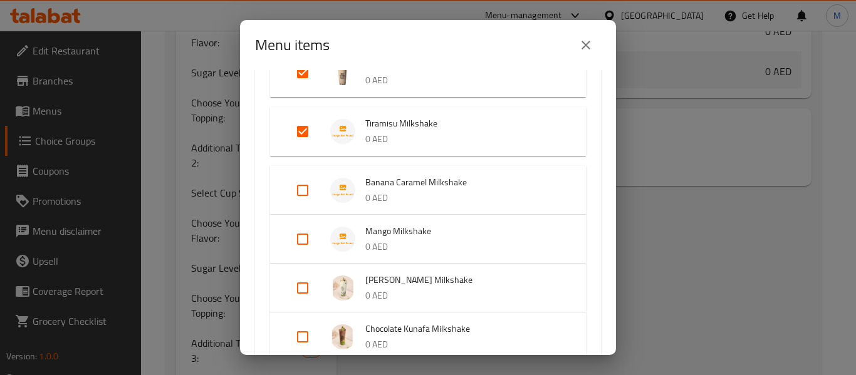
click at [296, 239] on input "Expand" at bounding box center [303, 239] width 30 height 30
checkbox input "true"
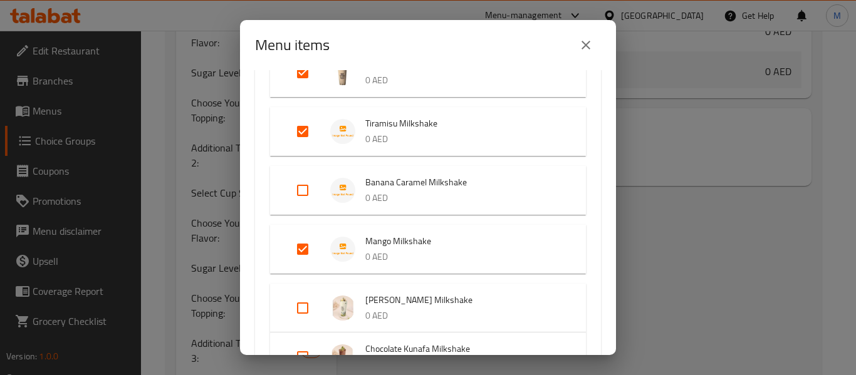
click at [306, 191] on input "Expand" at bounding box center [303, 190] width 30 height 30
checkbox input "true"
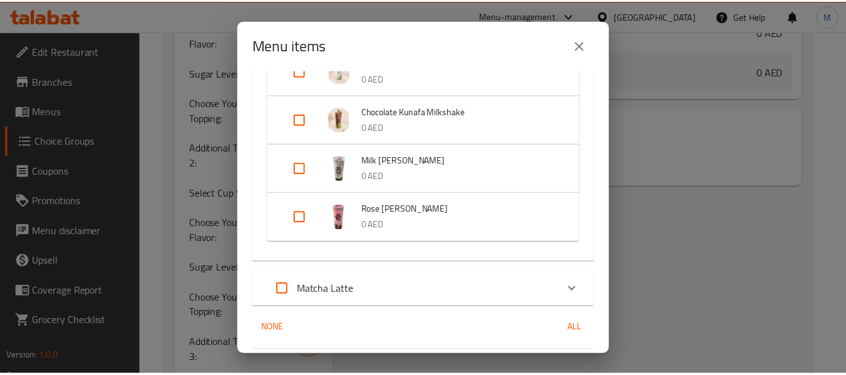
scroll to position [890, 0]
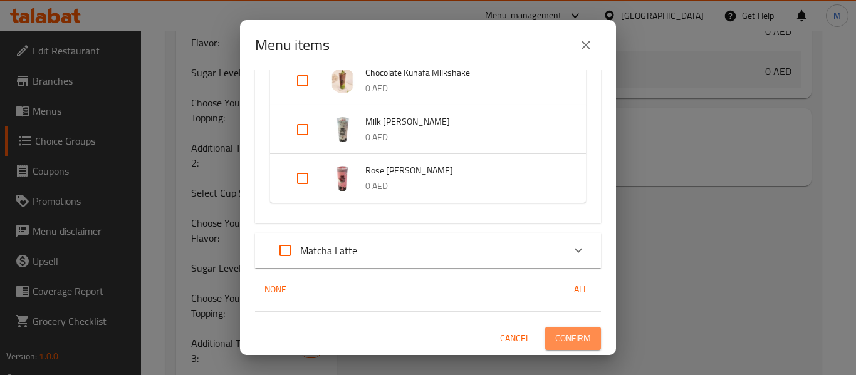
click at [574, 336] on span "Confirm" at bounding box center [573, 339] width 36 height 16
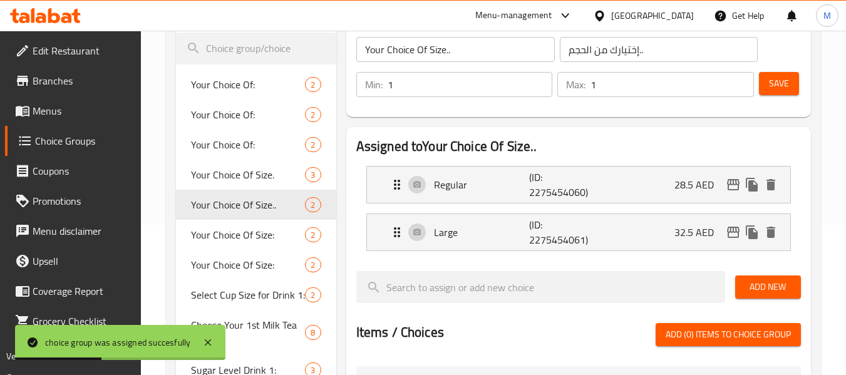
scroll to position [17, 0]
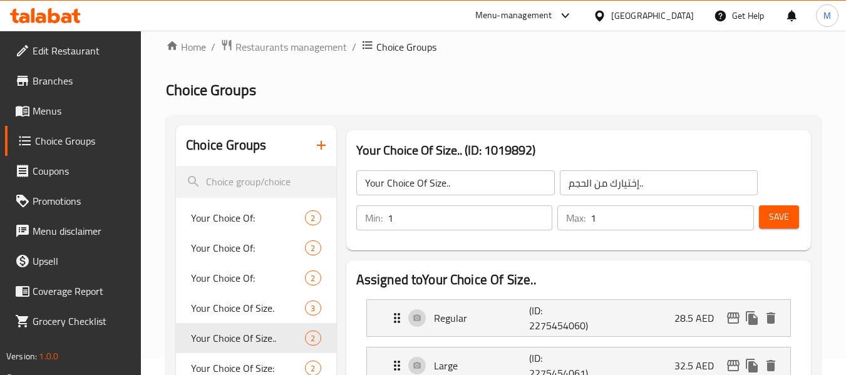
click at [322, 143] on icon "button" at bounding box center [321, 145] width 15 height 15
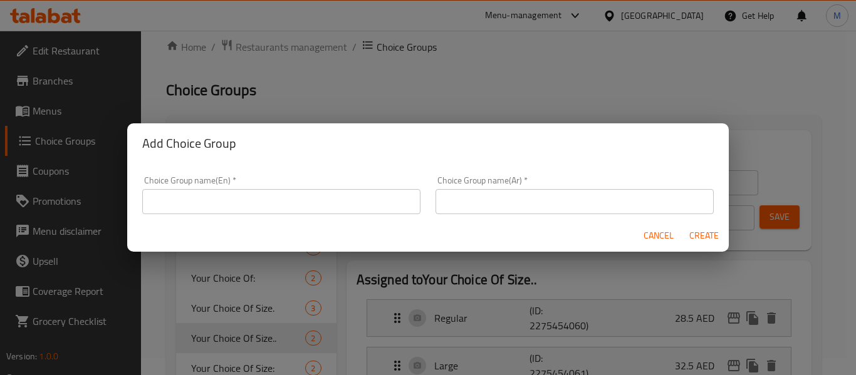
click at [312, 214] on div "Choice Group name(En)   * Choice Group name(En) *" at bounding box center [281, 195] width 293 height 53
click at [311, 205] on input "text" at bounding box center [281, 201] width 278 height 25
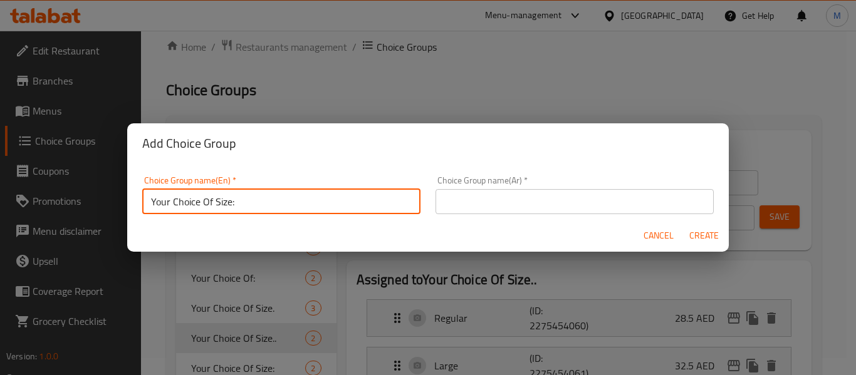
drag, startPoint x: 214, startPoint y: 200, endPoint x: 257, endPoint y: 204, distance: 43.4
click at [257, 204] on input "Your Choice Of Size:" at bounding box center [281, 201] width 278 height 25
type input "Your Choice Of Size::"
click at [521, 197] on input "text" at bounding box center [574, 201] width 278 height 25
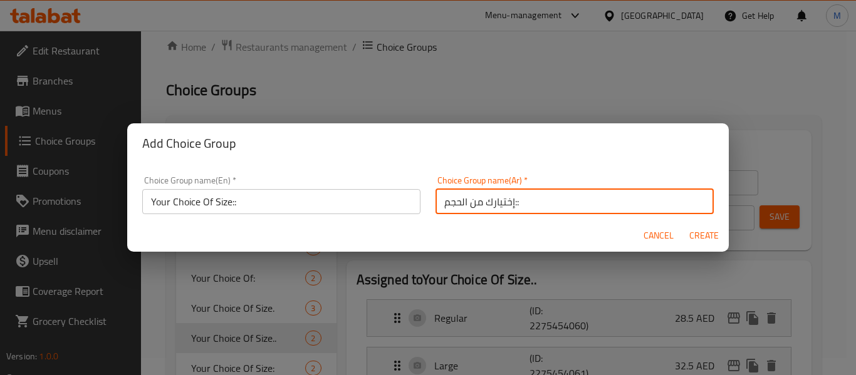
type input "إختيارك من الحجم::"
click at [715, 236] on span "Create" at bounding box center [703, 236] width 30 height 16
type input "Your Choice Of Size::"
type input "إختيارك من الحجم::"
type input "0"
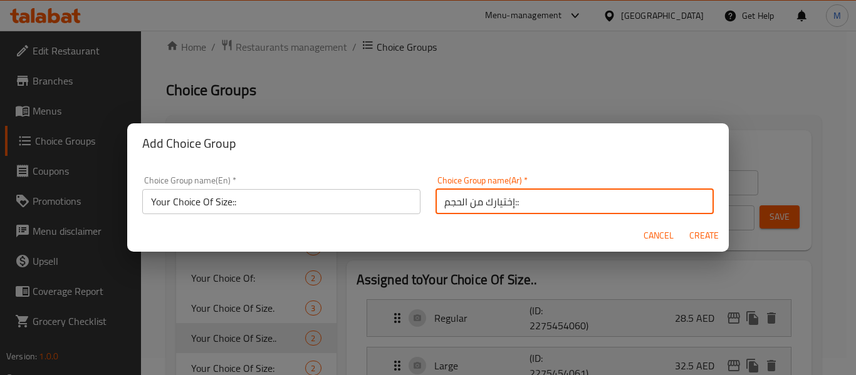
type input "0"
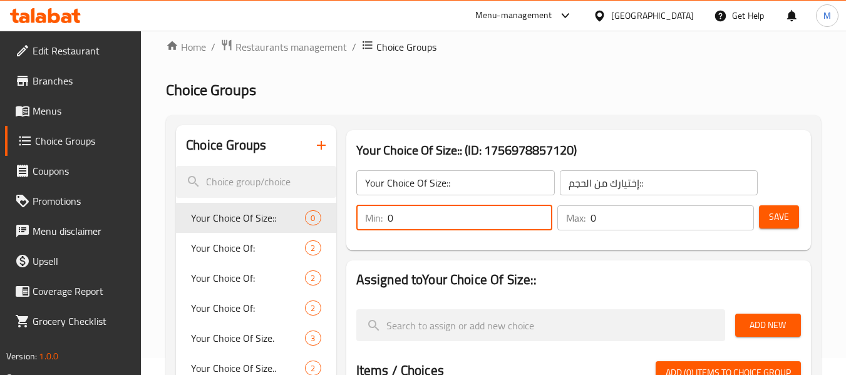
drag, startPoint x: 408, startPoint y: 215, endPoint x: 340, endPoint y: 200, distance: 70.1
type input "1"
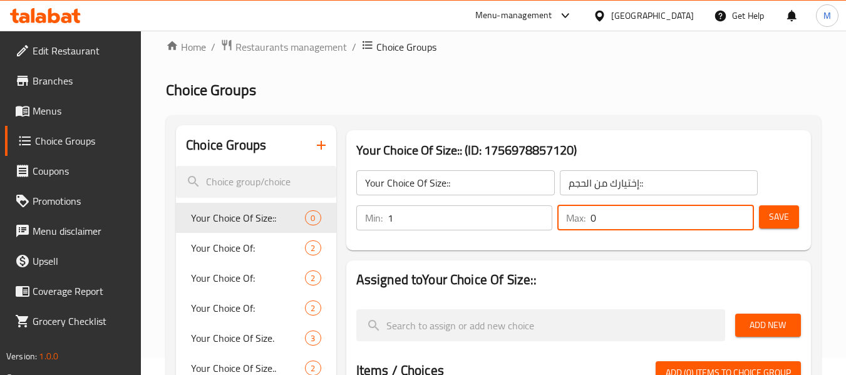
click at [570, 219] on div "Max: 0 ​" at bounding box center [655, 217] width 197 height 25
type input "1"
click at [785, 224] on span "Save" at bounding box center [779, 217] width 20 height 16
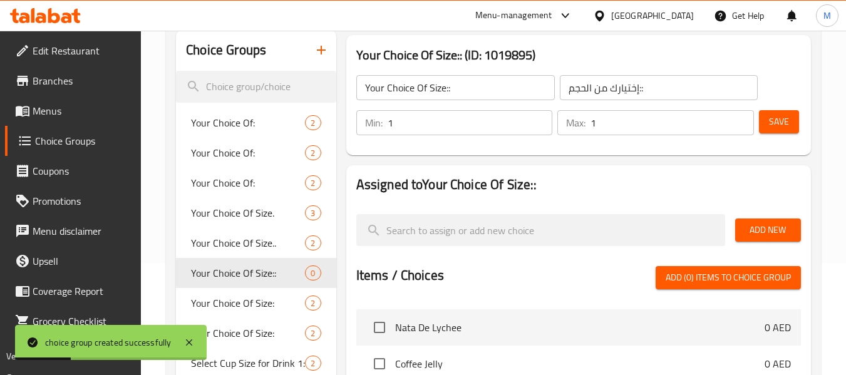
scroll to position [142, 0]
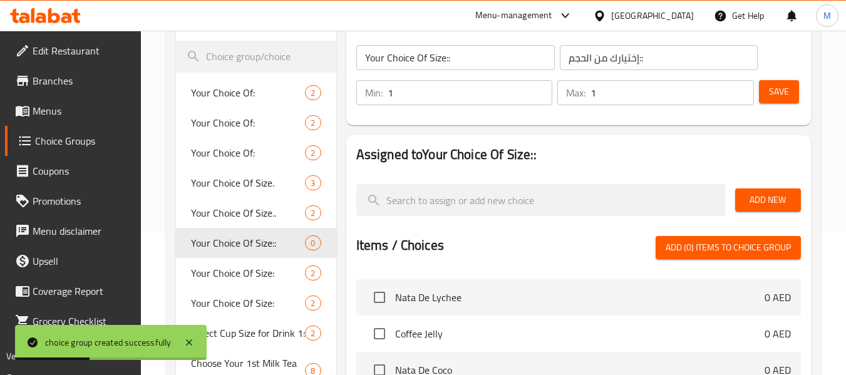
click at [766, 196] on span "Add New" at bounding box center [768, 200] width 46 height 16
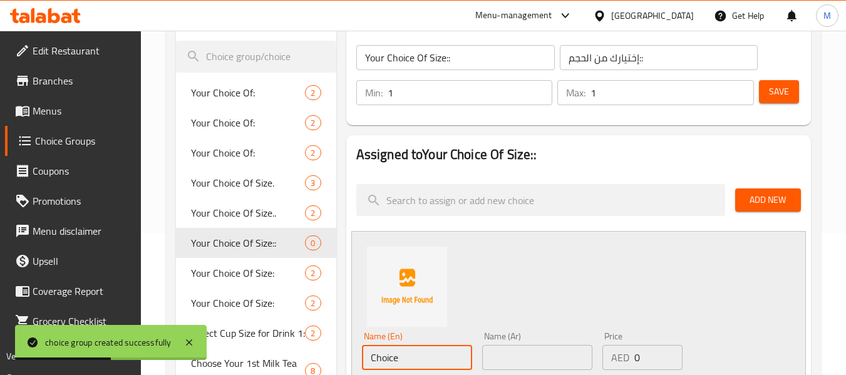
drag, startPoint x: 375, startPoint y: 351, endPoint x: 332, endPoint y: 339, distance: 44.8
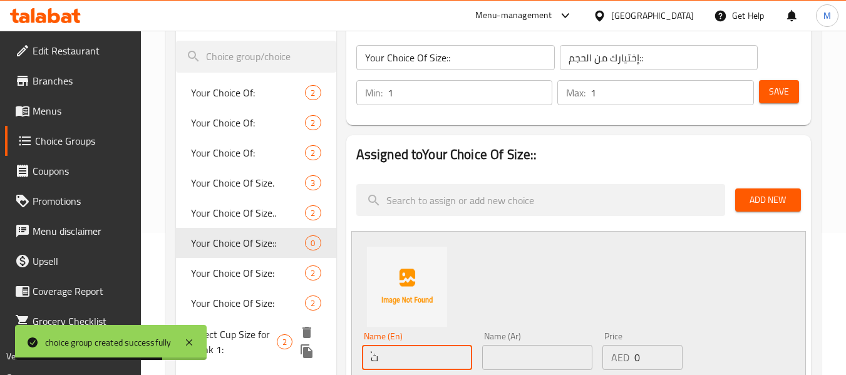
type input "ٌ"
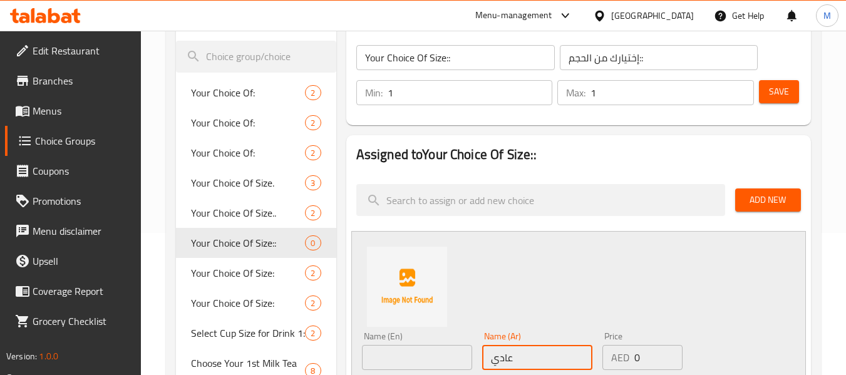
type input "عادي"
click at [385, 361] on input "text" at bounding box center [417, 357] width 110 height 25
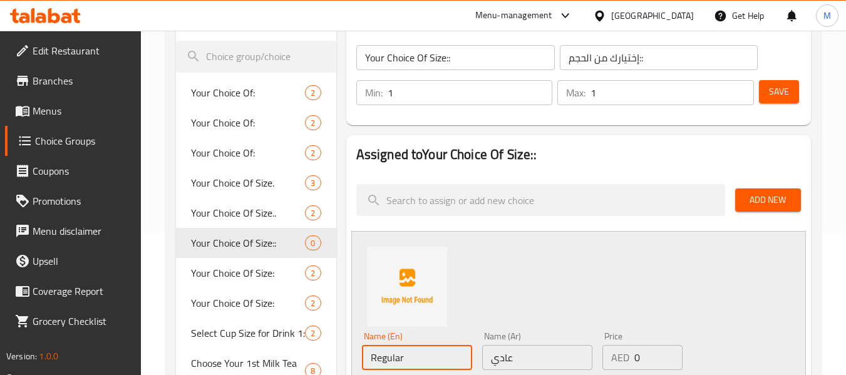
type input "Regular"
click at [673, 259] on div "Name (En) Regular Name (En) Name (Ar) عادي Name (Ar) Price AED 0 Price Status" at bounding box center [578, 323] width 455 height 184
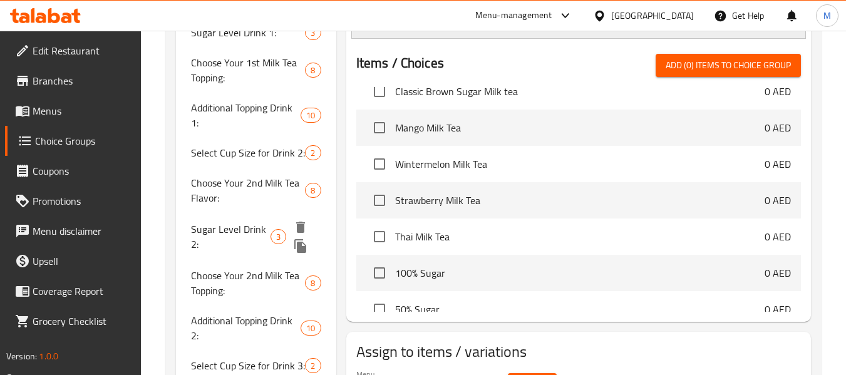
scroll to position [330, 0]
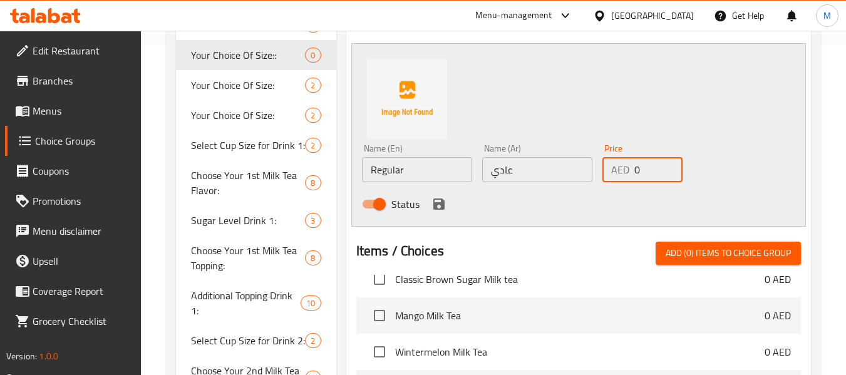
drag, startPoint x: 640, startPoint y: 172, endPoint x: 624, endPoint y: 167, distance: 16.9
click at [624, 167] on div "AED 0 Price" at bounding box center [643, 169] width 80 height 25
type input "50.5"
click at [442, 203] on icon "save" at bounding box center [438, 204] width 11 height 11
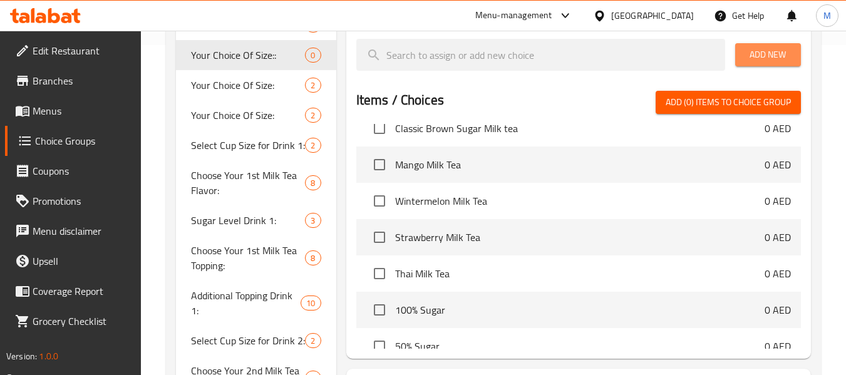
click at [786, 56] on span "Add New" at bounding box center [768, 55] width 46 height 16
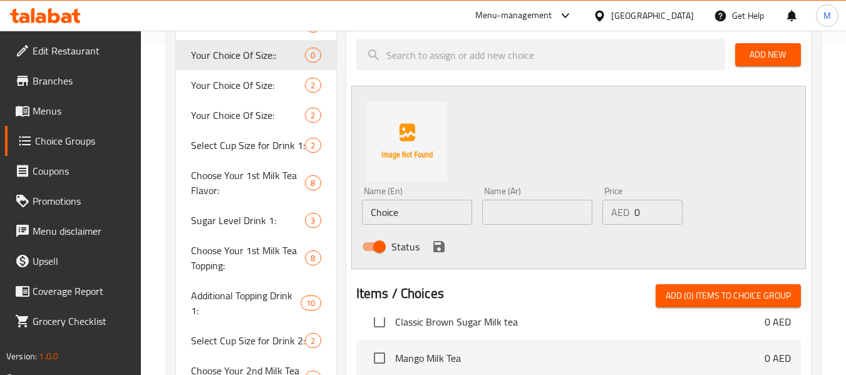
drag, startPoint x: 643, startPoint y: 219, endPoint x: 615, endPoint y: 212, distance: 28.6
click at [615, 212] on div "AED 0 Price" at bounding box center [643, 212] width 80 height 25
type input "55.5"
click at [511, 216] on input "text" at bounding box center [537, 212] width 110 height 25
type input ";"
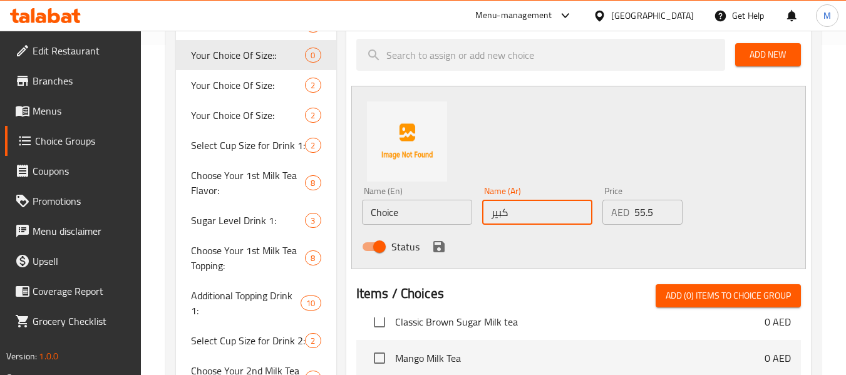
type input "كبير"
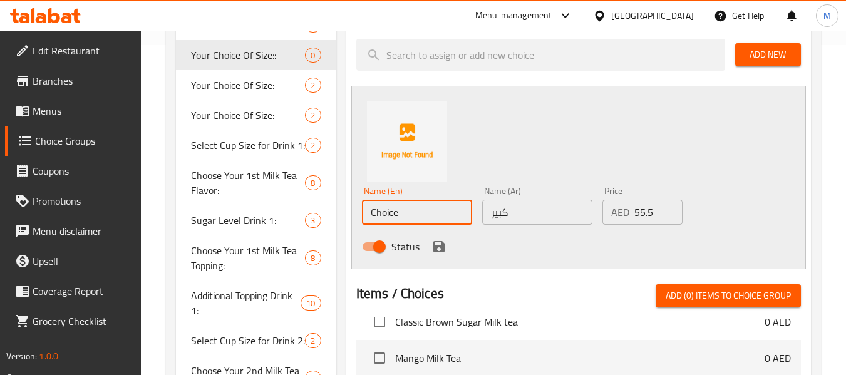
drag, startPoint x: 410, startPoint y: 217, endPoint x: 263, endPoint y: 181, distance: 151.0
type input "large"
click at [616, 251] on div "Status" at bounding box center [537, 247] width 361 height 34
click at [435, 242] on icon "save" at bounding box center [438, 246] width 11 height 11
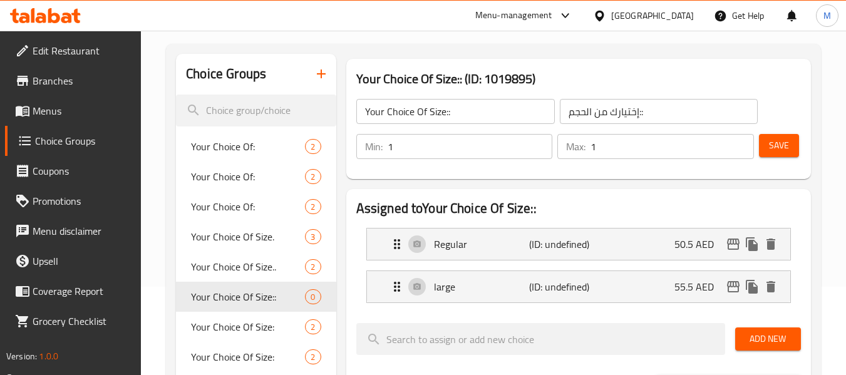
scroll to position [0, 0]
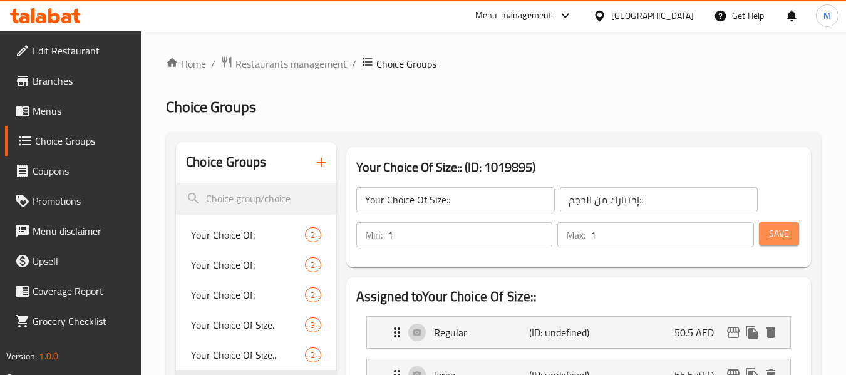
drag, startPoint x: 789, startPoint y: 236, endPoint x: 0, endPoint y: 240, distance: 789.3
click at [789, 236] on button "Save" at bounding box center [779, 233] width 40 height 23
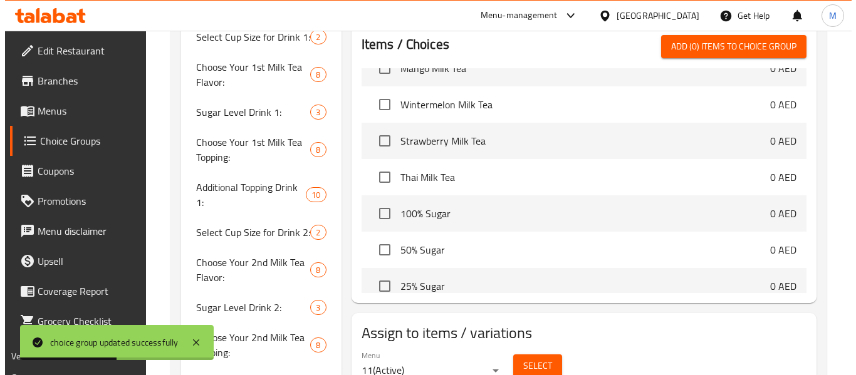
scroll to position [626, 0]
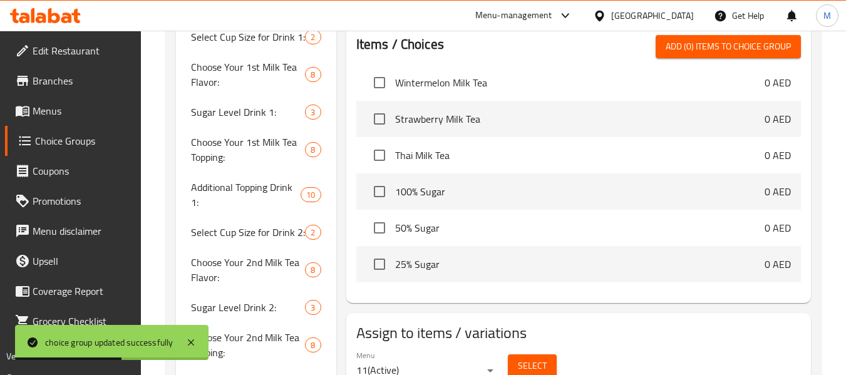
click at [533, 363] on span "Select" at bounding box center [532, 366] width 29 height 16
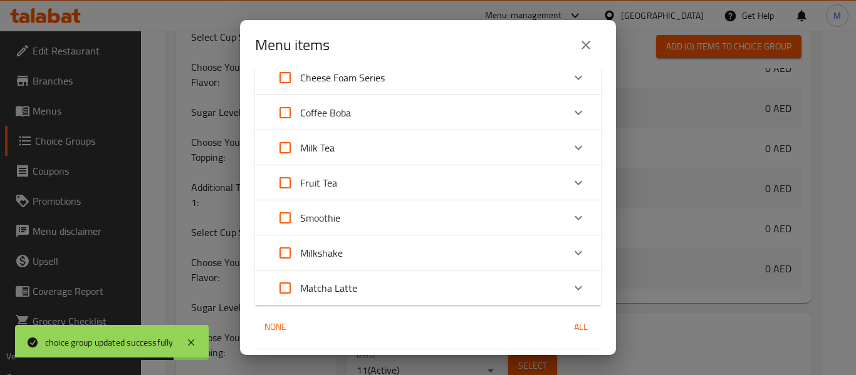
scroll to position [203, 0]
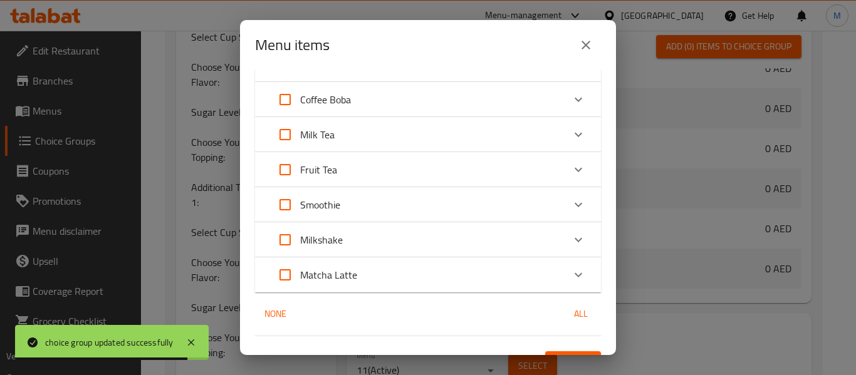
click at [353, 237] on div "Milkshake" at bounding box center [416, 240] width 293 height 30
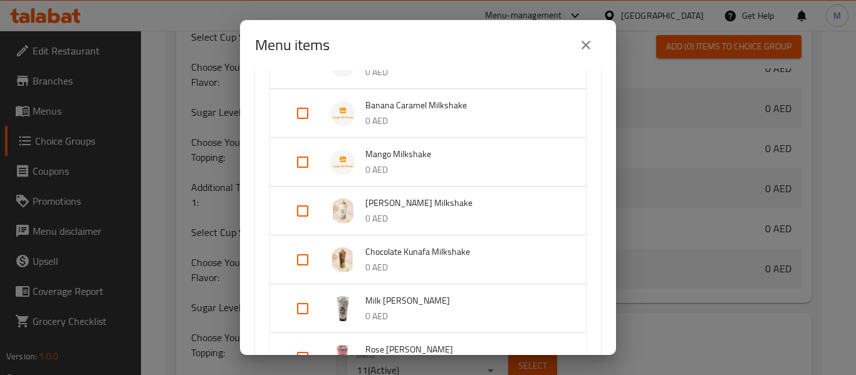
scroll to position [632, 0]
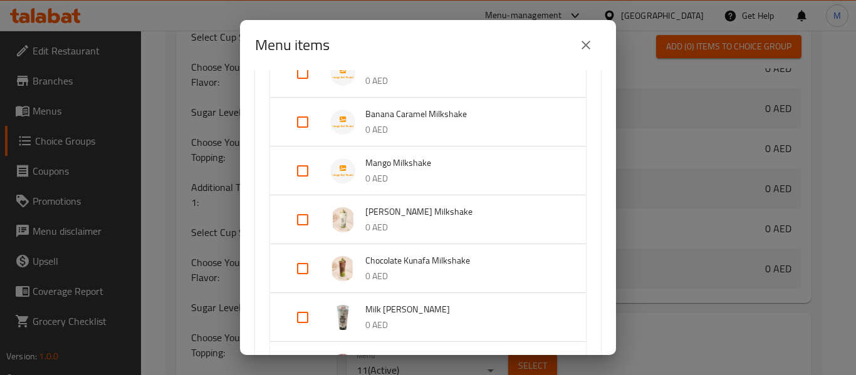
click at [407, 224] on p "0 AED" at bounding box center [462, 228] width 195 height 16
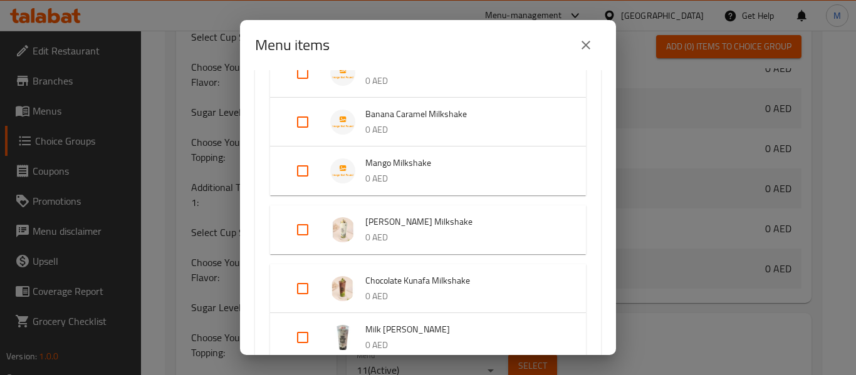
click at [304, 232] on input "Expand" at bounding box center [303, 230] width 30 height 30
checkbox input "true"
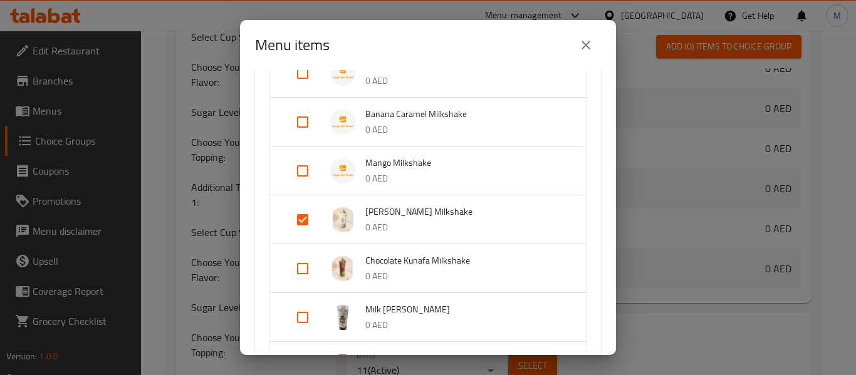
click at [303, 264] on input "Expand" at bounding box center [303, 269] width 30 height 30
checkbox input "true"
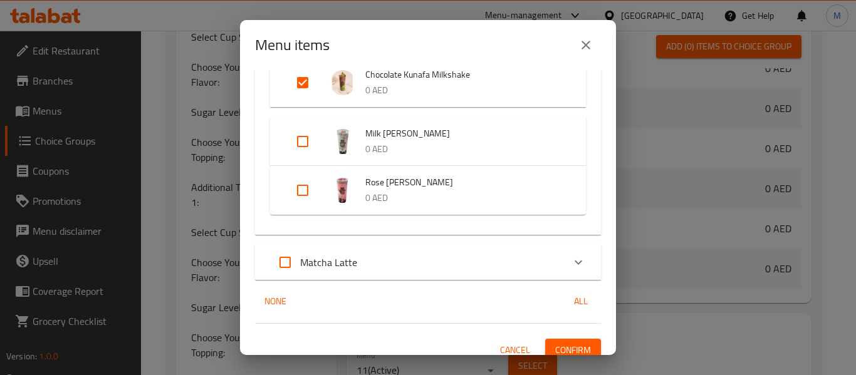
scroll to position [840, 0]
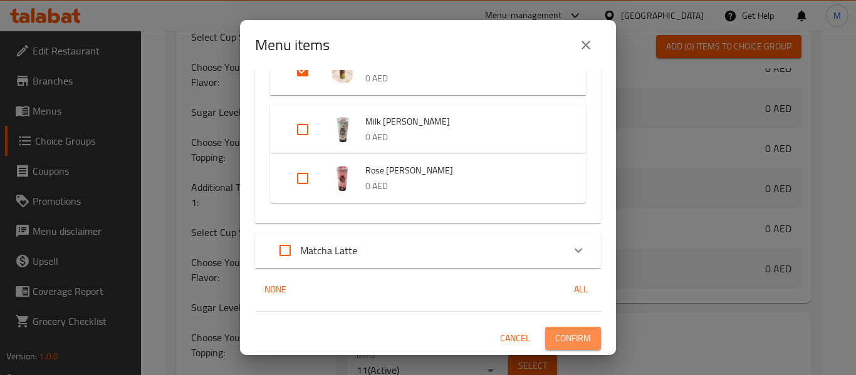
click at [578, 336] on span "Confirm" at bounding box center [573, 339] width 36 height 16
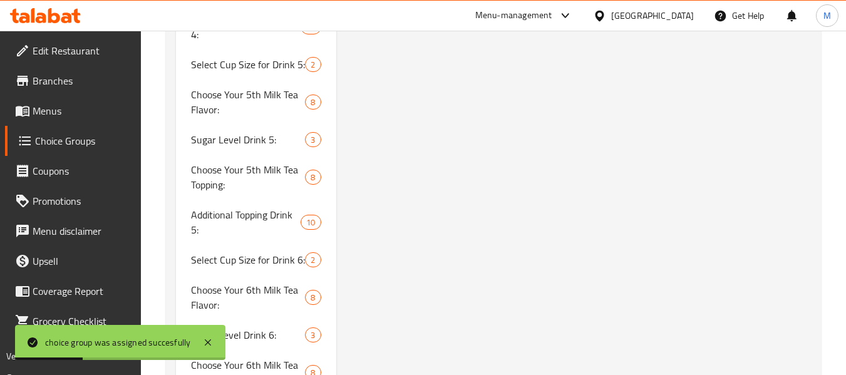
scroll to position [2052, 0]
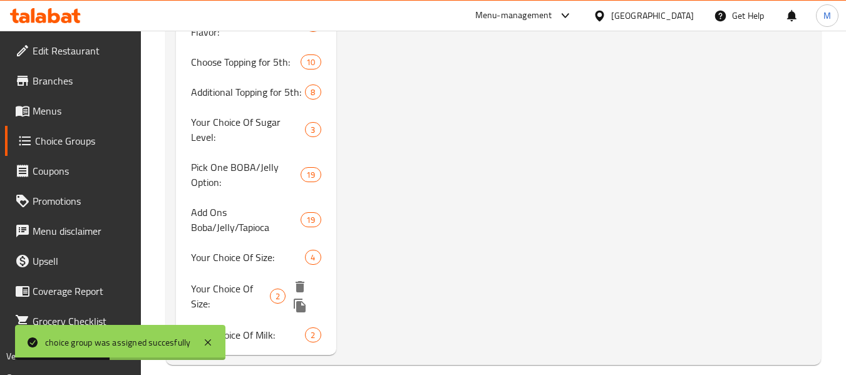
drag, startPoint x: 254, startPoint y: 269, endPoint x: 855, endPoint y: 351, distance: 607.0
click at [254, 281] on span "Your Choice Of Size:" at bounding box center [230, 296] width 79 height 30
type input "Your Choice Of Size:"
type input "إختيارك من الحجم:"
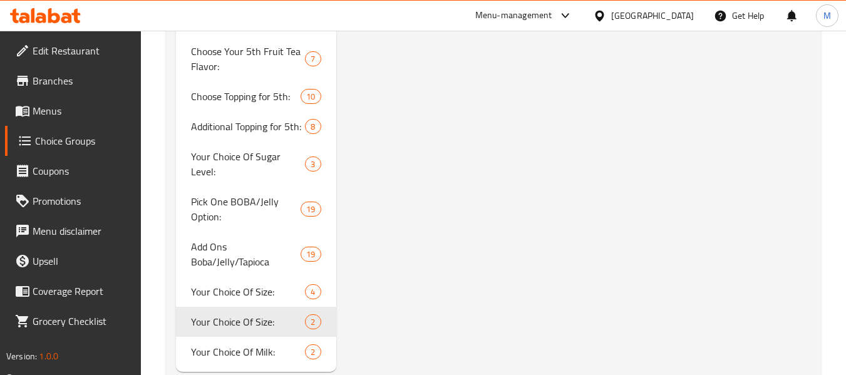
scroll to position [2035, 0]
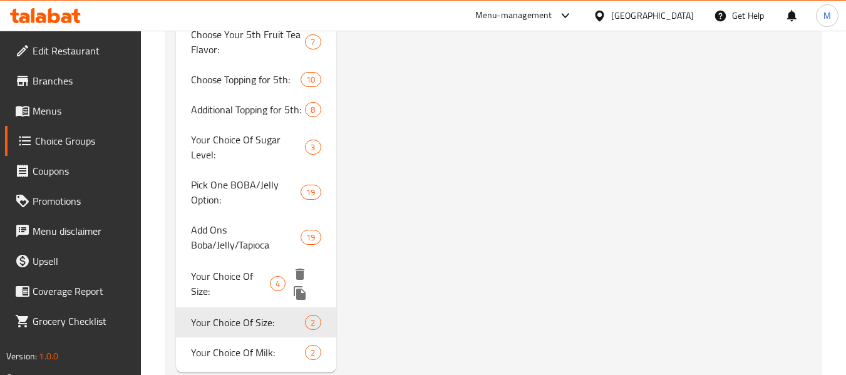
click at [239, 269] on span "Your Choice Of Size:" at bounding box center [230, 284] width 79 height 30
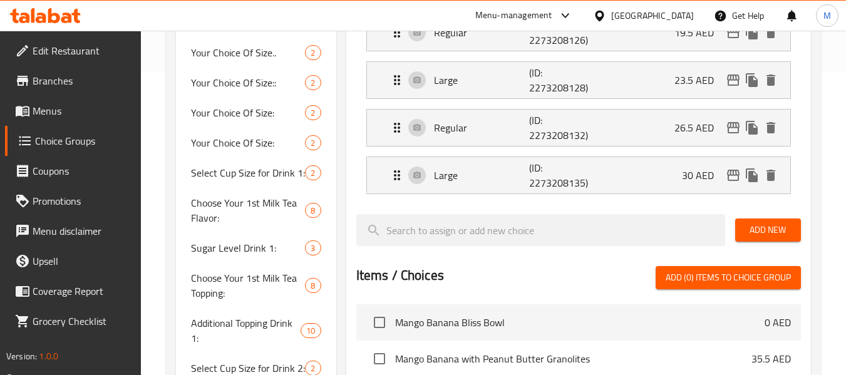
scroll to position [218, 0]
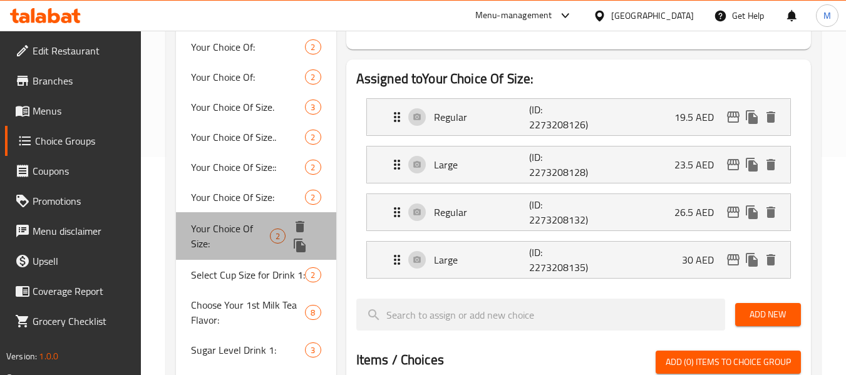
click at [244, 221] on span "Your Choice Of Size:" at bounding box center [230, 236] width 79 height 30
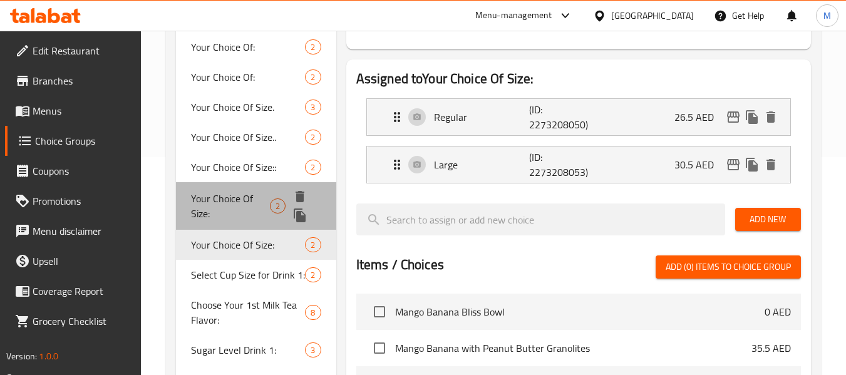
click at [252, 217] on span "Your Choice Of Size:" at bounding box center [230, 206] width 79 height 30
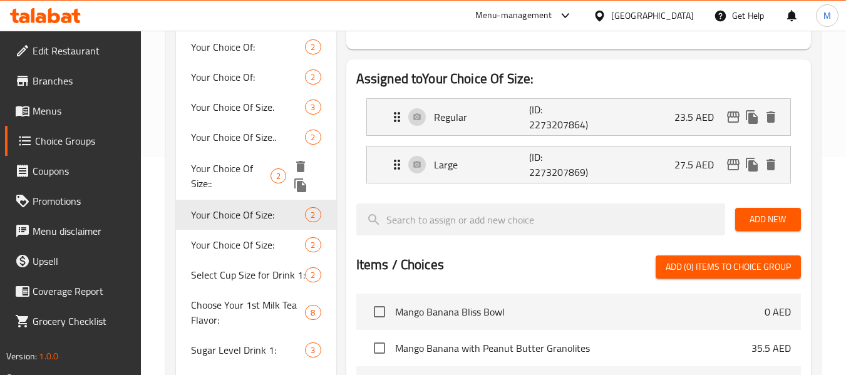
click at [236, 170] on span "Your Choice Of Size::" at bounding box center [230, 176] width 79 height 30
type input "Your Choice Of Size::"
type input "إختيارك من الحجم::"
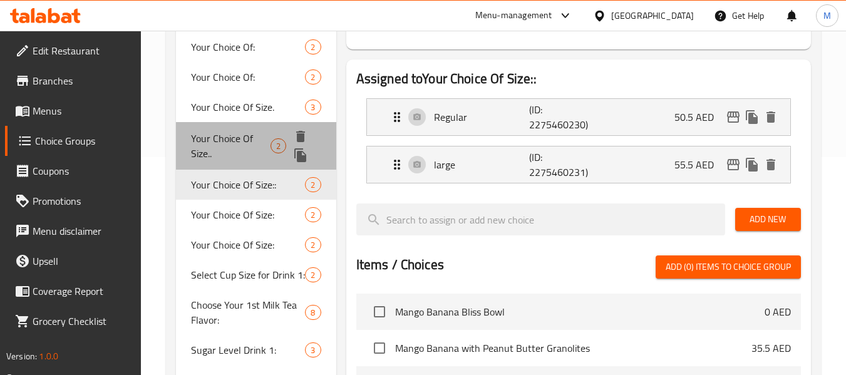
click at [247, 138] on span "Your Choice Of Size.." at bounding box center [230, 146] width 79 height 30
type input "Your Choice Of Size.."
type input "إختيارك من الحجم.."
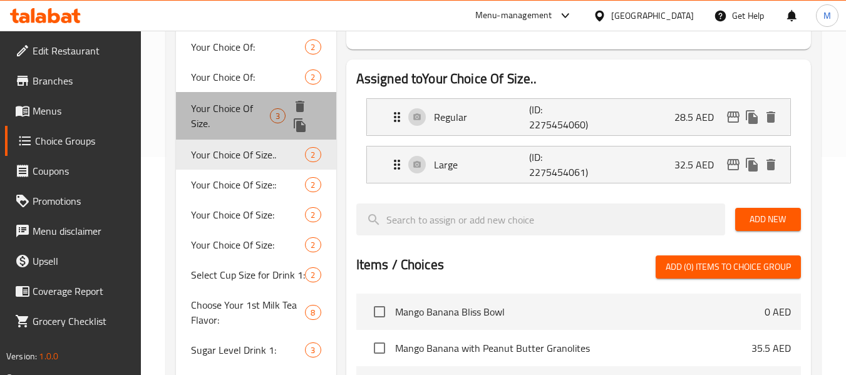
click at [255, 106] on span "Your Choice Of Size." at bounding box center [230, 116] width 79 height 30
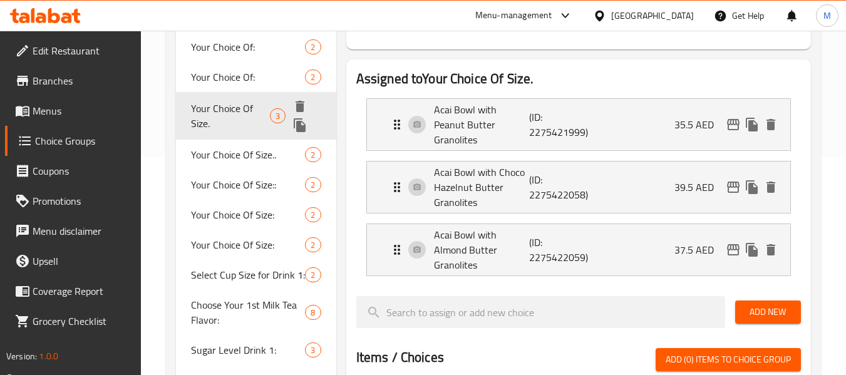
type input "Your Choice Of Size."
type input "إختيارك من الحجم."
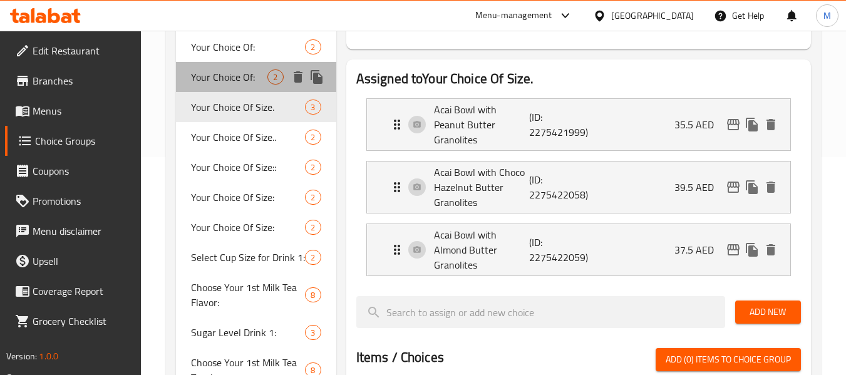
click at [255, 77] on span "Your Choice Of:" at bounding box center [229, 77] width 76 height 15
type input "Your Choice Of:"
type input "إختيارك من :"
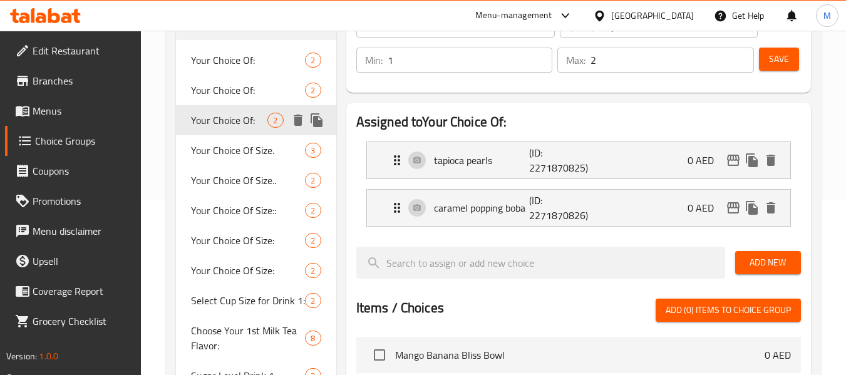
scroll to position [155, 0]
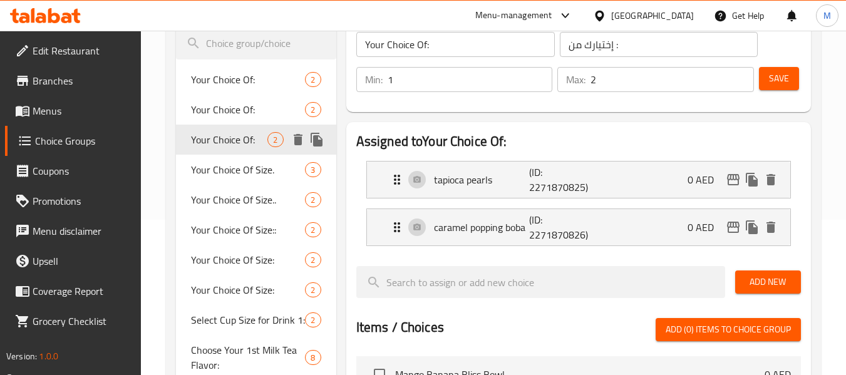
click at [264, 130] on div "Your Choice Of: 2" at bounding box center [256, 140] width 160 height 30
click at [259, 109] on span "Your Choice Of:" at bounding box center [229, 109] width 76 height 15
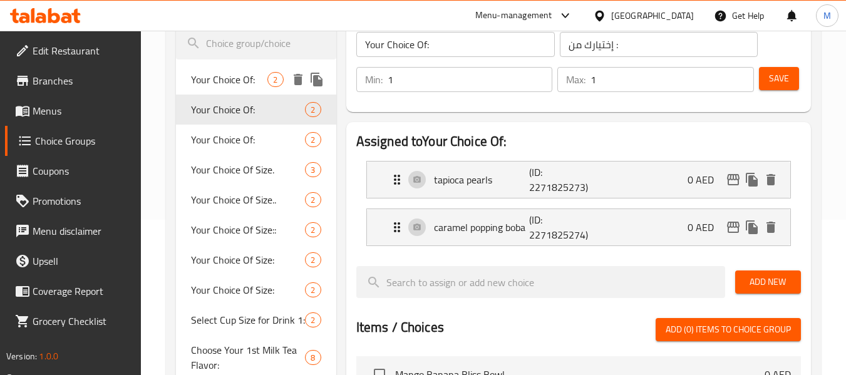
click at [262, 81] on span "Your Choice Of:" at bounding box center [229, 79] width 76 height 15
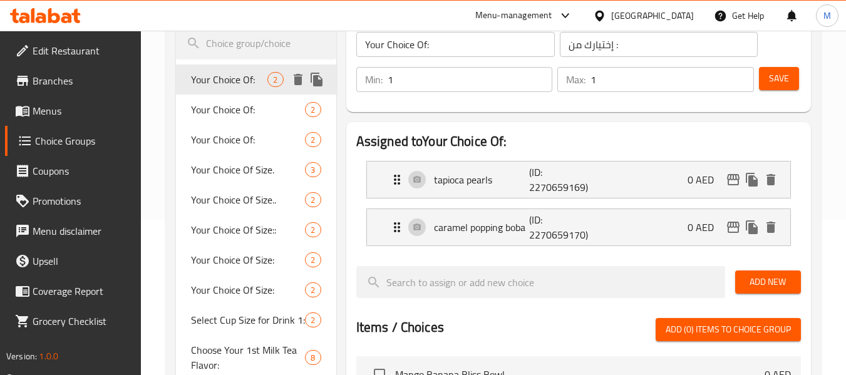
type input "2"
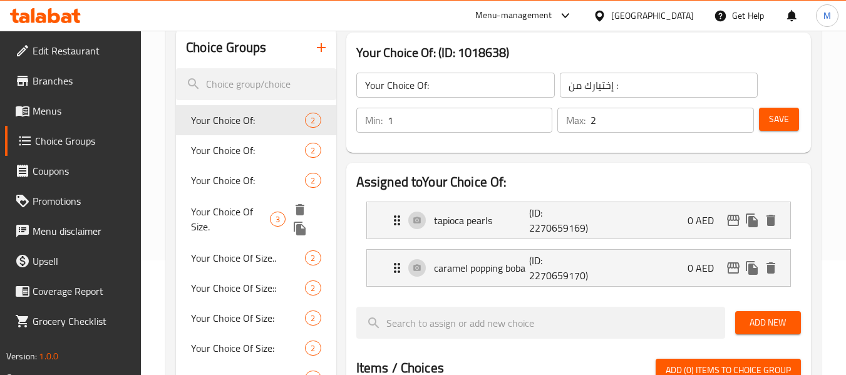
scroll to position [93, 0]
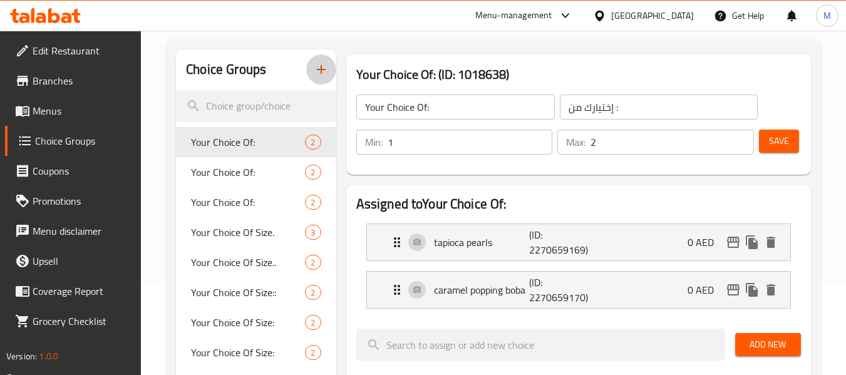
click at [326, 67] on icon "button" at bounding box center [321, 69] width 15 height 15
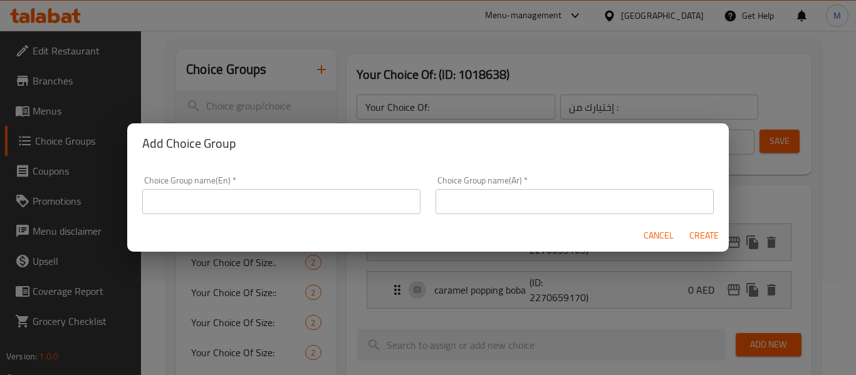
click at [289, 202] on input "text" at bounding box center [281, 201] width 278 height 25
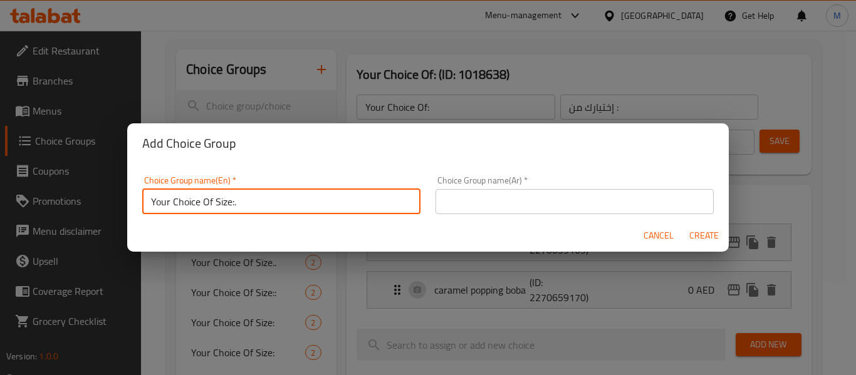
type input "Your Choice Of Size:."
click at [473, 200] on input "text" at bounding box center [574, 201] width 278 height 25
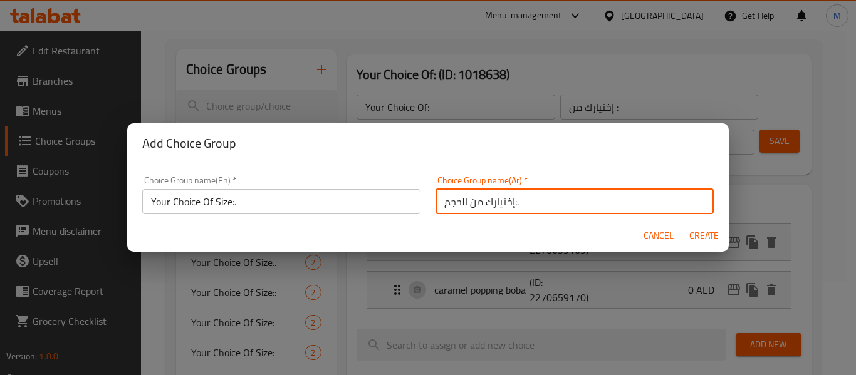
type input "إختيارك من الحجم:."
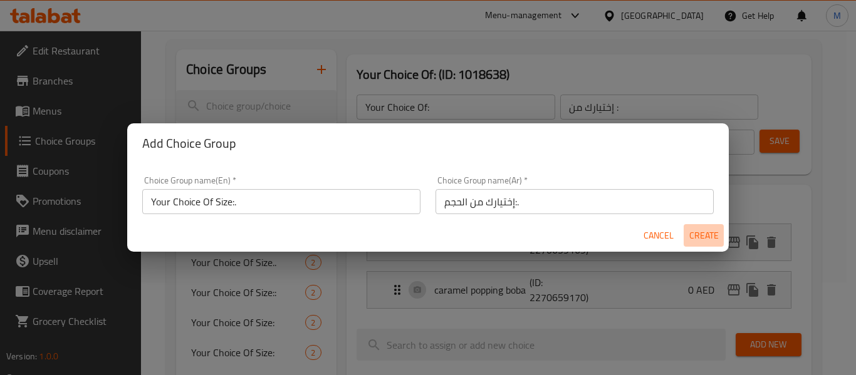
click at [711, 234] on span "Create" at bounding box center [703, 236] width 30 height 16
type input "Your Choice Of Size:."
type input "إختيارك من الحجم:."
type input "0"
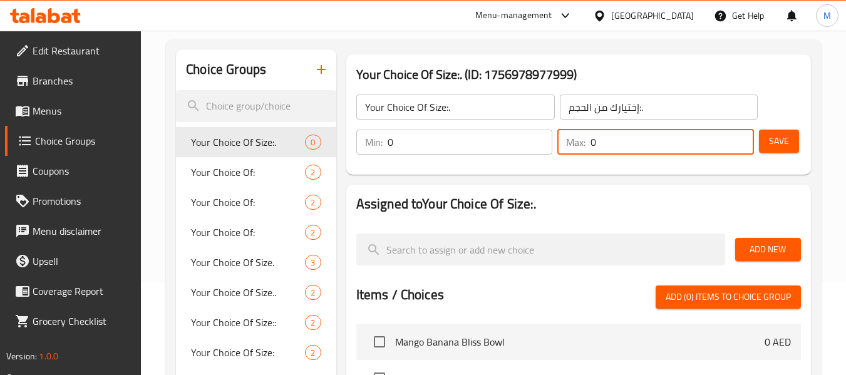
drag, startPoint x: 601, startPoint y: 137, endPoint x: 574, endPoint y: 132, distance: 27.4
click at [576, 133] on div "Max: 0 ​" at bounding box center [655, 142] width 197 height 25
type input "1"
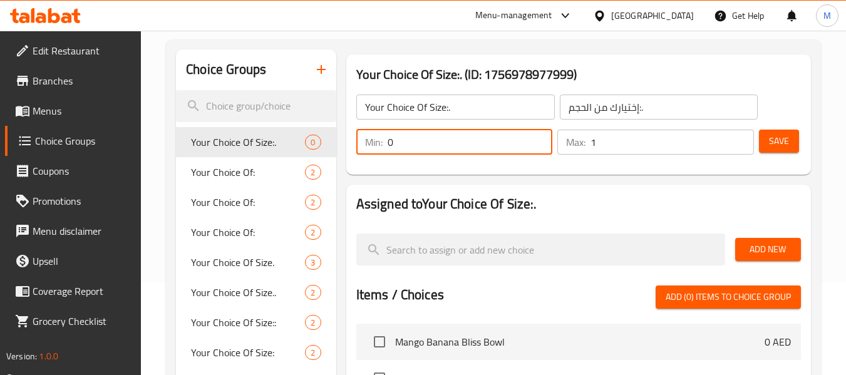
click at [382, 145] on div "Min: 0 ​" at bounding box center [454, 142] width 197 height 25
type input "1"
drag, startPoint x: 783, startPoint y: 143, endPoint x: 34, endPoint y: 4, distance: 761.2
click at [784, 143] on span "Save" at bounding box center [779, 141] width 20 height 16
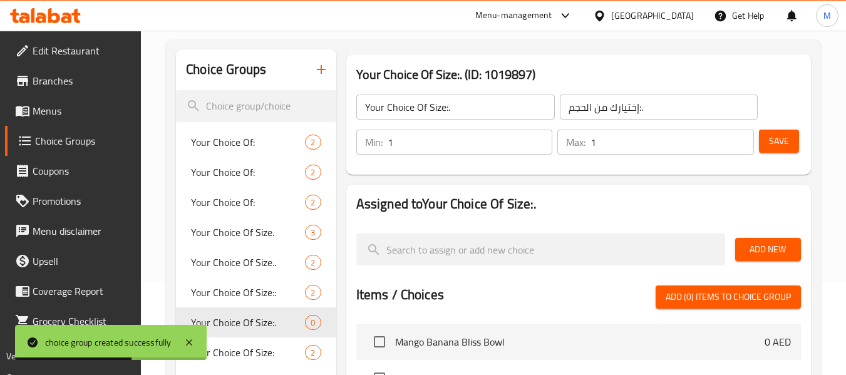
click at [779, 254] on span "Add New" at bounding box center [768, 250] width 46 height 16
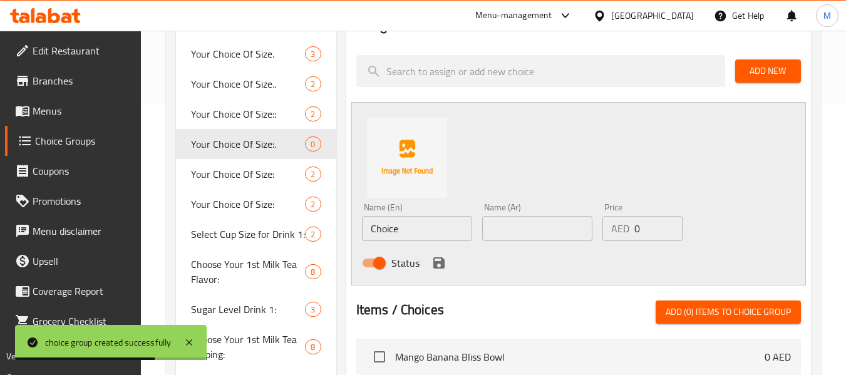
scroll to position [281, 0]
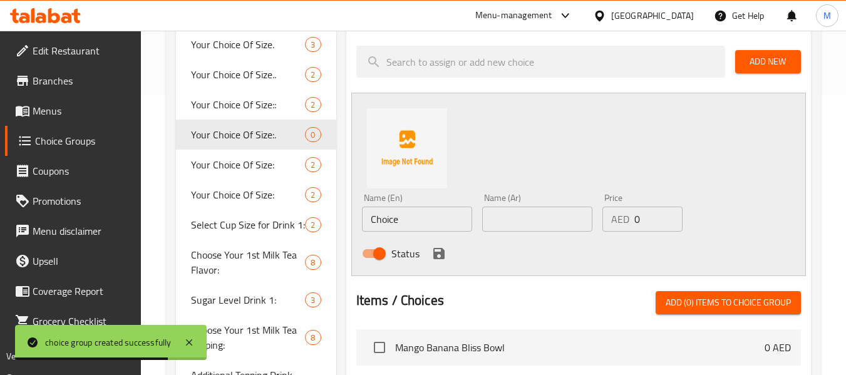
drag, startPoint x: 411, startPoint y: 220, endPoint x: 335, endPoint y: 201, distance: 78.2
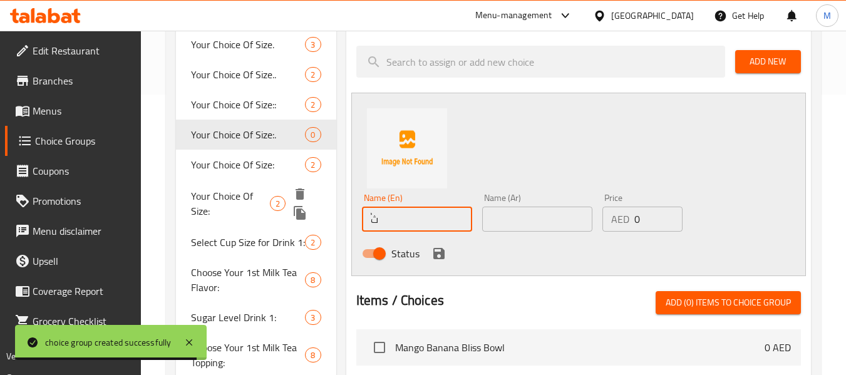
type input "ٌ"
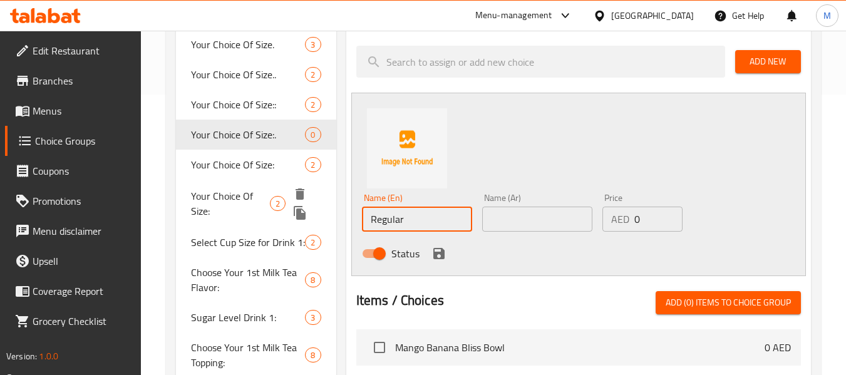
type input "Regular"
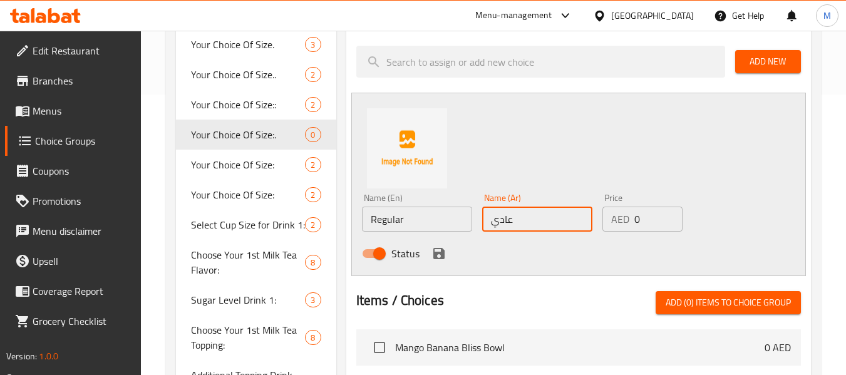
type input "عادي"
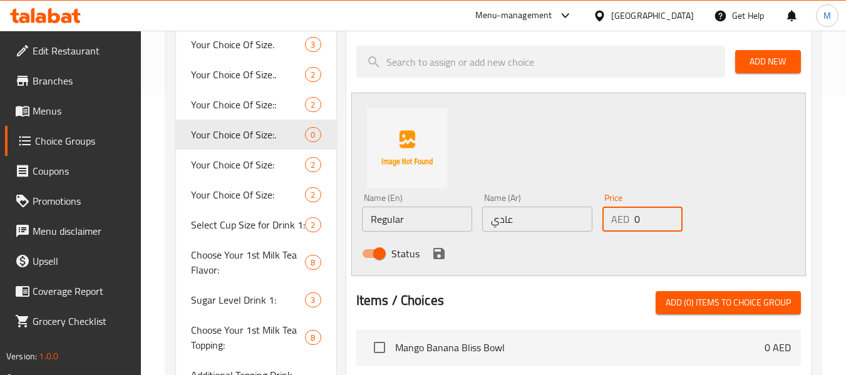
drag, startPoint x: 639, startPoint y: 214, endPoint x: 620, endPoint y: 209, distance: 19.3
click at [620, 209] on div "AED 0 Price" at bounding box center [643, 219] width 80 height 25
type input "36"
click at [435, 255] on icon "save" at bounding box center [438, 253] width 11 height 11
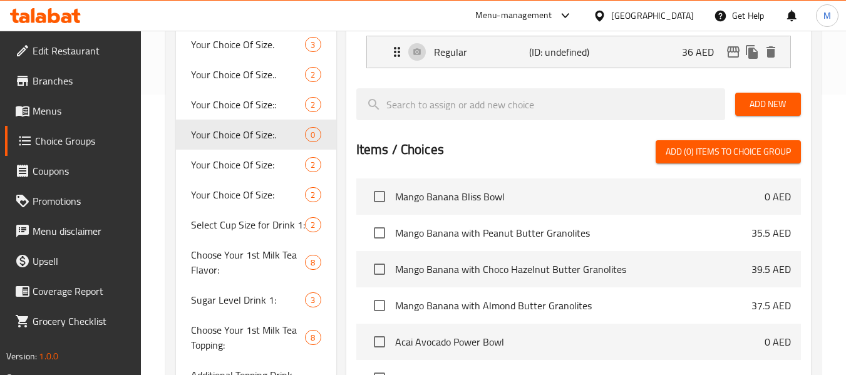
drag, startPoint x: 764, startPoint y: 110, endPoint x: 525, endPoint y: 134, distance: 239.8
click at [764, 110] on span "Add New" at bounding box center [768, 104] width 46 height 16
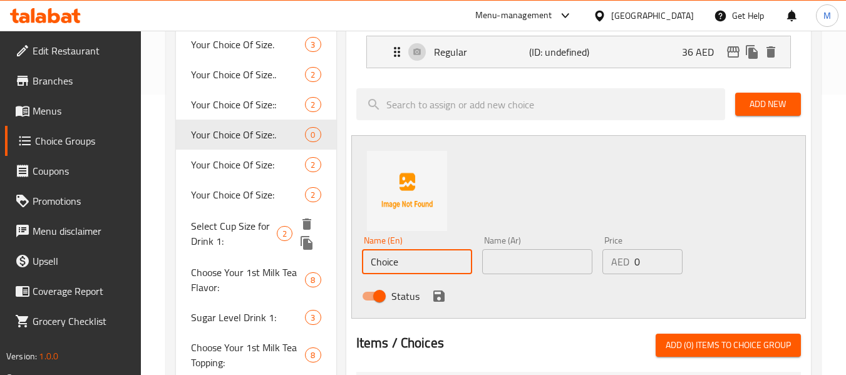
drag, startPoint x: 404, startPoint y: 263, endPoint x: 310, endPoint y: 237, distance: 97.4
type input "large"
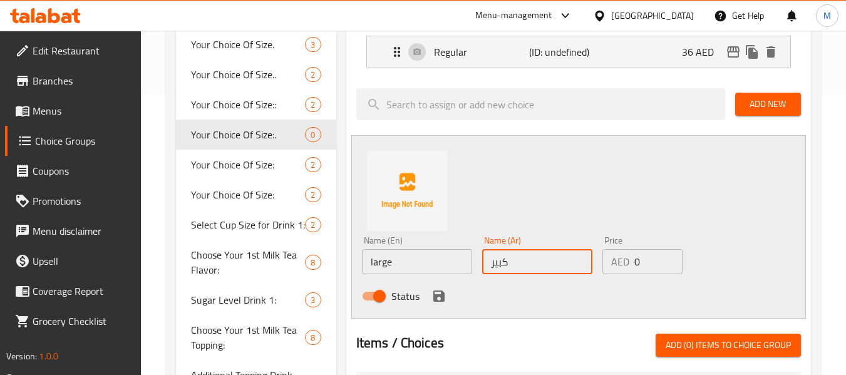
type input "كبير"
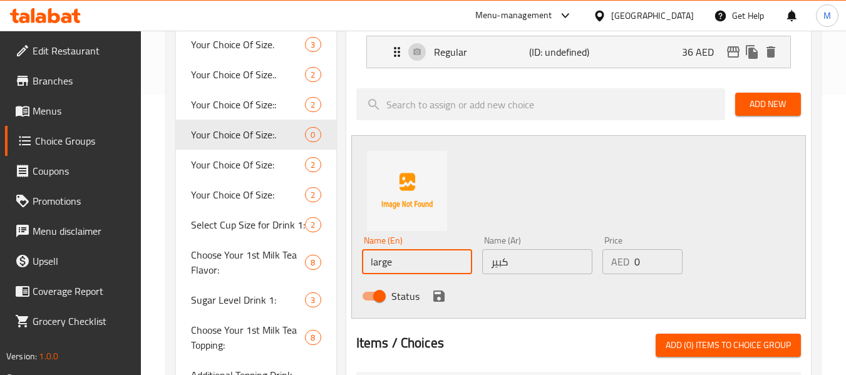
click at [374, 264] on input "large" at bounding box center [417, 261] width 110 height 25
type input "Large"
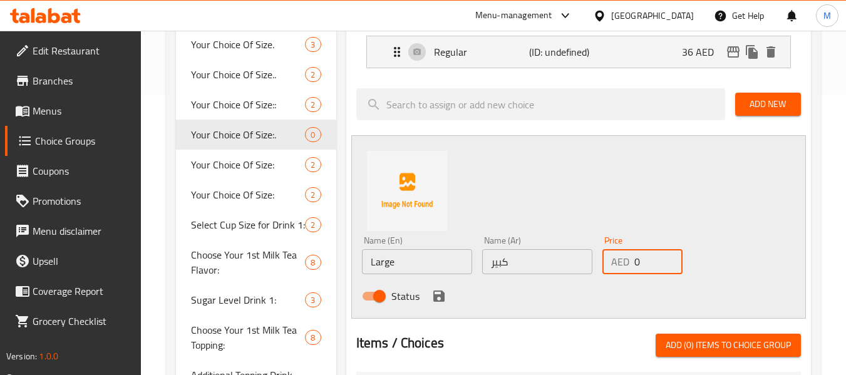
drag, startPoint x: 640, startPoint y: 264, endPoint x: 609, endPoint y: 251, distance: 32.8
click at [609, 251] on div "AED 0 Price" at bounding box center [643, 261] width 80 height 25
type input "43.2"
click at [443, 297] on icon "save" at bounding box center [438, 296] width 11 height 11
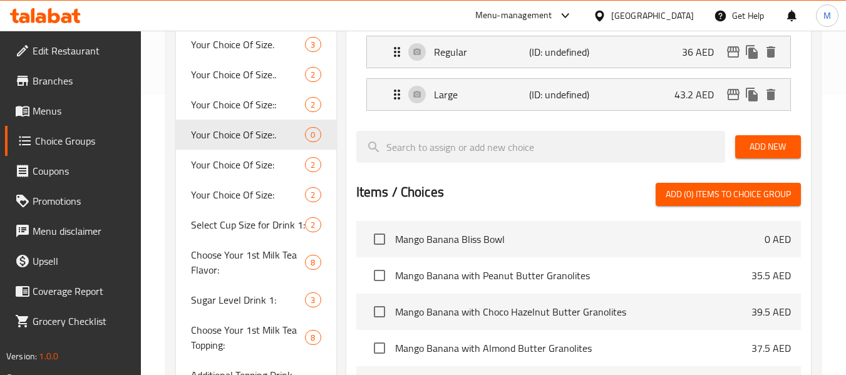
scroll to position [0, 0]
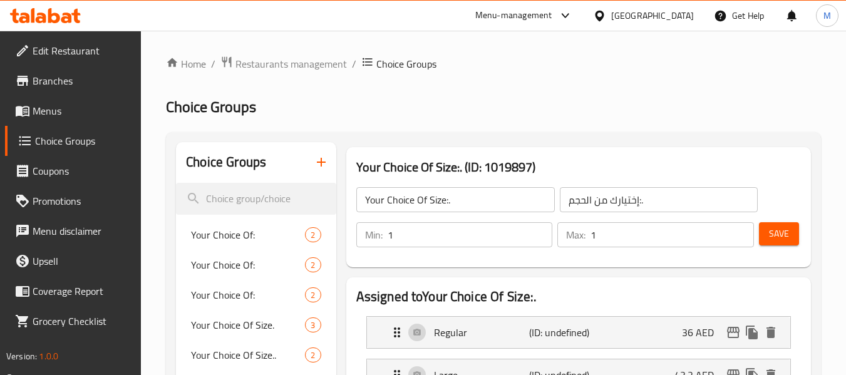
click at [784, 229] on span "Save" at bounding box center [779, 234] width 20 height 16
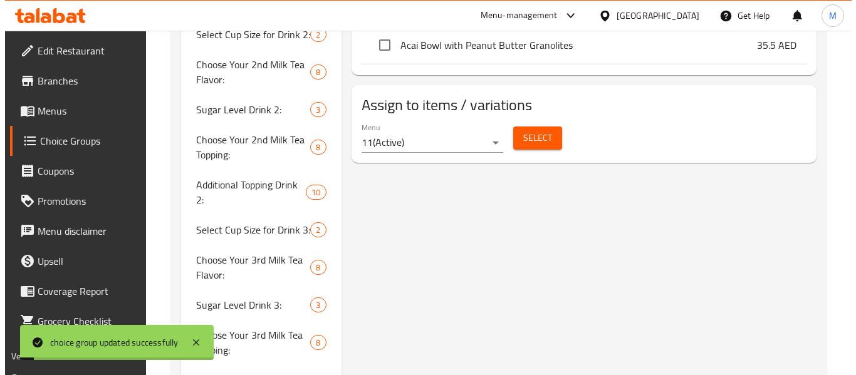
scroll to position [564, 0]
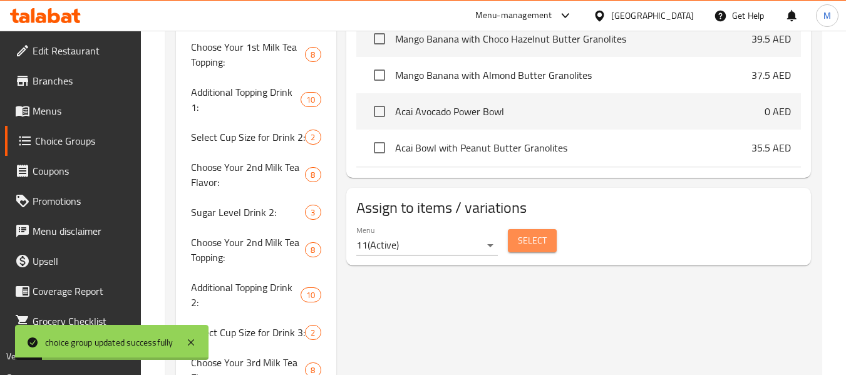
click at [522, 236] on span "Select" at bounding box center [532, 241] width 29 height 16
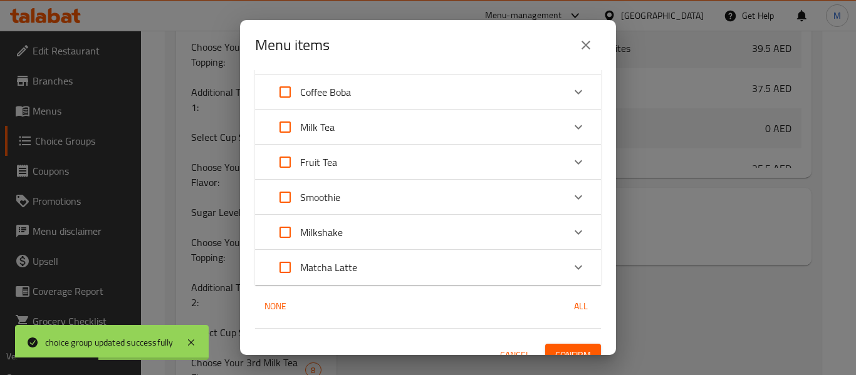
scroll to position [227, 0]
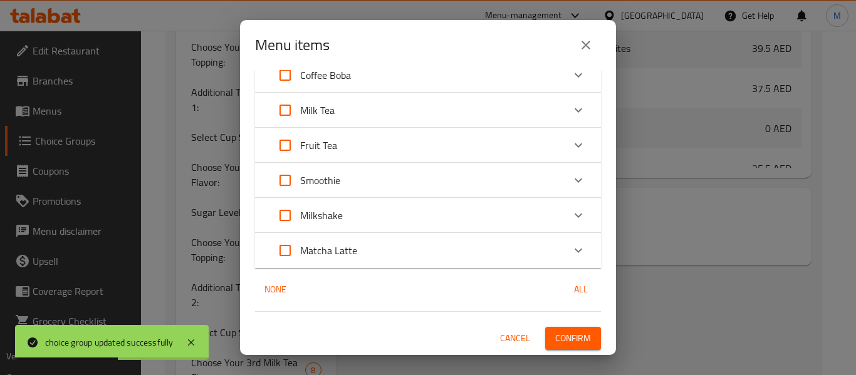
click at [334, 213] on p "Milkshake" at bounding box center [321, 215] width 43 height 15
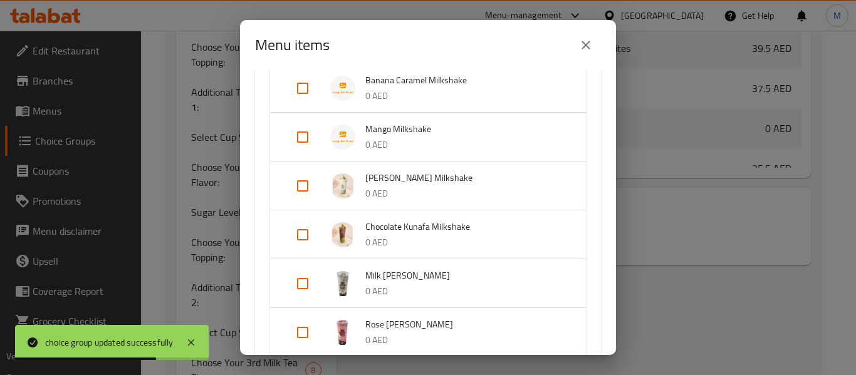
scroll to position [820, 0]
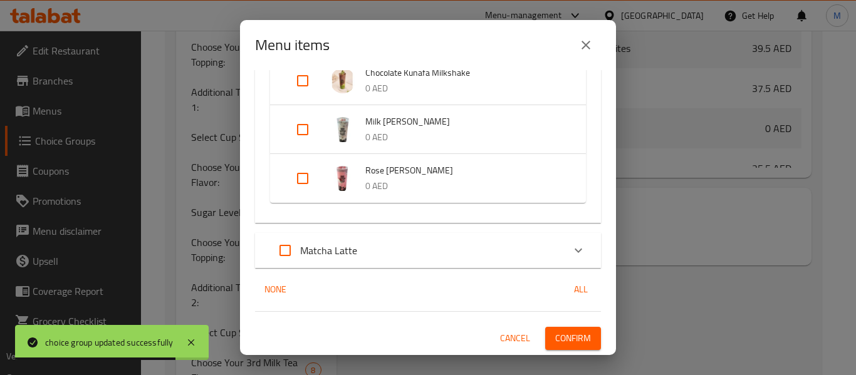
click at [303, 128] on input "Expand" at bounding box center [303, 130] width 30 height 30
checkbox input "true"
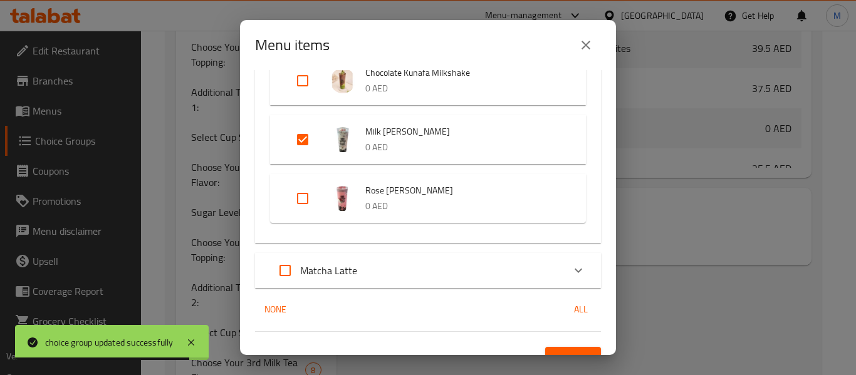
click at [306, 193] on input "Expand" at bounding box center [303, 199] width 30 height 30
checkbox input "true"
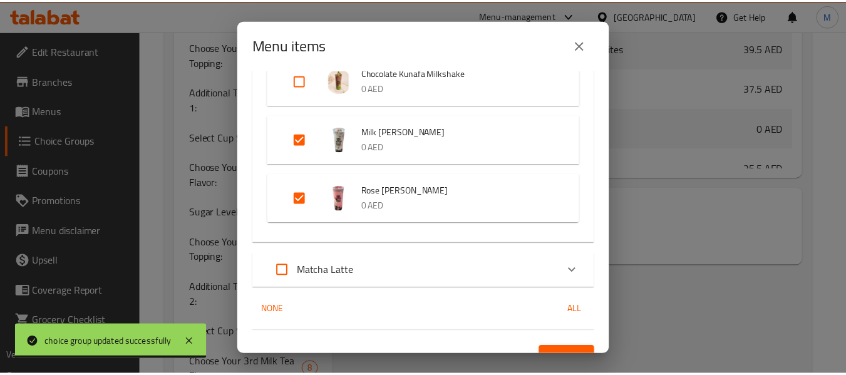
scroll to position [840, 0]
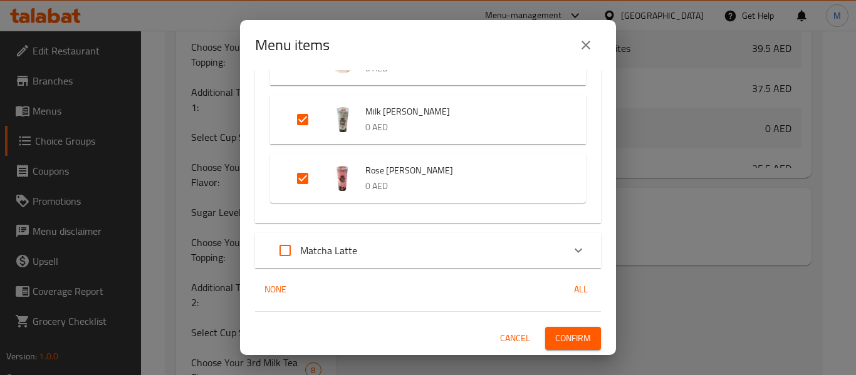
click at [568, 341] on span "Confirm" at bounding box center [573, 339] width 36 height 16
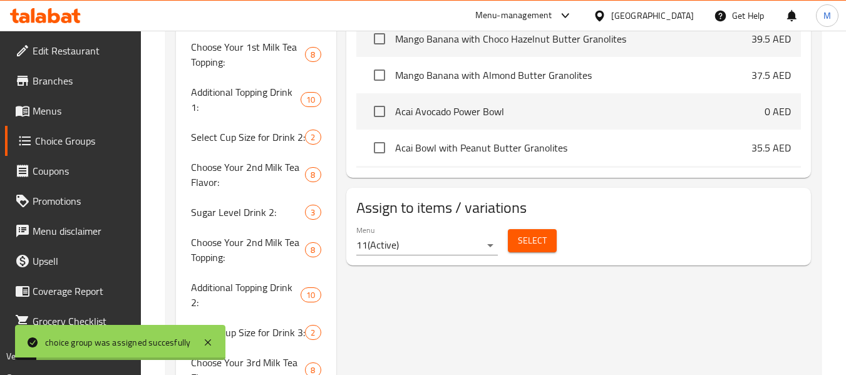
scroll to position [125, 0]
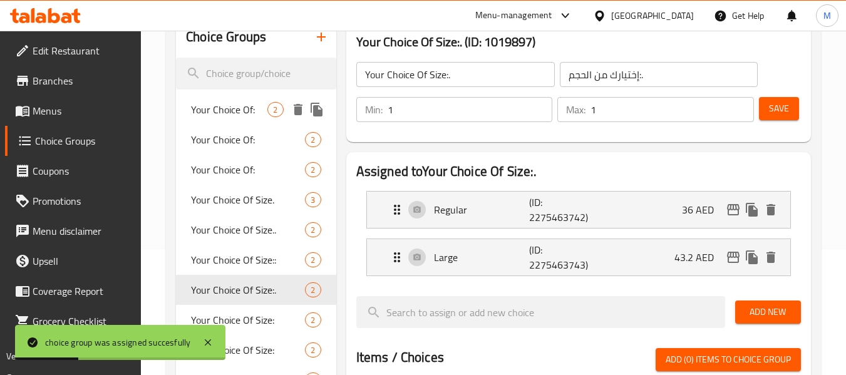
click at [252, 102] on span "Your Choice Of:" at bounding box center [229, 109] width 76 height 15
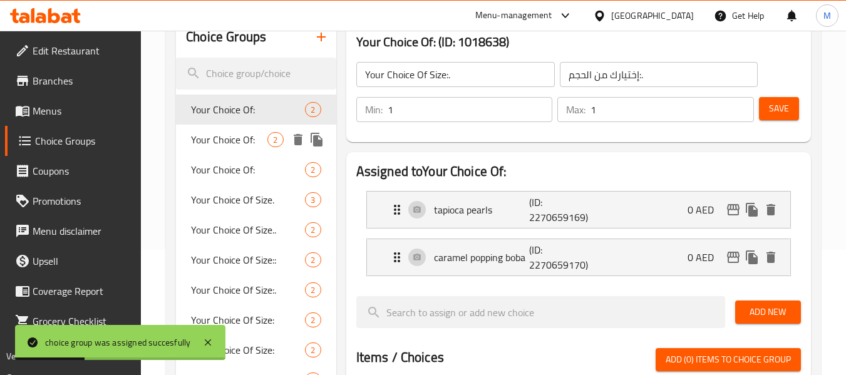
type input "Your Choice Of:"
type input "إختيارك من :"
click at [252, 135] on span "Your Choice Of:" at bounding box center [229, 139] width 76 height 15
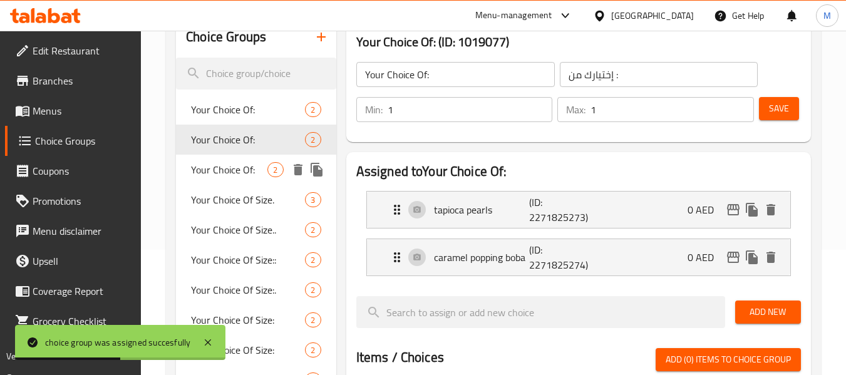
click at [242, 171] on span "Your Choice Of:" at bounding box center [229, 169] width 76 height 15
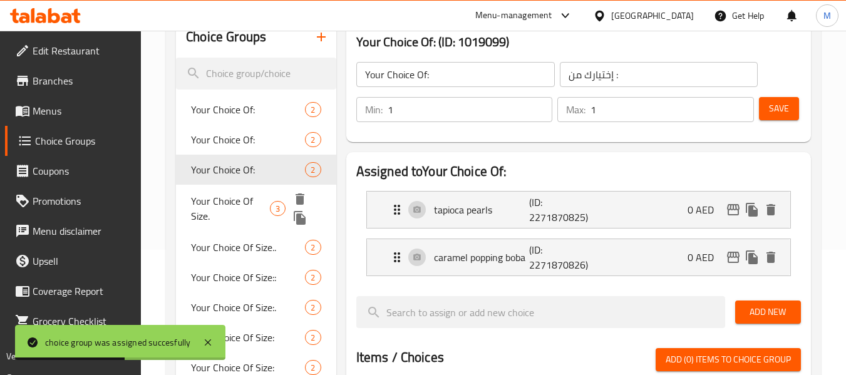
type input "2"
click at [243, 199] on span "Your Choice Of Size." at bounding box center [230, 209] width 79 height 30
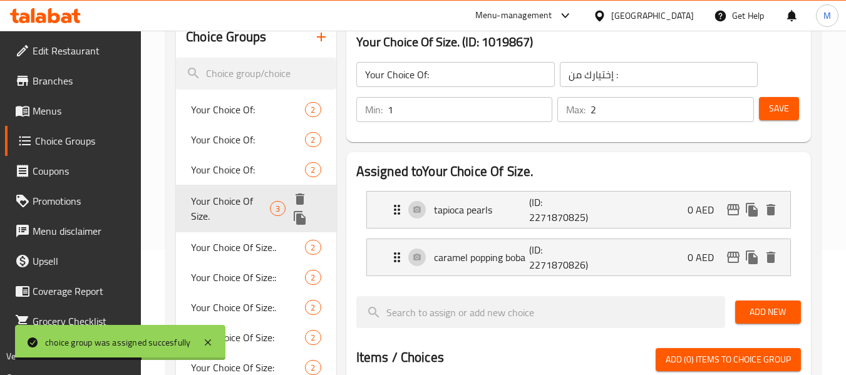
type input "Your Choice Of Size."
type input "إختيارك من الحجم."
type input "1"
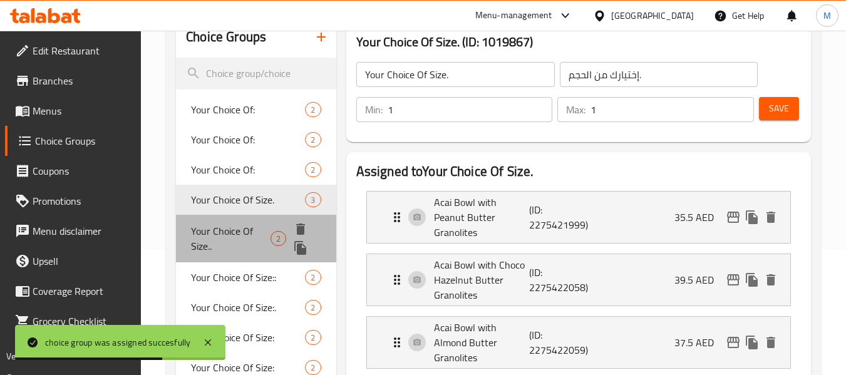
click at [247, 247] on span "Your Choice Of Size.." at bounding box center [230, 239] width 79 height 30
type input "Your Choice Of Size.."
type input "إختيارك من الحجم.."
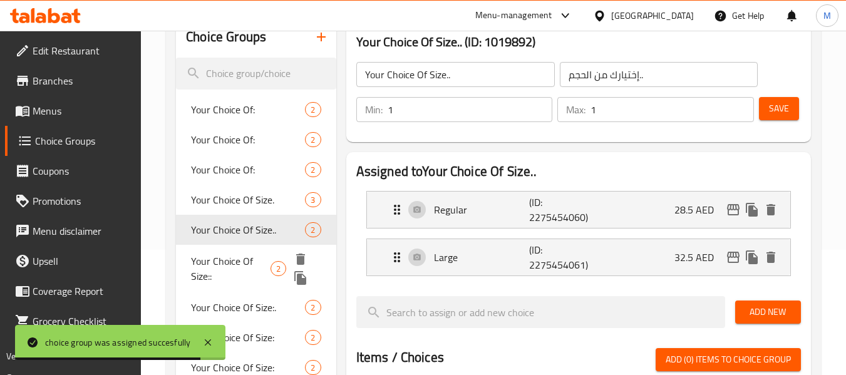
click at [236, 269] on span "Your Choice Of Size::" at bounding box center [230, 269] width 79 height 30
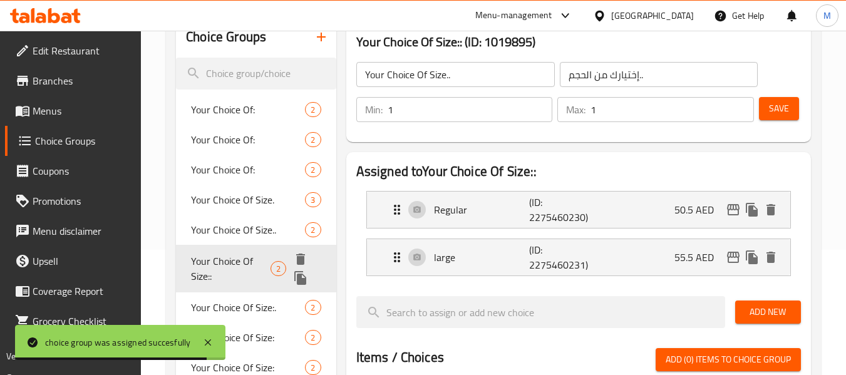
type input "Your Choice Of Size::"
type input "إختيارك من الحجم::"
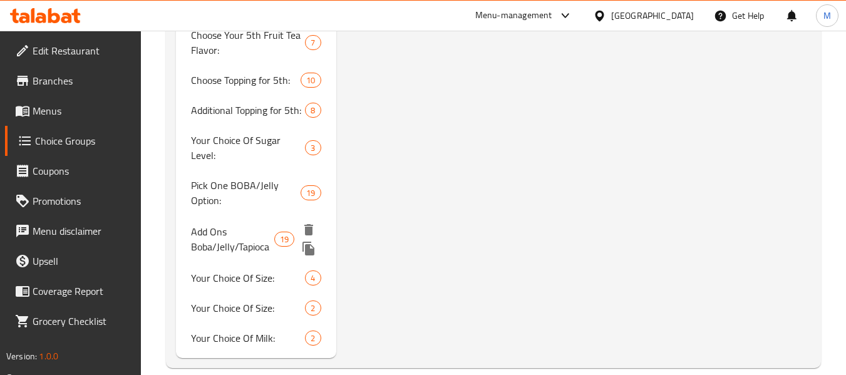
scroll to position [2067, 0]
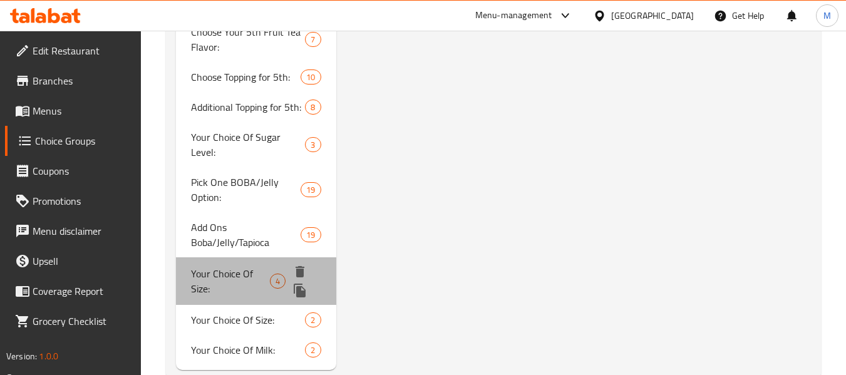
click at [239, 266] on span "Your Choice Of Size:" at bounding box center [230, 281] width 79 height 30
type input "Your Choice Of Size:"
type input "إختيارك من الحجم:"
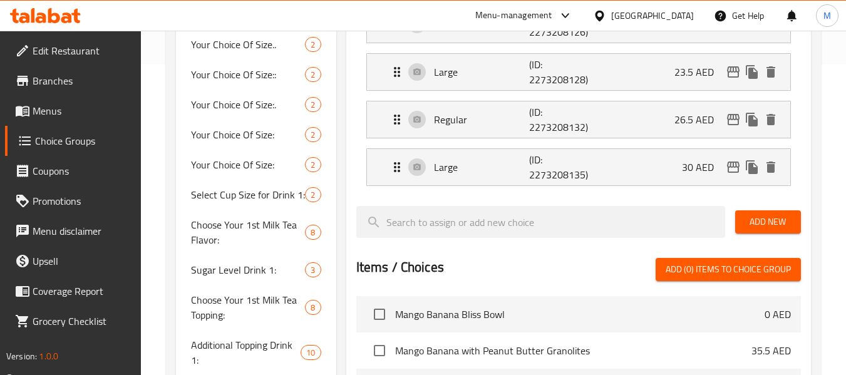
scroll to position [0, 0]
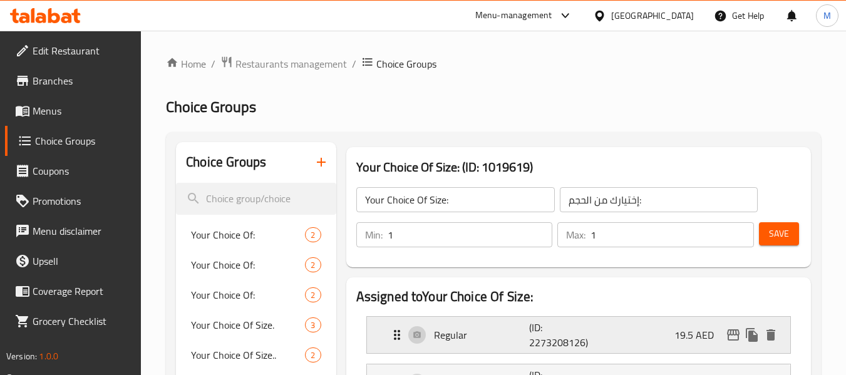
click at [683, 333] on p "19.5 AED" at bounding box center [699, 335] width 49 height 15
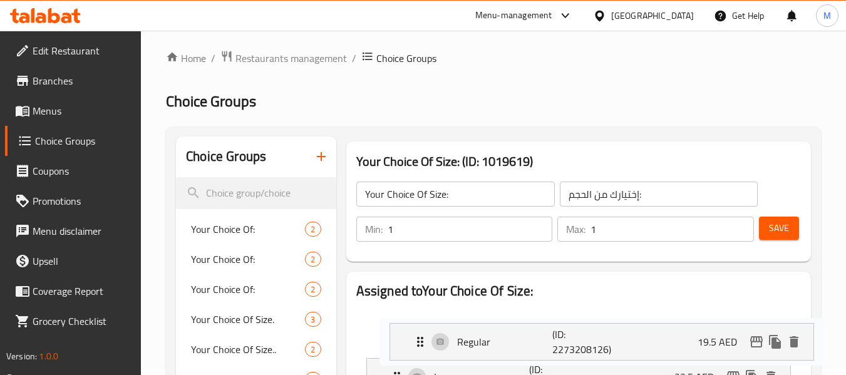
drag, startPoint x: 670, startPoint y: 336, endPoint x: 697, endPoint y: 345, distance: 28.7
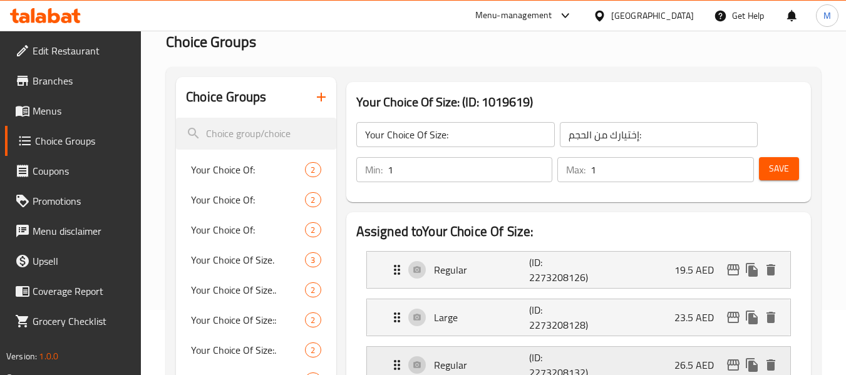
scroll to position [133, 0]
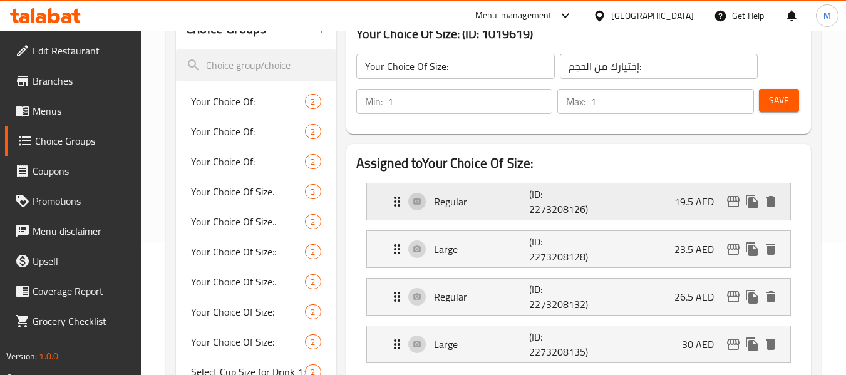
click at [680, 206] on p "19.5 AED" at bounding box center [699, 201] width 49 height 15
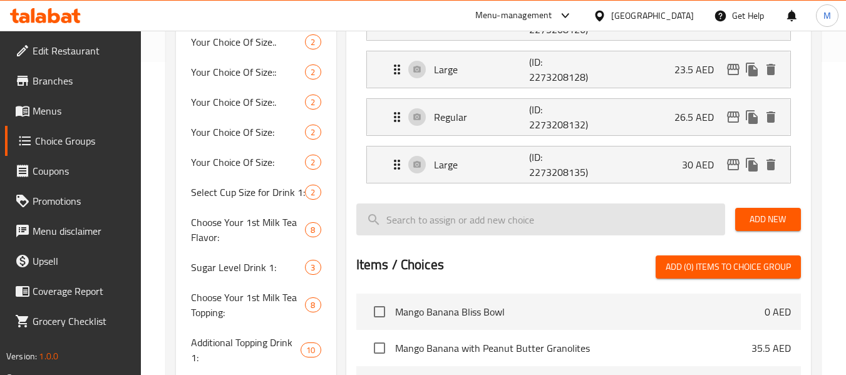
scroll to position [0, 0]
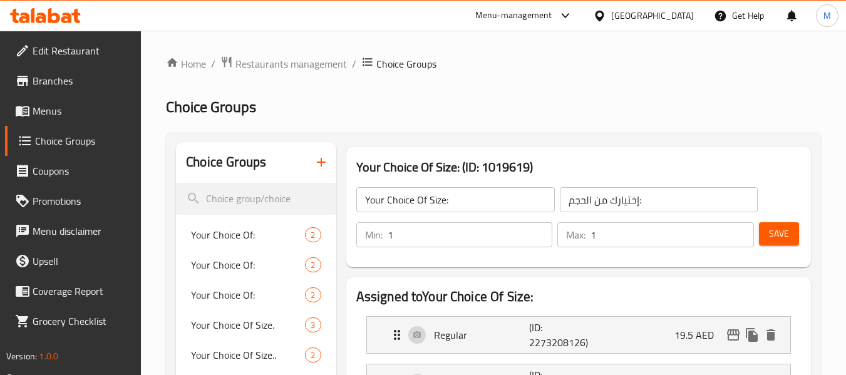
click at [44, 111] on span "Menus" at bounding box center [82, 110] width 99 height 15
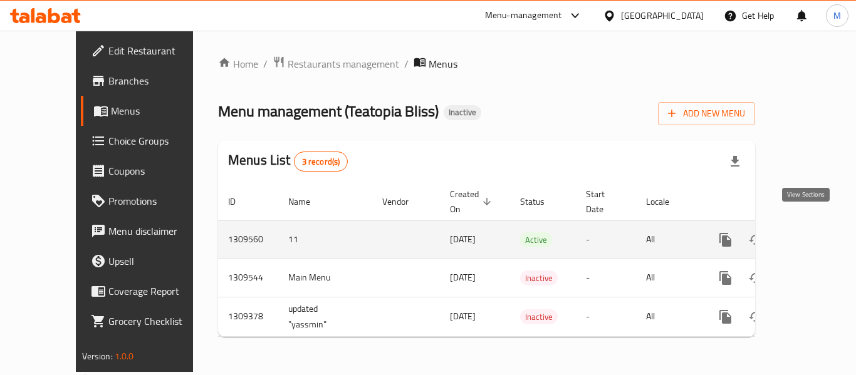
click at [808, 232] on icon "enhanced table" at bounding box center [815, 239] width 15 height 15
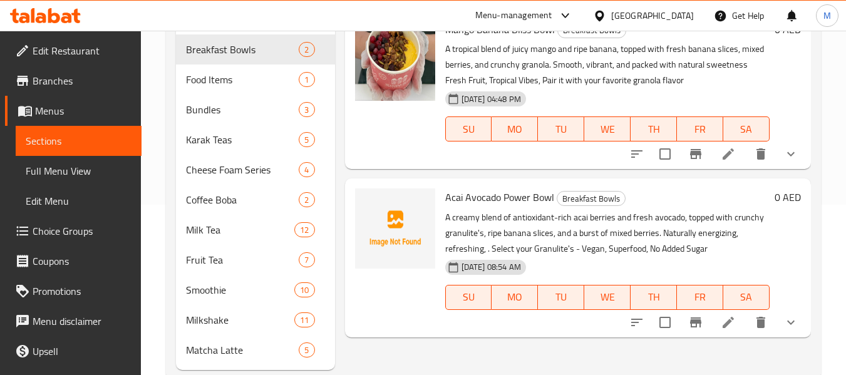
scroll to position [188, 0]
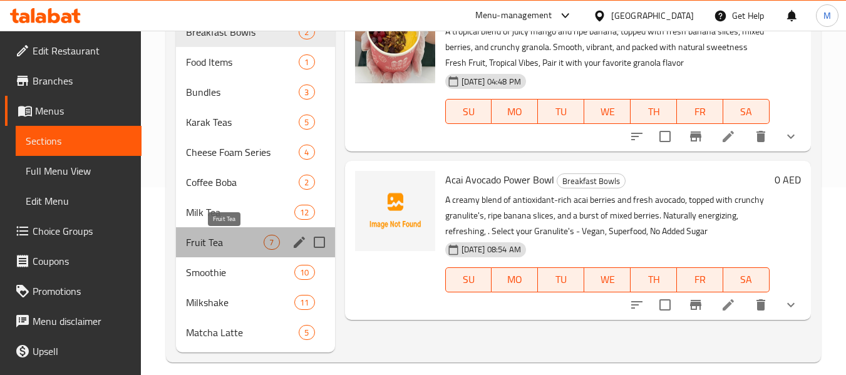
click at [226, 240] on span "Fruit Tea" at bounding box center [225, 242] width 78 height 15
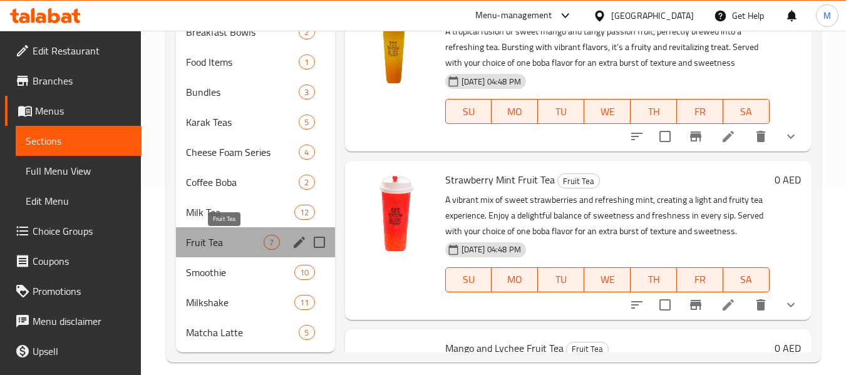
click at [194, 237] on span "Fruit Tea" at bounding box center [225, 242] width 78 height 15
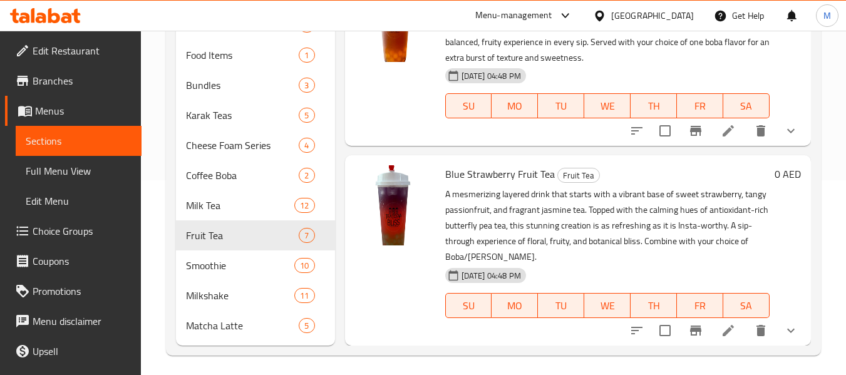
scroll to position [200, 0]
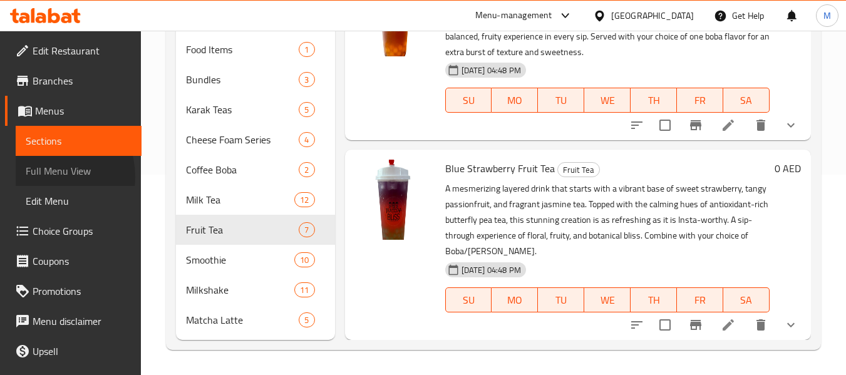
click at [48, 178] on span "Full Menu View" at bounding box center [79, 170] width 106 height 15
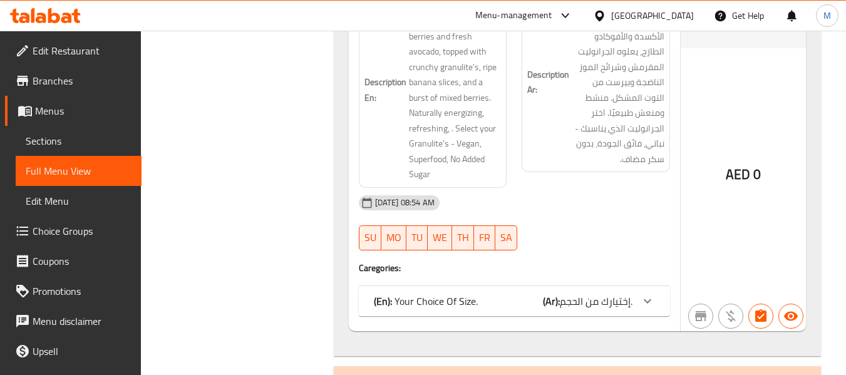
scroll to position [200, 0]
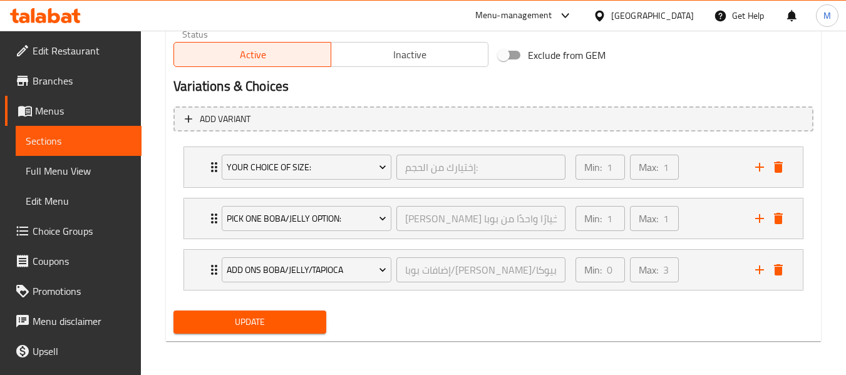
scroll to position [651, 0]
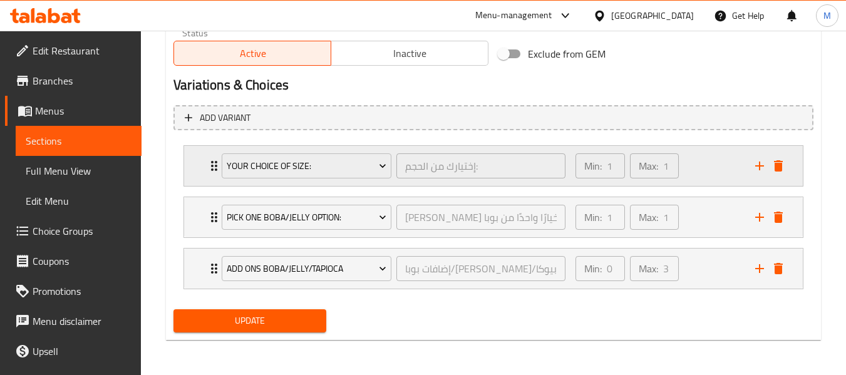
click at [710, 170] on div "Min: 1 ​ Max: 1 ​" at bounding box center [658, 166] width 180 height 40
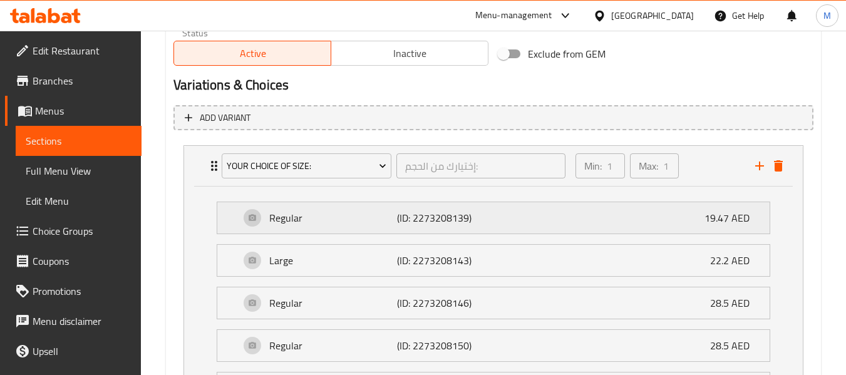
click at [746, 224] on p "19.47 AED" at bounding box center [732, 217] width 55 height 15
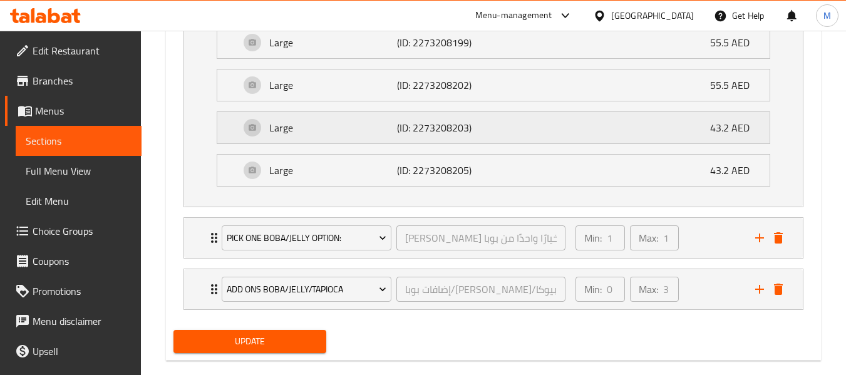
scroll to position [1699, 0]
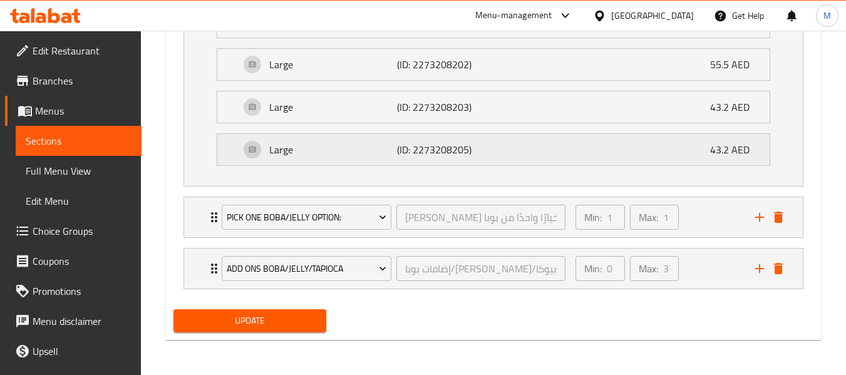
click at [485, 150] on div "Large (ID: 2273208205) 43.2 AED" at bounding box center [497, 149] width 515 height 31
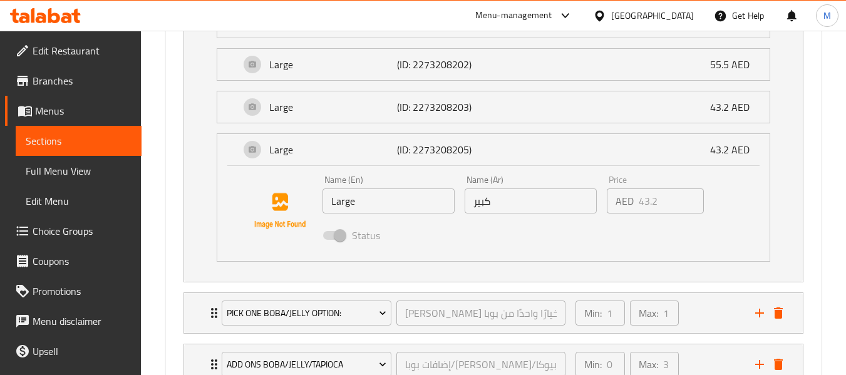
click at [668, 180] on div "Price AED 43.2 Price" at bounding box center [655, 194] width 96 height 38
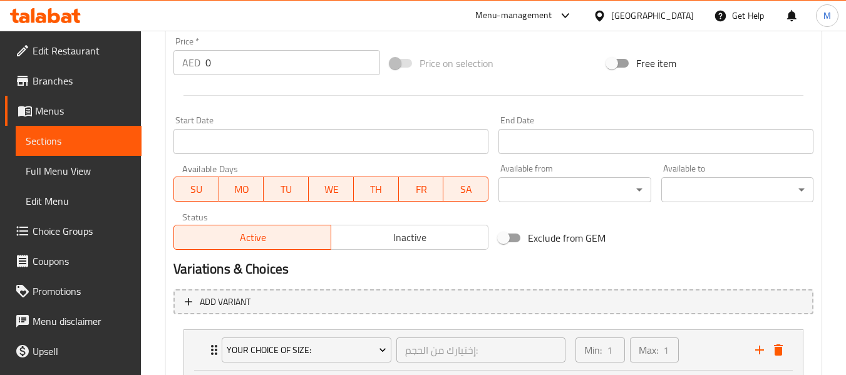
scroll to position [509, 0]
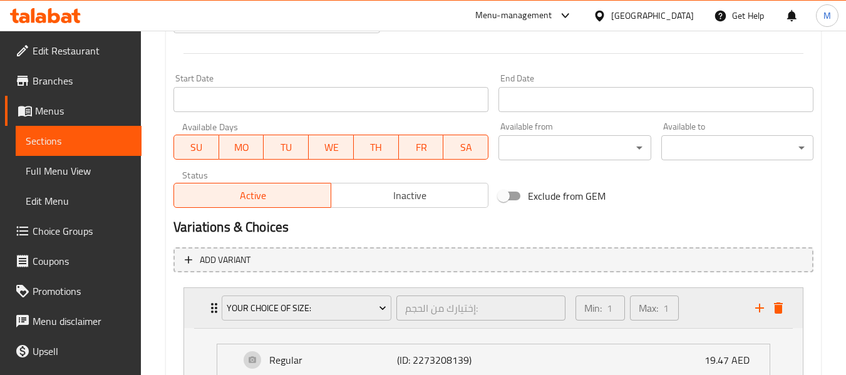
click at [778, 303] on icon "delete" at bounding box center [778, 308] width 15 height 15
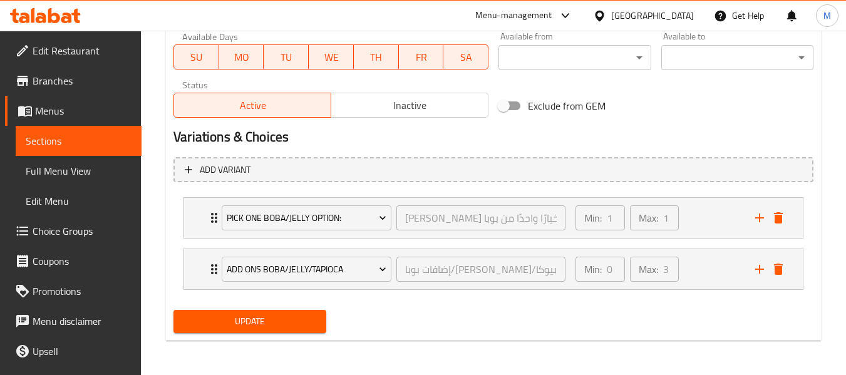
scroll to position [600, 0]
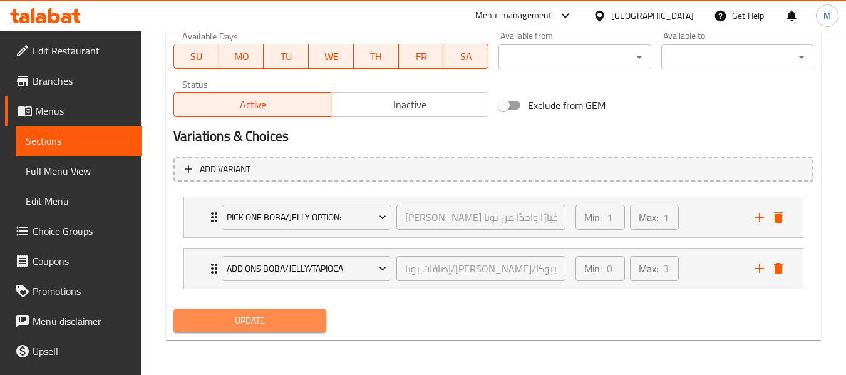
click at [276, 319] on span "Update" at bounding box center [250, 321] width 132 height 16
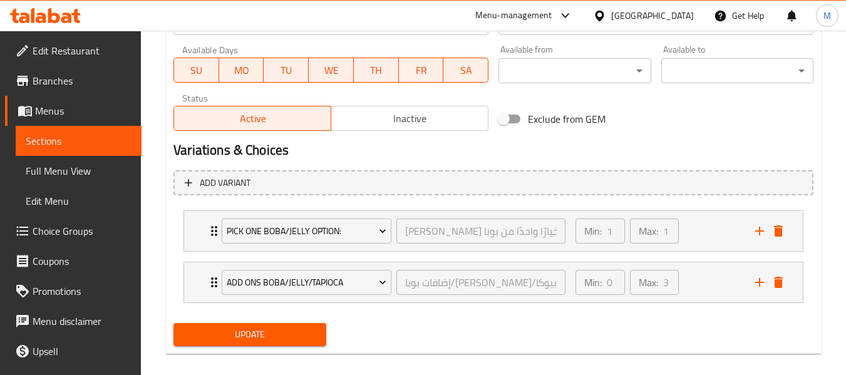
scroll to position [200, 0]
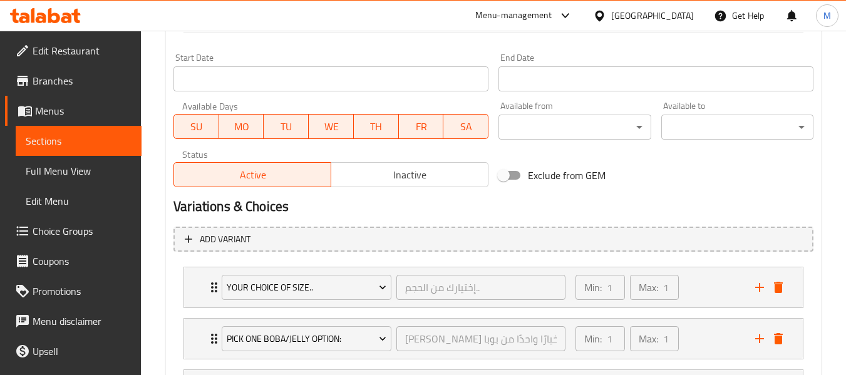
scroll to position [651, 0]
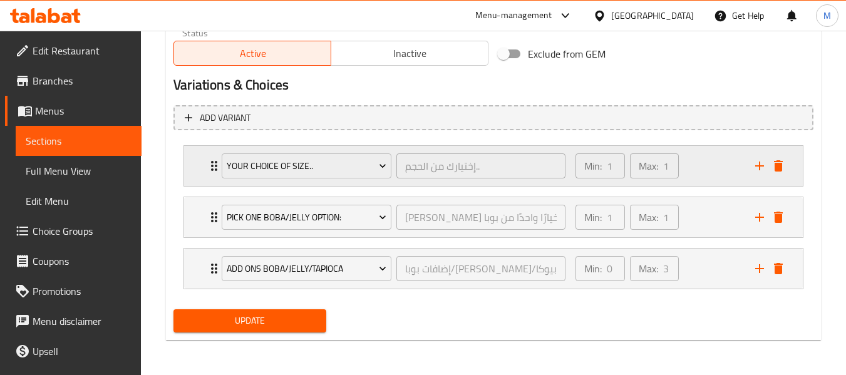
click at [708, 165] on div "Min: 1 ​ Max: 1 ​" at bounding box center [658, 166] width 180 height 40
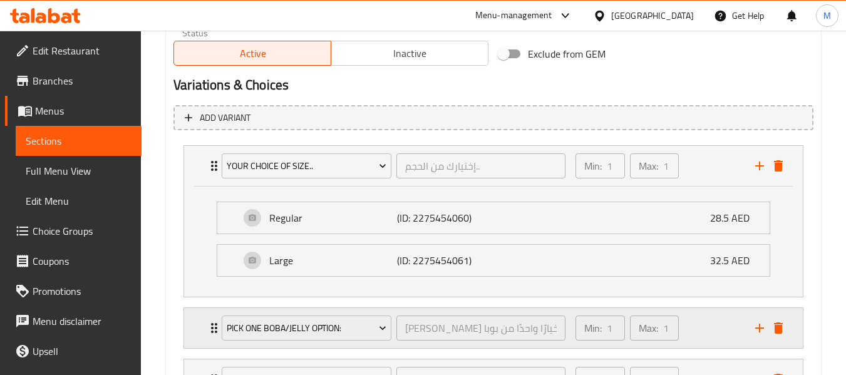
scroll to position [762, 0]
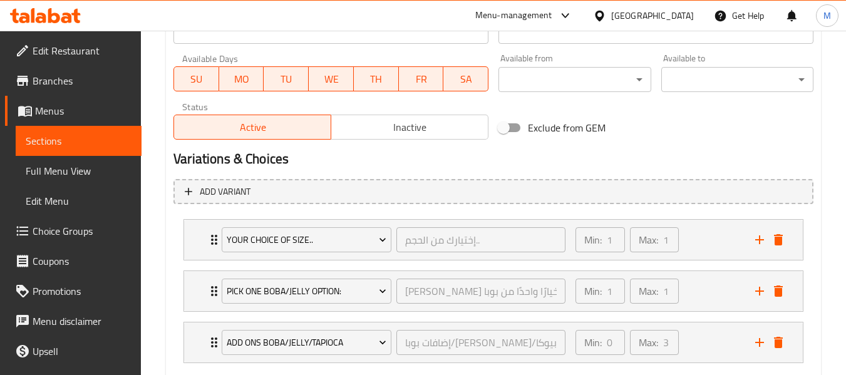
scroll to position [626, 0]
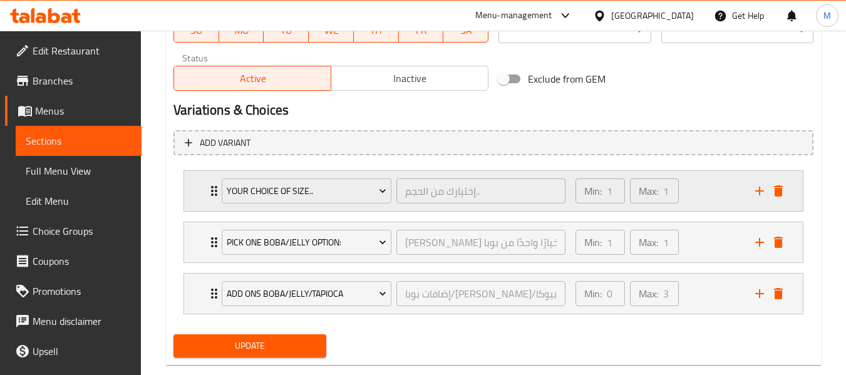
click at [712, 188] on div "Min: 1 ​ Max: 1 ​" at bounding box center [658, 191] width 180 height 40
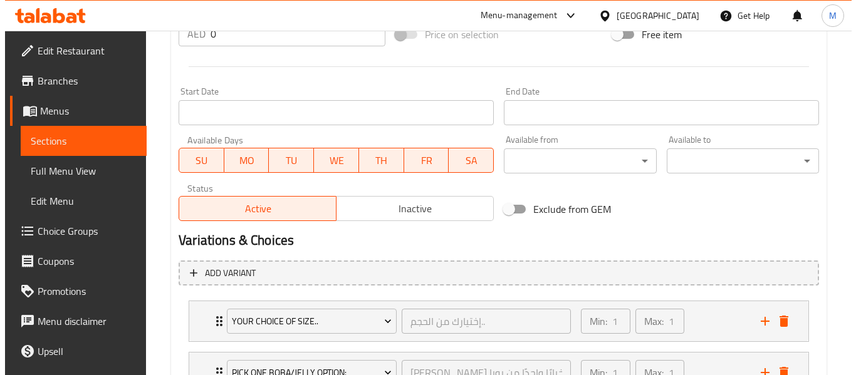
scroll to position [651, 0]
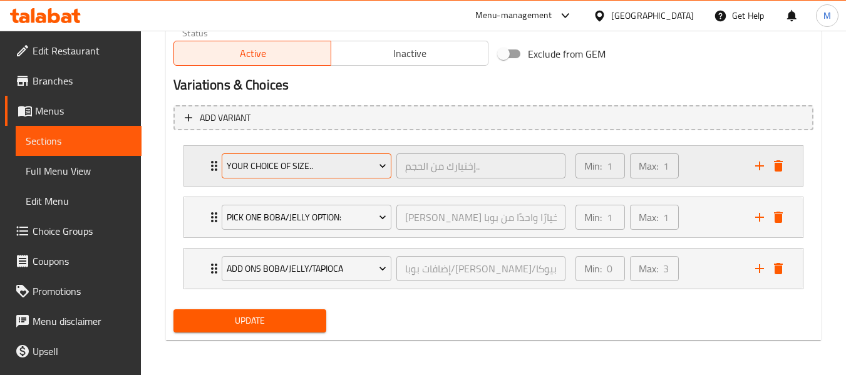
click at [319, 174] on button "Your Choice Of Size.." at bounding box center [307, 165] width 170 height 25
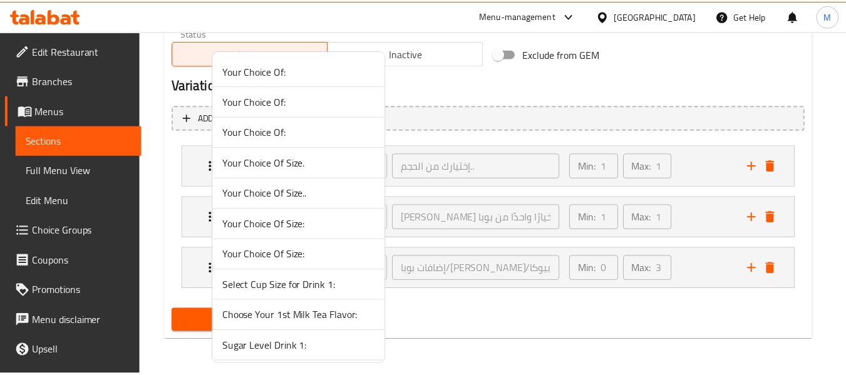
scroll to position [313, 0]
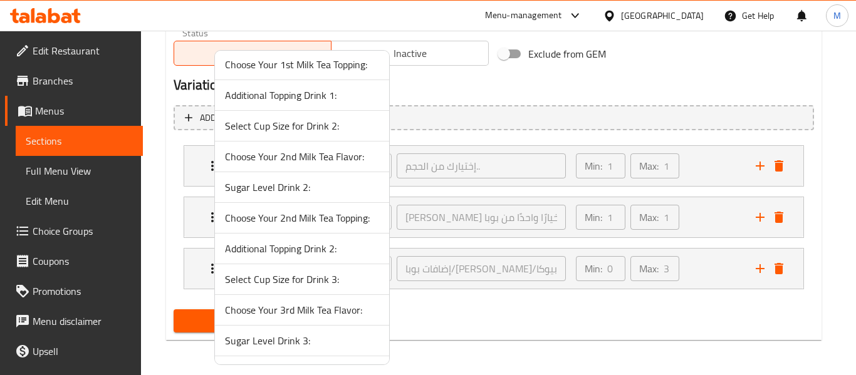
click at [690, 172] on div at bounding box center [428, 187] width 856 height 375
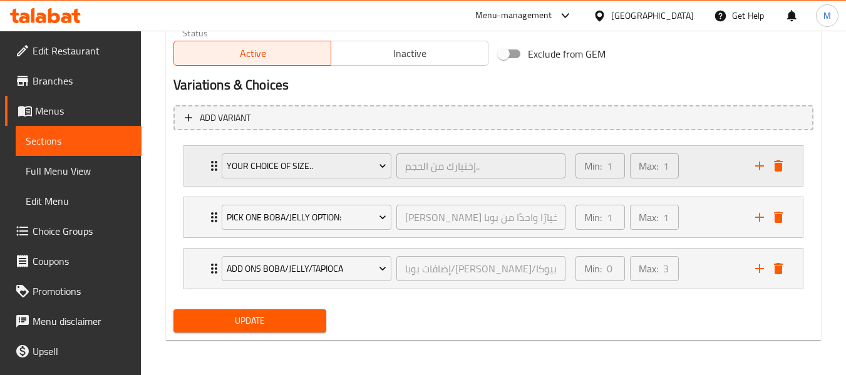
click at [690, 172] on div "Min: 1 ​ Max: 1 ​" at bounding box center [658, 166] width 180 height 40
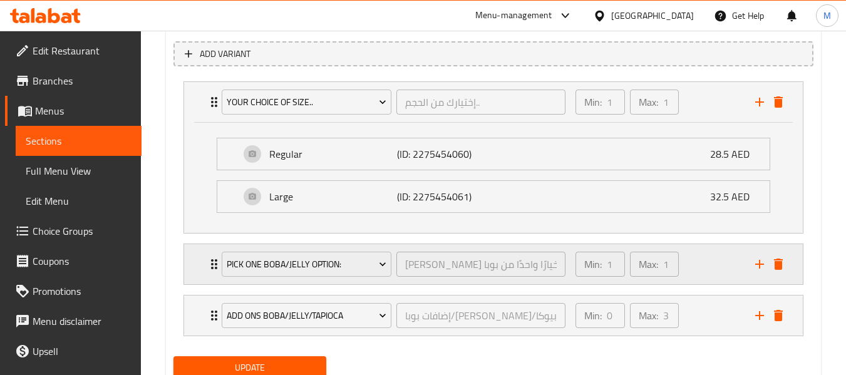
scroll to position [744, 0]
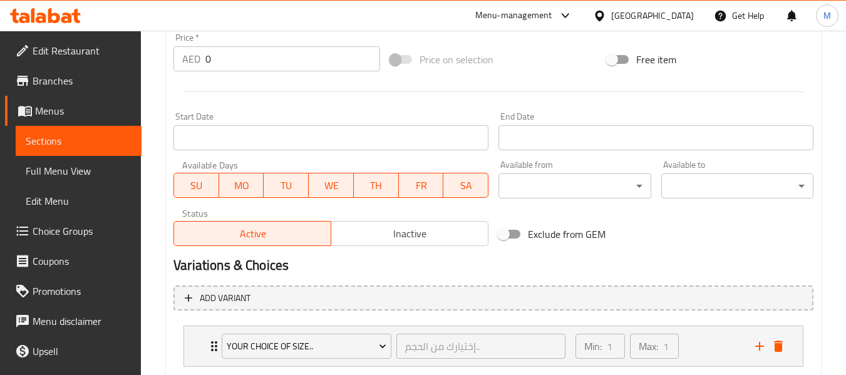
scroll to position [501, 0]
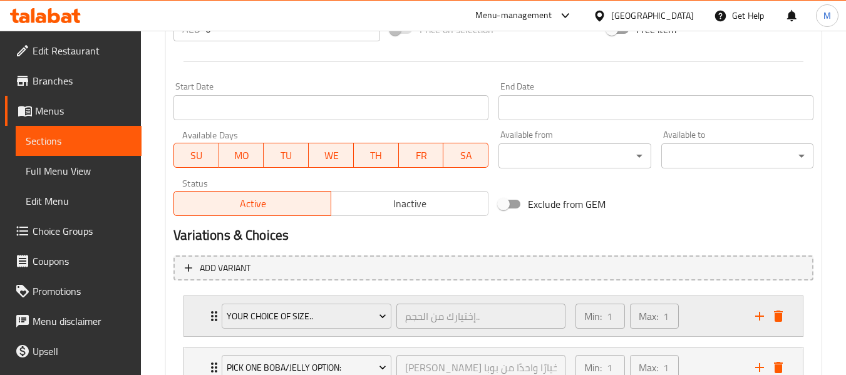
click at [697, 312] on div "Min: 1 ​ Max: 1 ​" at bounding box center [658, 316] width 180 height 40
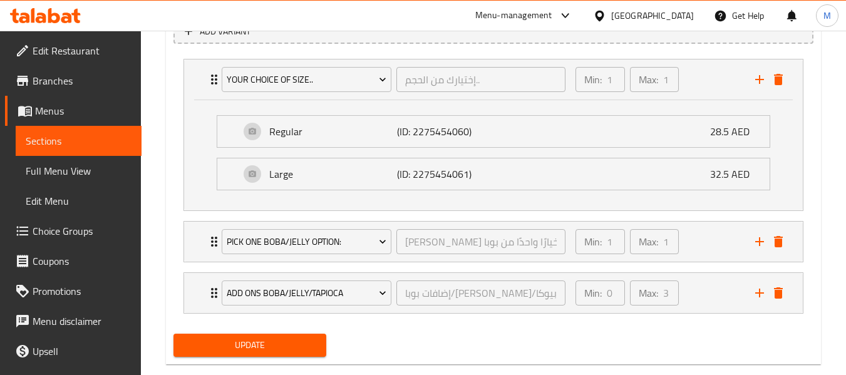
scroll to position [762, 0]
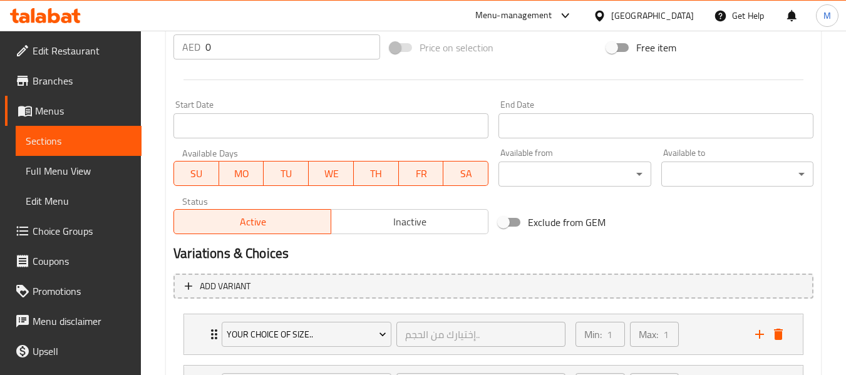
scroll to position [564, 0]
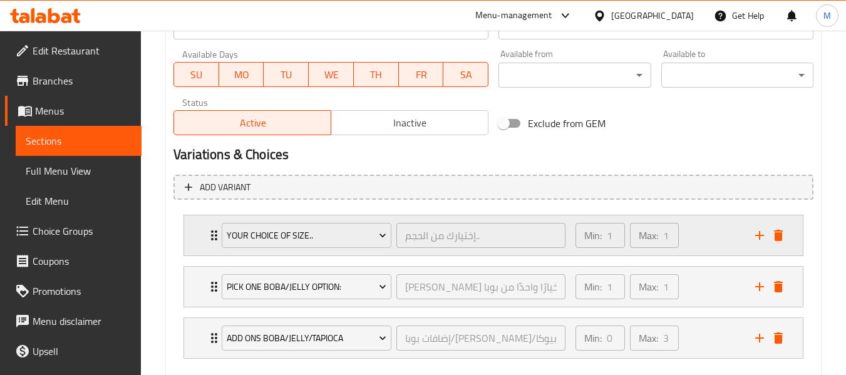
drag, startPoint x: 710, startPoint y: 228, endPoint x: 685, endPoint y: 228, distance: 24.4
click at [710, 228] on div "Min: 1 ​ Max: 1 ​" at bounding box center [658, 235] width 180 height 40
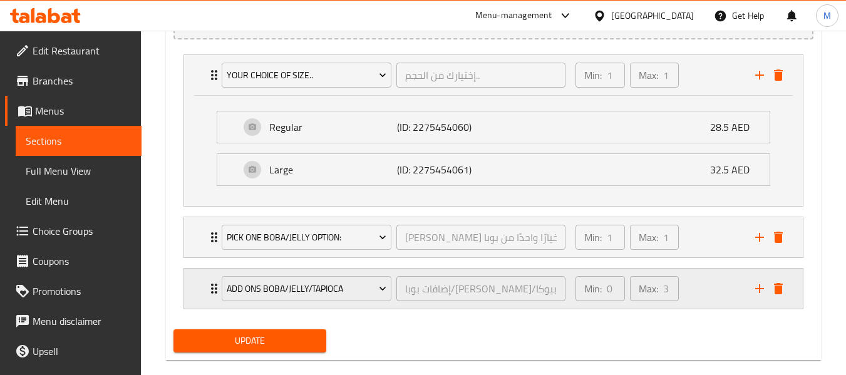
scroll to position [744, 0]
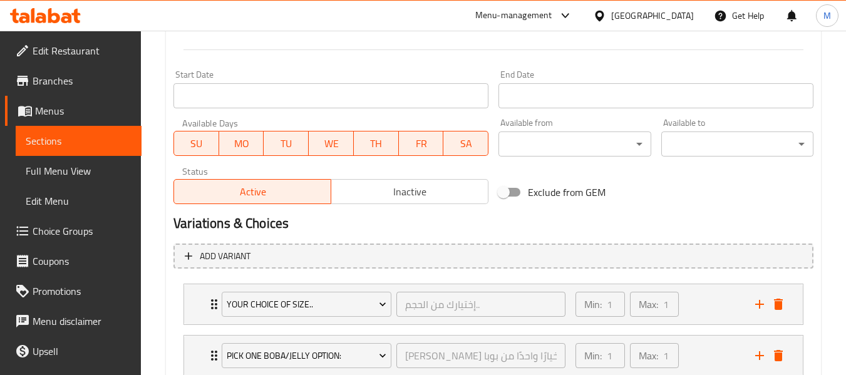
scroll to position [633, 0]
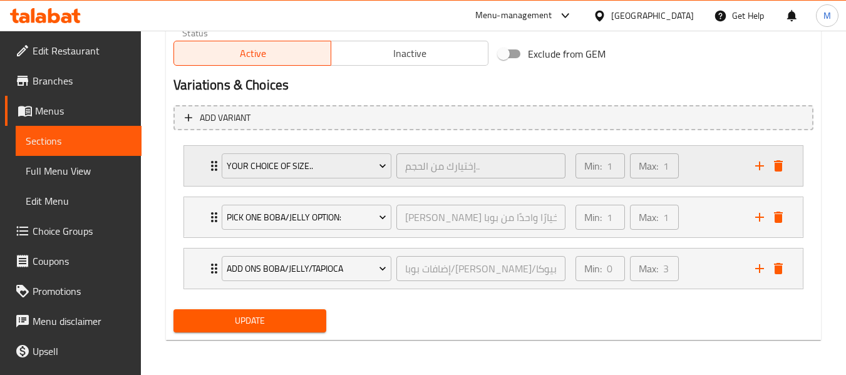
click at [702, 157] on div "Min: 1 ​ Max: 1 ​" at bounding box center [658, 166] width 180 height 40
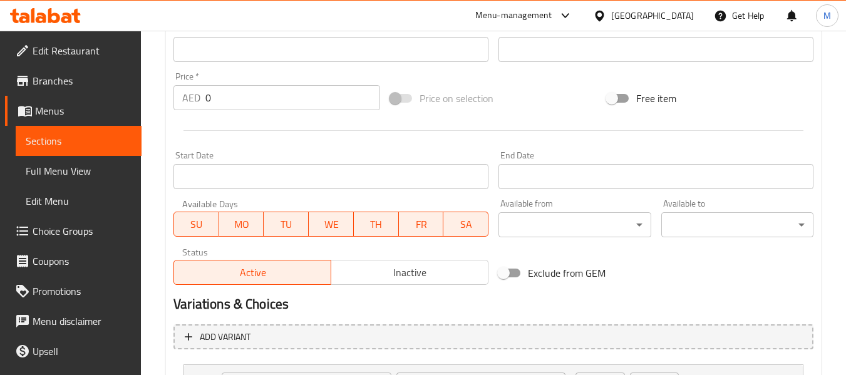
scroll to position [501, 0]
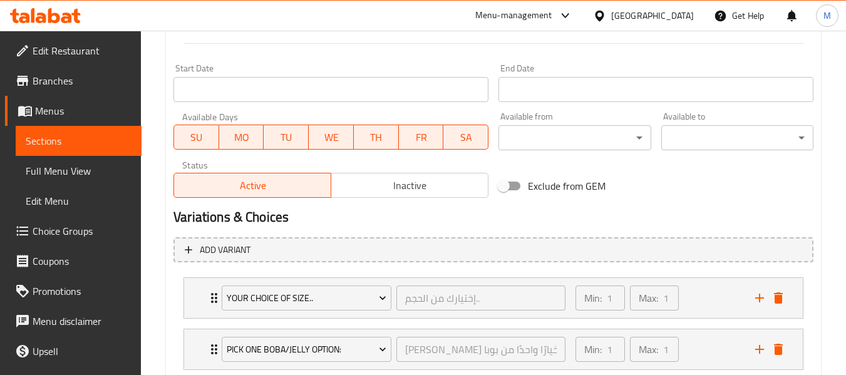
drag, startPoint x: 705, startPoint y: 296, endPoint x: 611, endPoint y: 272, distance: 96.9
click at [705, 296] on div "Min: 1 ​ Max: 1 ​" at bounding box center [658, 298] width 180 height 40
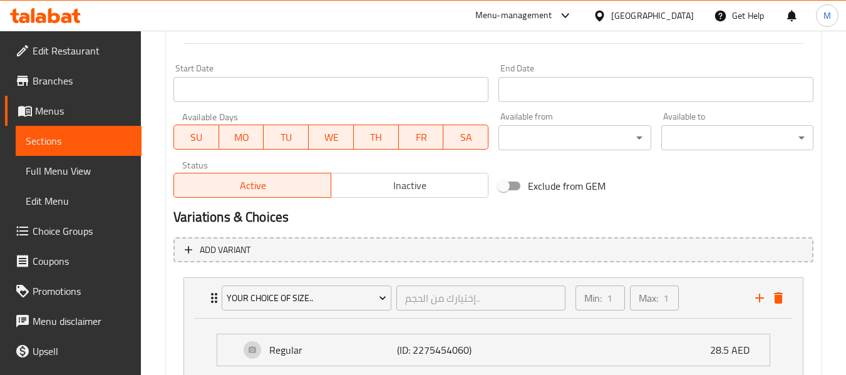
scroll to position [638, 0]
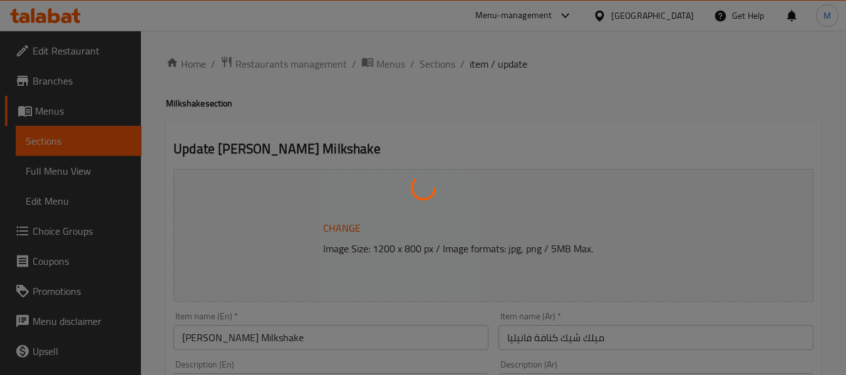
type input "إضافات بوبا/[PERSON_NAME]/تابيوكا:"
type input "0"
type input "3"
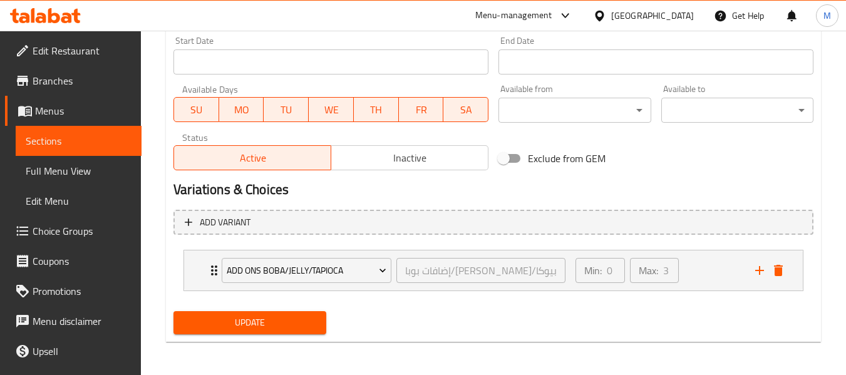
scroll to position [549, 0]
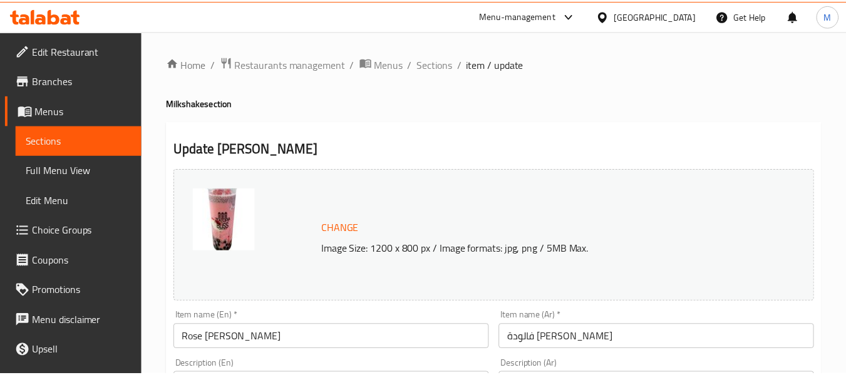
scroll to position [651, 0]
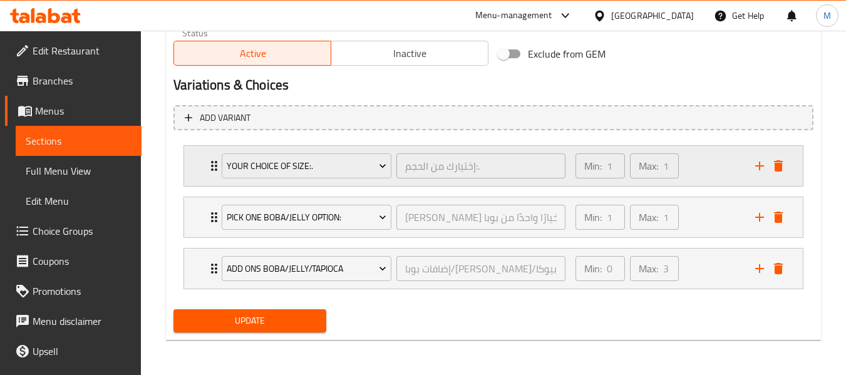
click at [699, 164] on div "Min: 1 ​ Max: 1 ​" at bounding box center [658, 166] width 180 height 40
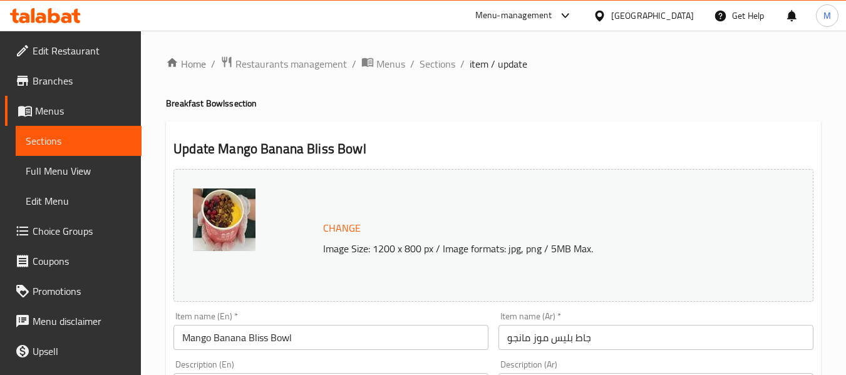
click at [63, 231] on span "Choice Groups" at bounding box center [82, 231] width 99 height 15
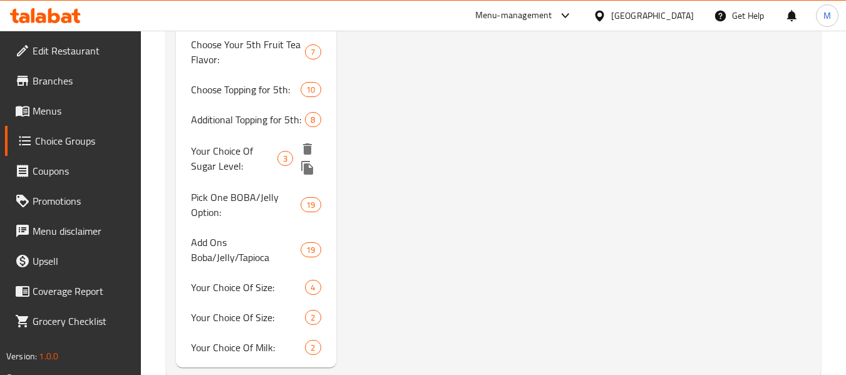
scroll to position [2082, 0]
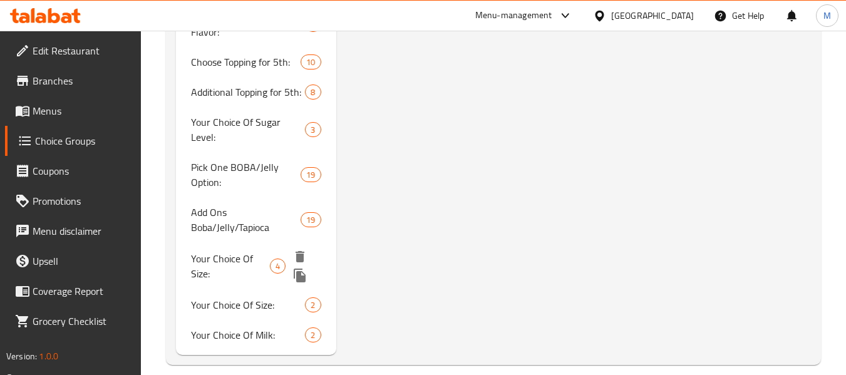
click at [234, 251] on span "Your Choice Of Size:" at bounding box center [230, 266] width 79 height 30
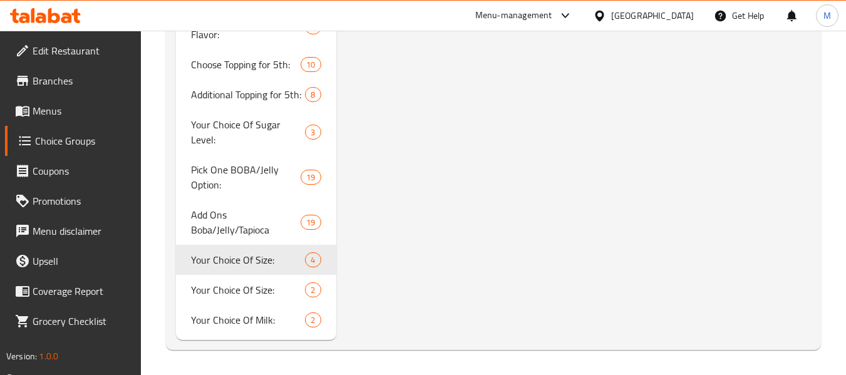
type input "Your Choice Of Size:"
type input "إختيارك من الحجم:"
type input "1"
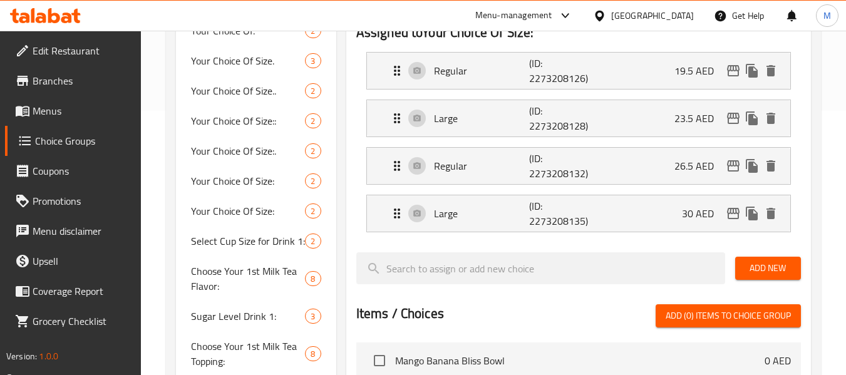
scroll to position [282, 0]
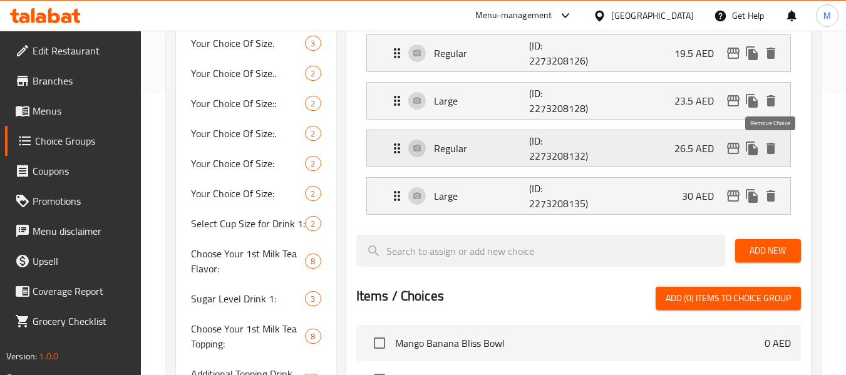
click at [773, 149] on icon "delete" at bounding box center [771, 148] width 9 height 11
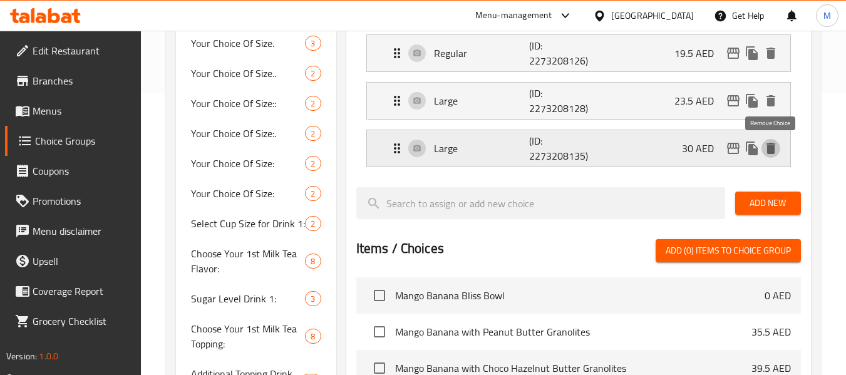
click at [774, 153] on icon "delete" at bounding box center [771, 148] width 9 height 11
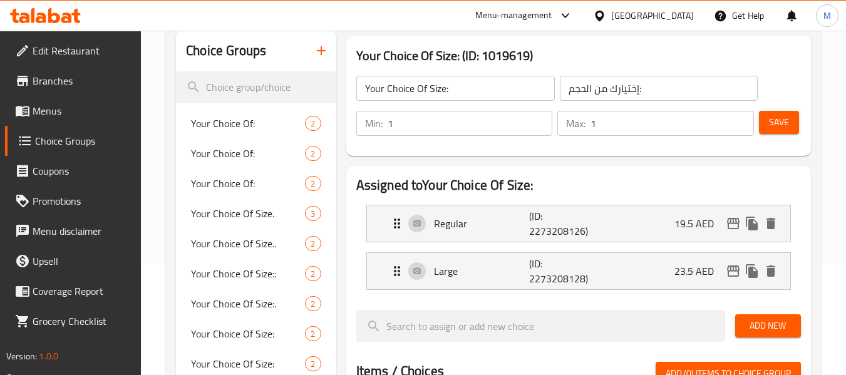
scroll to position [94, 0]
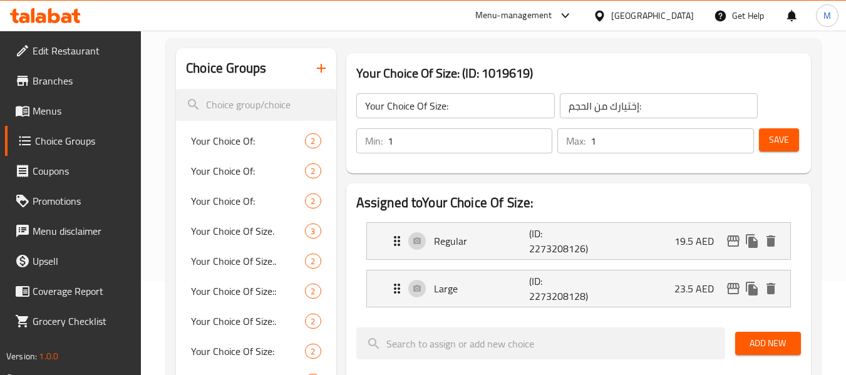
click at [777, 141] on span "Save" at bounding box center [779, 140] width 20 height 16
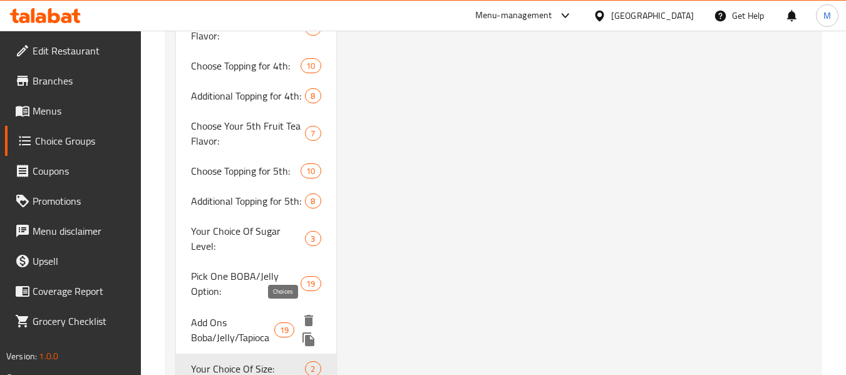
scroll to position [2067, 0]
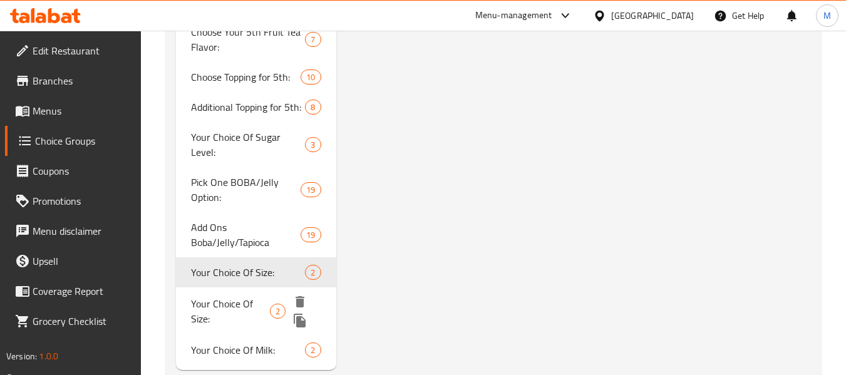
click at [225, 299] on span "Your Choice Of Size:" at bounding box center [230, 311] width 79 height 30
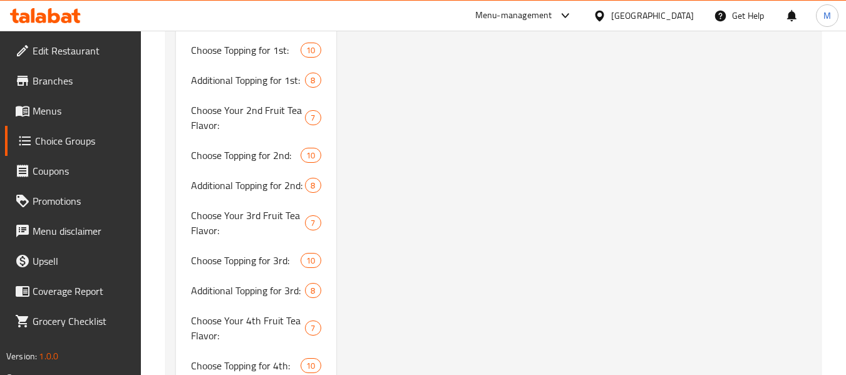
scroll to position [2065, 0]
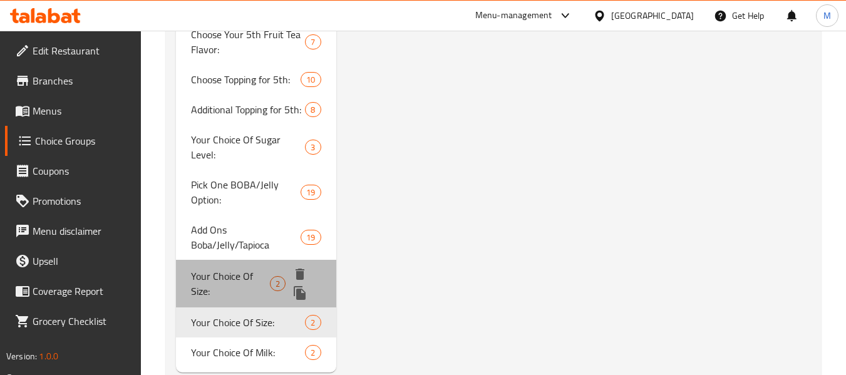
click at [247, 269] on span "Your Choice Of Size:" at bounding box center [230, 284] width 79 height 30
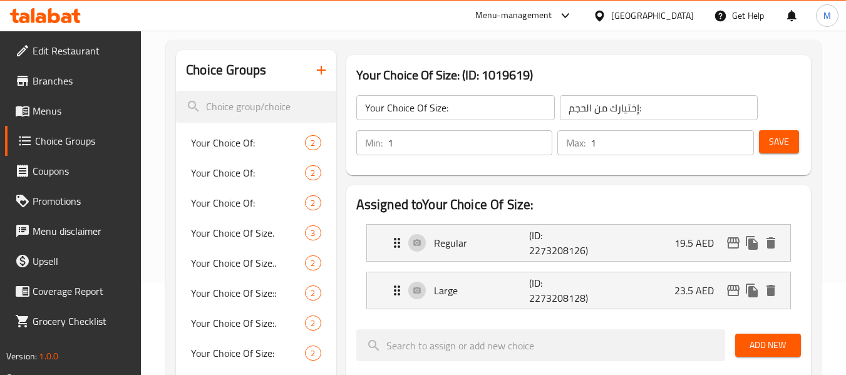
scroll to position [0, 0]
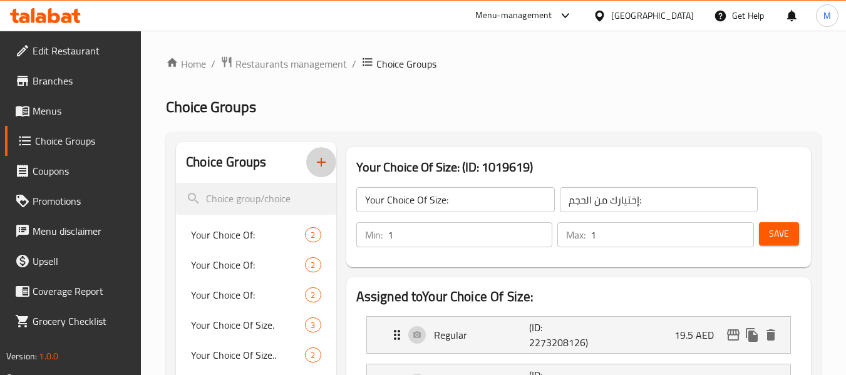
click at [323, 160] on icon "button" at bounding box center [321, 162] width 15 height 15
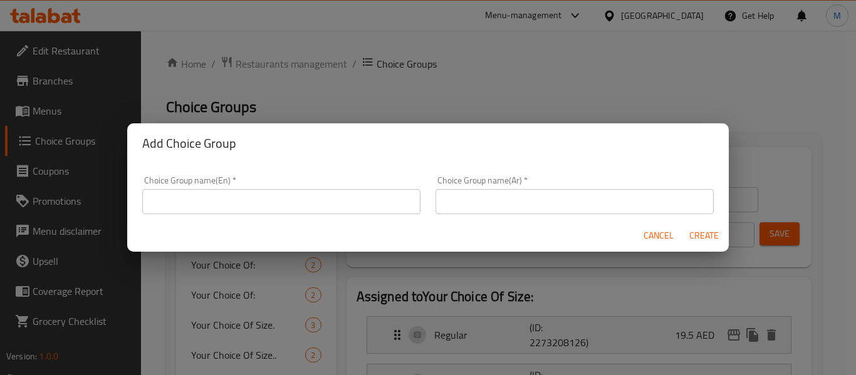
click at [273, 207] on input "text" at bounding box center [281, 201] width 278 height 25
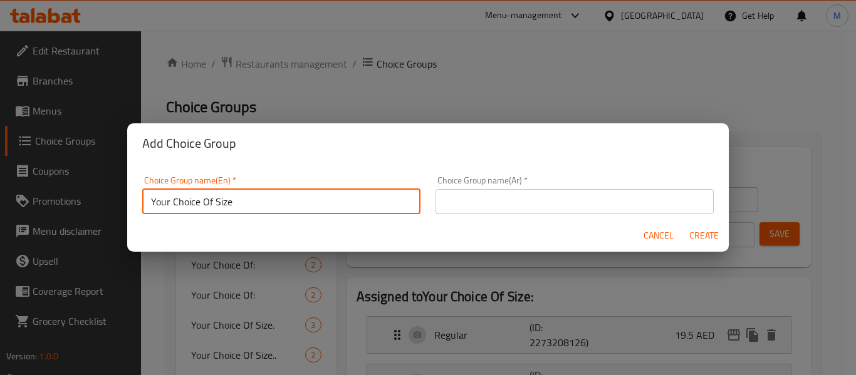
type input "Your Choice Of Size"
click at [495, 207] on input "text" at bounding box center [574, 201] width 278 height 25
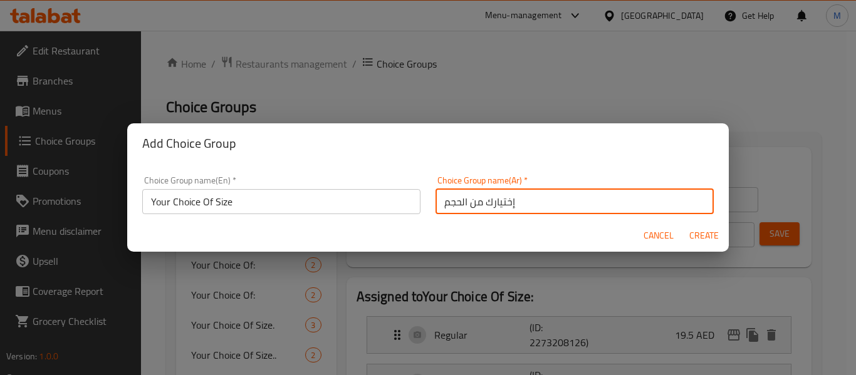
type input "إختيارك من الحجم"
click at [712, 235] on span "Create" at bounding box center [703, 236] width 30 height 16
type input "Your Choice Of Size"
type input "إختيارك من الحجم"
type input "0"
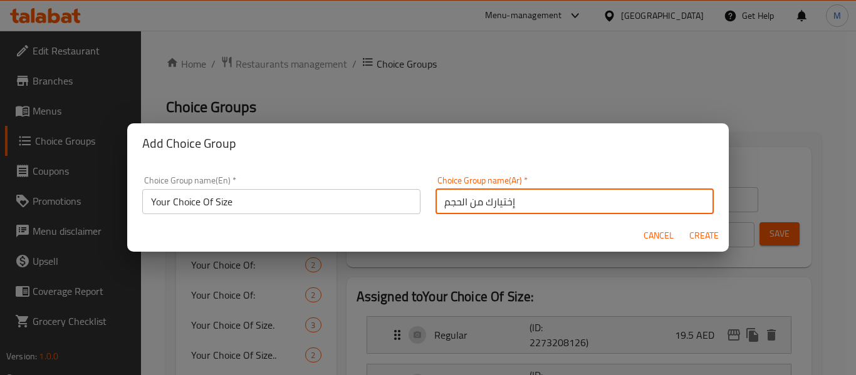
type input "0"
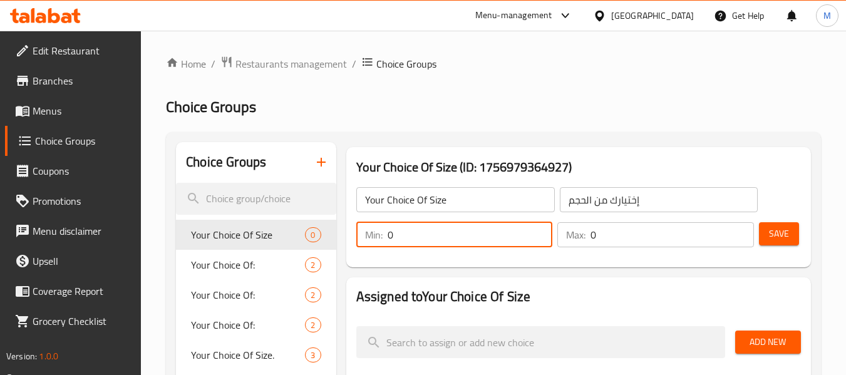
drag, startPoint x: 393, startPoint y: 233, endPoint x: 356, endPoint y: 226, distance: 37.6
click at [356, 226] on div "Min: 0 ​" at bounding box center [454, 234] width 197 height 25
type input "1"
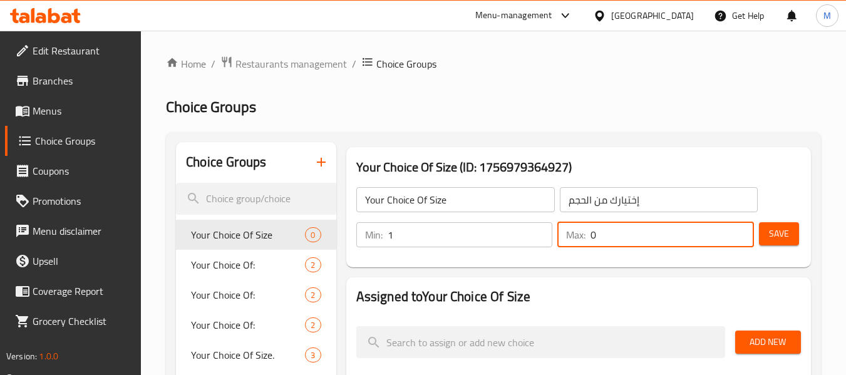
click at [584, 234] on div "Max: 0 ​" at bounding box center [655, 234] width 197 height 25
type input "1"
click at [802, 233] on div "Min: 1 ​ Max: 1 ​ Save" at bounding box center [576, 235] width 455 height 40
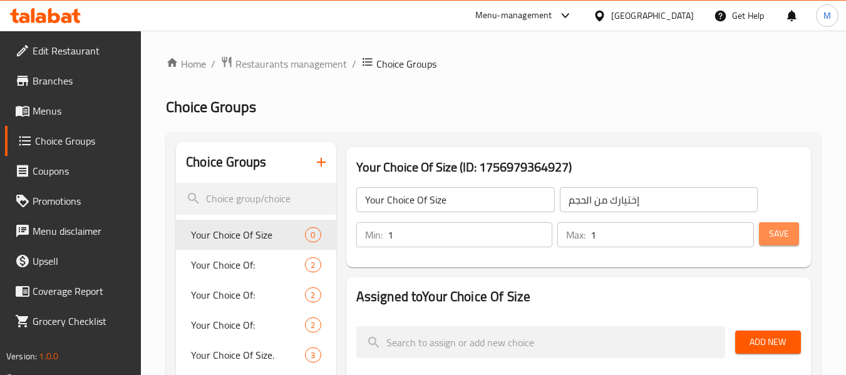
click at [793, 235] on button "Save" at bounding box center [779, 233] width 40 height 23
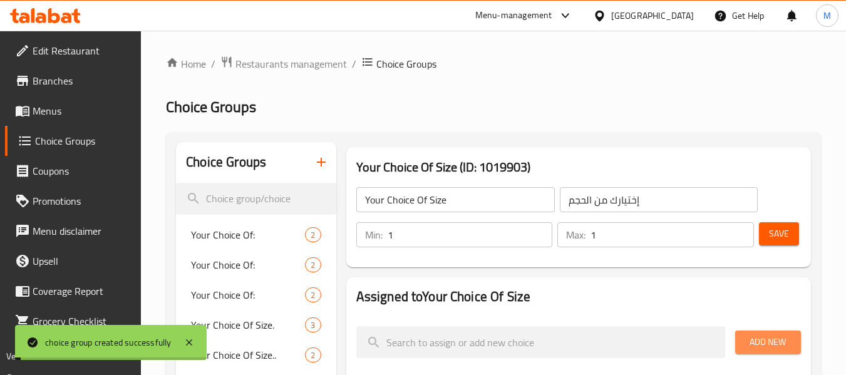
drag, startPoint x: 781, startPoint y: 338, endPoint x: 710, endPoint y: 320, distance: 73.5
click at [781, 338] on span "Add New" at bounding box center [768, 342] width 46 height 16
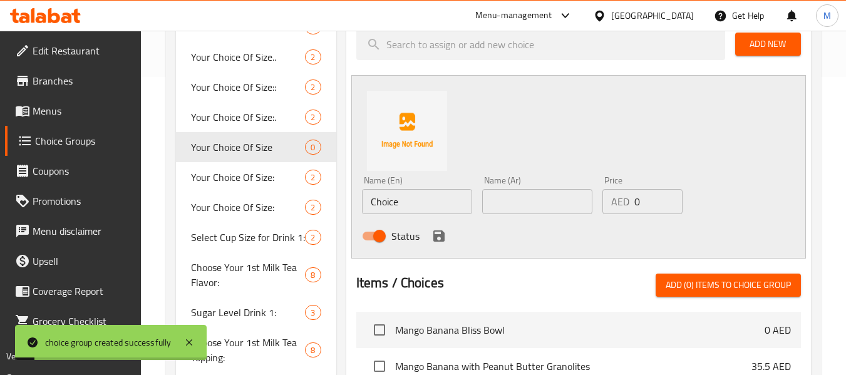
scroll to position [313, 0]
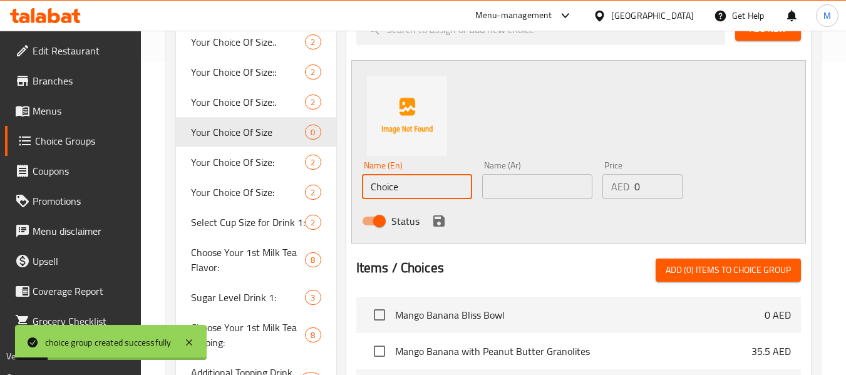
drag, startPoint x: 410, startPoint y: 186, endPoint x: 360, endPoint y: 171, distance: 52.9
click at [360, 172] on div "Name (En) Choice Name (En)" at bounding box center [417, 180] width 120 height 48
type input "Regular"
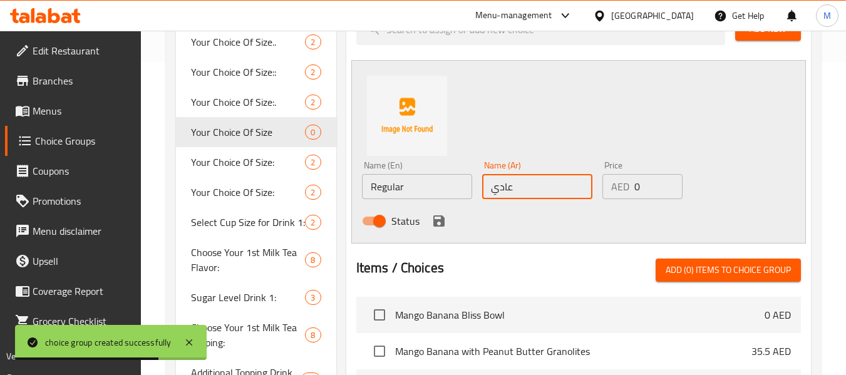
type input "عادي"
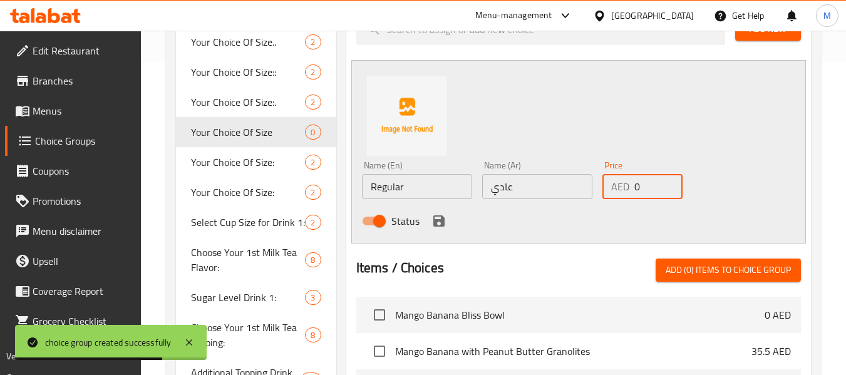
drag, startPoint x: 641, startPoint y: 185, endPoint x: 623, endPoint y: 179, distance: 18.6
click at [623, 179] on div "AED 0 Price" at bounding box center [643, 186] width 80 height 25
paste input "19.47222"
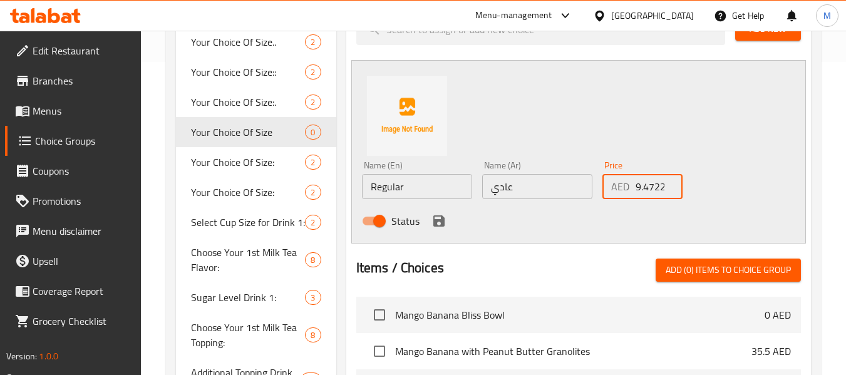
scroll to position [0, 0]
drag, startPoint x: 663, startPoint y: 187, endPoint x: 652, endPoint y: 182, distance: 11.5
click at [652, 182] on input "19.47222" at bounding box center [659, 186] width 48 height 25
type input "19.47"
click at [436, 219] on icon "save" at bounding box center [438, 220] width 11 height 11
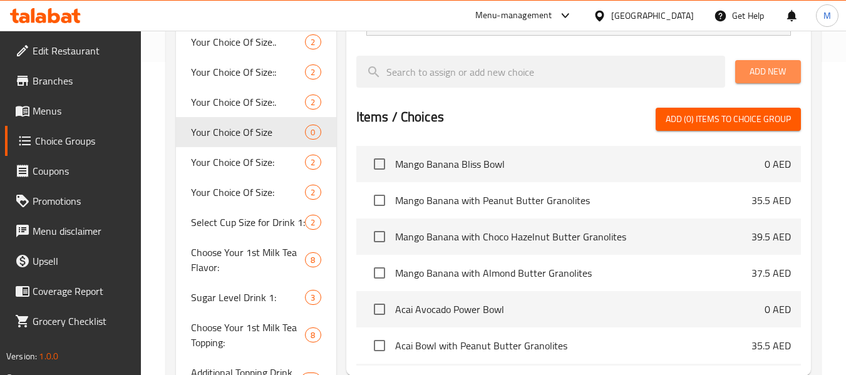
click at [779, 74] on span "Add New" at bounding box center [768, 72] width 46 height 16
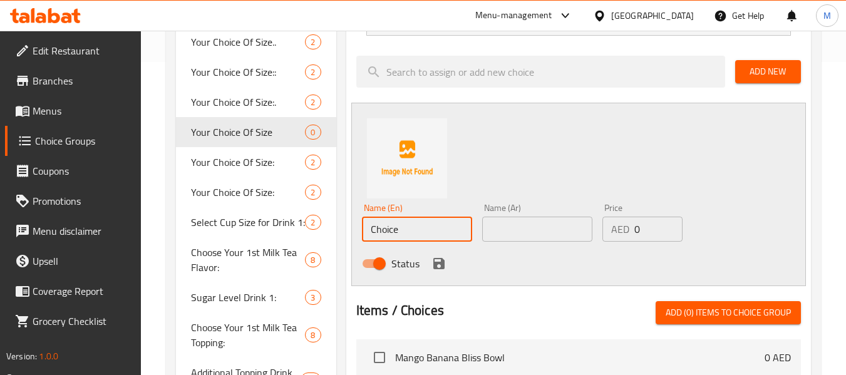
drag, startPoint x: 411, startPoint y: 239, endPoint x: 341, endPoint y: 220, distance: 72.0
click at [342, 220] on div "Assigned to Your Choice Of Size Regular (ID: undefined) 19.47 AED Name (En) Reg…" at bounding box center [578, 266] width 475 height 615
type input "large"
click at [529, 237] on input "text" at bounding box center [537, 229] width 110 height 25
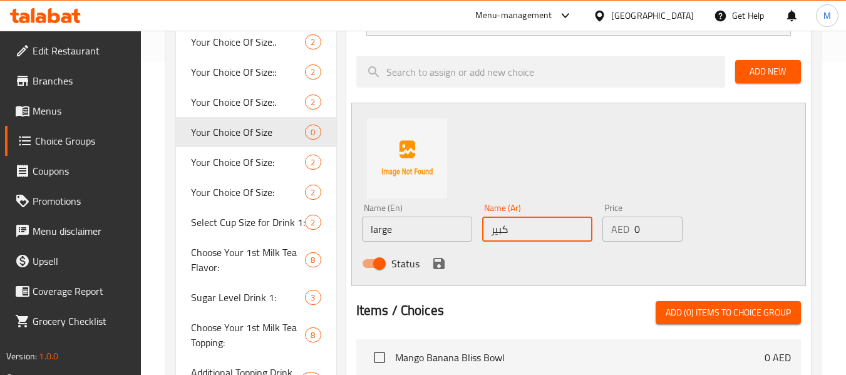
type input "كبير"
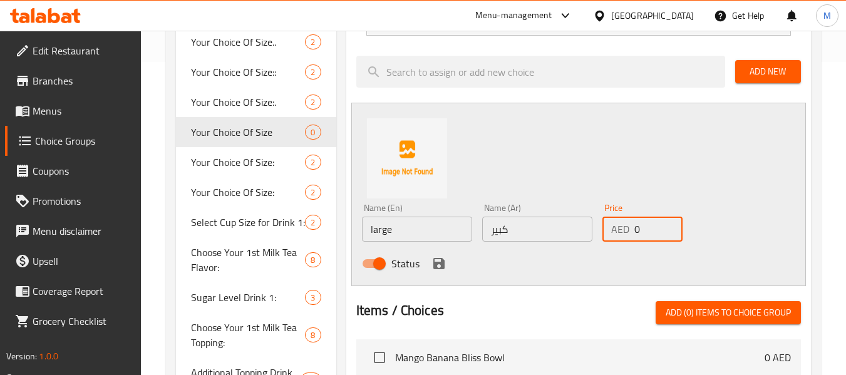
drag, startPoint x: 644, startPoint y: 227, endPoint x: 628, endPoint y: 224, distance: 16.1
click at [628, 224] on div "AED 0 Price" at bounding box center [643, 229] width 80 height 25
type input "22.2"
click at [445, 259] on icon "save" at bounding box center [439, 263] width 15 height 15
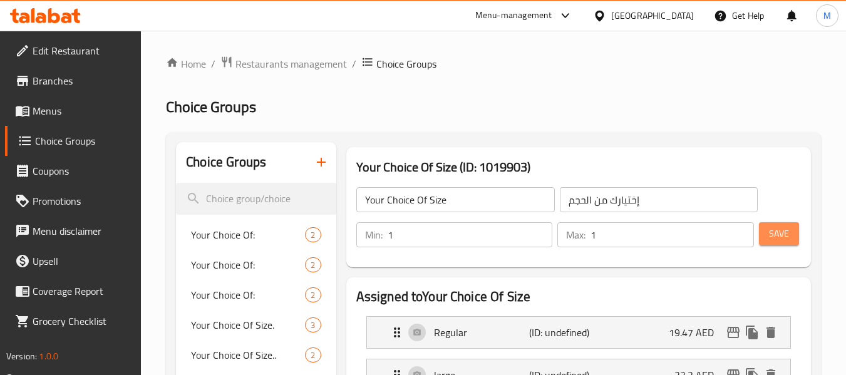
click at [786, 222] on button "Save" at bounding box center [779, 233] width 40 height 23
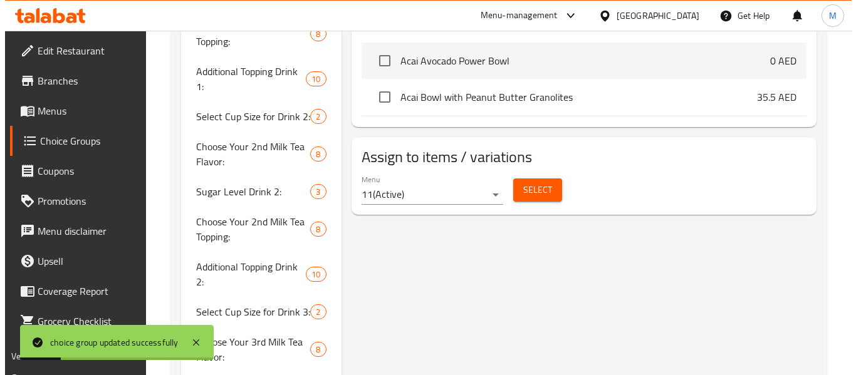
scroll to position [597, 0]
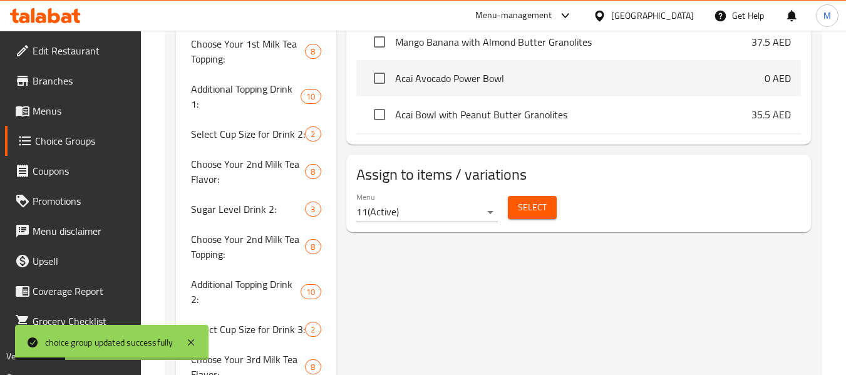
click at [536, 210] on span "Select" at bounding box center [532, 208] width 29 height 16
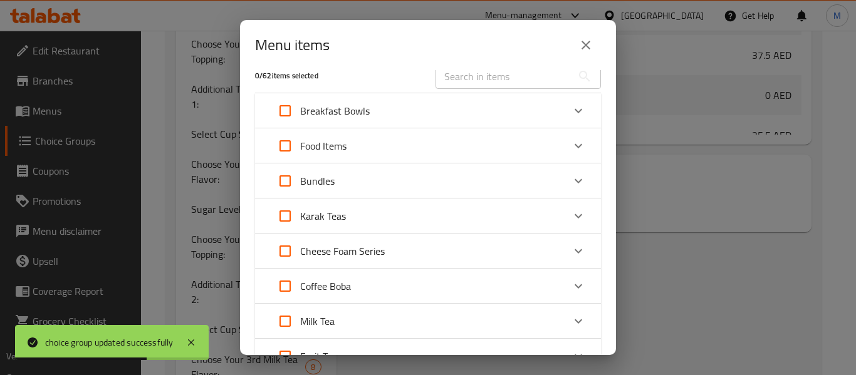
scroll to position [63, 0]
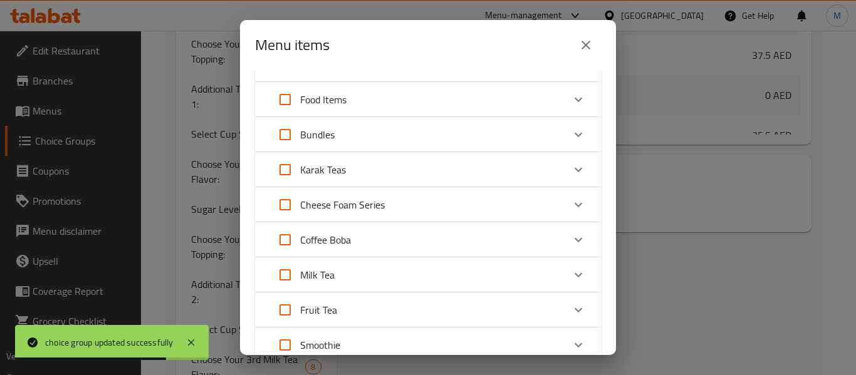
click at [323, 313] on p "Fruit Tea" at bounding box center [318, 310] width 37 height 15
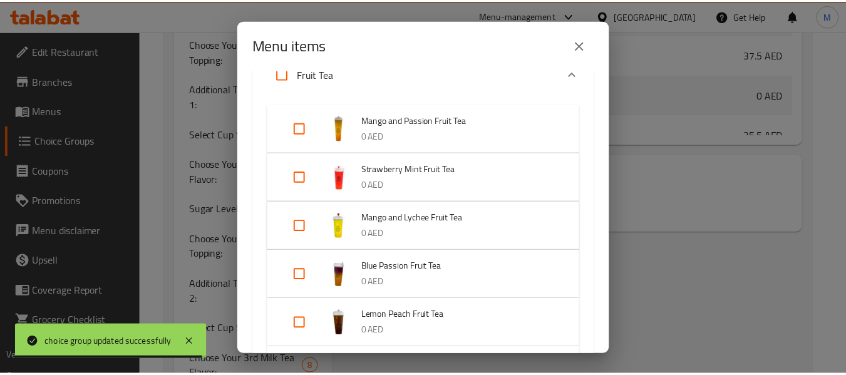
scroll to position [625, 0]
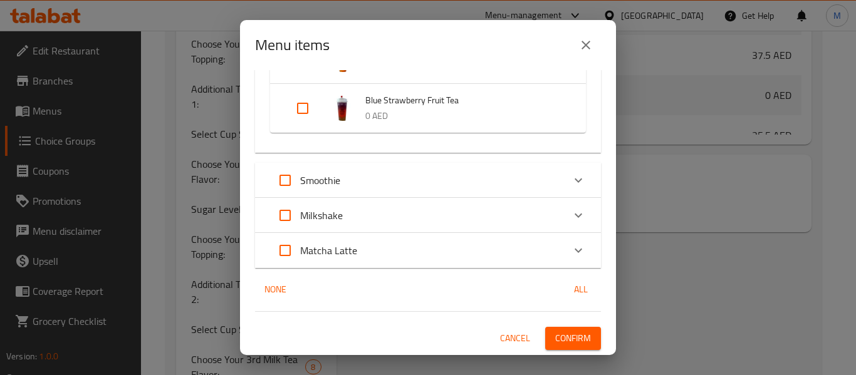
click at [302, 107] on input "Expand" at bounding box center [303, 108] width 30 height 30
checkbox input "true"
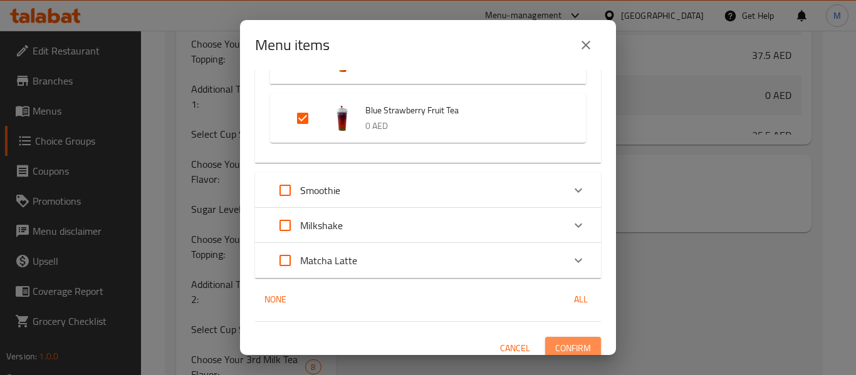
click at [568, 343] on span "Confirm" at bounding box center [573, 349] width 36 height 16
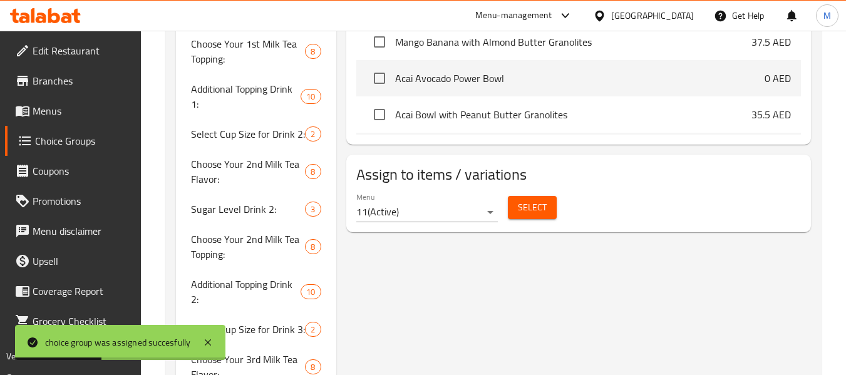
scroll to position [0, 0]
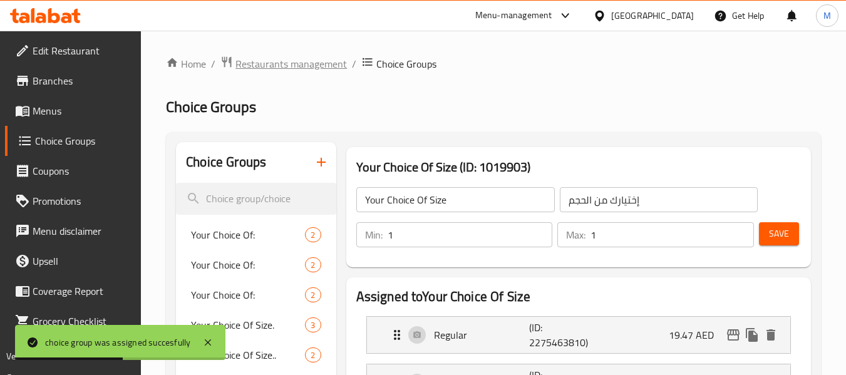
click at [310, 59] on span "Restaurants management" at bounding box center [291, 63] width 111 height 15
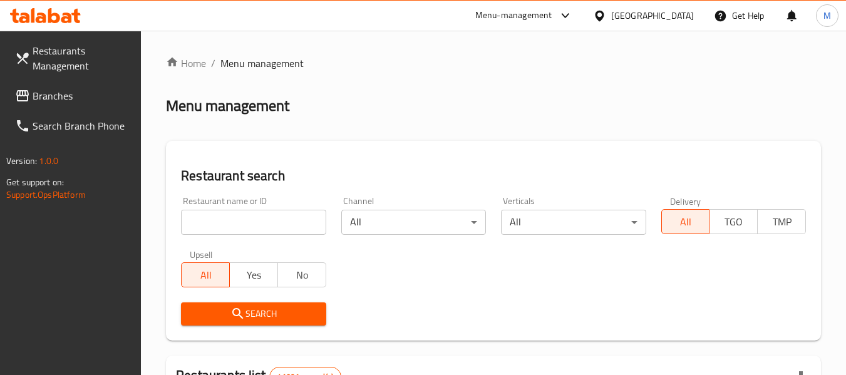
click at [654, 3] on div "[GEOGRAPHIC_DATA]" at bounding box center [643, 16] width 121 height 30
click at [651, 18] on div "[GEOGRAPHIC_DATA]" at bounding box center [652, 16] width 83 height 14
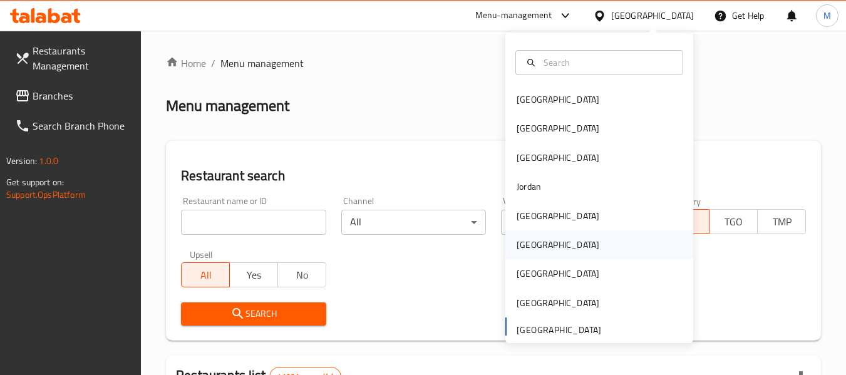
click at [548, 249] on div "[GEOGRAPHIC_DATA]" at bounding box center [600, 245] width 188 height 29
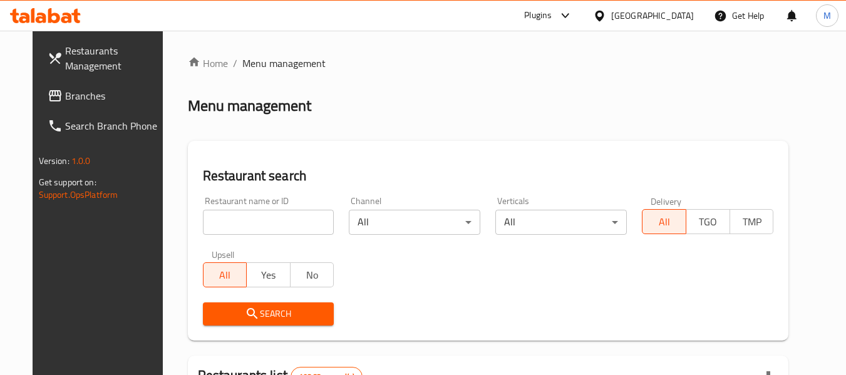
click at [65, 97] on span "Branches" at bounding box center [114, 95] width 99 height 15
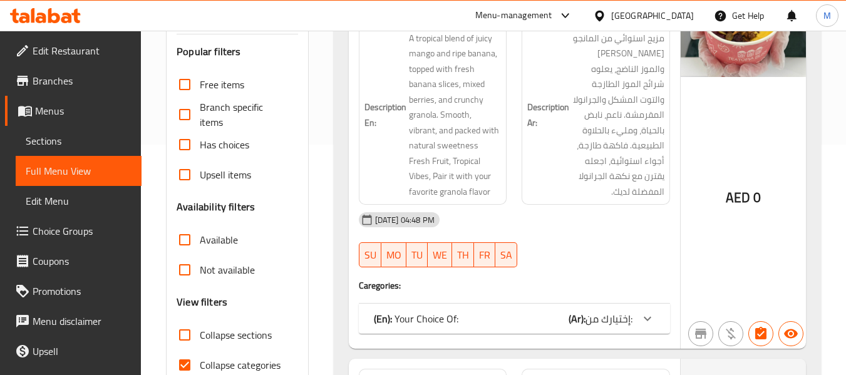
scroll to position [313, 0]
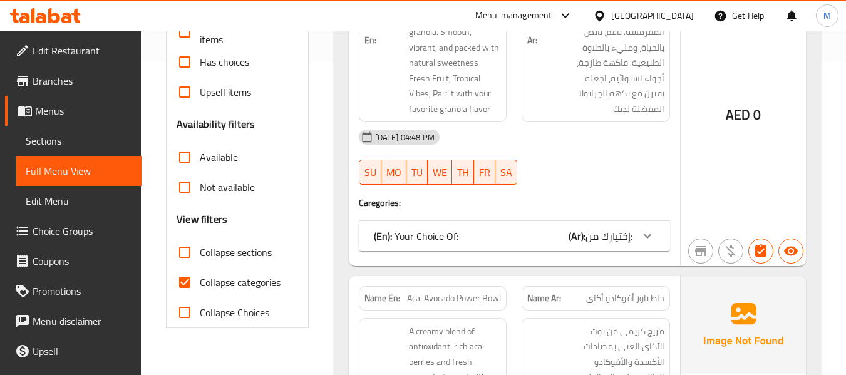
click at [224, 279] on span "Collapse categories" at bounding box center [240, 282] width 81 height 15
click at [200, 279] on input "Collapse categories" at bounding box center [185, 282] width 30 height 30
checkbox input "false"
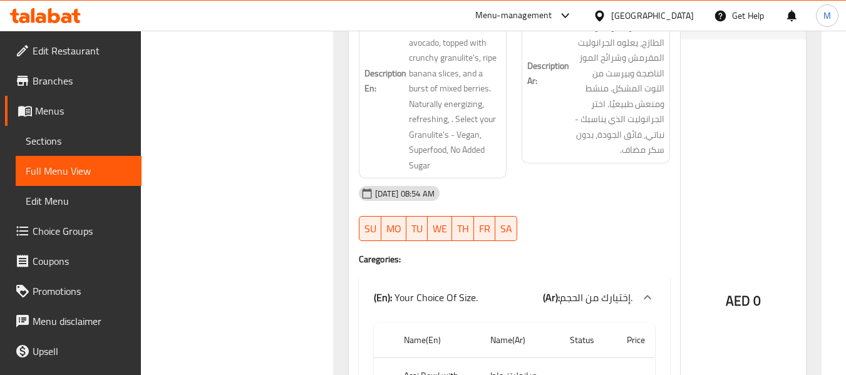
scroll to position [0, 0]
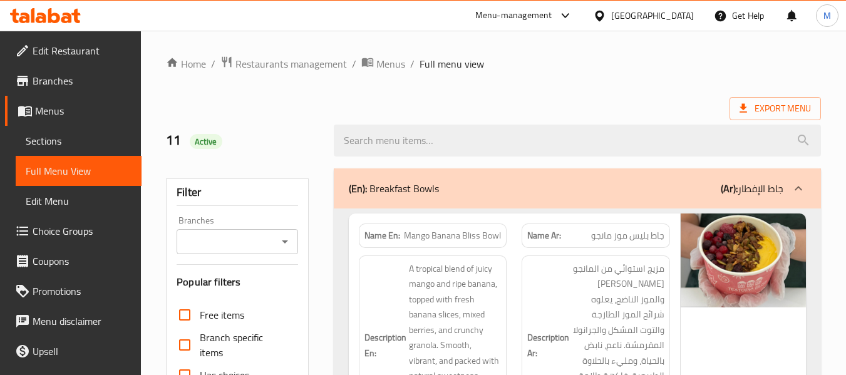
click at [449, 187] on div "(En): Breakfast Bowls (Ar): جاط الإفطار" at bounding box center [566, 188] width 435 height 15
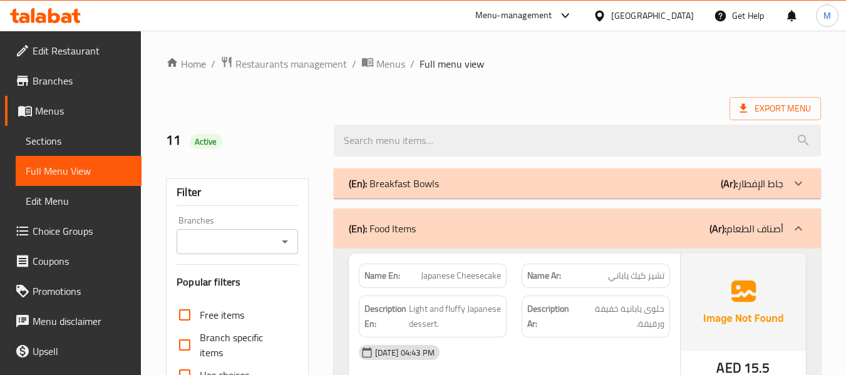
click at [423, 232] on div "(En): Food Items (Ar): أصناف الطعام" at bounding box center [566, 228] width 435 height 15
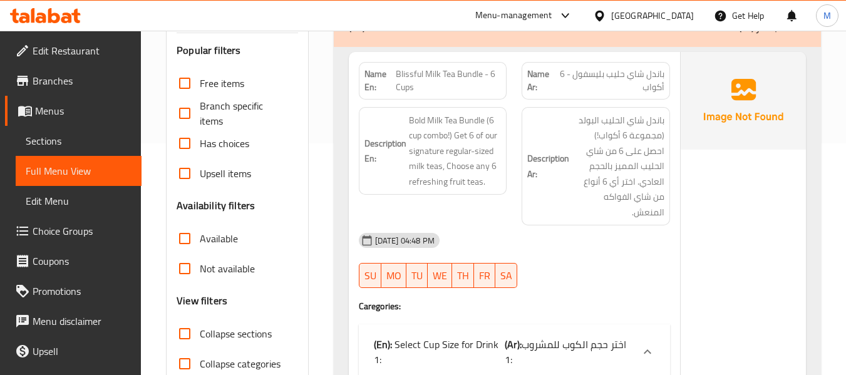
scroll to position [63, 0]
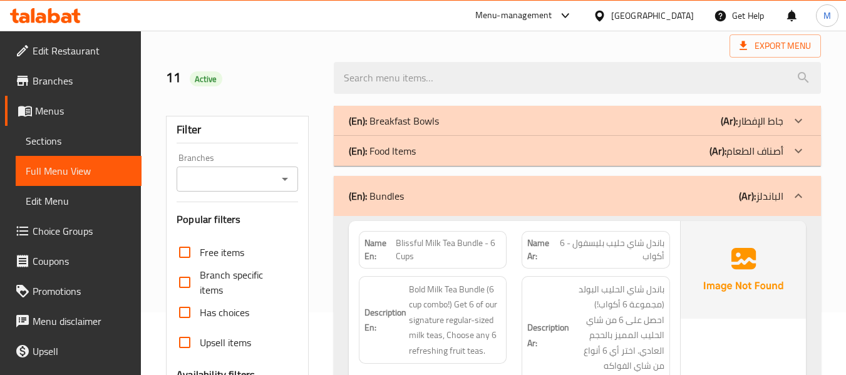
click at [421, 204] on div "(En): Bundles (Ar): الباندلز" at bounding box center [577, 196] width 487 height 40
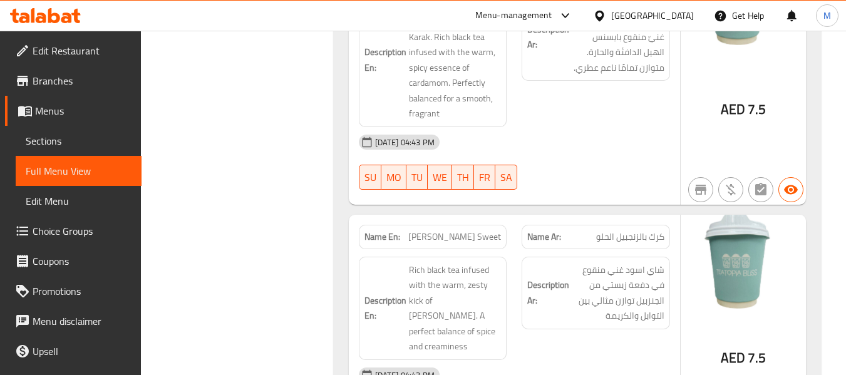
scroll to position [0, 0]
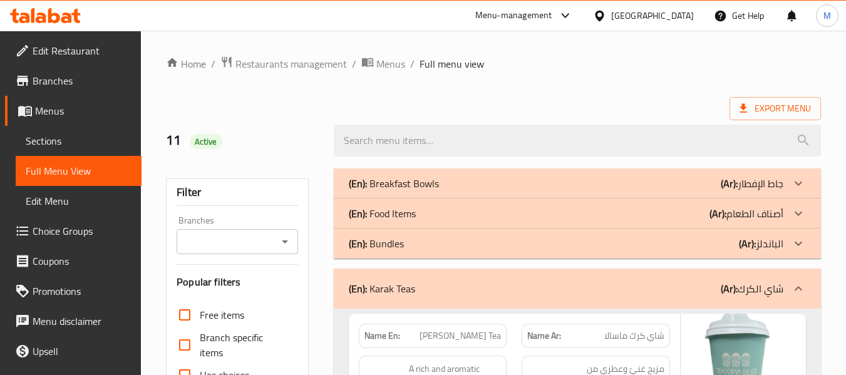
click at [419, 285] on div "(En): Karak Teas (Ar): شاي الكرك" at bounding box center [566, 288] width 435 height 15
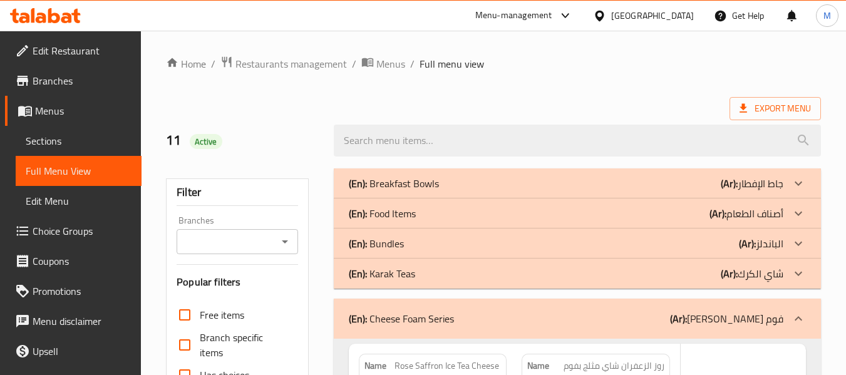
scroll to position [63, 0]
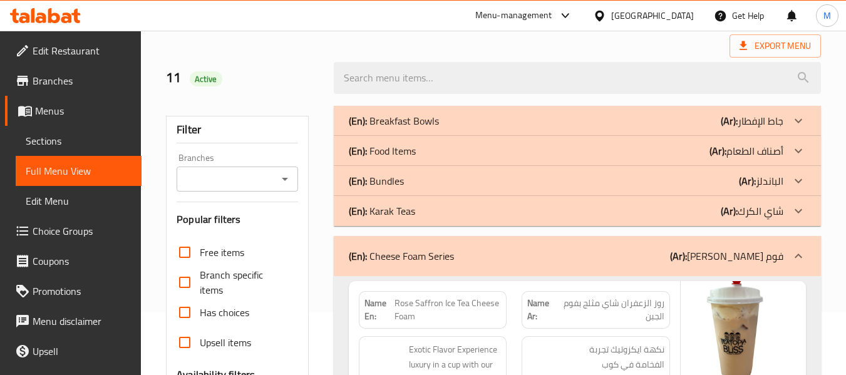
click at [418, 258] on p "(En): Cheese Foam Series" at bounding box center [401, 256] width 105 height 15
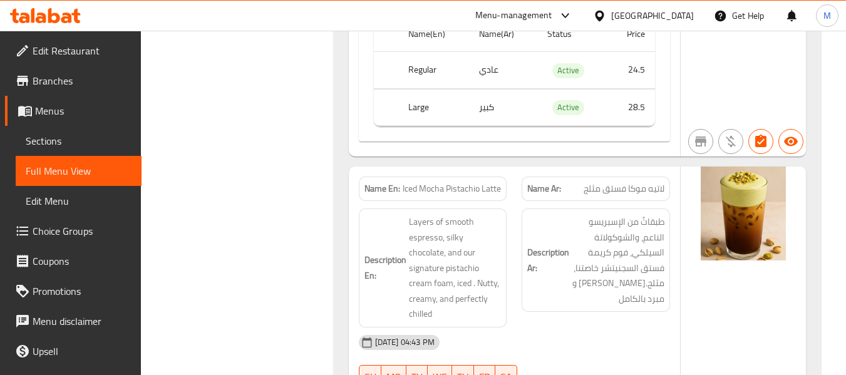
scroll to position [0, 0]
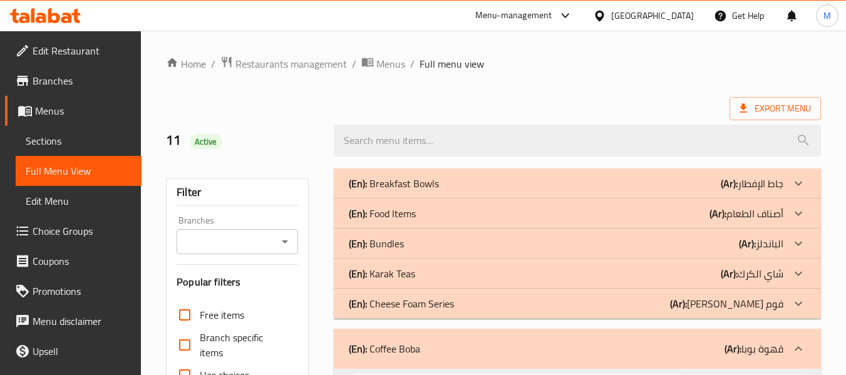
click at [442, 351] on div "(En): Coffee Boba (Ar): قهوة بوبا" at bounding box center [566, 348] width 435 height 15
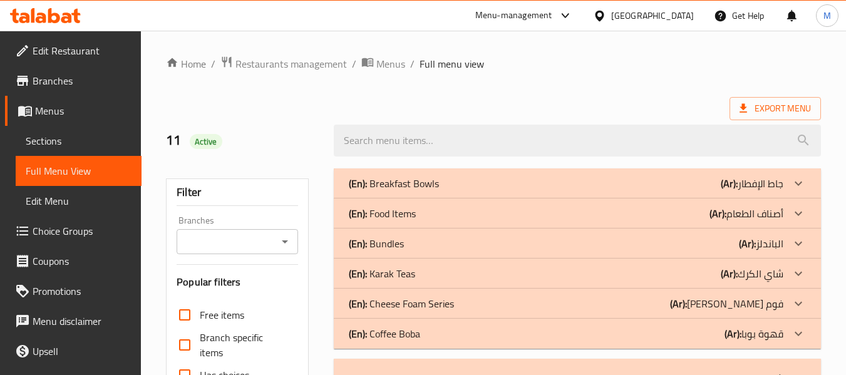
scroll to position [251, 0]
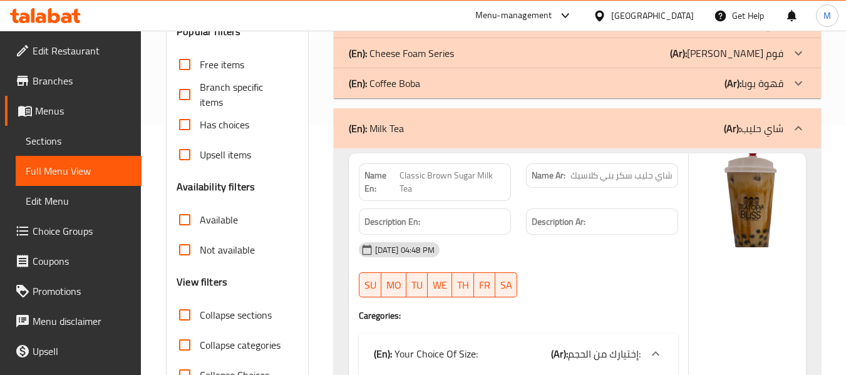
click at [395, 122] on p "(En): Milk Tea" at bounding box center [376, 128] width 55 height 15
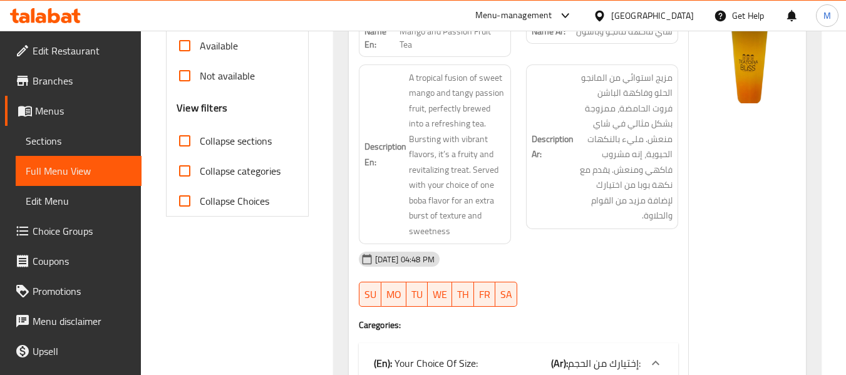
scroll to position [501, 0]
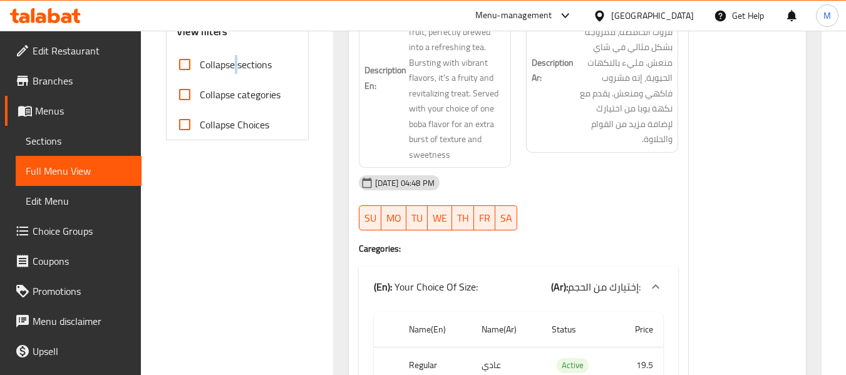
click at [237, 65] on span "Collapse sections" at bounding box center [236, 64] width 72 height 15
click at [200, 65] on input "Collapse sections" at bounding box center [185, 64] width 30 height 30
click at [205, 69] on span "Collapse sections" at bounding box center [236, 64] width 72 height 15
click at [200, 69] on input "Collapse sections" at bounding box center [185, 64] width 30 height 30
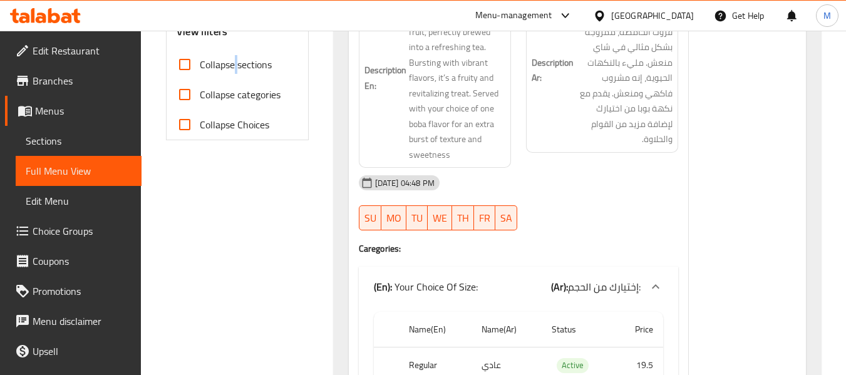
click at [205, 69] on span "Collapse sections" at bounding box center [236, 64] width 72 height 15
click at [200, 69] on input "Collapse sections" at bounding box center [185, 64] width 30 height 30
checkbox input "true"
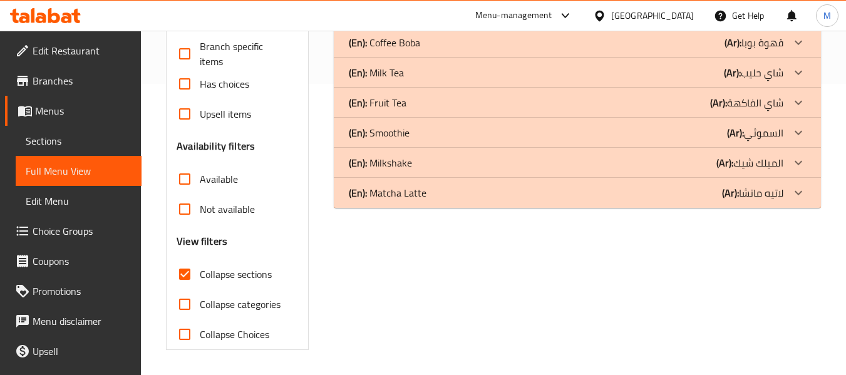
scroll to position [0, 0]
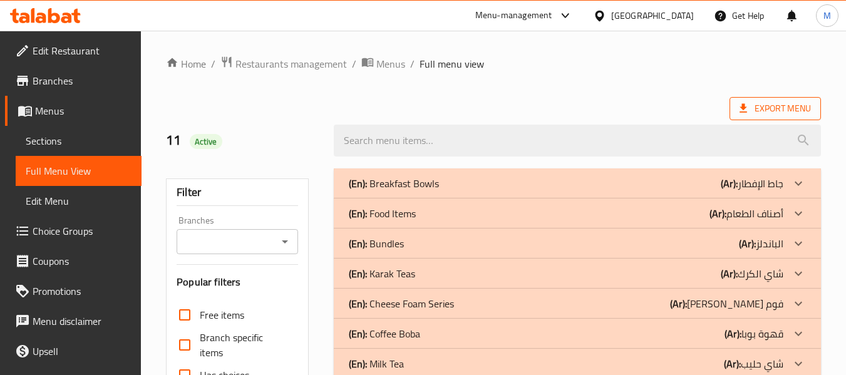
click at [774, 105] on span "Export Menu" at bounding box center [775, 109] width 71 height 16
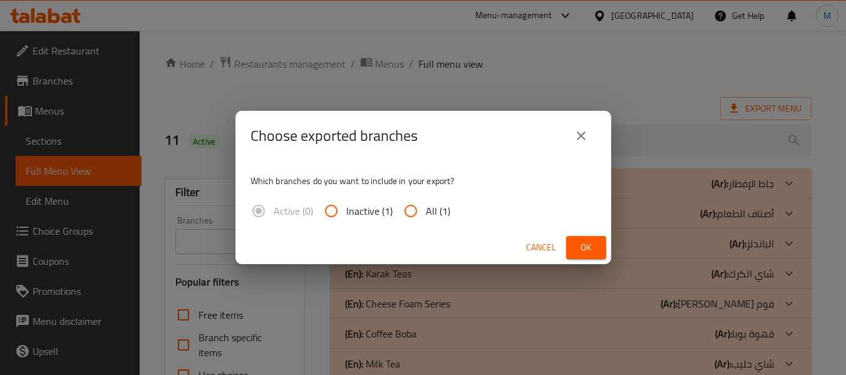
click at [449, 214] on span "All (1)" at bounding box center [438, 211] width 24 height 15
click at [426, 214] on input "All (1)" at bounding box center [411, 211] width 30 height 30
radio input "true"
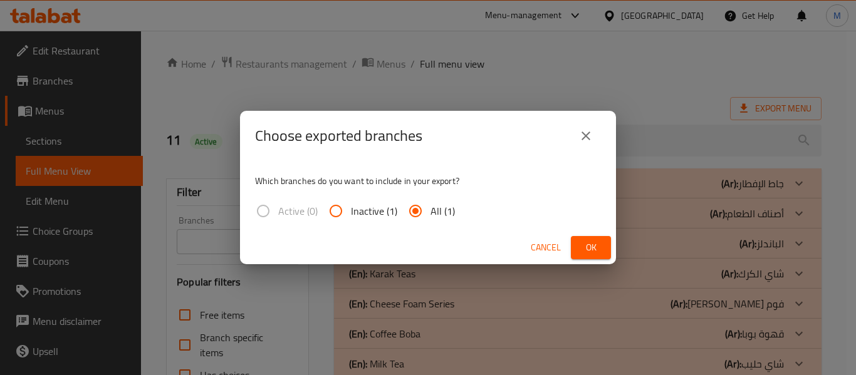
click at [582, 243] on span "Ok" at bounding box center [591, 248] width 20 height 16
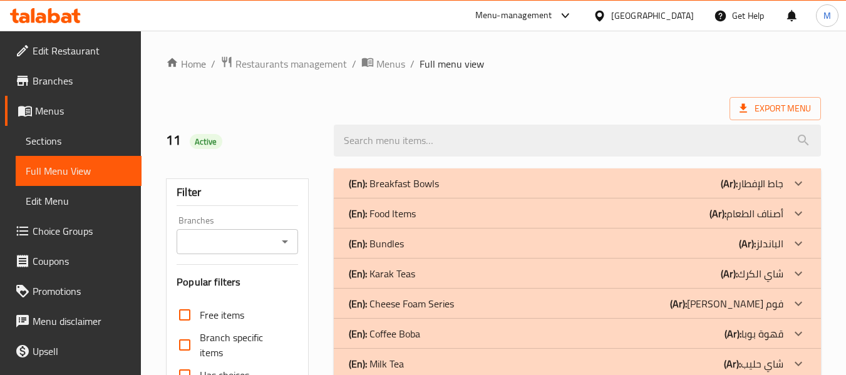
click at [358, 87] on div "Home / Restaurants management / Menus / Full menu view Export Menu 11 Active Fi…" at bounding box center [493, 349] width 655 height 586
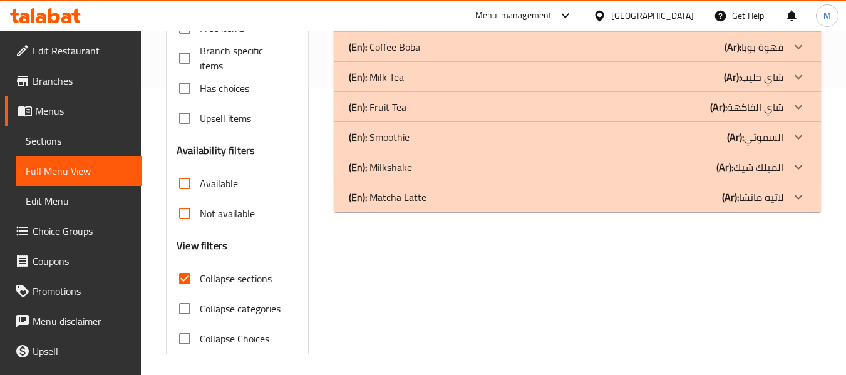
scroll to position [291, 0]
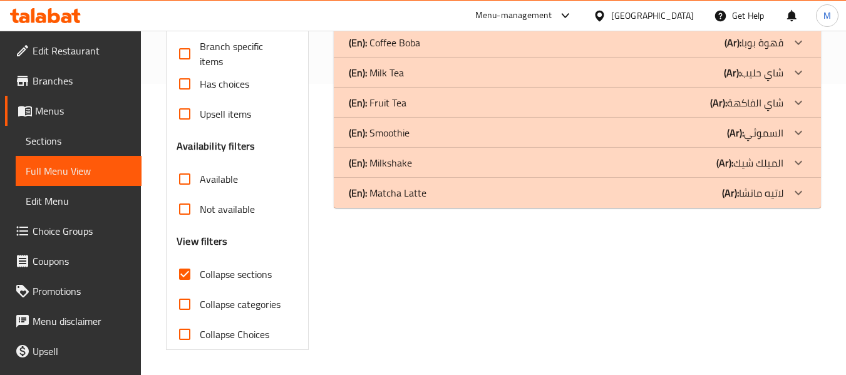
drag, startPoint x: 236, startPoint y: 274, endPoint x: 547, endPoint y: 3, distance: 412.9
click at [236, 274] on span "Collapse sections" at bounding box center [236, 274] width 72 height 15
click at [200, 274] on input "Collapse sections" at bounding box center [185, 274] width 30 height 30
checkbox input "false"
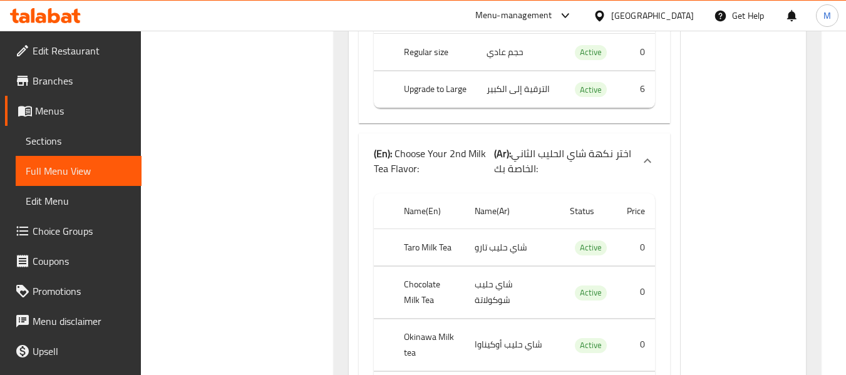
scroll to position [0, 0]
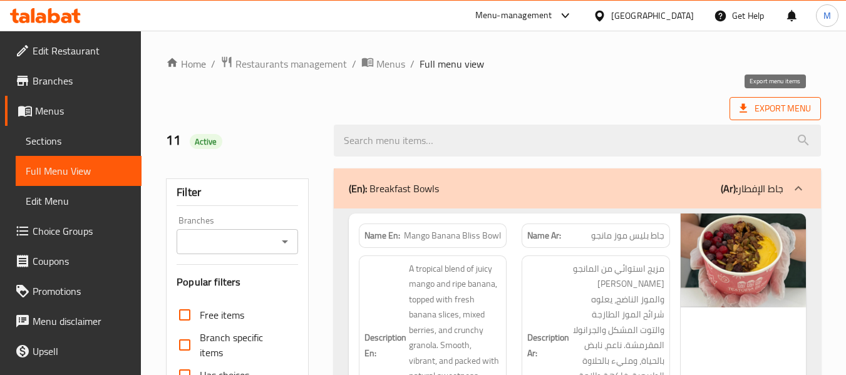
click at [803, 108] on span "Export Menu" at bounding box center [775, 109] width 71 height 16
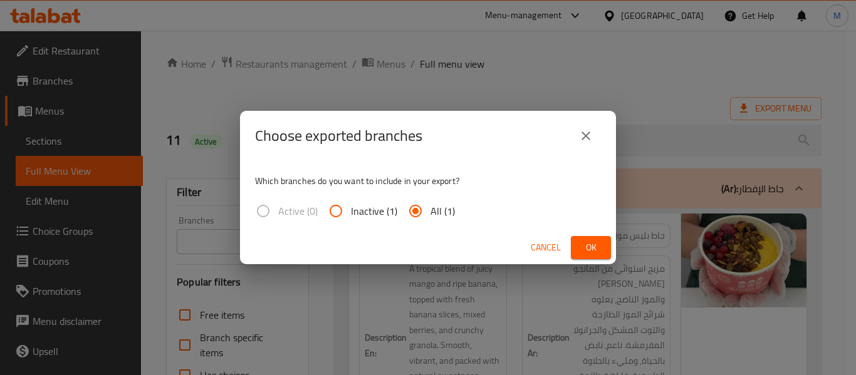
click at [594, 248] on span "Ok" at bounding box center [591, 248] width 20 height 16
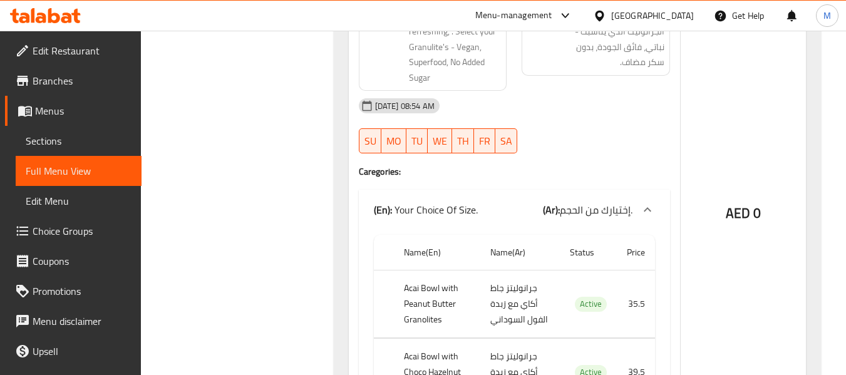
scroll to position [1128, 0]
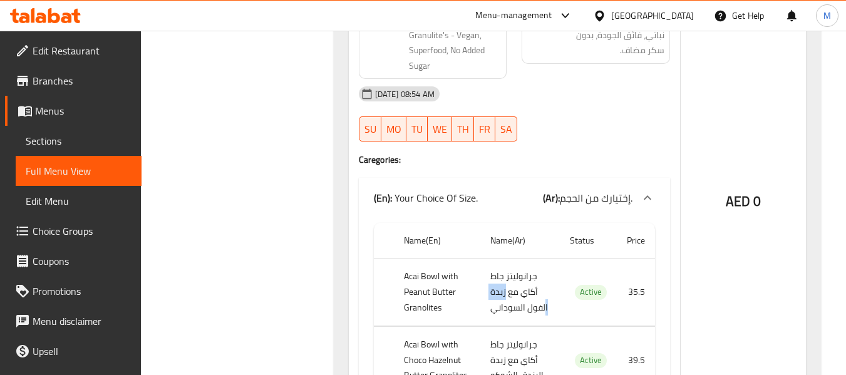
drag, startPoint x: 507, startPoint y: 197, endPoint x: 546, endPoint y: 209, distance: 40.4
click at [546, 258] on td "جرانوليتز جاط أكاي مع زبدة الفول السوداني" at bounding box center [520, 292] width 80 height 68
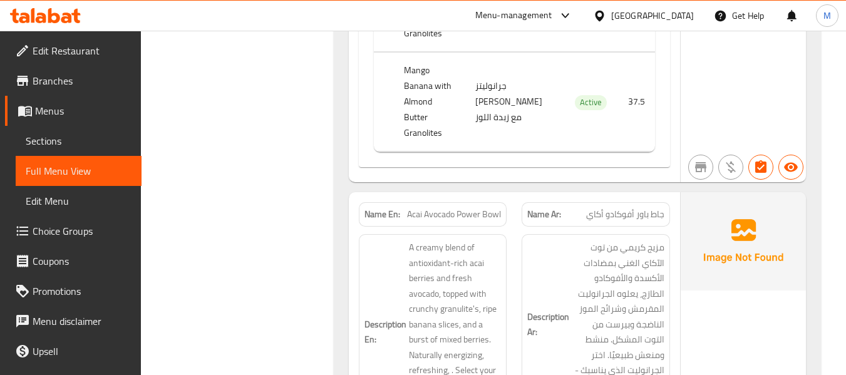
scroll to position [0, 0]
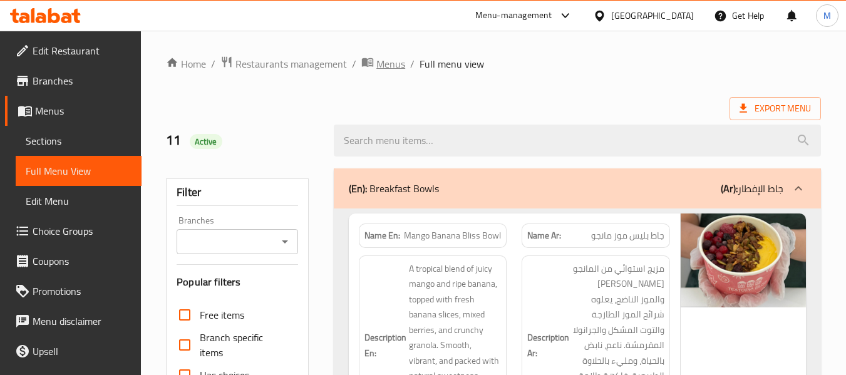
click at [381, 63] on span "Menus" at bounding box center [390, 63] width 29 height 15
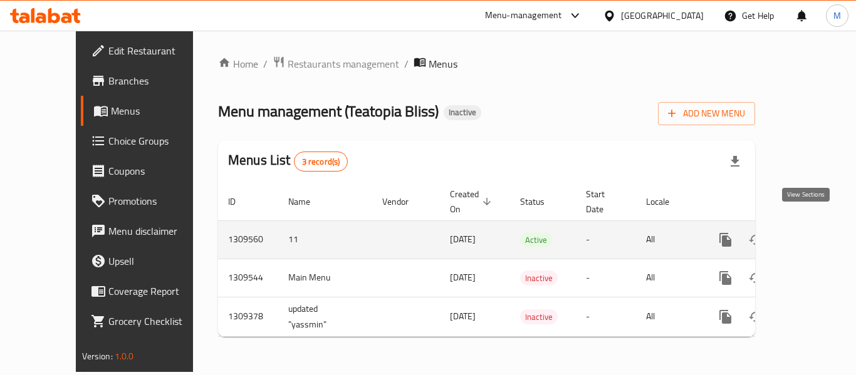
click at [808, 232] on icon "enhanced table" at bounding box center [815, 239] width 15 height 15
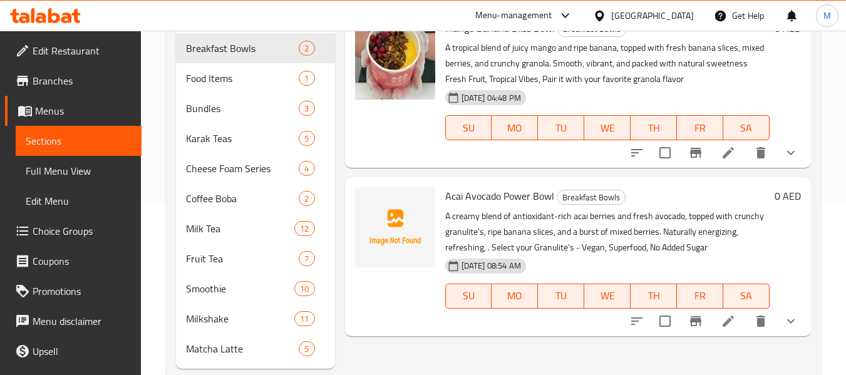
scroll to position [200, 0]
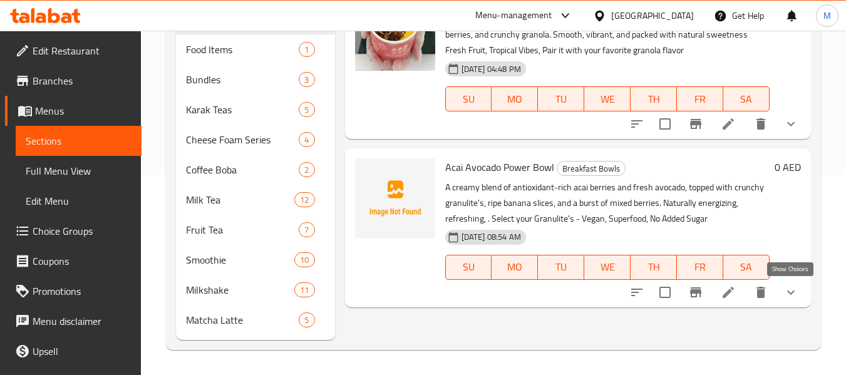
click at [796, 286] on icon "show more" at bounding box center [791, 292] width 15 height 15
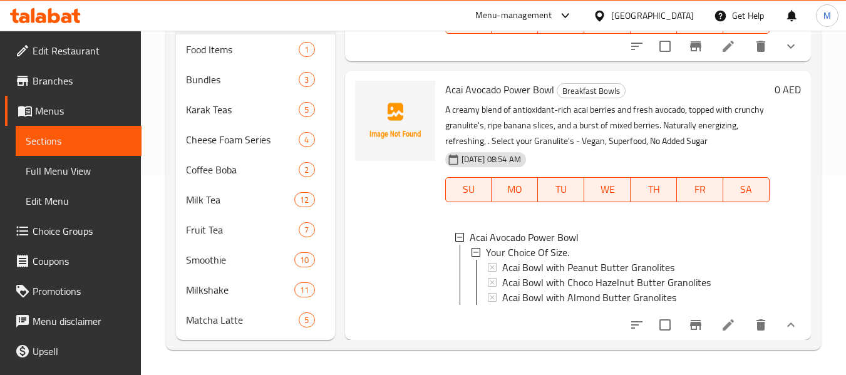
scroll to position [0, 0]
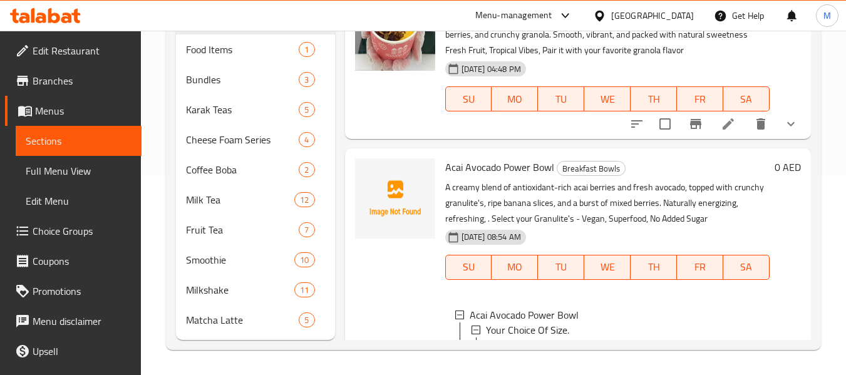
click at [794, 139] on button "show more" at bounding box center [791, 124] width 30 height 30
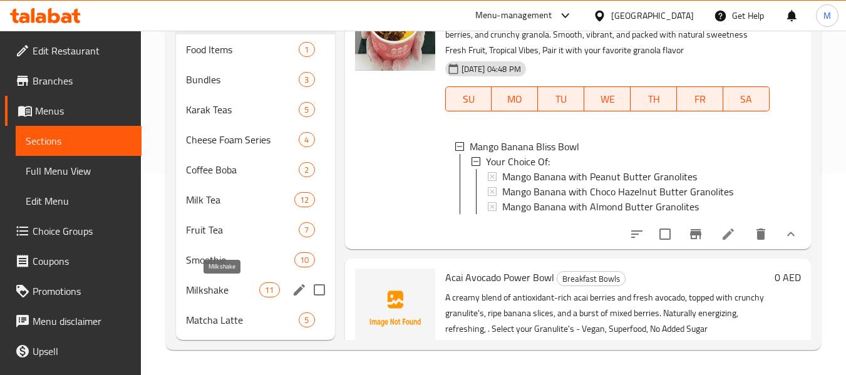
click at [215, 286] on span "Milkshake" at bounding box center [222, 290] width 73 height 15
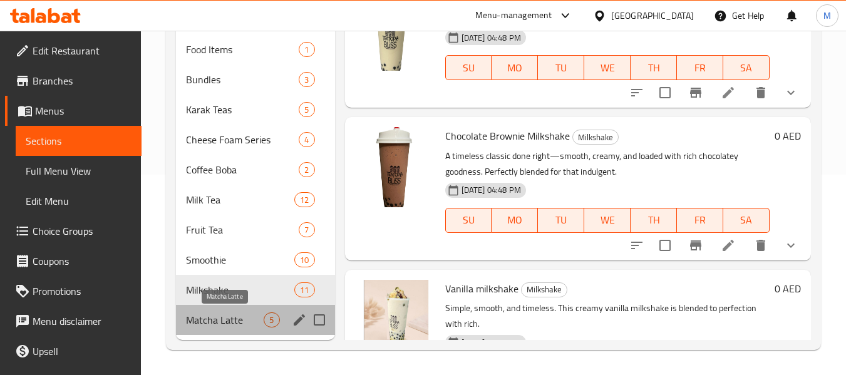
click at [227, 323] on span "Matcha Latte" at bounding box center [225, 320] width 78 height 15
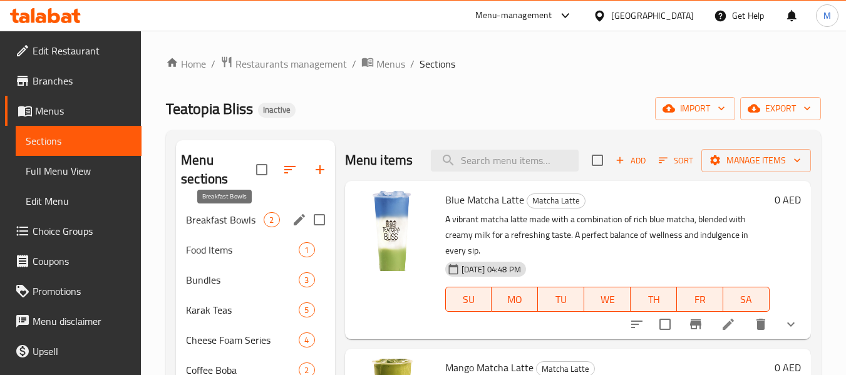
click at [222, 217] on span "Breakfast Bowls" at bounding box center [225, 219] width 78 height 15
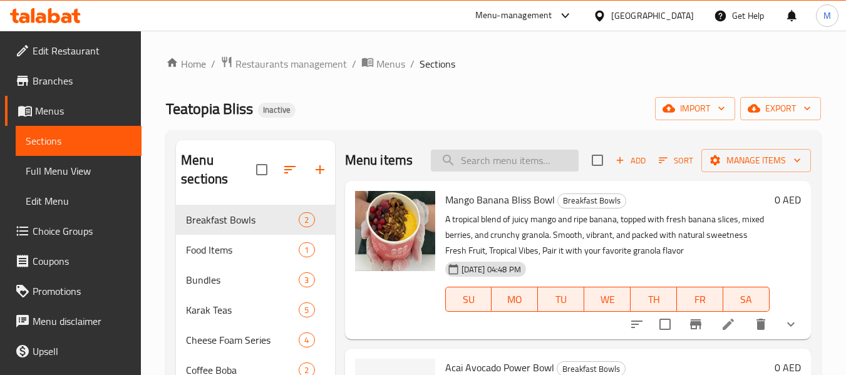
click at [469, 167] on input "search" at bounding box center [505, 161] width 148 height 22
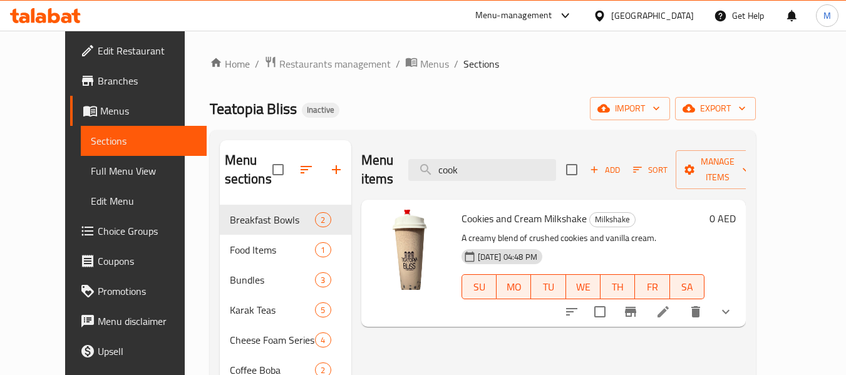
type input "cook"
click at [671, 304] on icon at bounding box center [663, 311] width 15 height 15
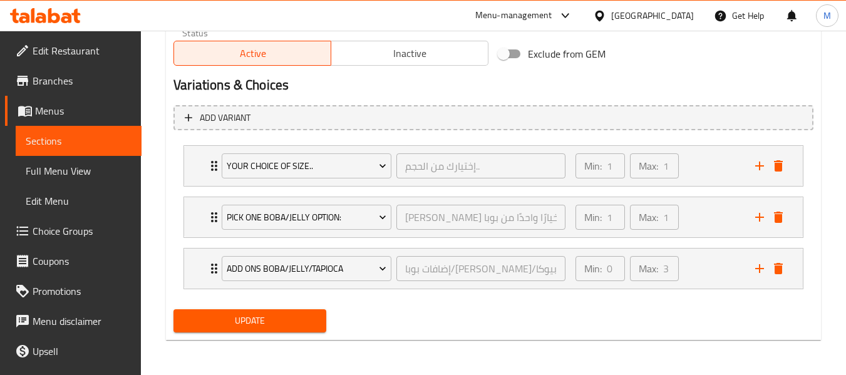
scroll to position [651, 0]
click at [715, 163] on div "Min: 1 ​ Max: 1 ​" at bounding box center [658, 166] width 180 height 40
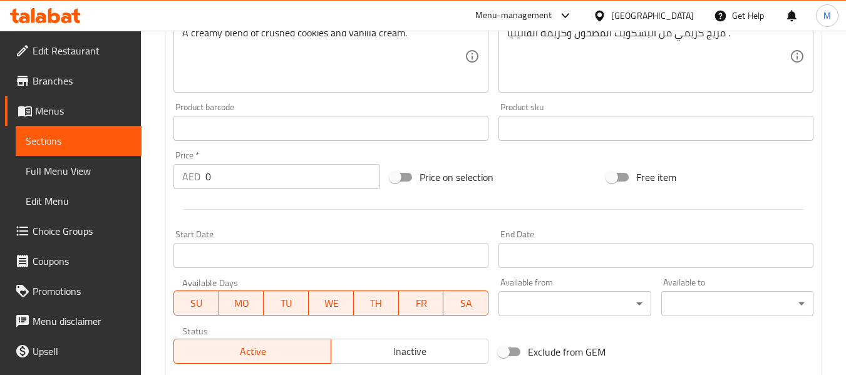
scroll to position [0, 0]
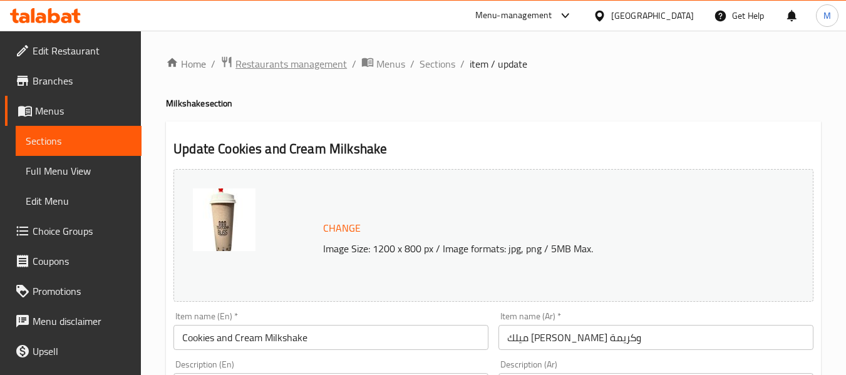
click at [334, 58] on span "Restaurants management" at bounding box center [291, 63] width 111 height 15
click at [445, 60] on span "Sections" at bounding box center [438, 63] width 36 height 15
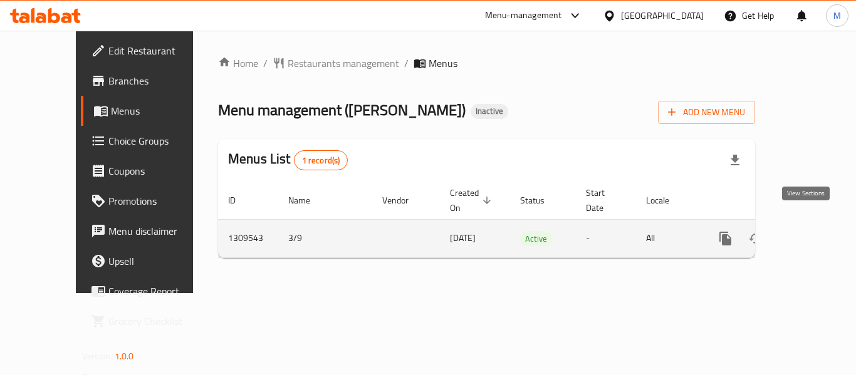
click at [811, 231] on icon "enhanced table" at bounding box center [815, 238] width 15 height 15
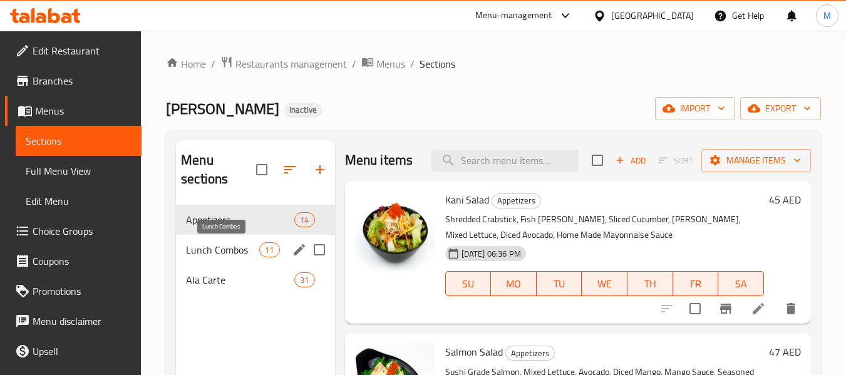
click at [231, 249] on span "Lunch Combos" at bounding box center [222, 249] width 73 height 15
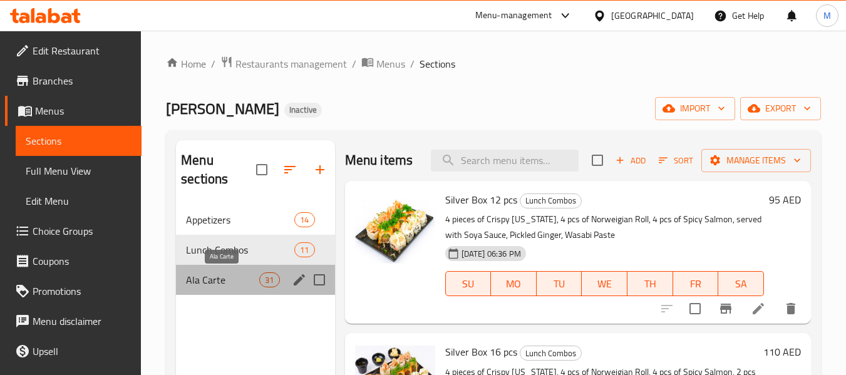
click at [229, 283] on span "Ala Carte" at bounding box center [222, 279] width 73 height 15
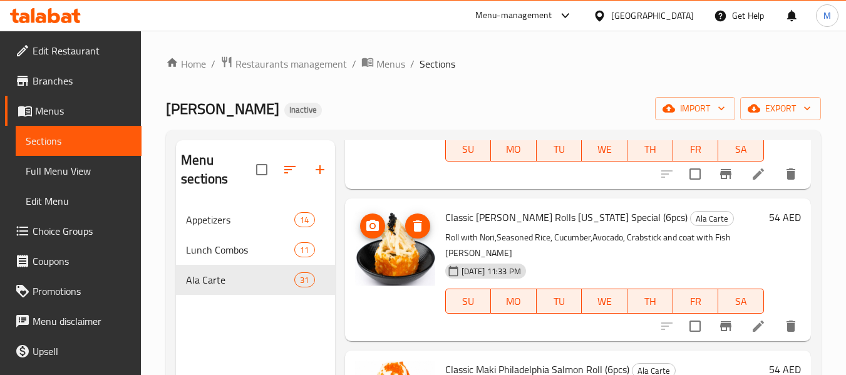
scroll to position [2255, 0]
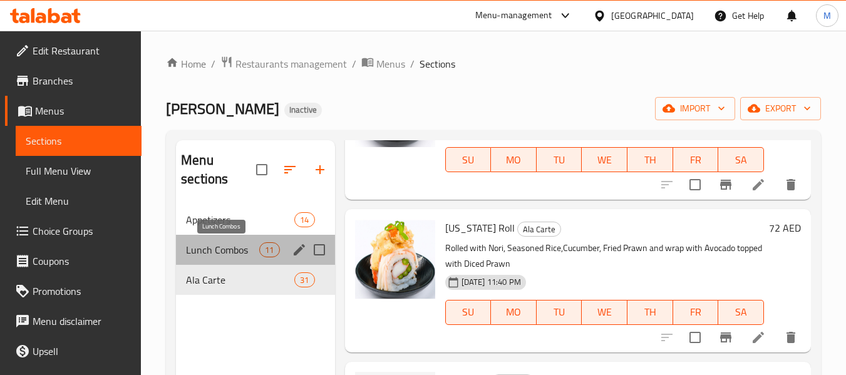
click at [231, 251] on span "Lunch Combos" at bounding box center [222, 249] width 73 height 15
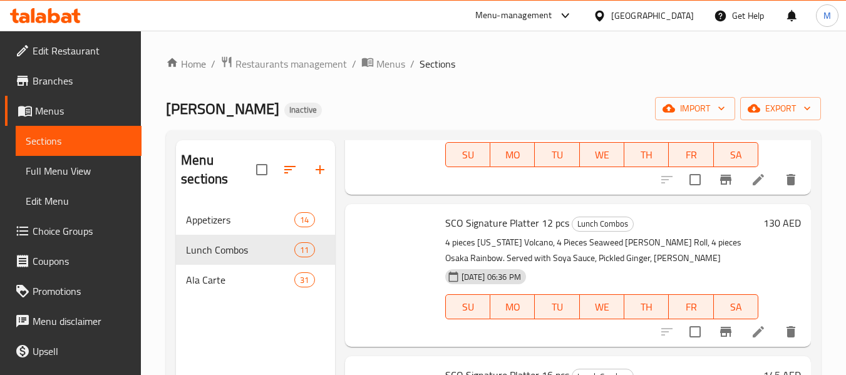
scroll to position [1446, 0]
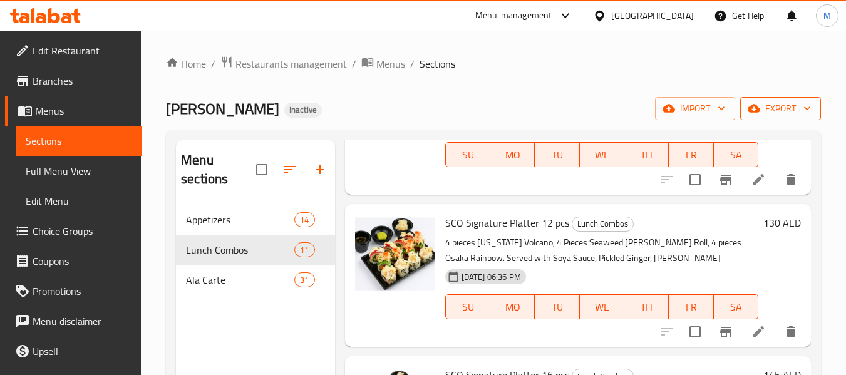
click at [797, 113] on span "export" at bounding box center [780, 109] width 61 height 16
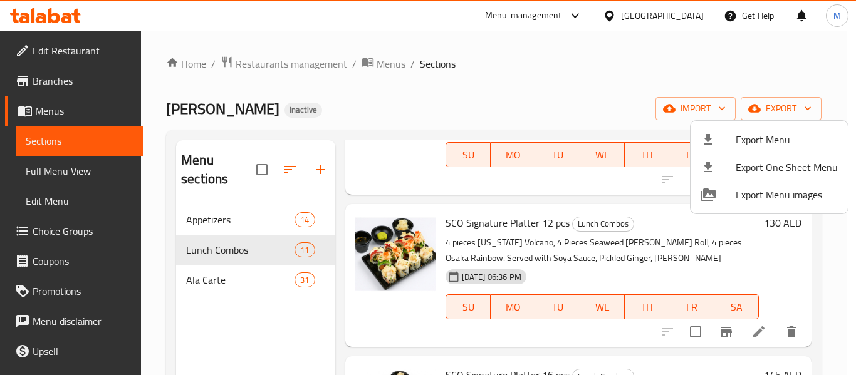
click at [756, 137] on span "Export Menu" at bounding box center [786, 139] width 102 height 15
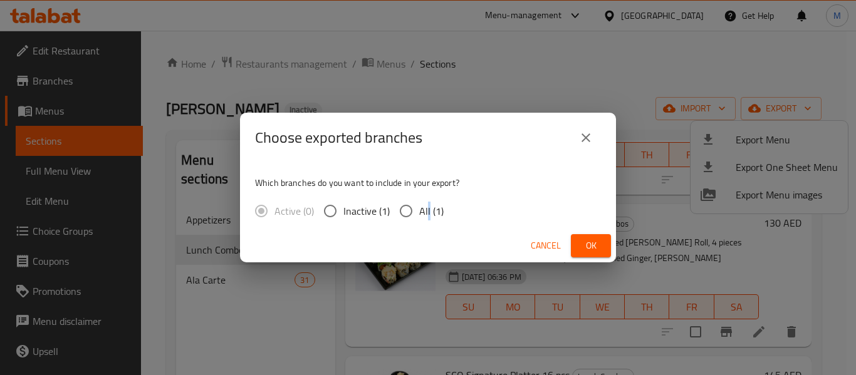
click at [428, 210] on span "All (1)" at bounding box center [431, 211] width 24 height 15
click at [407, 213] on input "All (1)" at bounding box center [406, 211] width 26 height 26
radio input "true"
click at [568, 236] on div "Cancel Ok" at bounding box center [428, 245] width 376 height 33
click at [582, 244] on span "Ok" at bounding box center [591, 246] width 20 height 16
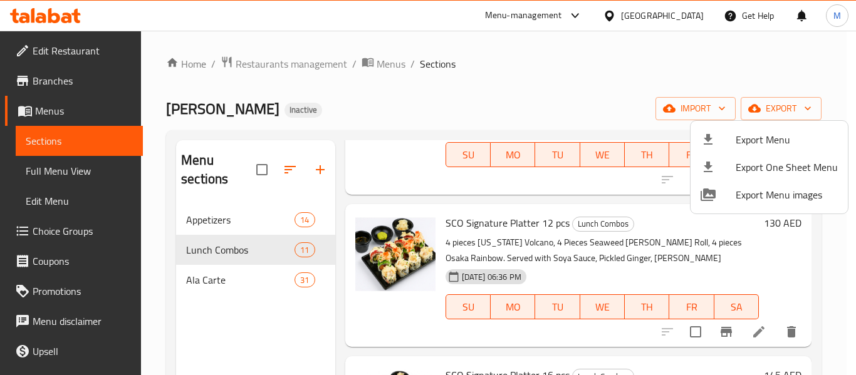
click at [265, 68] on div at bounding box center [428, 187] width 856 height 375
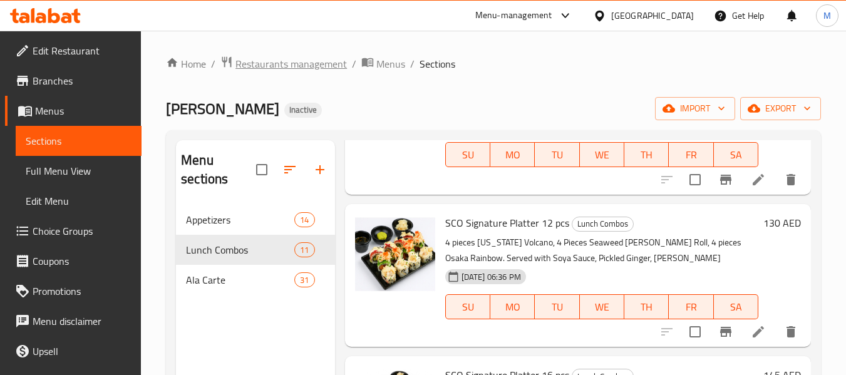
click at [267, 61] on span "Restaurants management" at bounding box center [291, 63] width 111 height 15
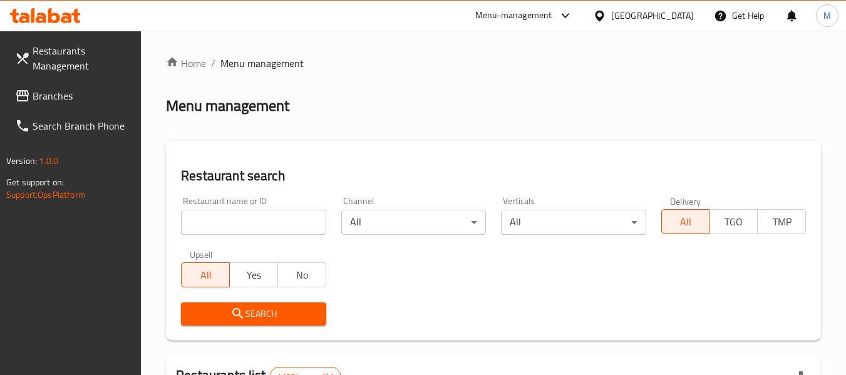
click at [217, 226] on input "search" at bounding box center [253, 222] width 145 height 25
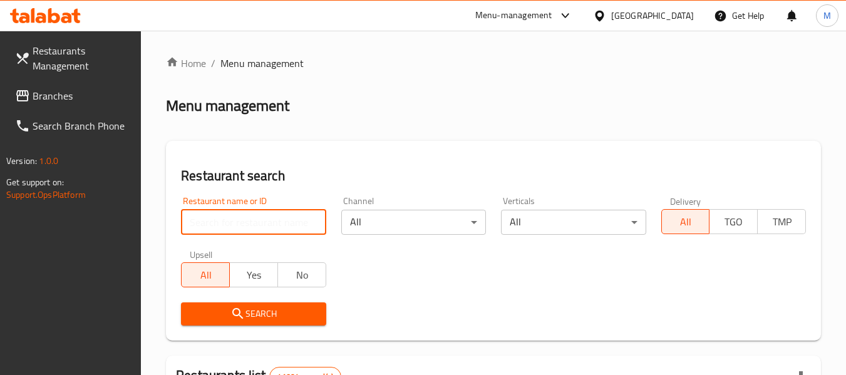
paste input "Pulpaddiction"
type input "Pulpaddiction"
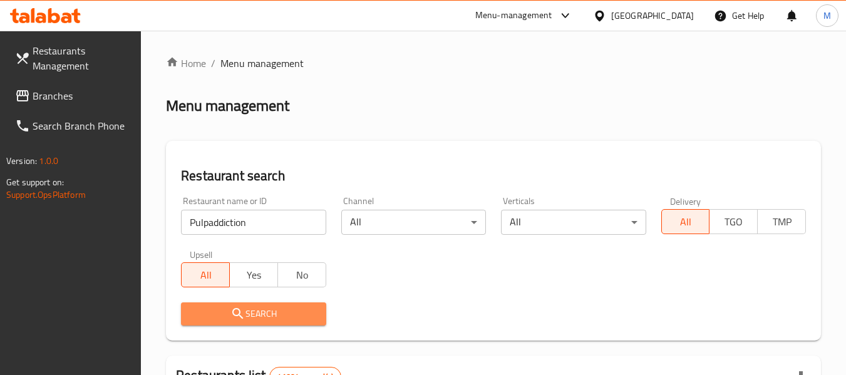
click at [242, 311] on icon "submit" at bounding box center [238, 313] width 15 height 15
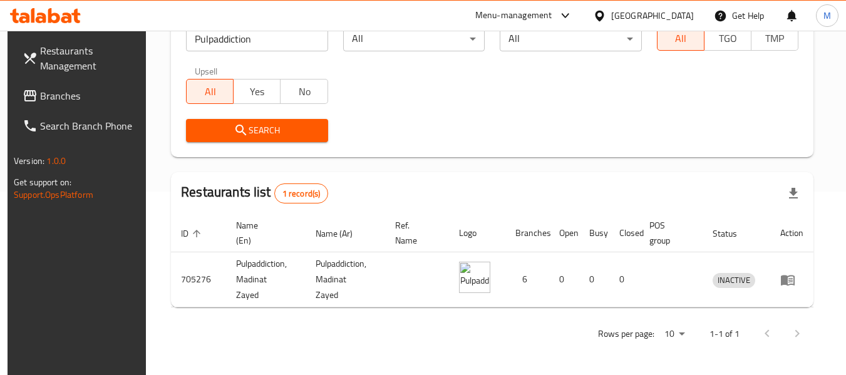
scroll to position [173, 0]
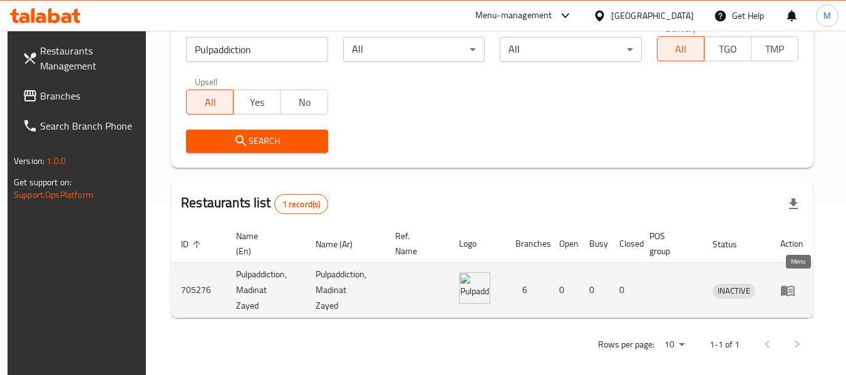
click at [794, 286] on icon "enhanced table" at bounding box center [788, 291] width 14 height 11
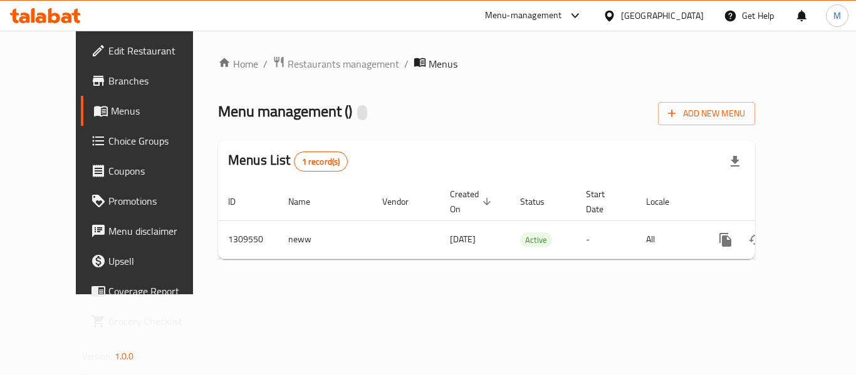
click at [108, 87] on span "Branches" at bounding box center [158, 80] width 100 height 15
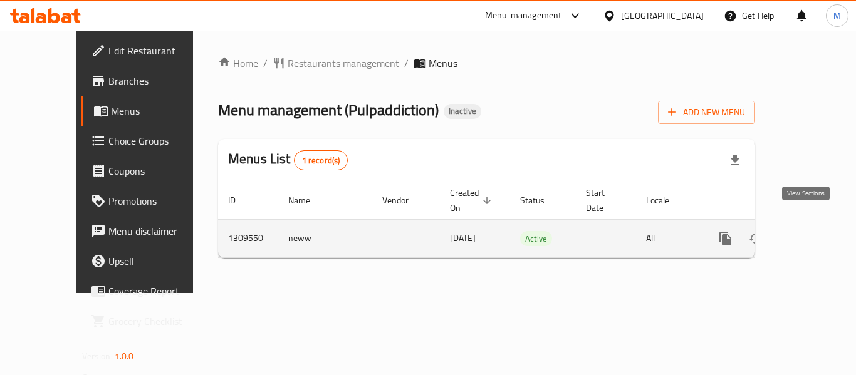
click at [810, 233] on icon "enhanced table" at bounding box center [815, 238] width 11 height 11
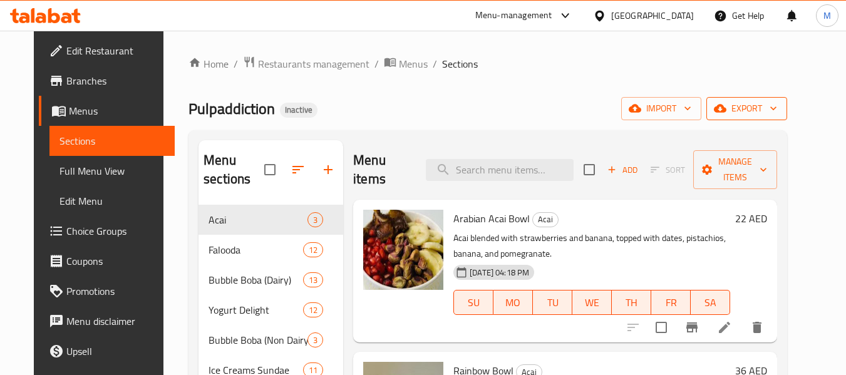
click at [767, 110] on span "export" at bounding box center [747, 109] width 61 height 16
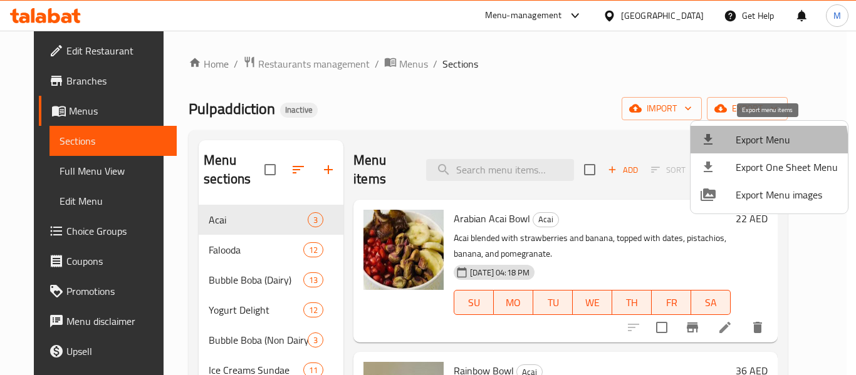
click at [757, 145] on span "Export Menu" at bounding box center [786, 139] width 102 height 15
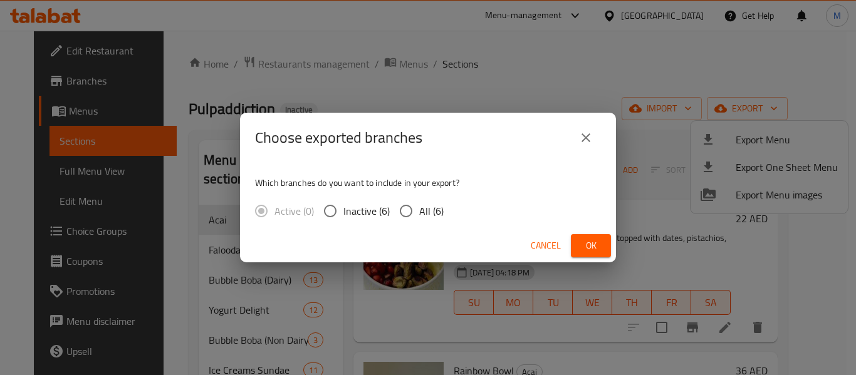
click at [432, 218] on span "All (6)" at bounding box center [431, 211] width 24 height 15
click at [419, 218] on input "All (6)" at bounding box center [406, 211] width 26 height 26
radio input "true"
click at [597, 249] on span "Ok" at bounding box center [591, 246] width 20 height 16
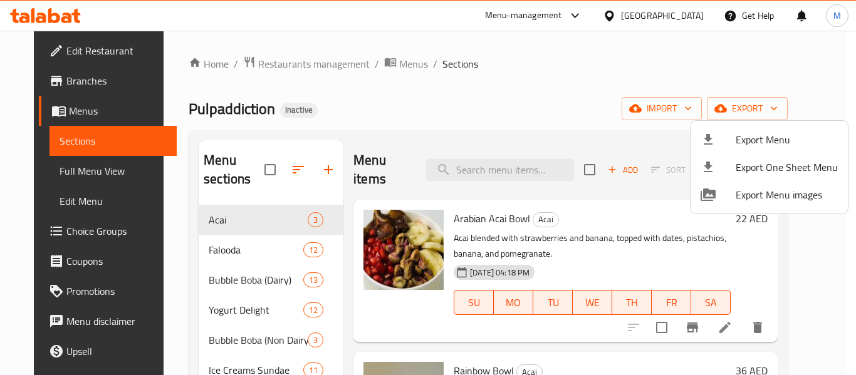
click at [67, 47] on div at bounding box center [428, 187] width 856 height 375
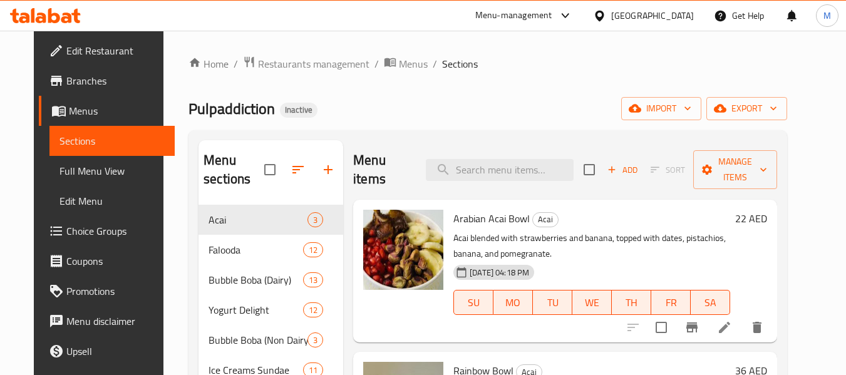
click at [67, 47] on span "Edit Restaurant" at bounding box center [115, 50] width 99 height 15
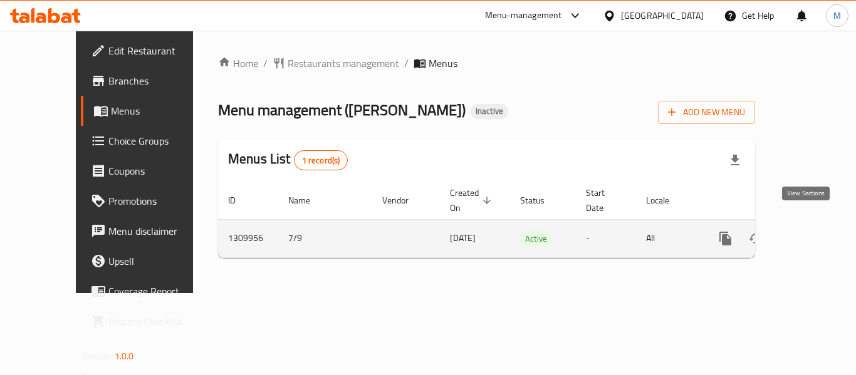
click at [811, 231] on icon "enhanced table" at bounding box center [815, 238] width 15 height 15
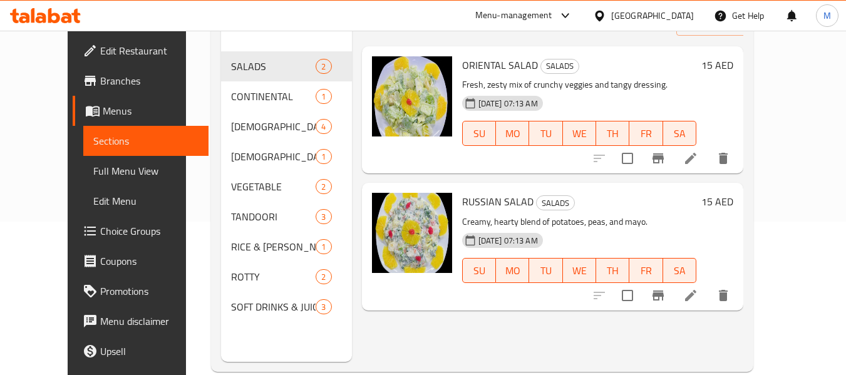
scroll to position [175, 0]
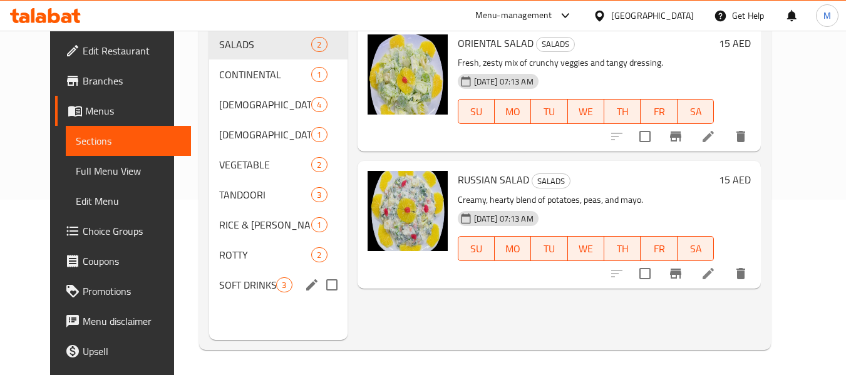
click at [219, 284] on span "SOFT DRINKS & JUICE" at bounding box center [247, 284] width 57 height 15
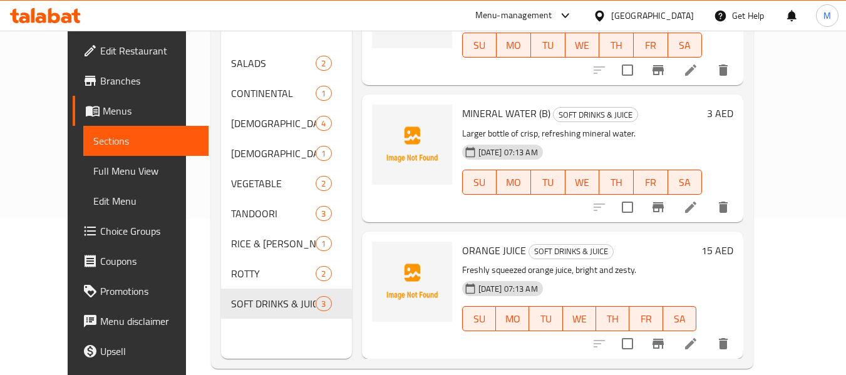
scroll to position [175, 0]
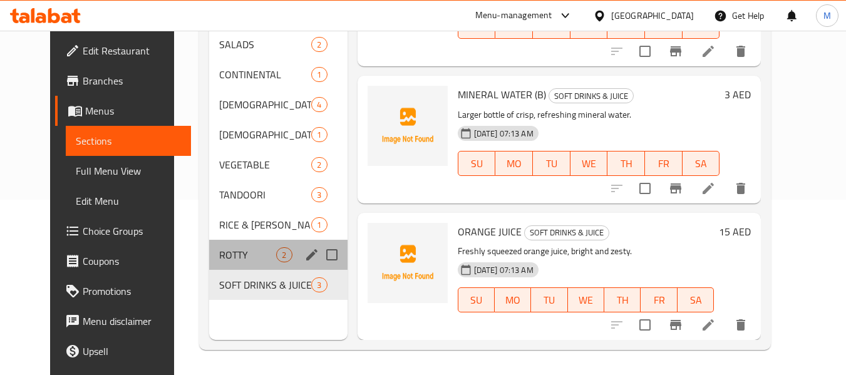
click at [209, 245] on div "ROTTY 2" at bounding box center [278, 255] width 138 height 30
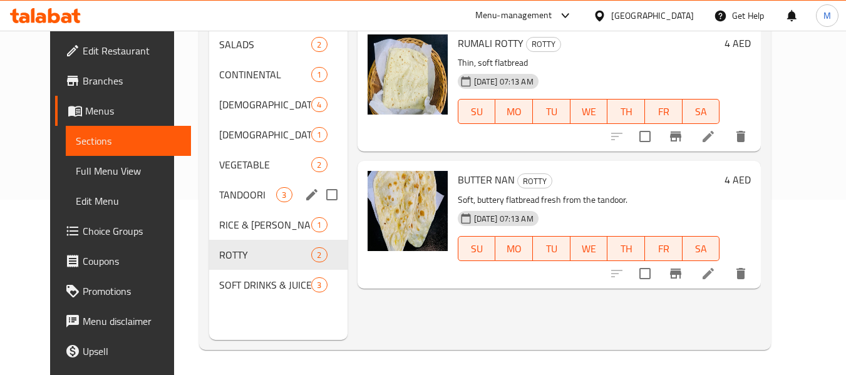
click at [215, 203] on div "TANDOORI 3" at bounding box center [278, 195] width 138 height 30
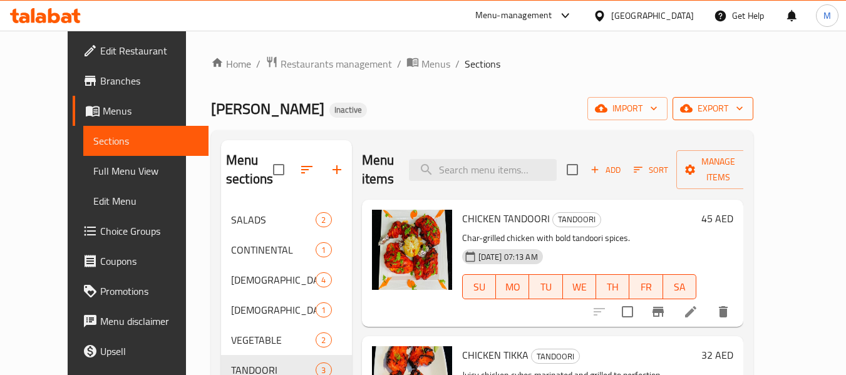
click at [693, 104] on icon "button" at bounding box center [686, 108] width 13 height 13
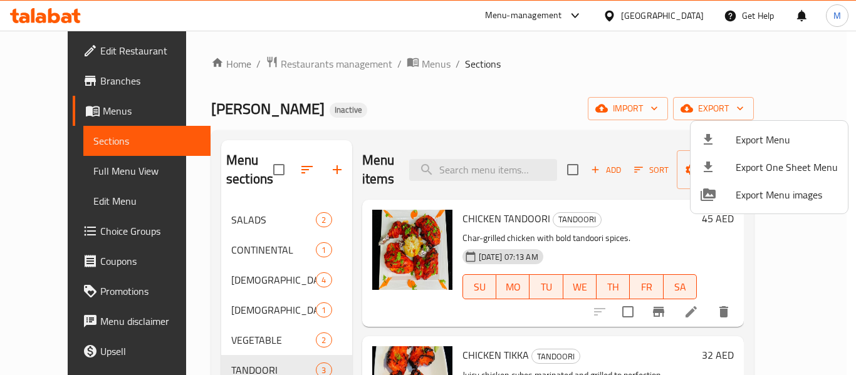
click at [752, 132] on span "Export Menu" at bounding box center [786, 139] width 102 height 15
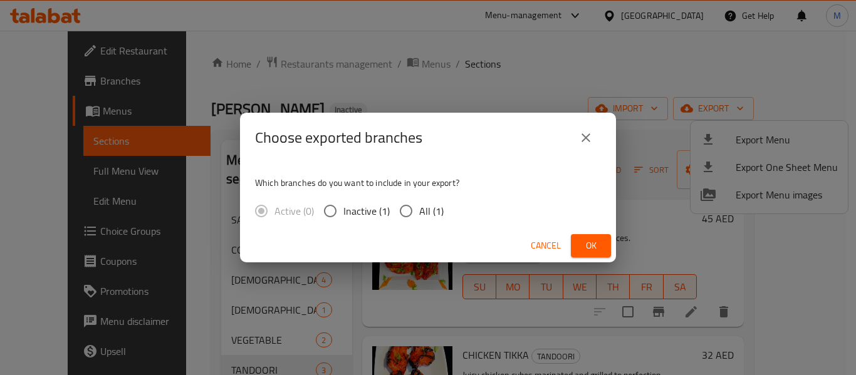
click at [420, 216] on span "All (1)" at bounding box center [431, 211] width 24 height 15
click at [419, 216] on input "All (1)" at bounding box center [406, 211] width 26 height 26
radio input "true"
click at [588, 246] on span "Ok" at bounding box center [591, 246] width 20 height 16
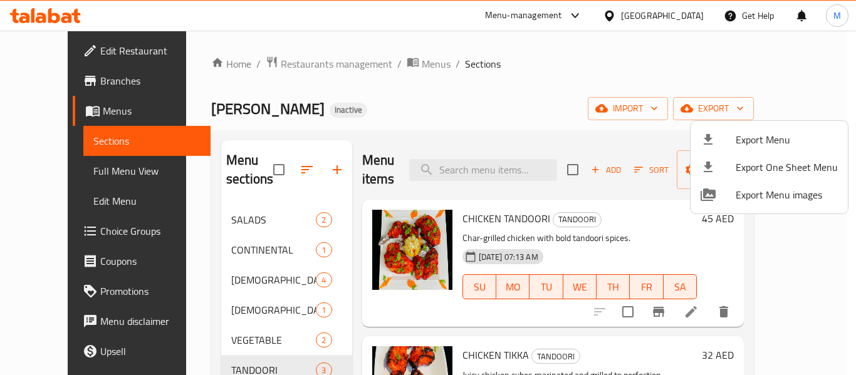
click at [247, 227] on div at bounding box center [428, 187] width 856 height 375
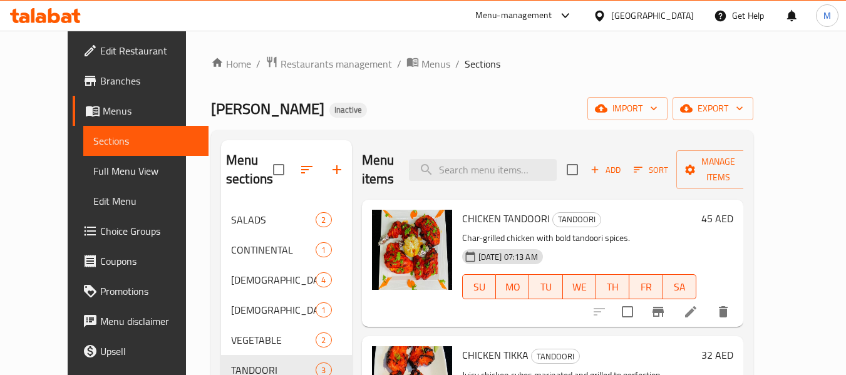
click at [249, 219] on span "SALADS" at bounding box center [273, 219] width 85 height 15
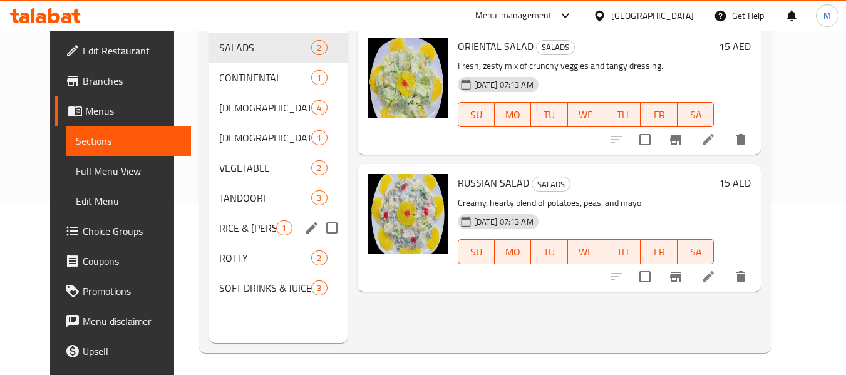
scroll to position [175, 0]
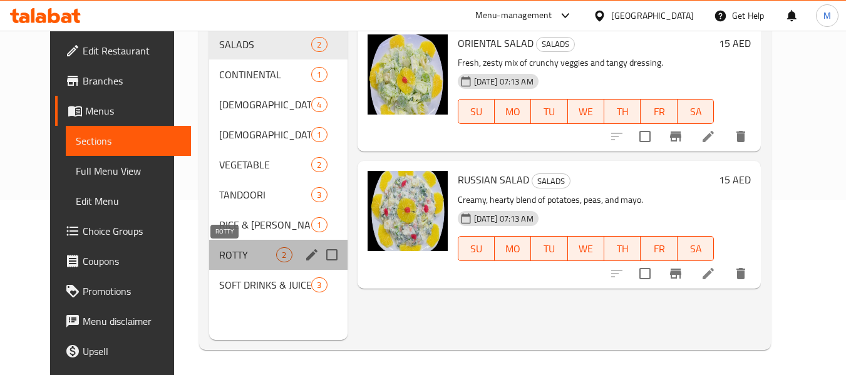
click at [230, 258] on span "ROTTY" at bounding box center [247, 254] width 57 height 15
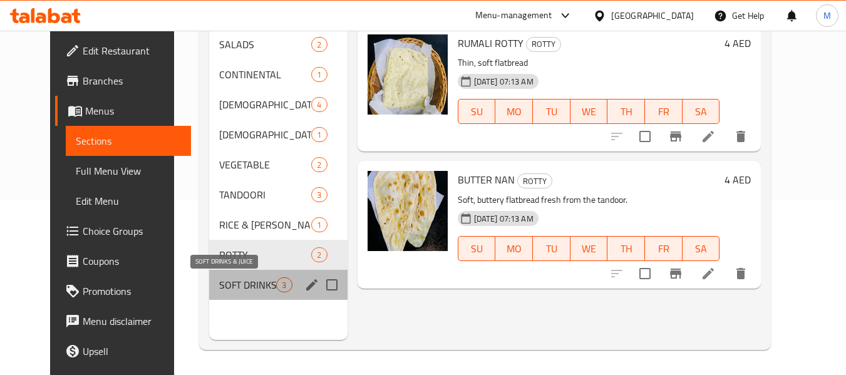
click at [234, 287] on span "SOFT DRINKS & JUICE" at bounding box center [247, 284] width 57 height 15
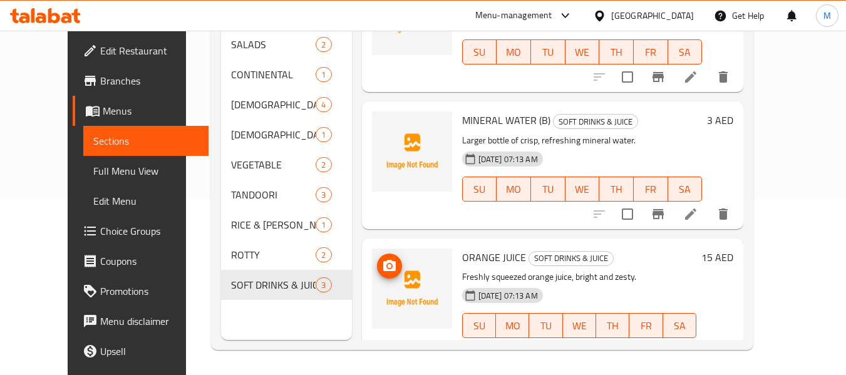
scroll to position [85, 0]
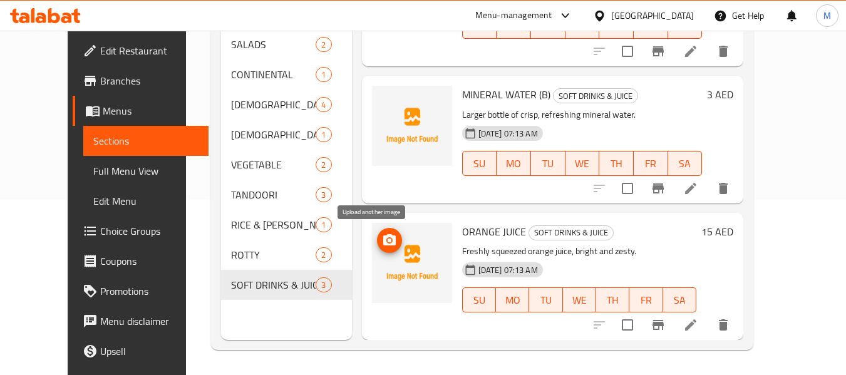
click at [382, 235] on icon "upload picture" at bounding box center [389, 240] width 15 height 15
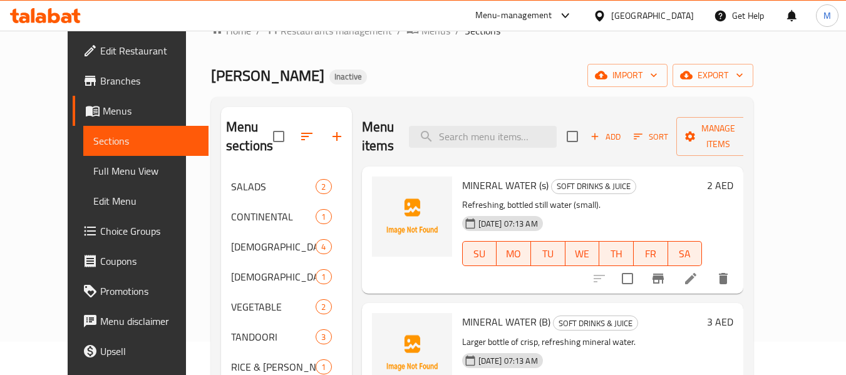
scroll to position [0, 0]
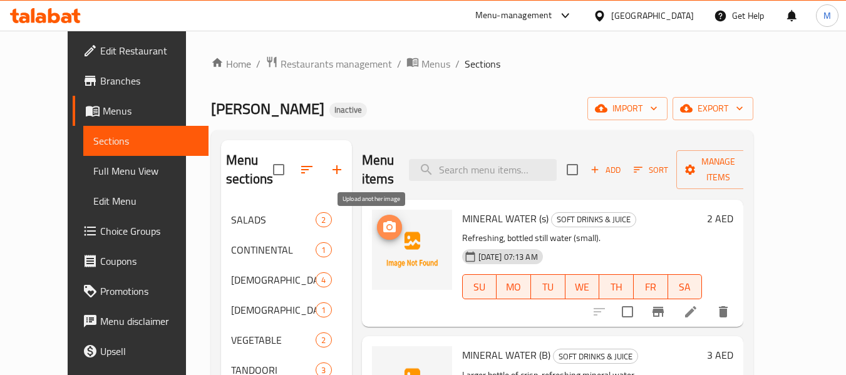
click at [383, 231] on span "upload picture" at bounding box center [389, 227] width 25 height 15
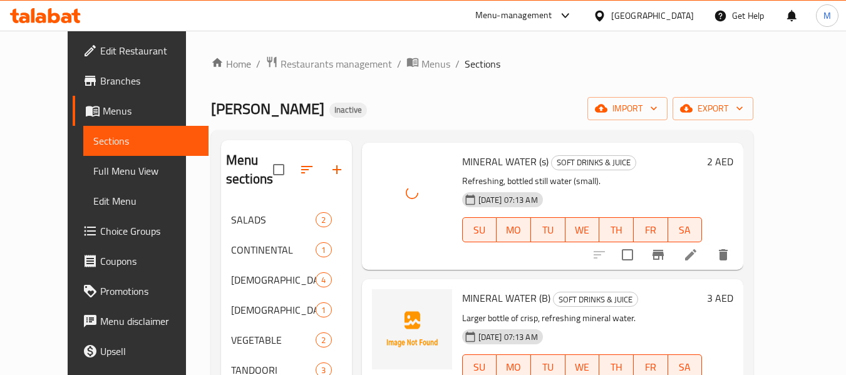
scroll to position [85, 0]
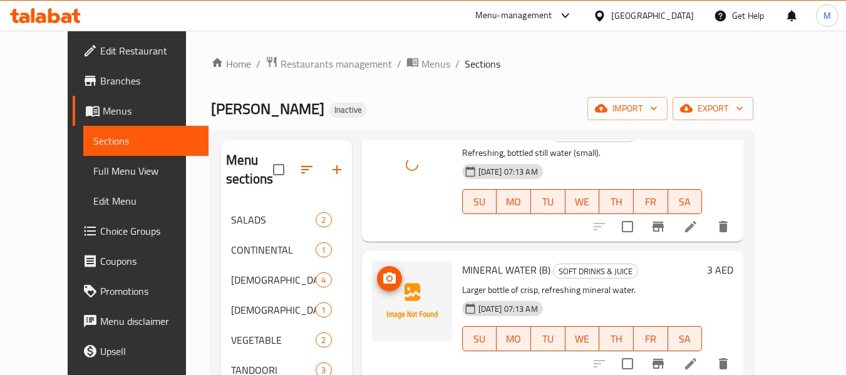
click at [383, 278] on icon "upload picture" at bounding box center [389, 277] width 13 height 11
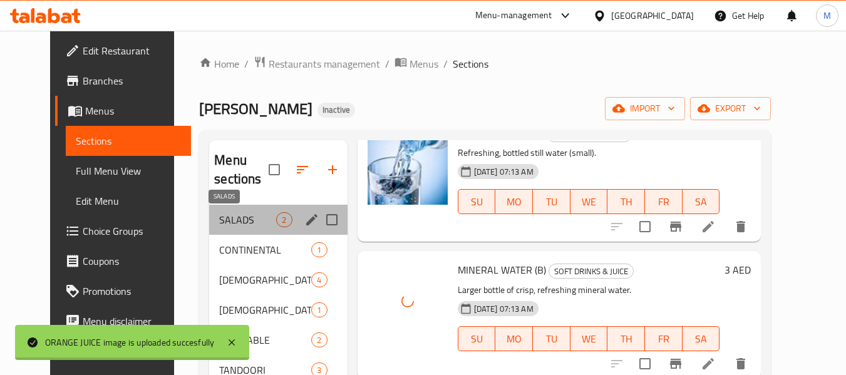
click at [223, 224] on span "SALADS" at bounding box center [247, 219] width 57 height 15
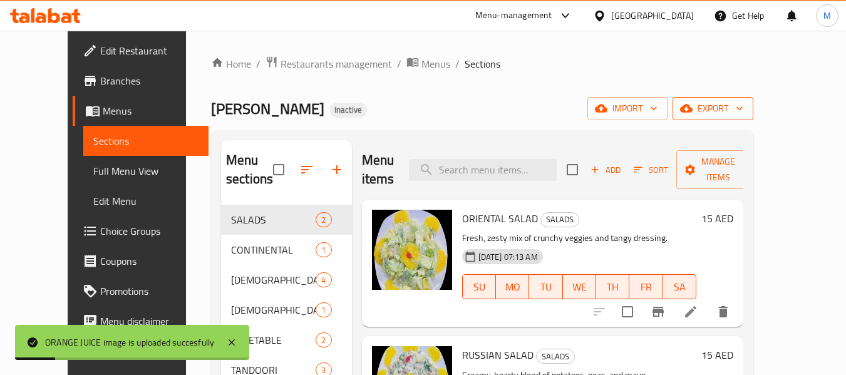
click at [744, 110] on span "export" at bounding box center [713, 109] width 61 height 16
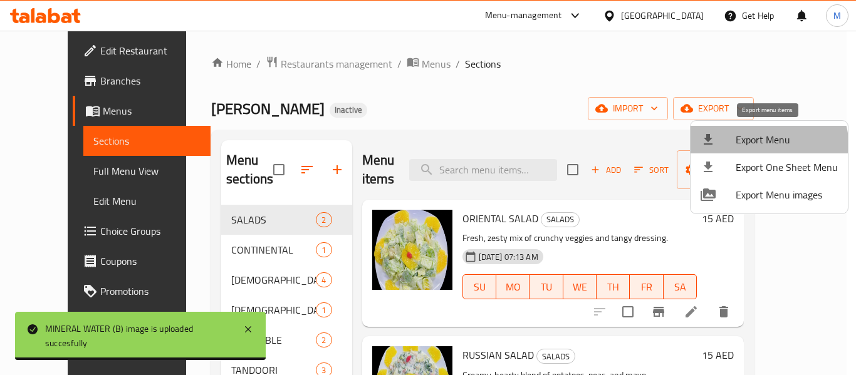
click at [755, 149] on li "Export Menu" at bounding box center [768, 140] width 157 height 28
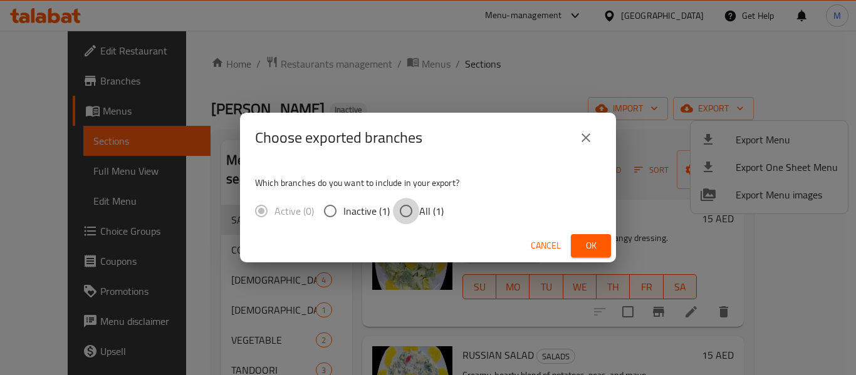
click at [415, 209] on input "All (1)" at bounding box center [406, 211] width 26 height 26
radio input "true"
click at [581, 246] on span "Ok" at bounding box center [591, 246] width 20 height 16
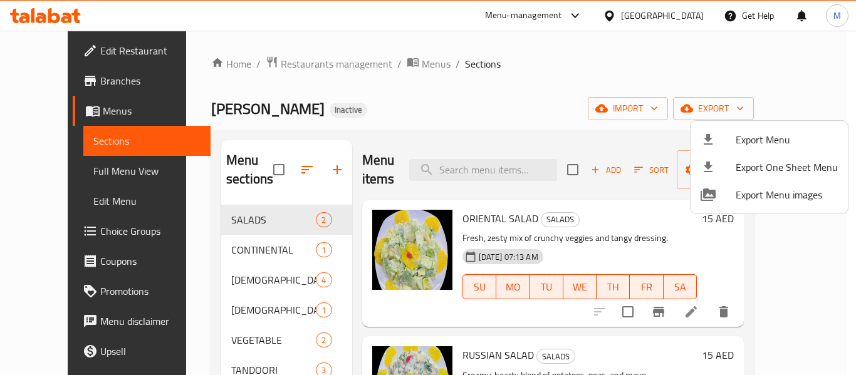
click at [283, 70] on div at bounding box center [428, 187] width 856 height 375
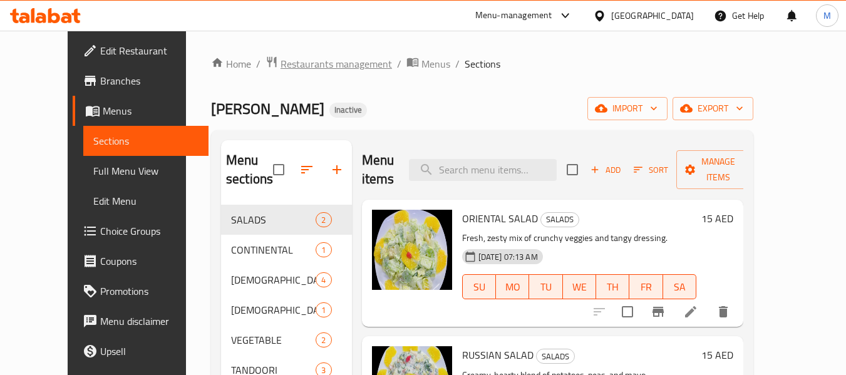
click at [283, 70] on span "Restaurants management" at bounding box center [336, 63] width 111 height 15
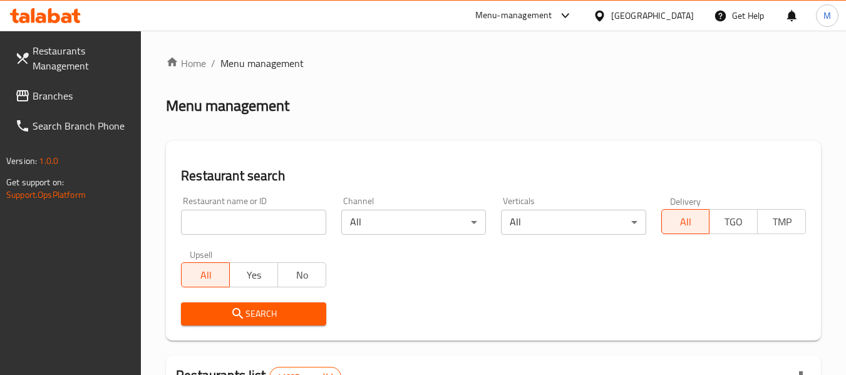
click at [291, 225] on input "search" at bounding box center [253, 222] width 145 height 25
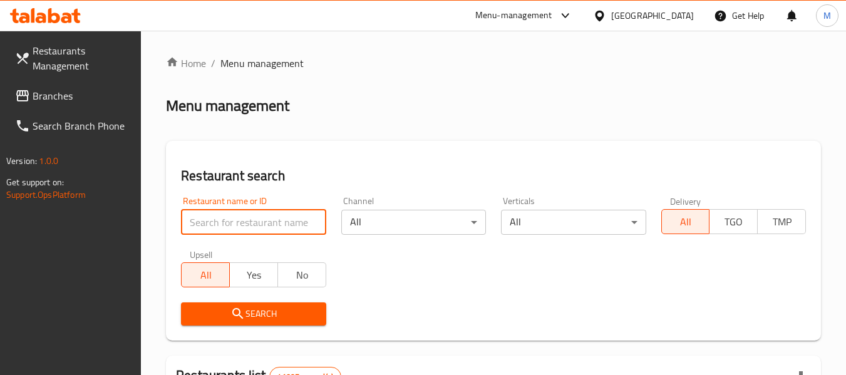
paste input "Brema Fastfood"
type input "Brema Fastfood"
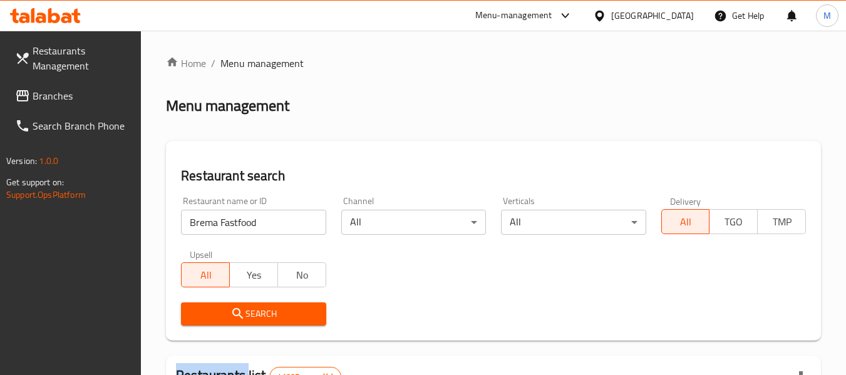
click at [257, 326] on div "Search" at bounding box center [254, 314] width 160 height 38
click at [255, 312] on span "Search" at bounding box center [253, 314] width 125 height 16
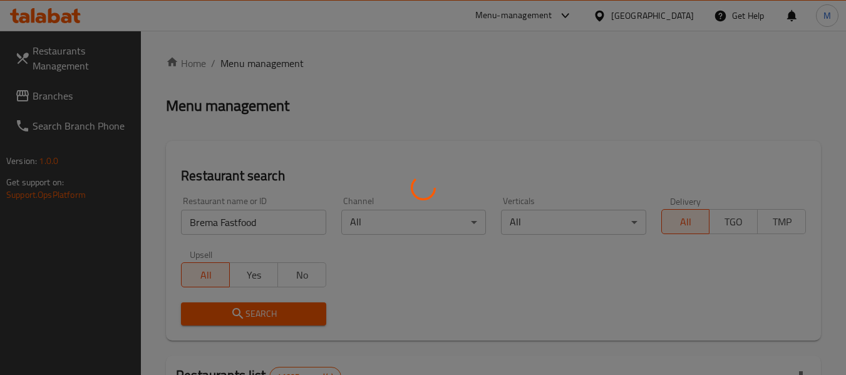
click at [255, 312] on div at bounding box center [423, 187] width 846 height 375
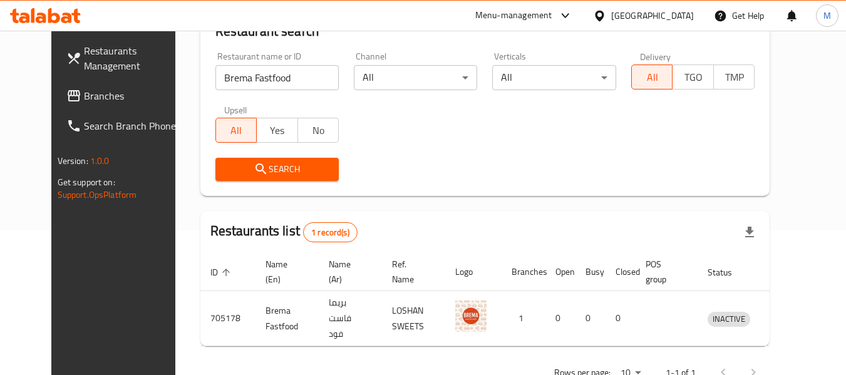
scroll to position [168, 0]
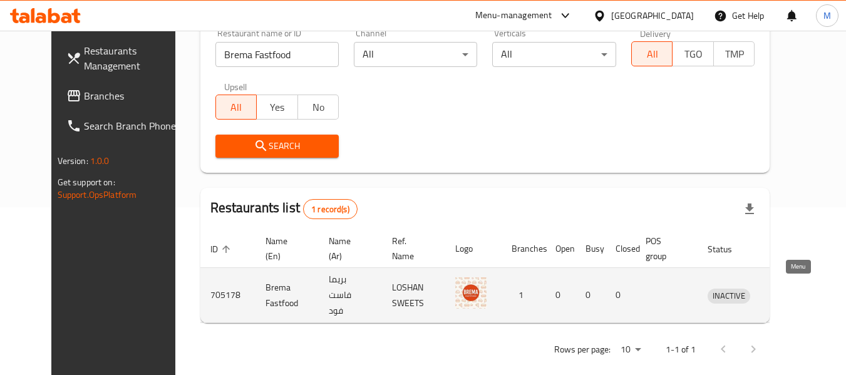
click at [790, 291] on icon "enhanced table" at bounding box center [783, 296] width 14 height 11
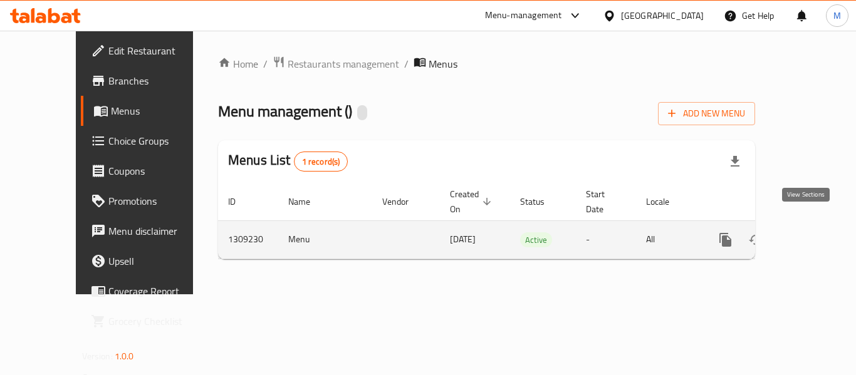
click at [810, 234] on icon "enhanced table" at bounding box center [815, 239] width 11 height 11
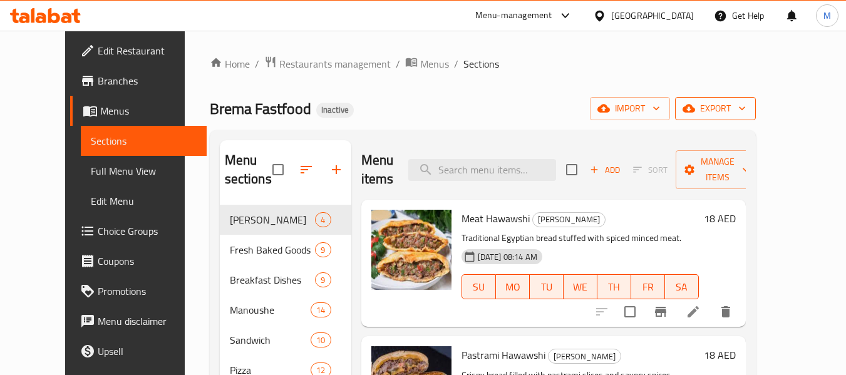
click at [756, 100] on button "export" at bounding box center [715, 108] width 81 height 23
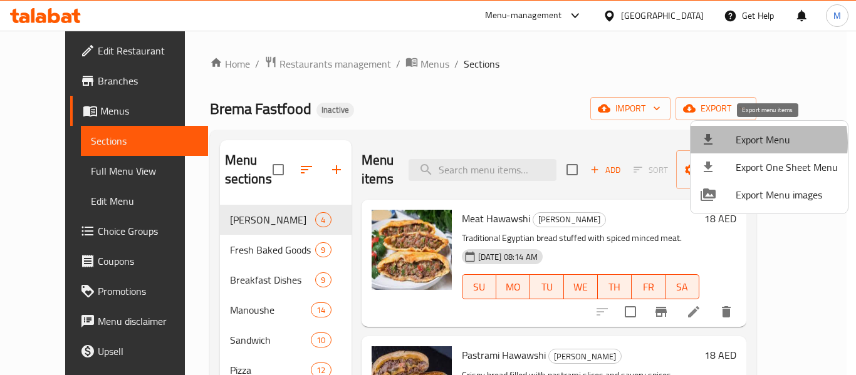
click at [749, 143] on span "Export Menu" at bounding box center [786, 139] width 102 height 15
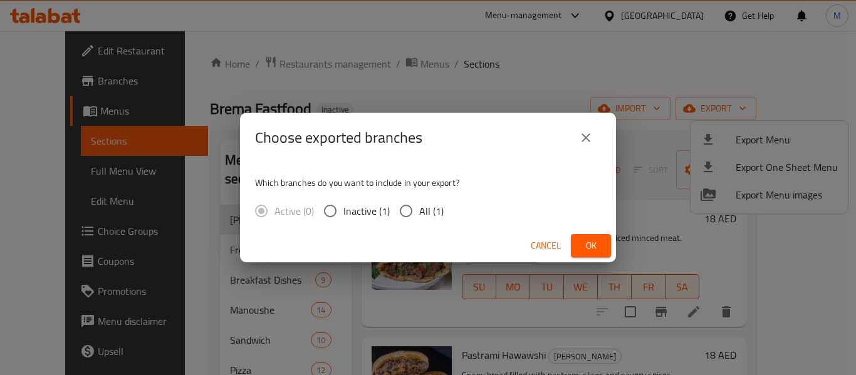
click at [408, 214] on input "All (1)" at bounding box center [406, 211] width 26 height 26
radio input "true"
click at [590, 244] on span "Ok" at bounding box center [591, 246] width 20 height 16
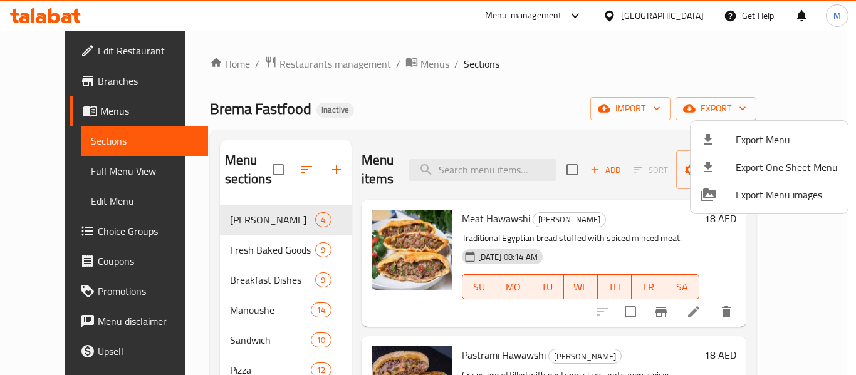
click at [360, 99] on div at bounding box center [428, 187] width 856 height 375
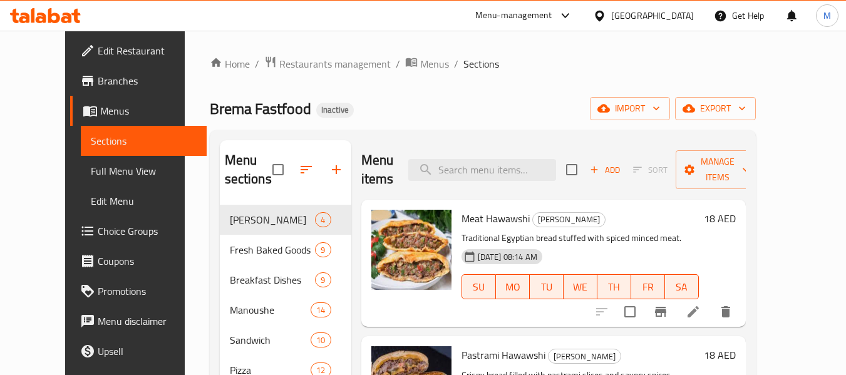
click at [511, 127] on div "Home / Restaurants management / Menus / Sections Brema Fastfood Inactive import…" at bounding box center [483, 318] width 546 height 525
click at [746, 108] on span "export" at bounding box center [715, 109] width 61 height 16
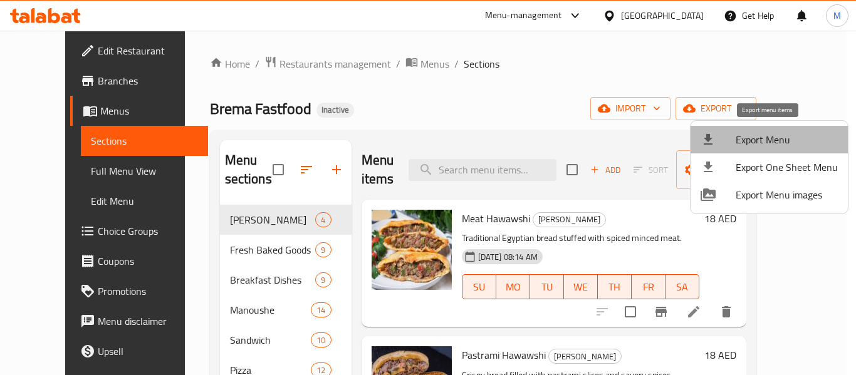
click at [789, 142] on span "Export Menu" at bounding box center [786, 139] width 102 height 15
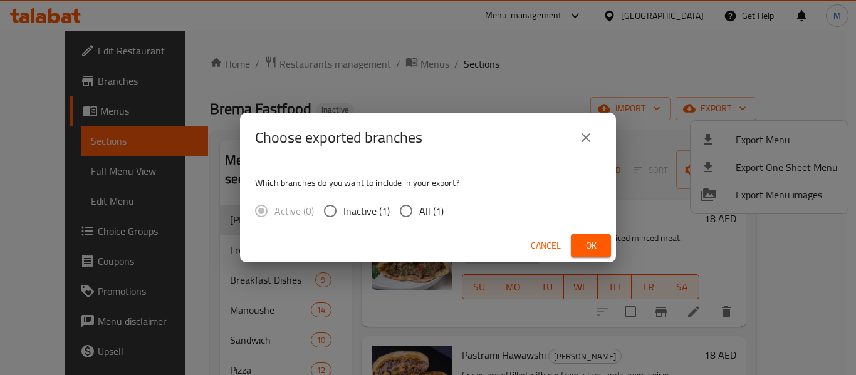
click at [412, 205] on input "All (1)" at bounding box center [406, 211] width 26 height 26
radio input "true"
drag, startPoint x: 581, startPoint y: 242, endPoint x: 338, endPoint y: 161, distance: 256.7
click at [583, 242] on span "Ok" at bounding box center [591, 246] width 20 height 16
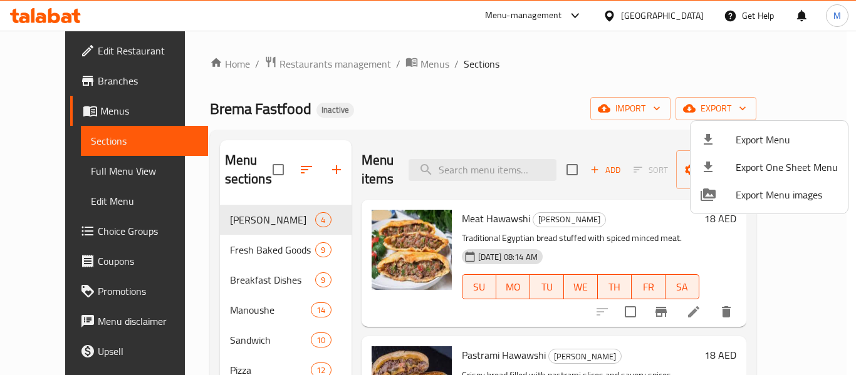
click at [60, 44] on div at bounding box center [428, 187] width 856 height 375
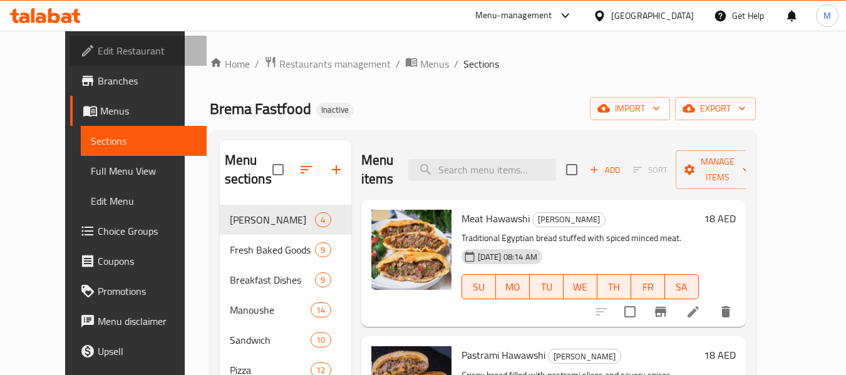
click at [98, 43] on span "Edit Restaurant" at bounding box center [147, 50] width 99 height 15
